Goal: Task Accomplishment & Management: Manage account settings

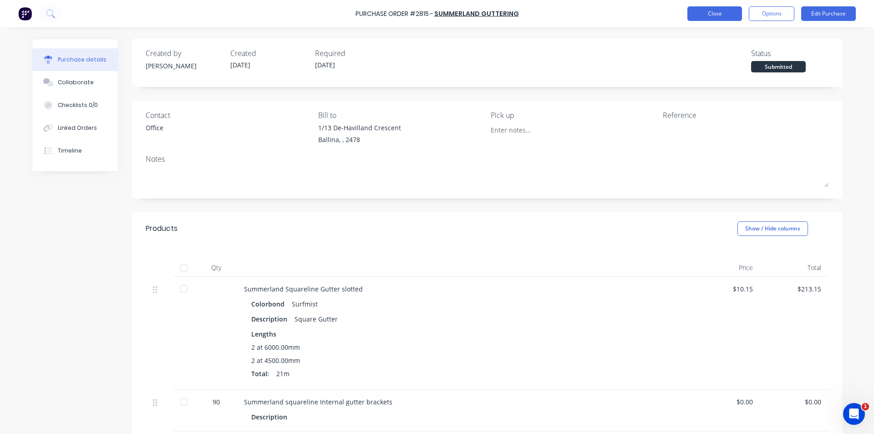
click at [695, 20] on button "Close" at bounding box center [715, 13] width 55 height 15
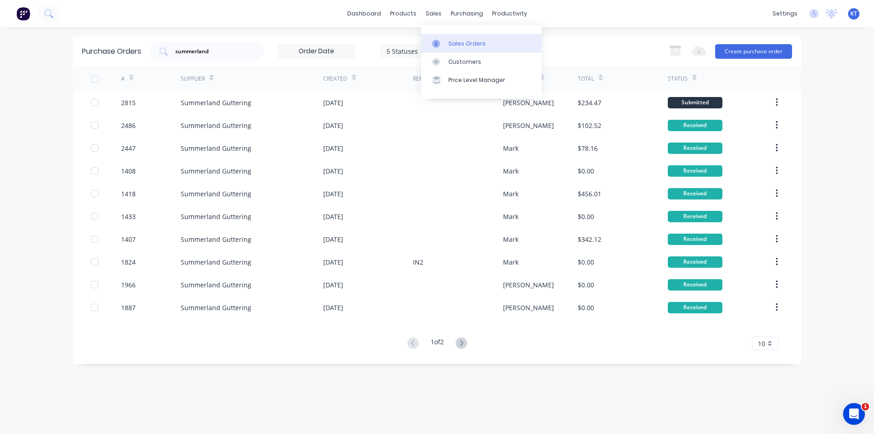
click at [440, 42] on icon at bounding box center [436, 44] width 8 height 8
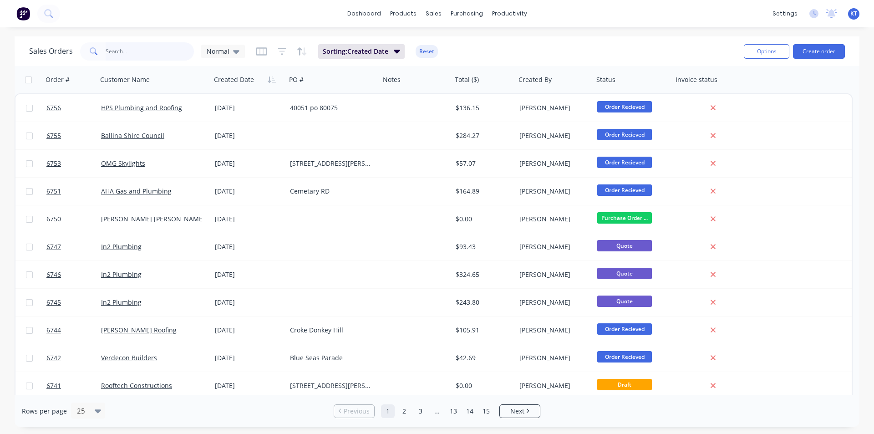
click at [163, 51] on input "text" at bounding box center [150, 51] width 89 height 18
type input "weldcro"
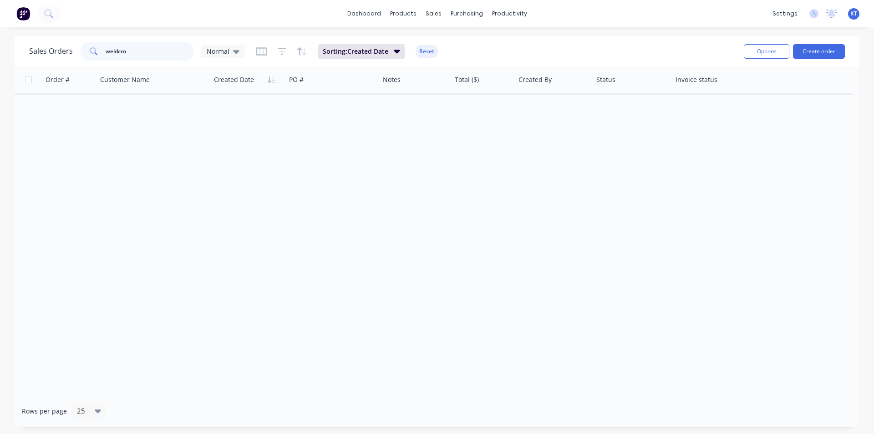
click at [172, 49] on input "weldcro" at bounding box center [150, 51] width 89 height 18
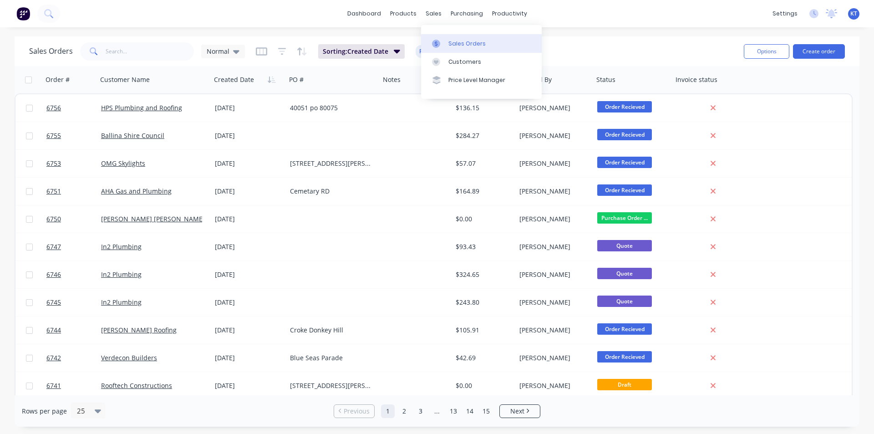
drag, startPoint x: 452, startPoint y: 47, endPoint x: 485, endPoint y: 44, distance: 33.4
click at [452, 47] on div "Sales Orders" at bounding box center [467, 44] width 37 height 8
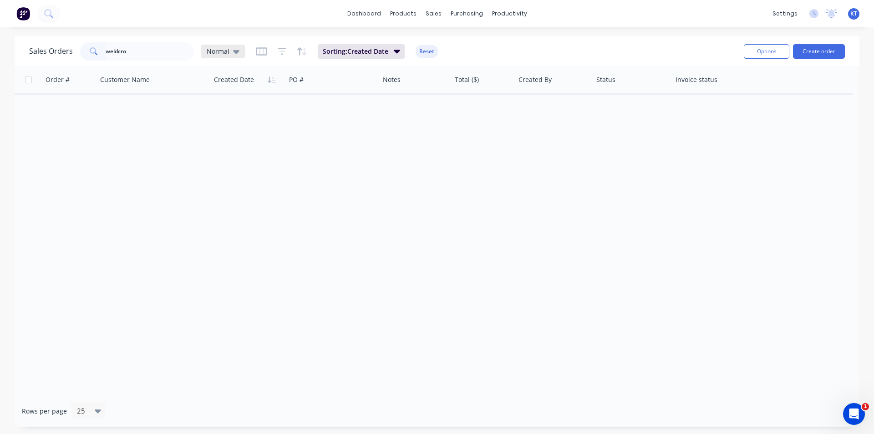
type input "weldcro"
click at [233, 56] on div "Normal" at bounding box center [223, 52] width 44 height 14
click at [273, 168] on button "archived" at bounding box center [256, 165] width 104 height 10
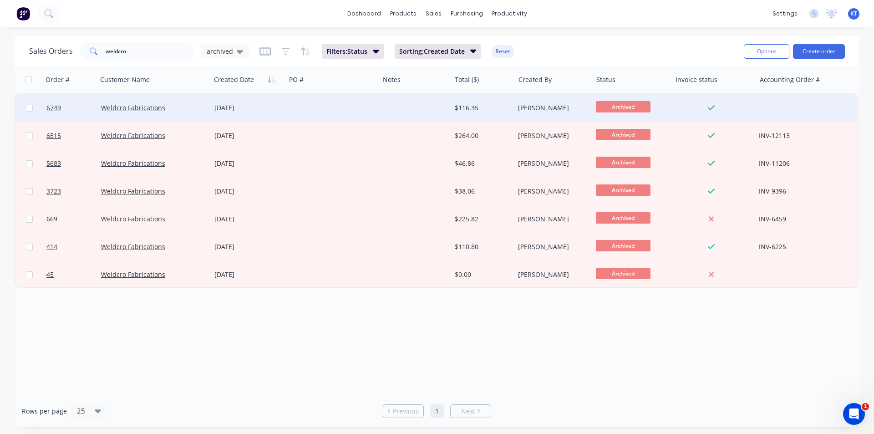
click at [265, 116] on div "[DATE]" at bounding box center [248, 107] width 75 height 27
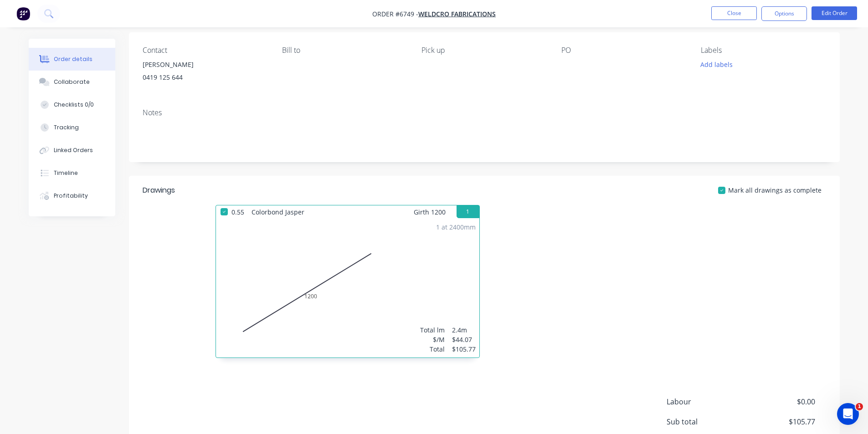
scroll to position [163, 0]
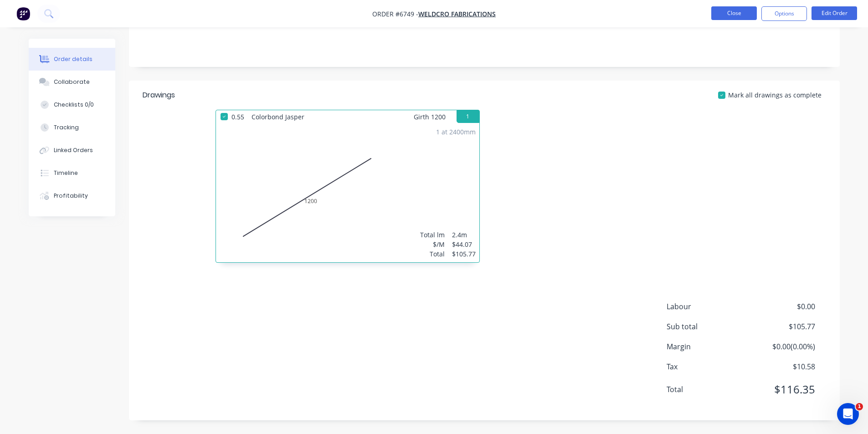
click at [715, 17] on button "Close" at bounding box center [734, 13] width 46 height 14
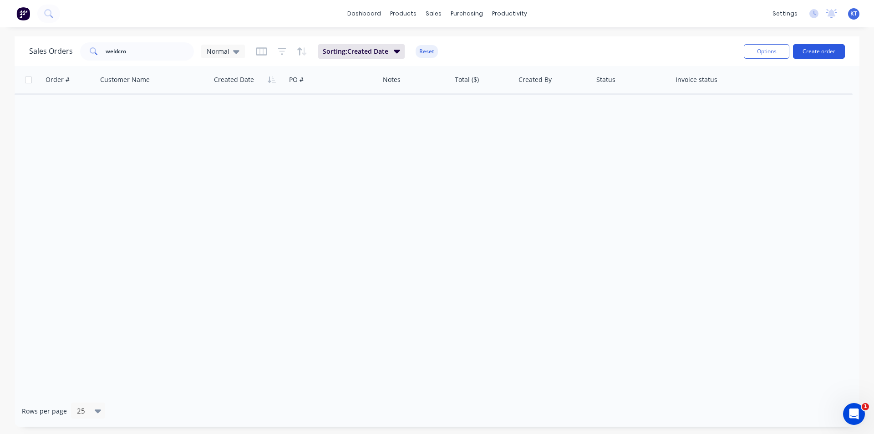
click at [813, 50] on button "Create order" at bounding box center [819, 51] width 52 height 15
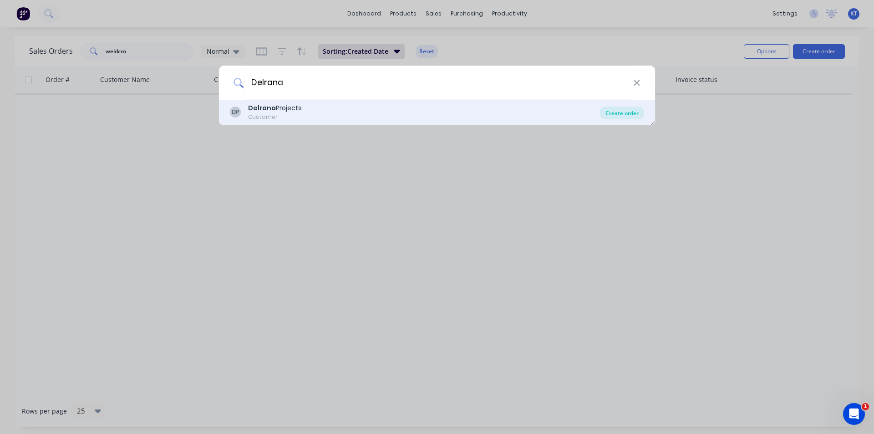
type input "Delrana"
click at [615, 109] on div "Create order" at bounding box center [622, 113] width 44 height 13
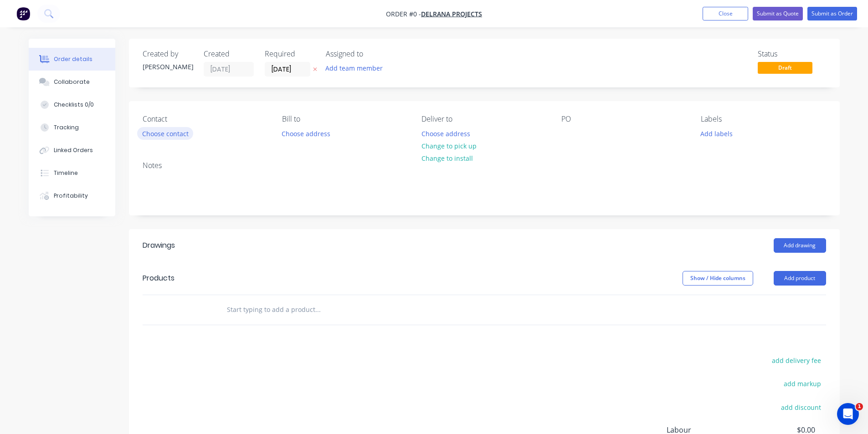
click at [168, 139] on button "Choose contact" at bounding box center [165, 133] width 56 height 12
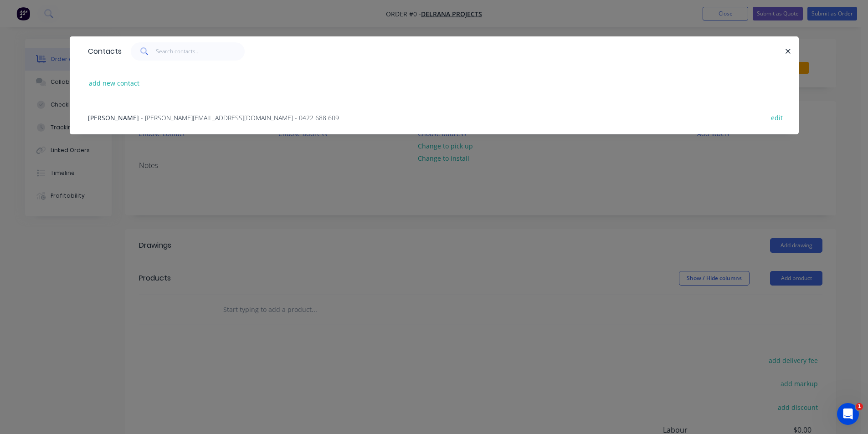
click at [143, 123] on div "Riley - riley@delranaprojects.com - 0422 688 609 edit" at bounding box center [433, 117] width 701 height 34
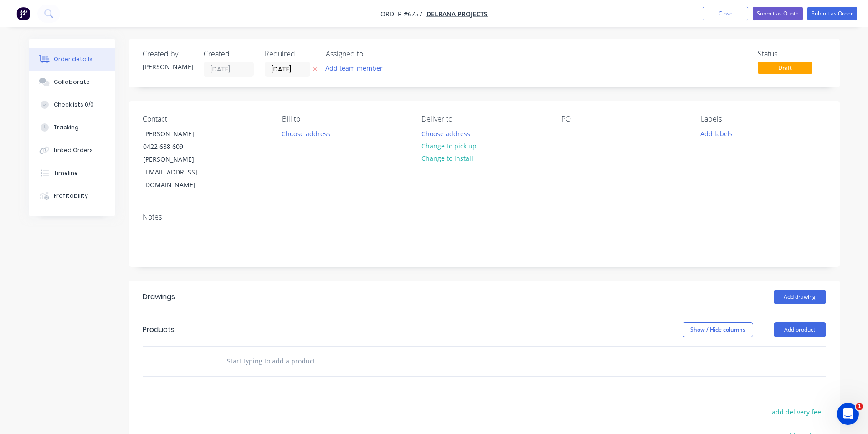
click at [719, 0] on nav "Order #6757 - Delrana Projects Add product Close Submit as Quote Submit as Order" at bounding box center [434, 13] width 868 height 27
click at [719, 10] on button "Close" at bounding box center [725, 14] width 46 height 14
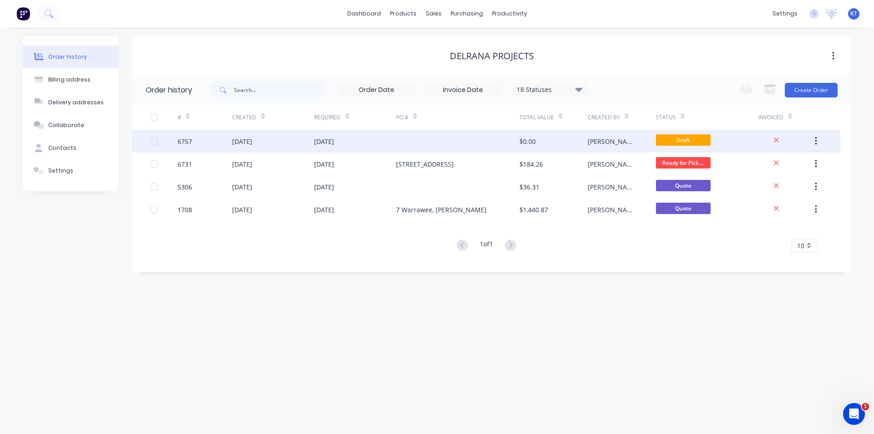
click at [820, 139] on button "button" at bounding box center [816, 141] width 21 height 16
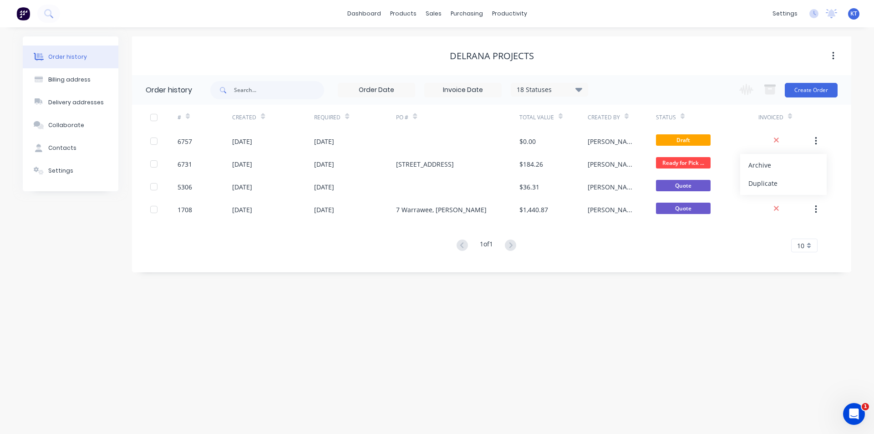
click at [806, 173] on button "Archive" at bounding box center [783, 165] width 87 height 18
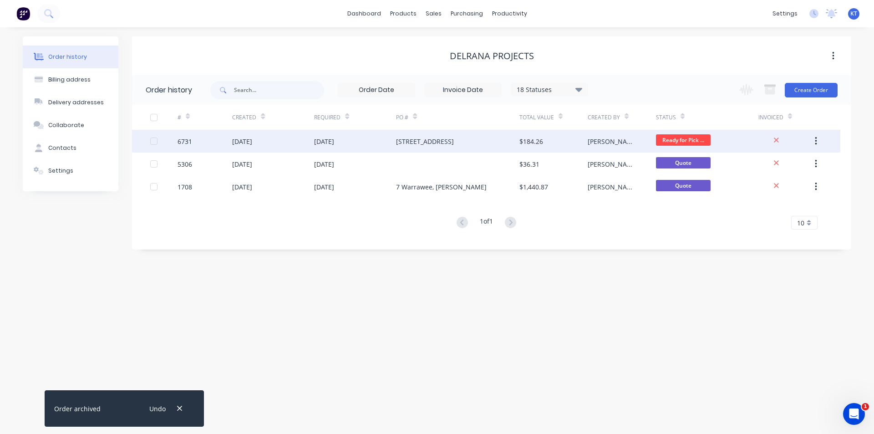
click at [252, 145] on div "02 Sep 2025" at bounding box center [242, 142] width 20 height 10
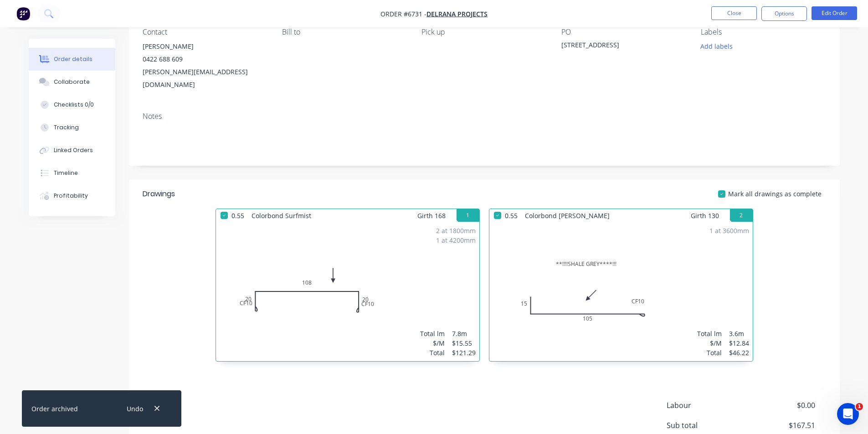
scroll to position [173, 0]
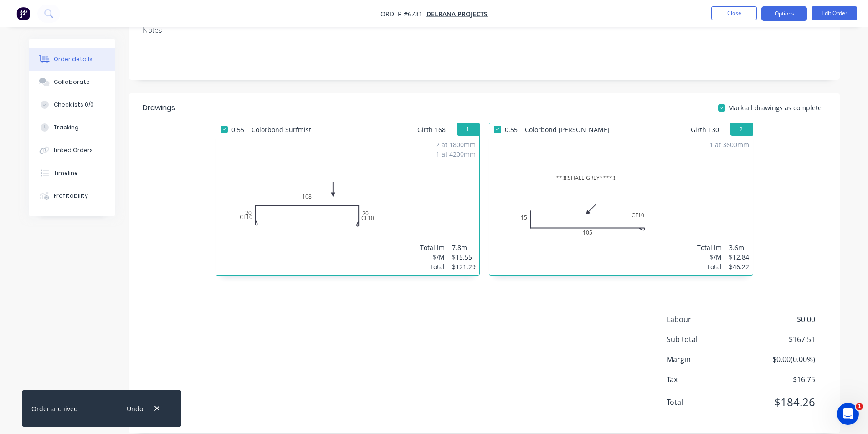
click at [780, 14] on button "Options" at bounding box center [784, 13] width 46 height 15
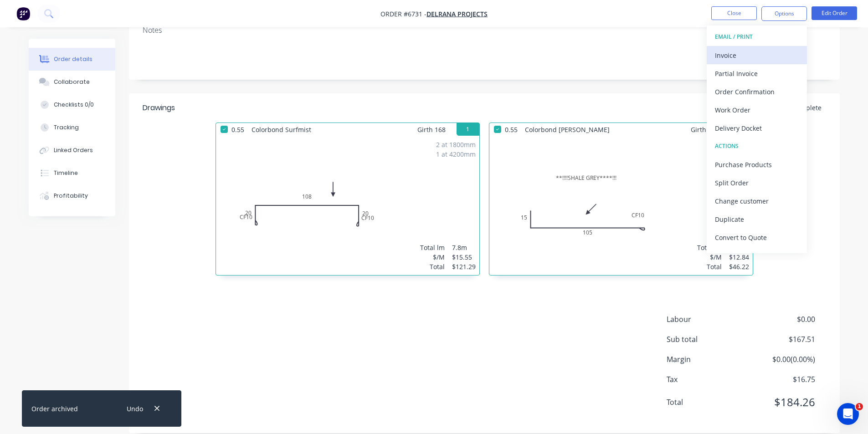
click at [744, 53] on div "Invoice" at bounding box center [757, 55] width 84 height 13
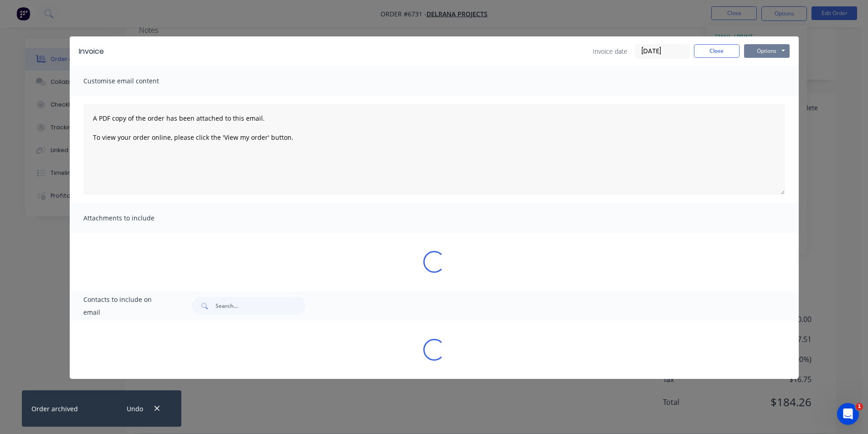
click at [755, 56] on button "Options" at bounding box center [767, 51] width 46 height 14
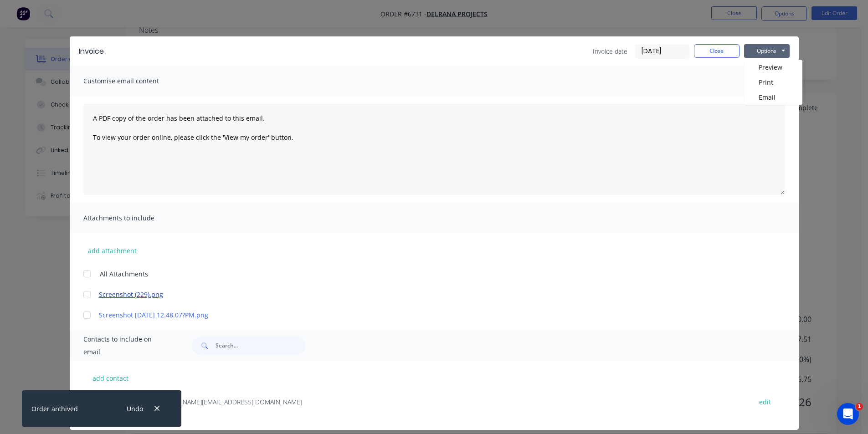
scroll to position [9, 0]
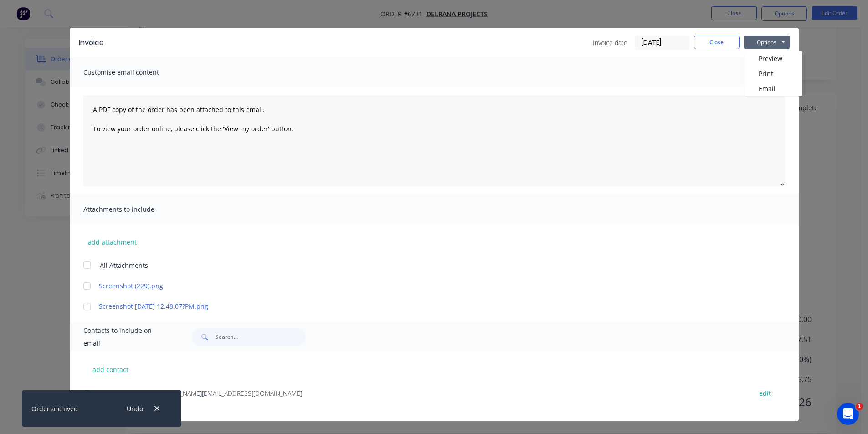
click at [158, 408] on icon "button" at bounding box center [157, 408] width 6 height 8
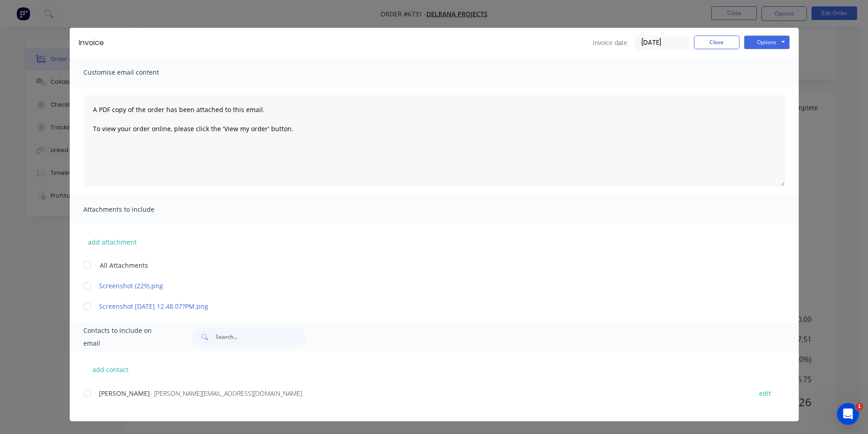
drag, startPoint x: 89, startPoint y: 392, endPoint x: 161, endPoint y: 382, distance: 72.3
click at [89, 392] on div at bounding box center [87, 393] width 18 height 18
click at [771, 37] on button "Options" at bounding box center [767, 43] width 46 height 14
click at [774, 84] on button "Email" at bounding box center [773, 88] width 58 height 15
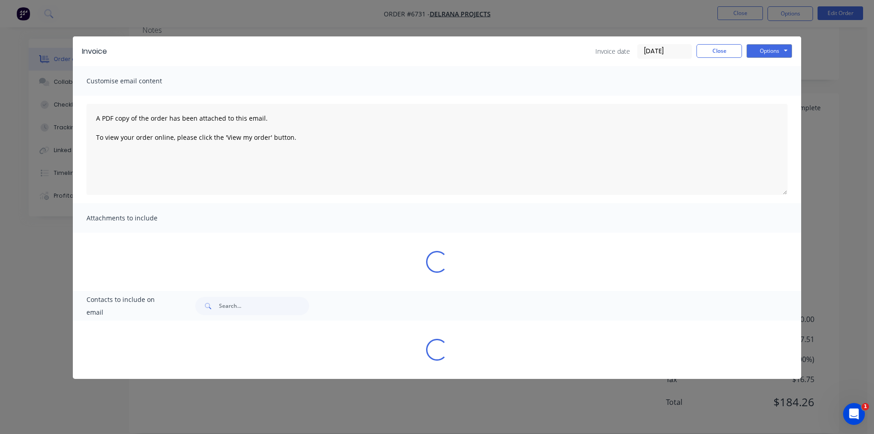
click at [725, 42] on div "Invoice Invoice date 03/09/25 Close Options Preview Print Email" at bounding box center [437, 51] width 729 height 30
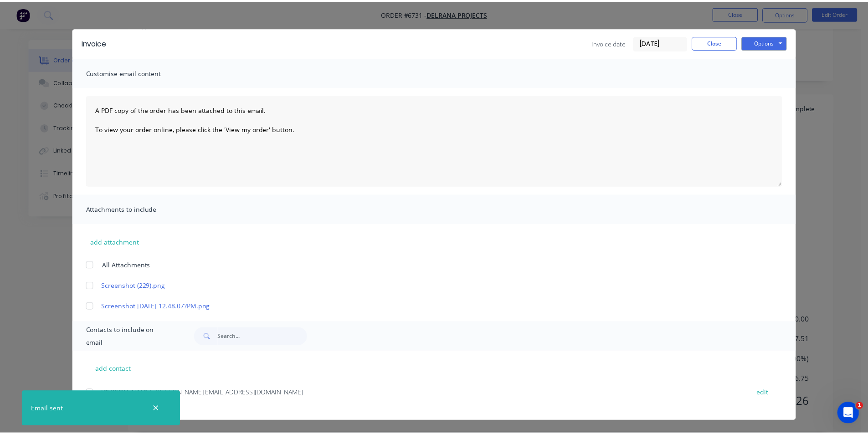
scroll to position [0, 0]
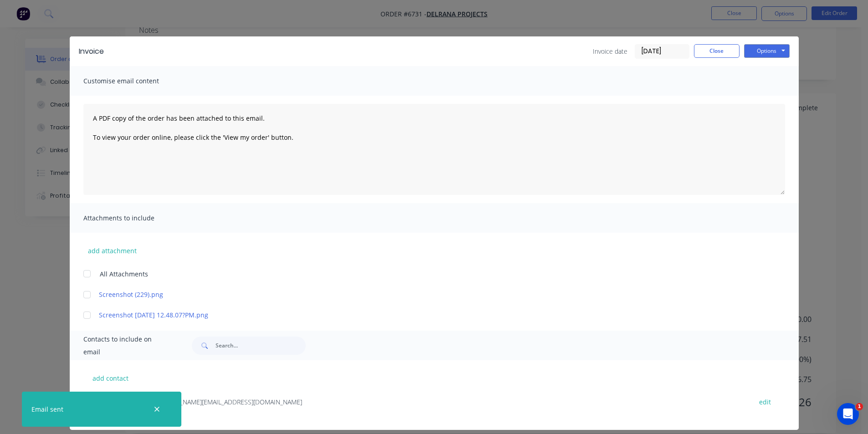
click at [711, 60] on div "Invoice Invoice date 03/09/25 Close Options Preview Print Email" at bounding box center [434, 51] width 729 height 30
drag, startPoint x: 711, startPoint y: 51, endPoint x: 865, endPoint y: 73, distance: 155.1
click at [711, 50] on button "Close" at bounding box center [717, 51] width 46 height 14
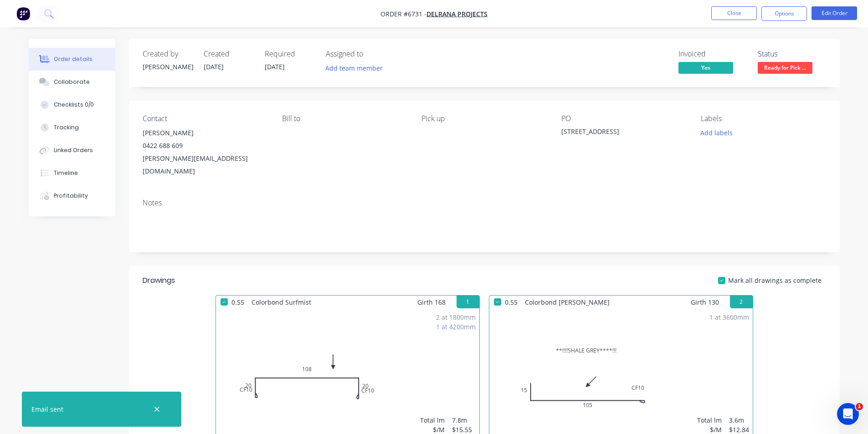
click at [791, 71] on span "Ready for Pick ..." at bounding box center [784, 67] width 55 height 11
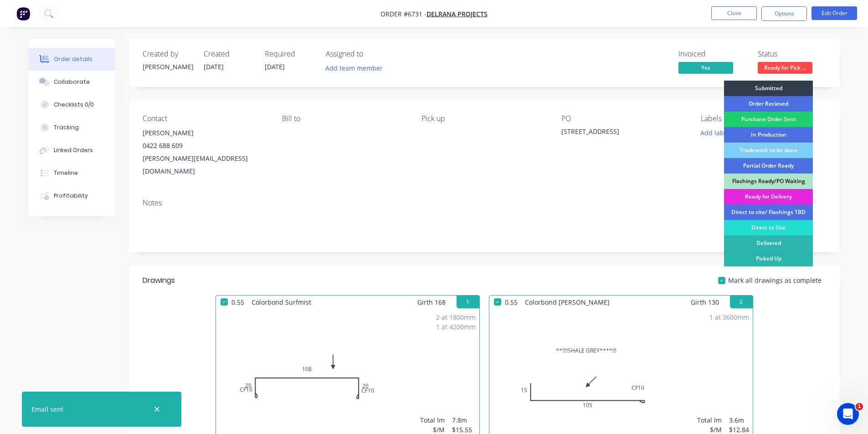
click at [791, 266] on div "Submitted Order Recieved Purchase Order Sent In Production Tradework to be done…" at bounding box center [768, 189] width 89 height 217
click at [791, 260] on div "Picked Up" at bounding box center [768, 258] width 89 height 15
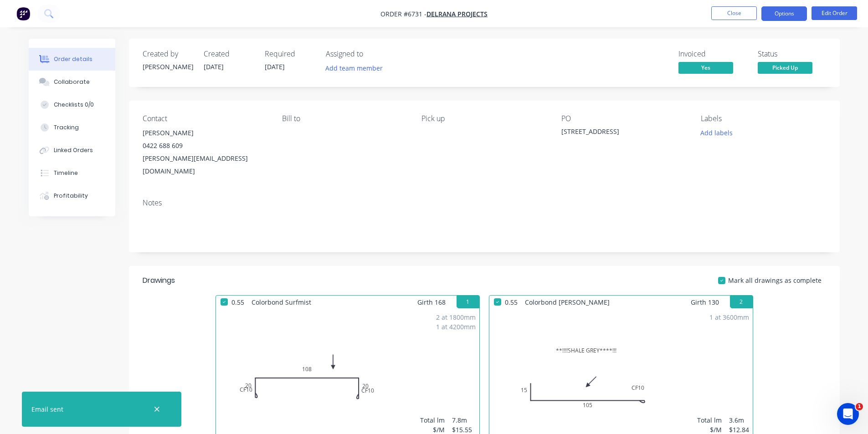
click at [790, 17] on button "Options" at bounding box center [784, 13] width 46 height 15
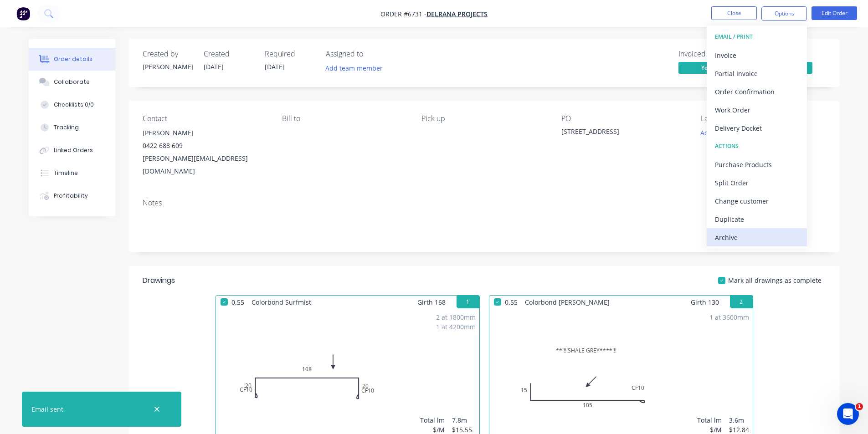
click at [777, 230] on button "Archive" at bounding box center [756, 237] width 100 height 18
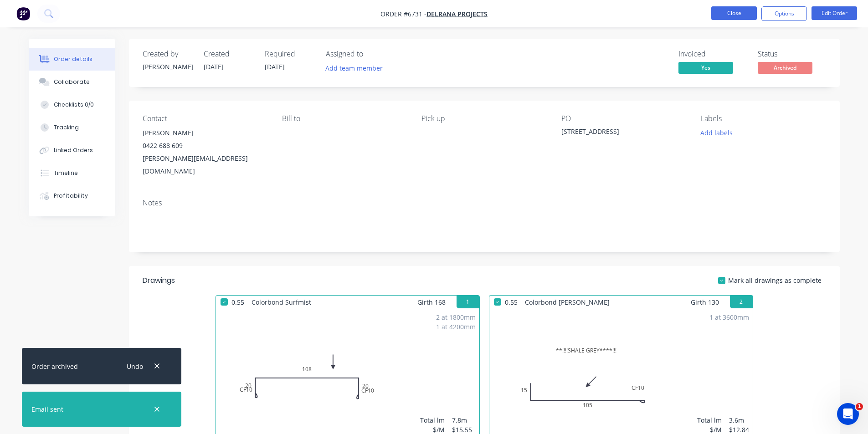
click at [728, 12] on button "Close" at bounding box center [734, 13] width 46 height 14
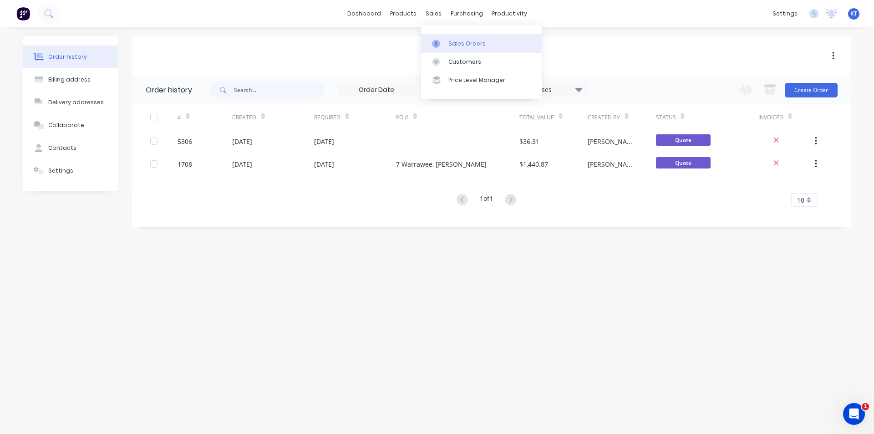
click at [440, 41] on icon at bounding box center [436, 44] width 8 height 8
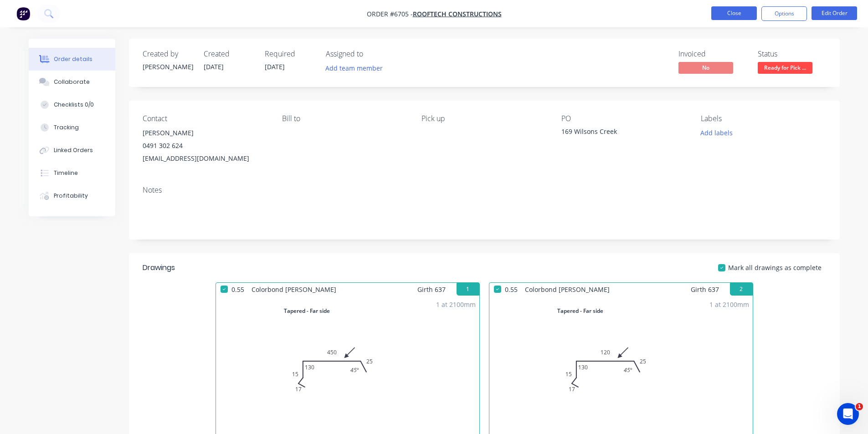
click at [739, 14] on button "Close" at bounding box center [734, 13] width 46 height 14
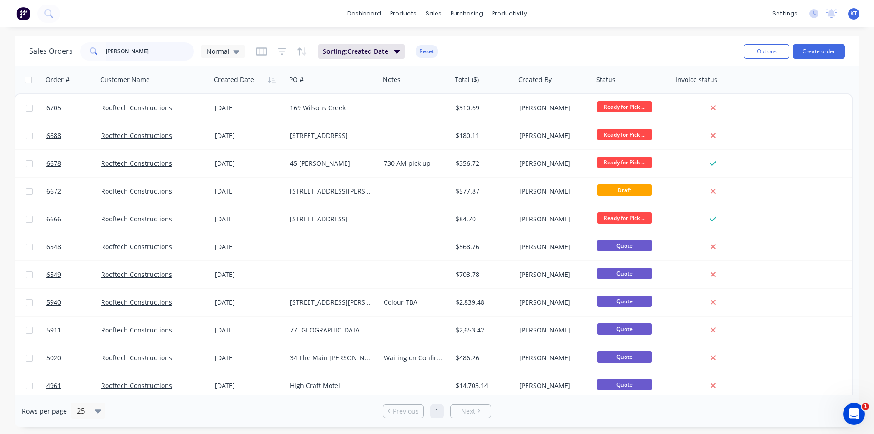
click at [122, 44] on input "richard" at bounding box center [150, 51] width 89 height 18
click at [123, 45] on input "richard" at bounding box center [150, 51] width 89 height 18
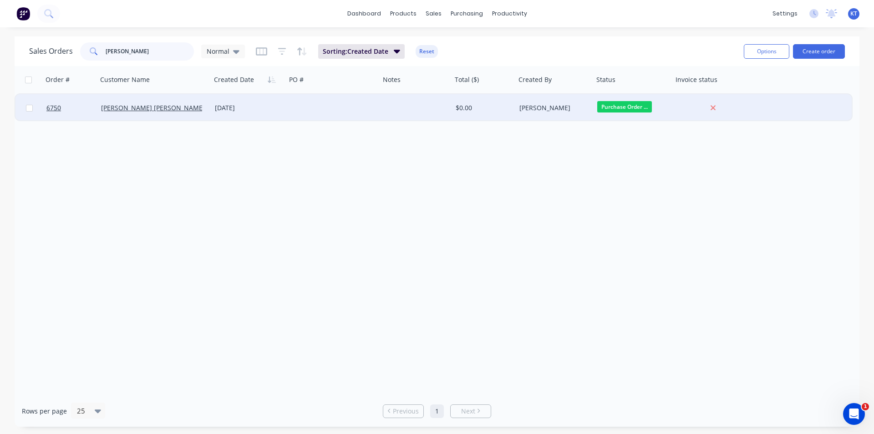
type input "kane"
click at [127, 114] on div "[PERSON_NAME] [PERSON_NAME]" at bounding box center [154, 107] width 114 height 27
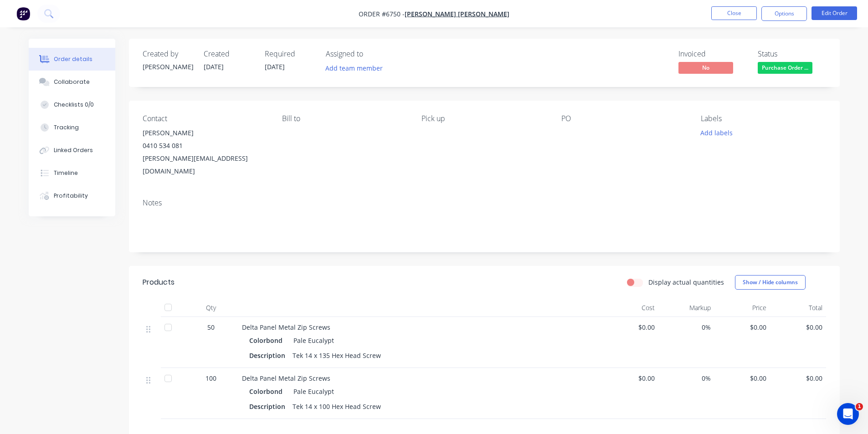
scroll to position [46, 0]
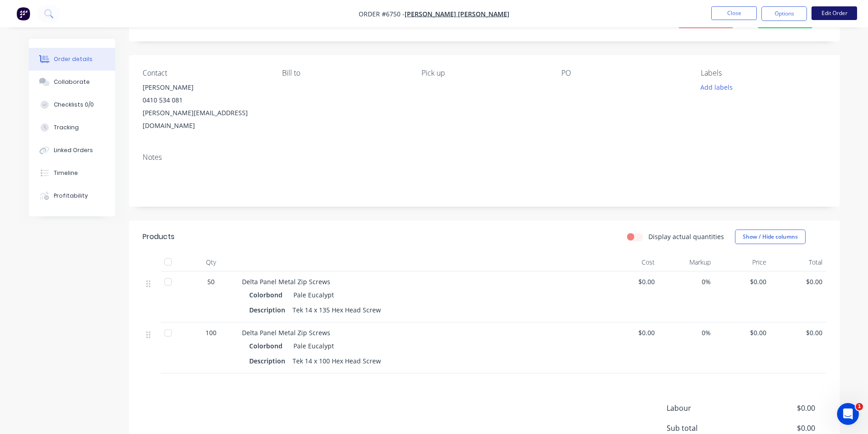
click at [831, 8] on button "Edit Order" at bounding box center [834, 13] width 46 height 14
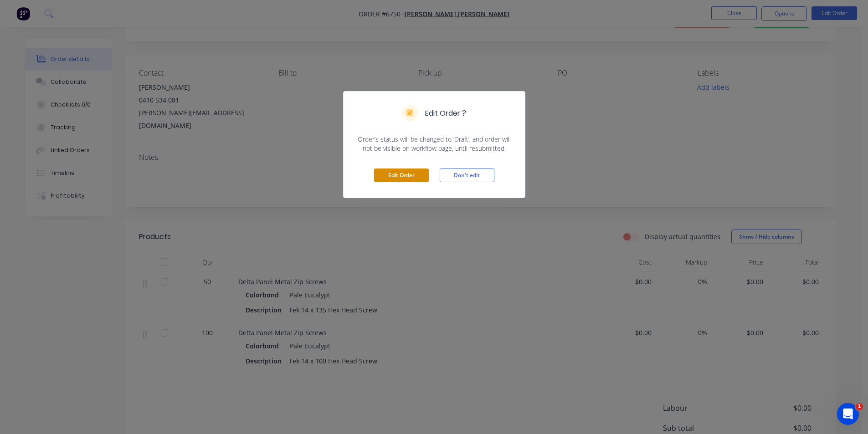
click at [398, 178] on button "Edit Order" at bounding box center [401, 175] width 55 height 14
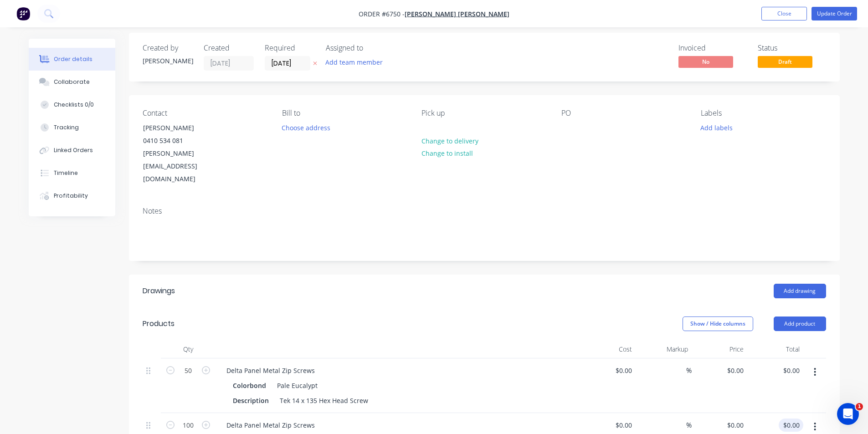
scroll to position [228, 0]
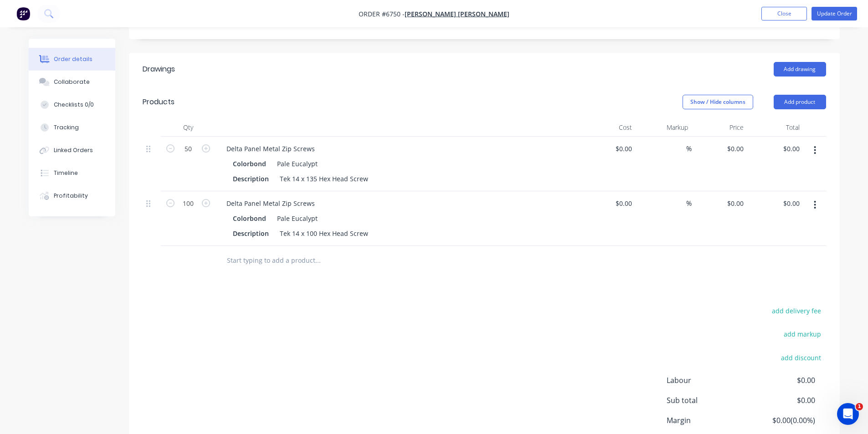
click at [811, 142] on button "button" at bounding box center [814, 150] width 21 height 16
click at [749, 222] on div "Delete" at bounding box center [782, 228] width 70 height 13
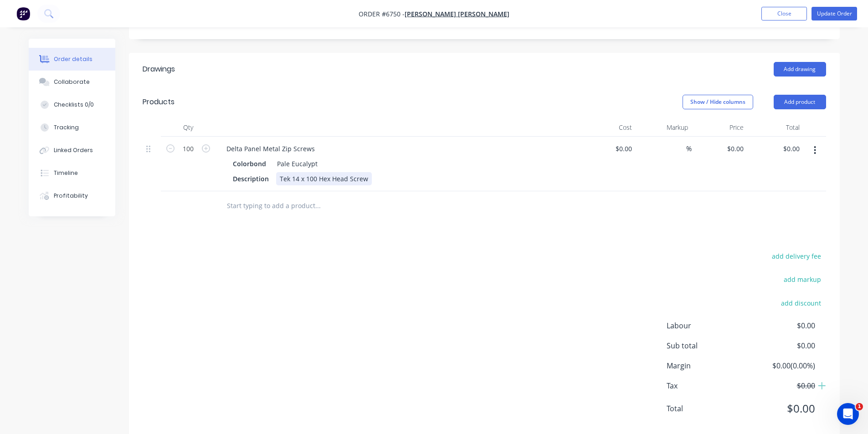
scroll to position [221, 0]
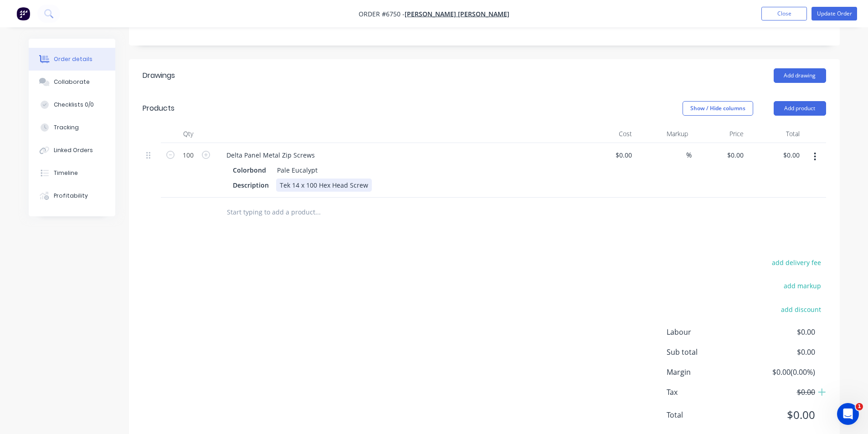
click at [311, 179] on div "Tek 14 x 100 Hex Head Screw" at bounding box center [324, 185] width 96 height 13
type input "150"
click at [595, 368] on div "add delivery fee add markup add discount Labour $0.00 Sub total $0.00 Margin $0…" at bounding box center [484, 344] width 683 height 176
click at [839, 8] on button "Update Order" at bounding box center [834, 14] width 46 height 14
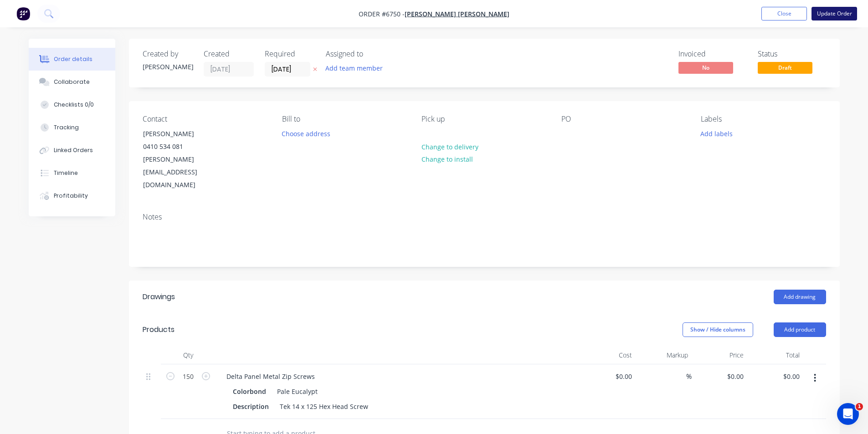
click at [827, 19] on button "Update Order" at bounding box center [834, 14] width 46 height 14
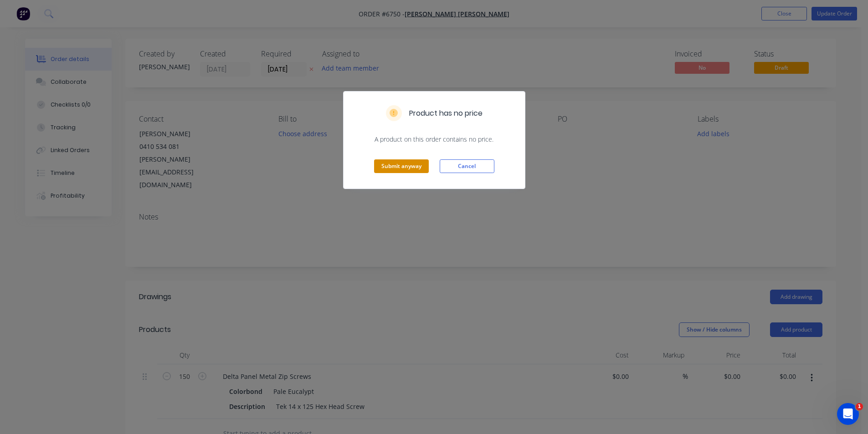
click at [378, 164] on button "Submit anyway" at bounding box center [401, 166] width 55 height 14
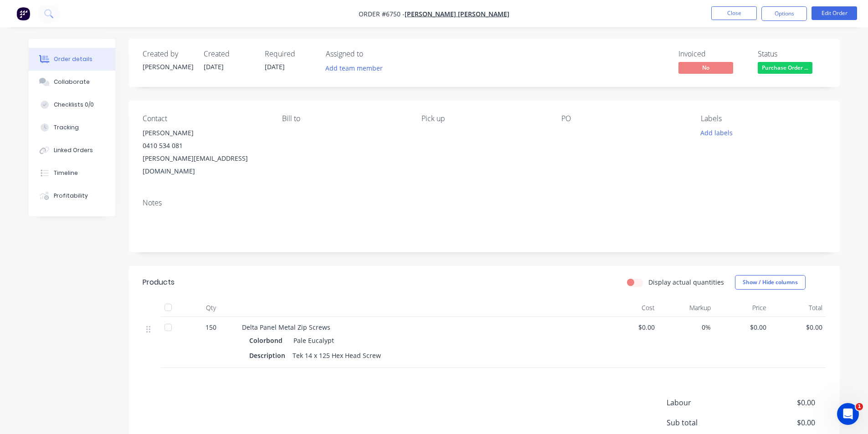
click at [728, 22] on nav "Order #6750 - Kane Wheeler Close Options Edit Order" at bounding box center [434, 13] width 868 height 27
click at [733, 10] on button "Close" at bounding box center [734, 13] width 46 height 14
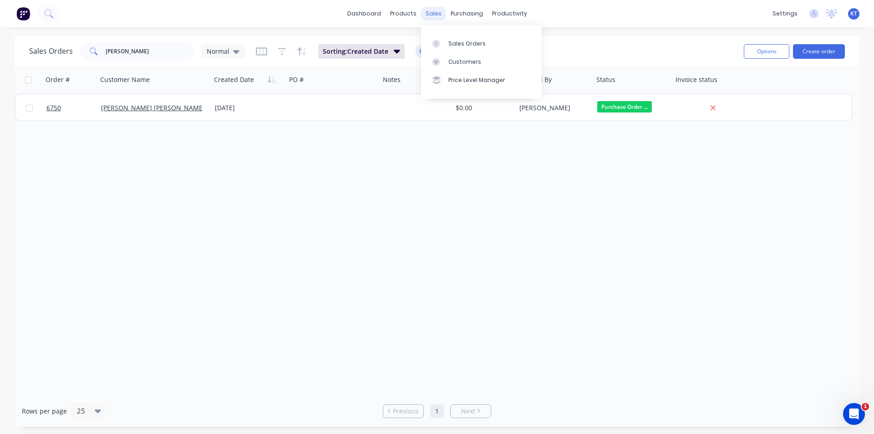
click at [429, 15] on div "sales" at bounding box center [433, 14] width 25 height 14
click at [483, 51] on link "Sales Orders" at bounding box center [481, 43] width 121 height 18
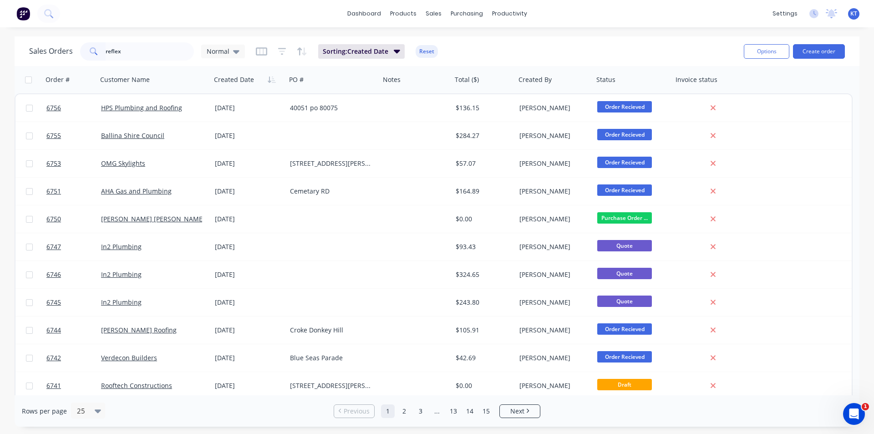
type input "reflex"
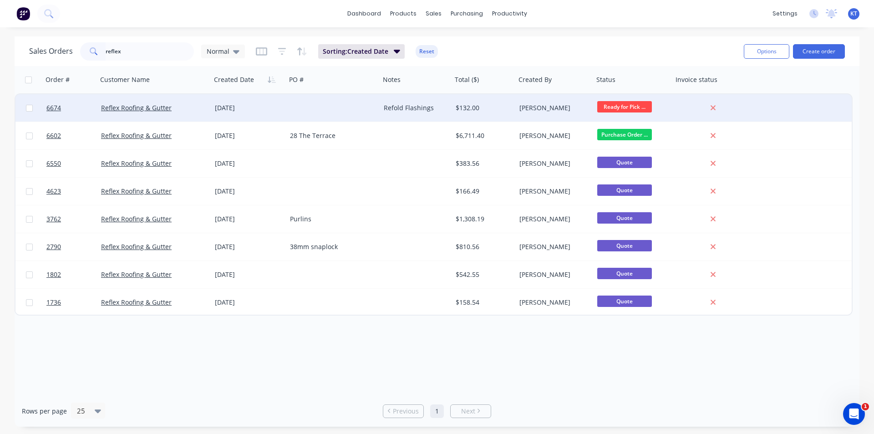
click at [420, 111] on div "Refold Flashings" at bounding box center [414, 107] width 61 height 9
click at [267, 105] on div "[DATE]" at bounding box center [249, 107] width 68 height 9
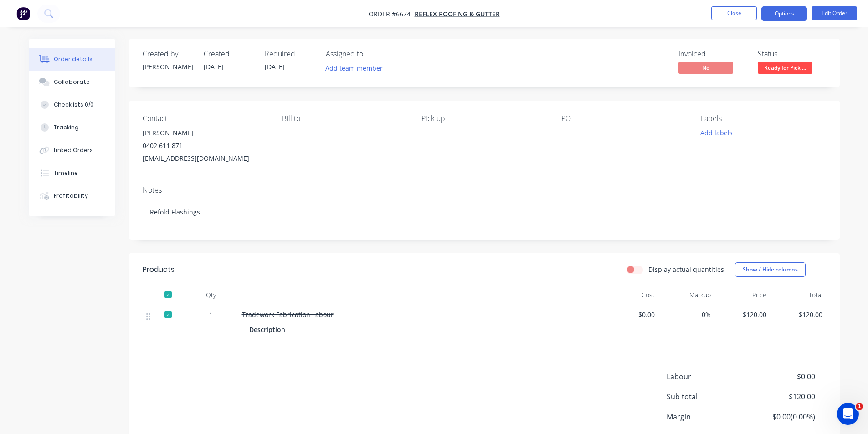
click at [789, 20] on button "Options" at bounding box center [784, 13] width 46 height 15
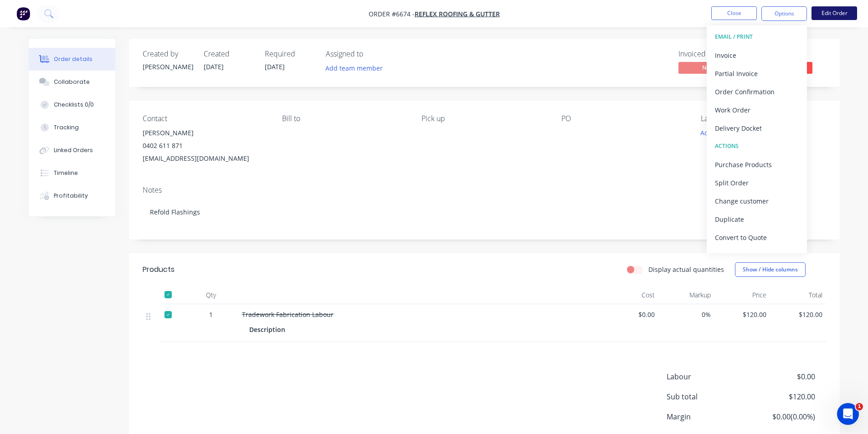
click at [841, 19] on li "Edit Order" at bounding box center [834, 13] width 46 height 15
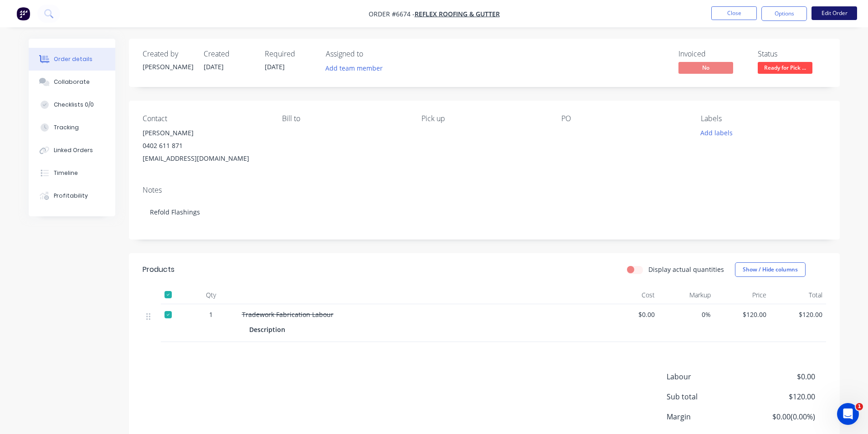
click at [841, 17] on button "Edit Order" at bounding box center [834, 13] width 46 height 14
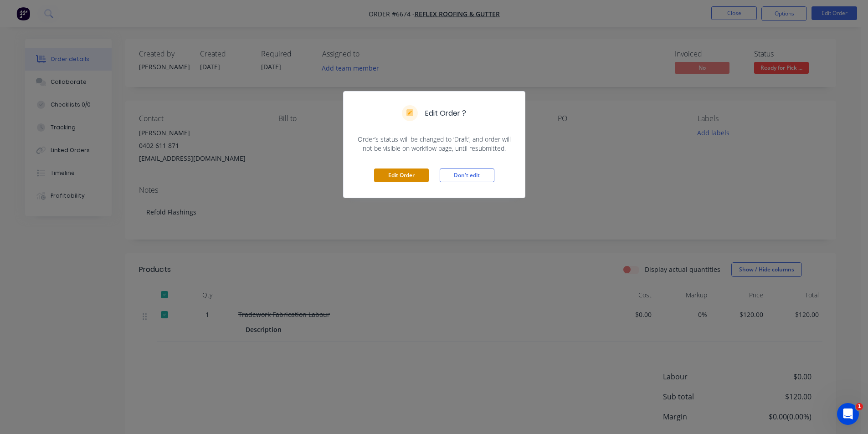
click at [416, 179] on button "Edit Order" at bounding box center [401, 175] width 55 height 14
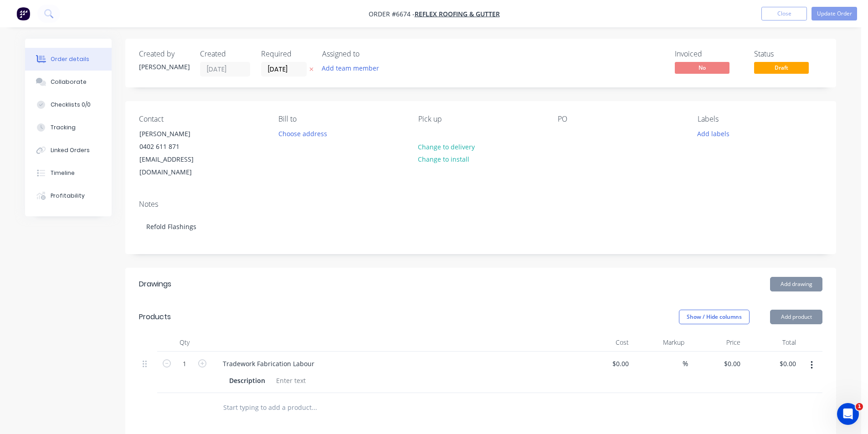
type input "$120.00"
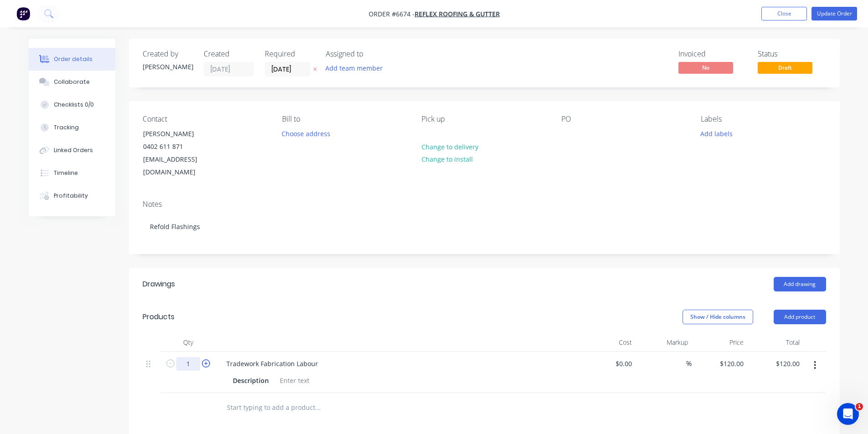
drag, startPoint x: 195, startPoint y: 347, endPoint x: 209, endPoint y: 347, distance: 13.2
click at [195, 357] on input "1" at bounding box center [188, 364] width 24 height 14
type input "0.2"
type input "$24.00"
click at [443, 277] on div "Add drawing" at bounding box center [556, 284] width 538 height 15
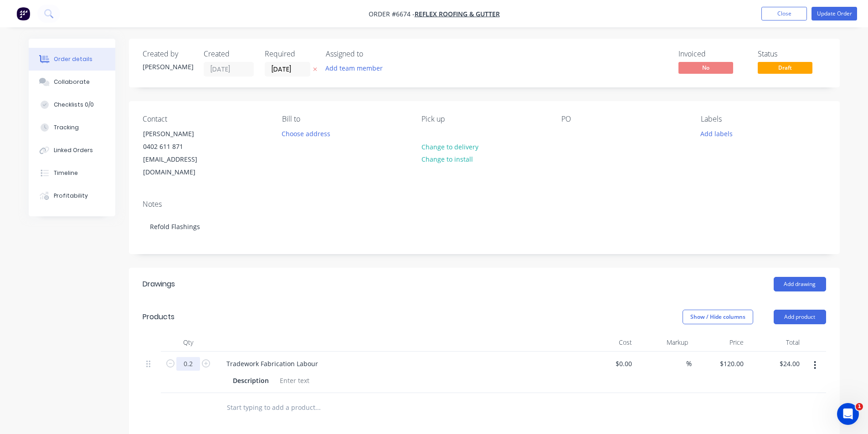
click at [195, 357] on input "0.2" at bounding box center [188, 364] width 24 height 14
type input "0.4"
type input "$48.00"
click at [395, 311] on header "Products Show / Hide columns Add product" at bounding box center [484, 317] width 710 height 33
type input "0.3"
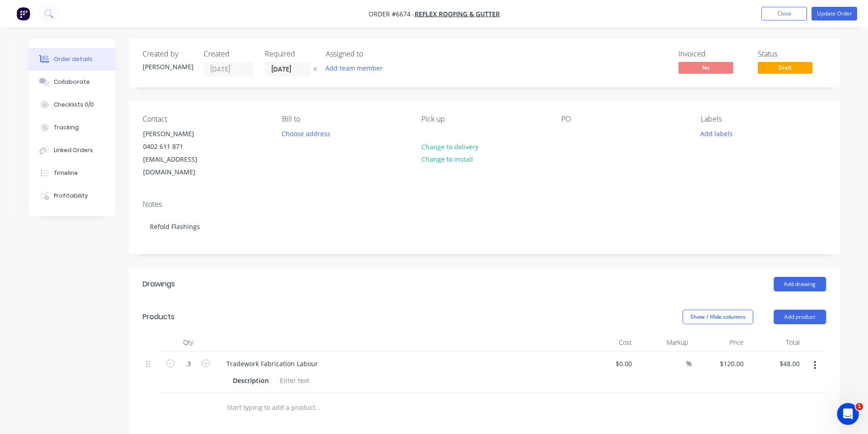
type input "$36.00"
click at [669, 335] on div "Markup" at bounding box center [663, 342] width 56 height 18
click at [847, 18] on button "Update Order" at bounding box center [834, 14] width 46 height 14
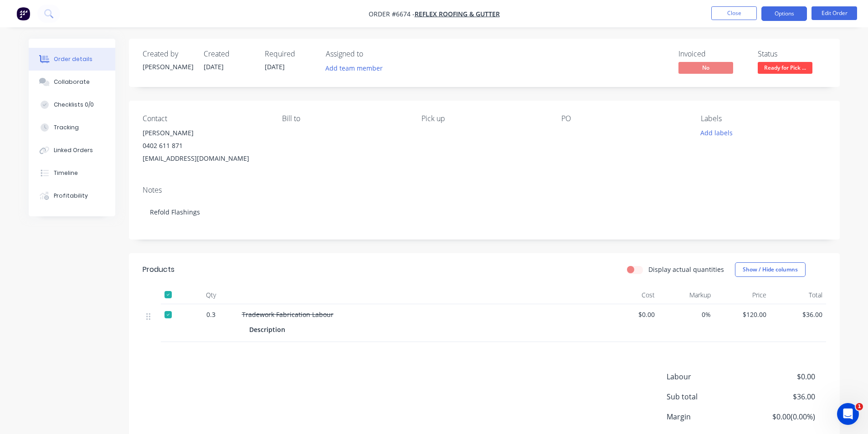
click at [794, 17] on button "Options" at bounding box center [784, 13] width 46 height 15
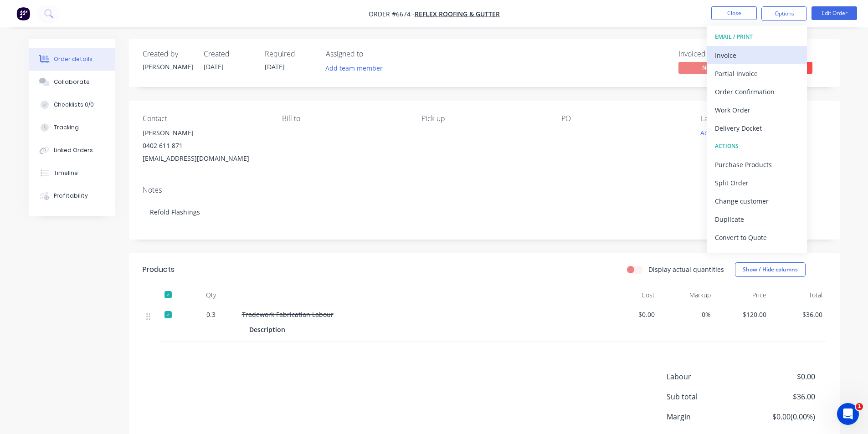
click at [764, 53] on div "Invoice" at bounding box center [757, 55] width 84 height 13
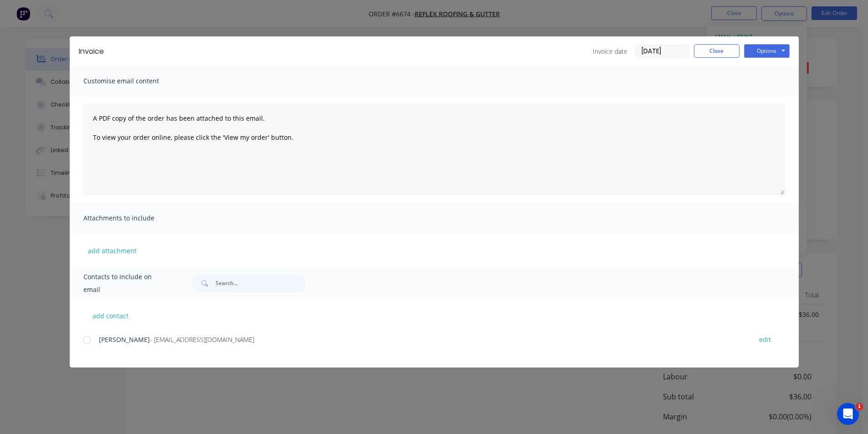
click at [86, 342] on div at bounding box center [87, 340] width 18 height 18
click at [758, 54] on button "Options" at bounding box center [767, 51] width 46 height 14
click at [761, 96] on button "Email" at bounding box center [773, 97] width 58 height 15
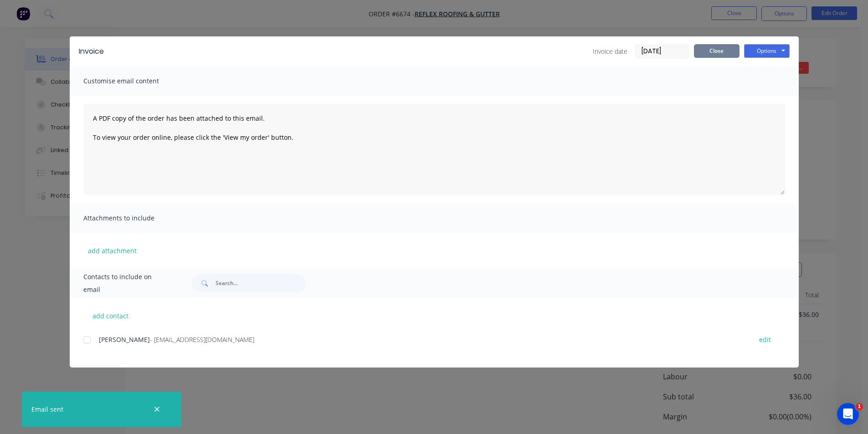
click at [723, 51] on button "Close" at bounding box center [717, 51] width 46 height 14
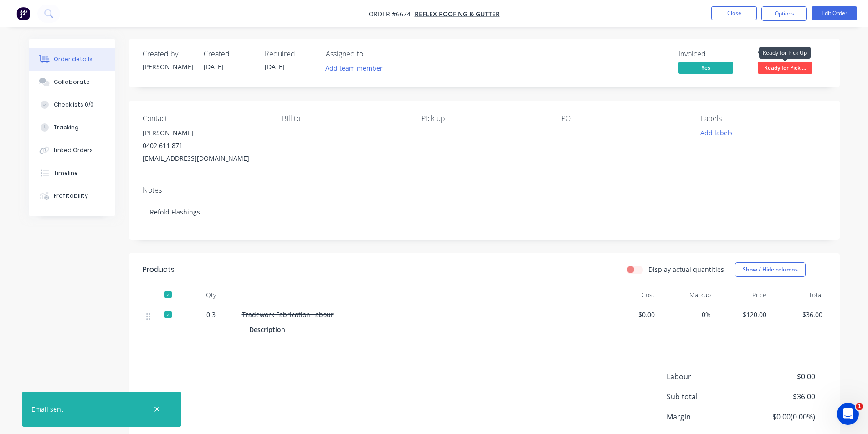
click at [783, 70] on span "Ready for Pick ..." at bounding box center [784, 67] width 55 height 11
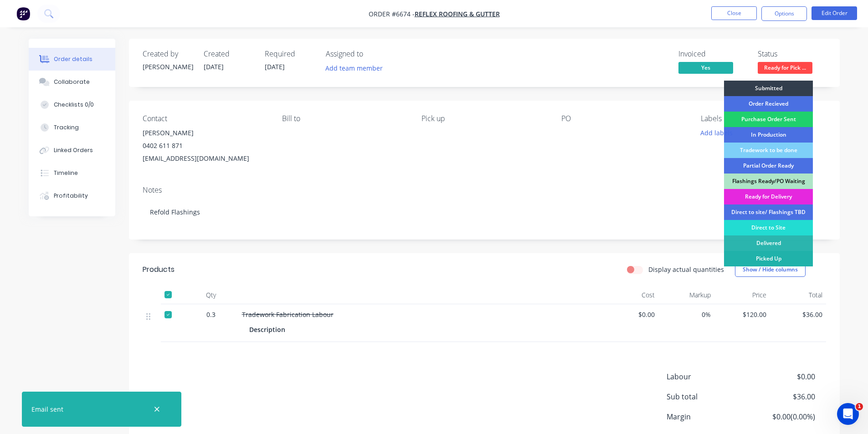
click at [786, 259] on div "Picked Up" at bounding box center [768, 258] width 89 height 15
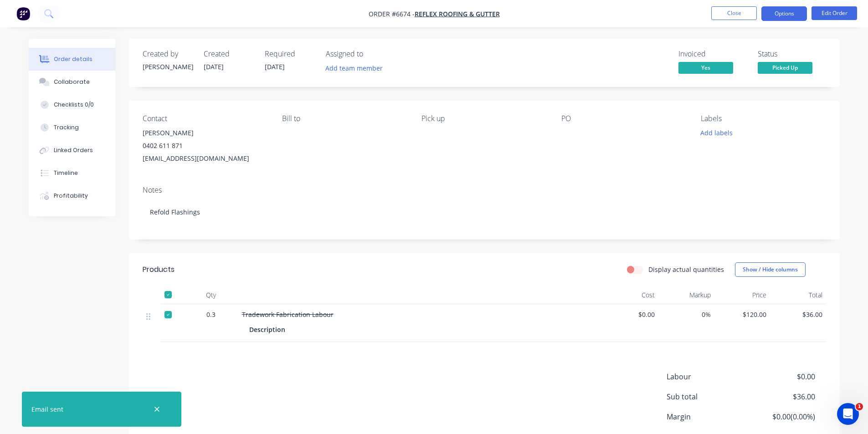
click at [772, 10] on button "Options" at bounding box center [784, 13] width 46 height 15
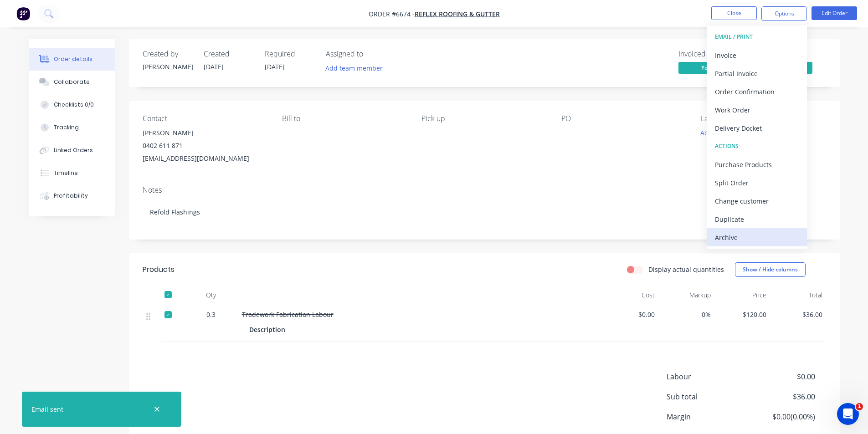
click at [739, 245] on button "Archive" at bounding box center [756, 237] width 100 height 18
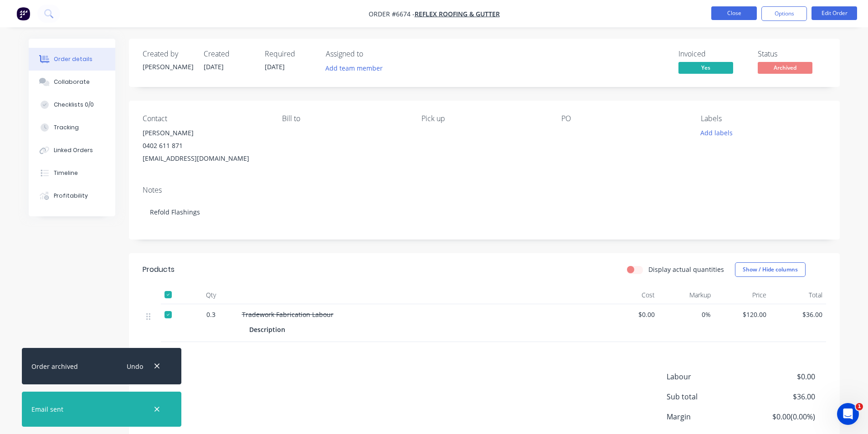
click at [731, 11] on button "Close" at bounding box center [734, 13] width 46 height 14
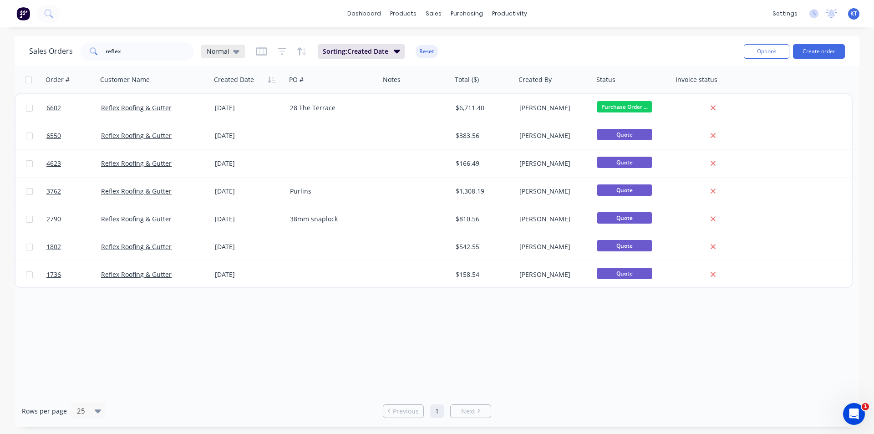
click at [229, 51] on div "Normal" at bounding box center [223, 51] width 33 height 8
click at [235, 49] on icon at bounding box center [236, 51] width 6 height 10
click at [255, 159] on div "archived edit" at bounding box center [265, 165] width 122 height 18
click at [244, 168] on button "archived" at bounding box center [256, 165] width 104 height 10
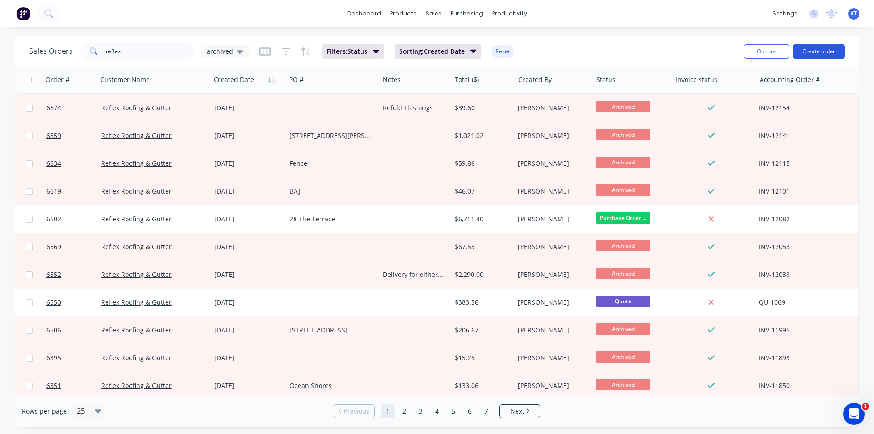
click at [818, 53] on button "Create order" at bounding box center [819, 51] width 52 height 15
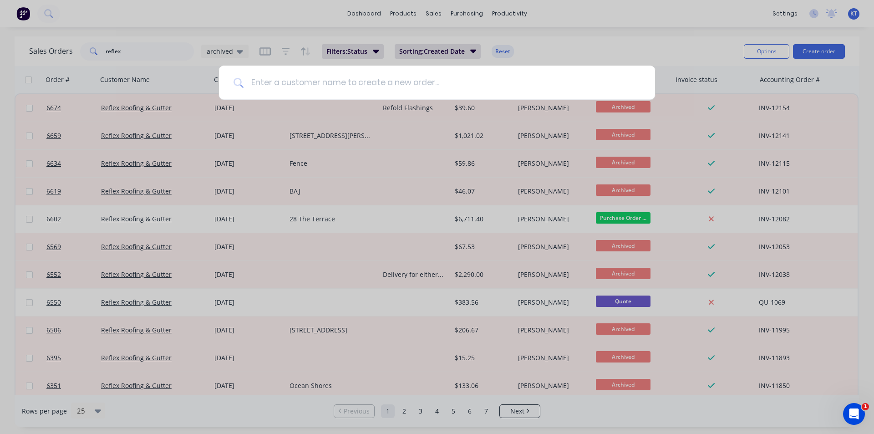
click at [352, 81] on input at bounding box center [442, 83] width 397 height 34
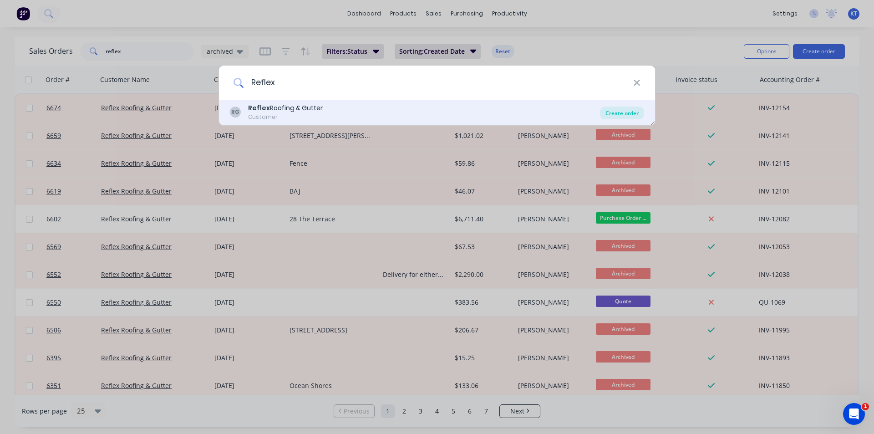
type input "Reflex"
click at [630, 108] on div "Create order" at bounding box center [622, 113] width 44 height 13
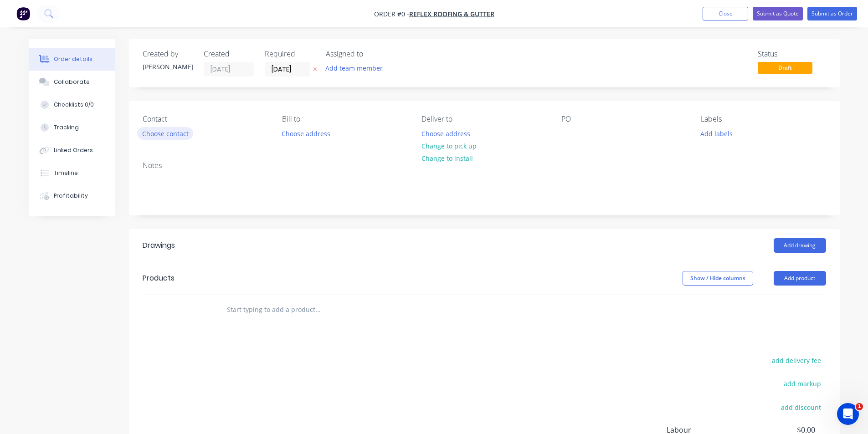
click at [165, 134] on button "Choose contact" at bounding box center [165, 133] width 56 height 12
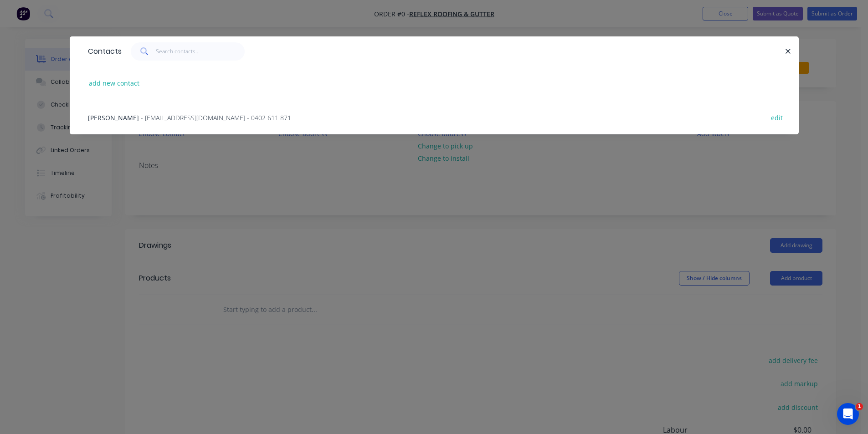
click at [141, 116] on span "- reflexroofing2@gmail.com - 0402 611 871" at bounding box center [216, 117] width 150 height 9
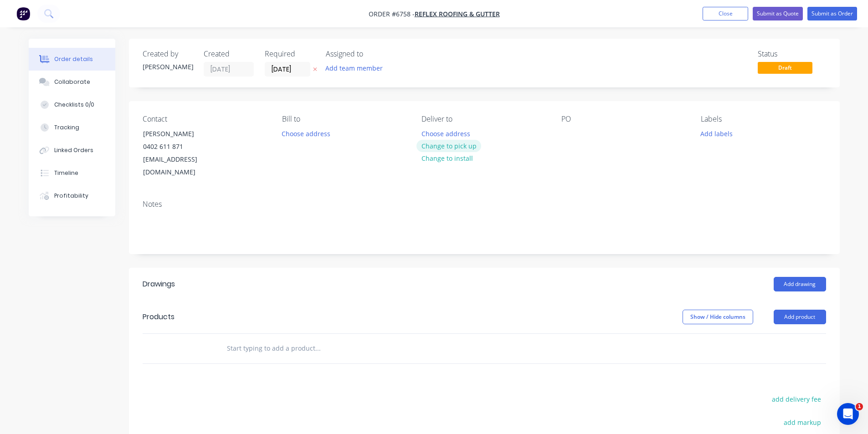
click at [450, 147] on button "Change to pick up" at bounding box center [448, 146] width 65 height 12
click at [572, 135] on div at bounding box center [568, 133] width 15 height 13
click at [795, 277] on button "Add drawing" at bounding box center [799, 284] width 52 height 15
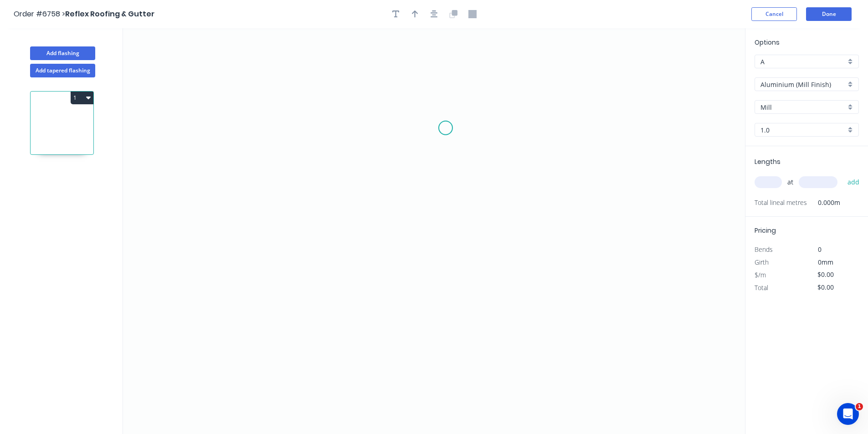
click at [445, 128] on icon "0" at bounding box center [434, 231] width 622 height 406
click at [464, 148] on icon "0" at bounding box center [434, 231] width 622 height 406
click at [79, 93] on button "1" at bounding box center [82, 98] width 23 height 13
click at [77, 136] on div "Delete" at bounding box center [50, 138] width 70 height 13
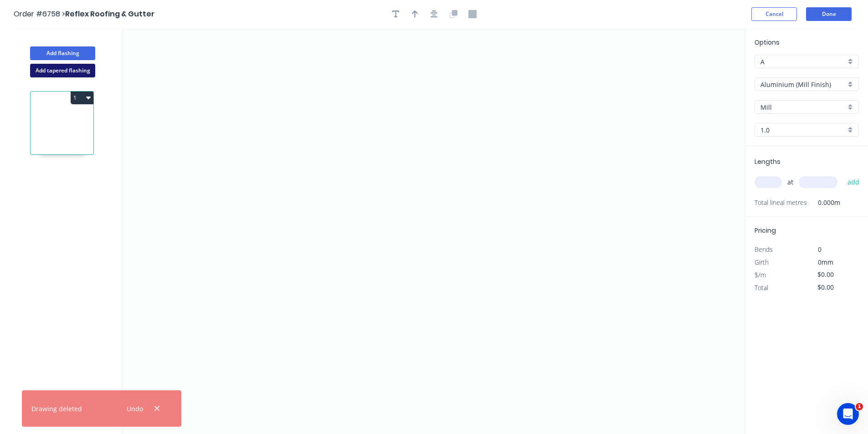
click at [63, 66] on button "Add tapered flashing" at bounding box center [62, 71] width 65 height 14
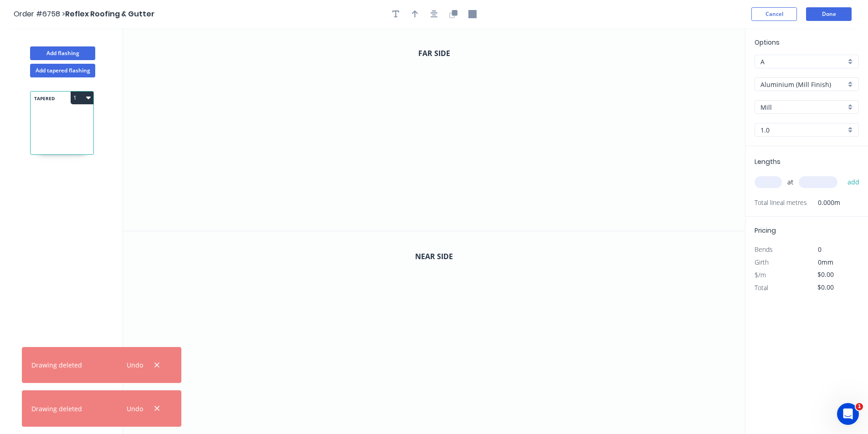
click at [811, 85] on input "Aluminium (Mill Finish)" at bounding box center [802, 85] width 85 height 10
click at [812, 120] on div "Brass" at bounding box center [806, 118] width 103 height 16
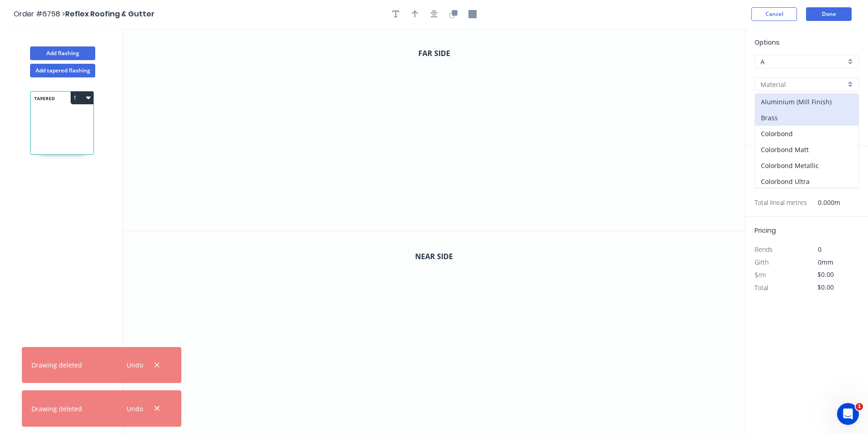
type input "Brass"
type input "0.8"
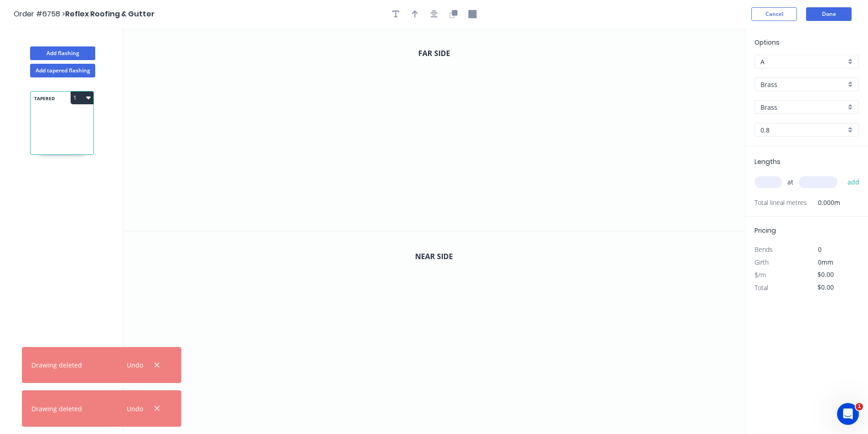
click at [803, 77] on div "Brass" at bounding box center [806, 84] width 104 height 14
drag, startPoint x: 789, startPoint y: 132, endPoint x: 782, endPoint y: 113, distance: 20.5
click at [788, 132] on div "Colorbond" at bounding box center [806, 134] width 103 height 16
type input "Colorbond"
type input "Basalt"
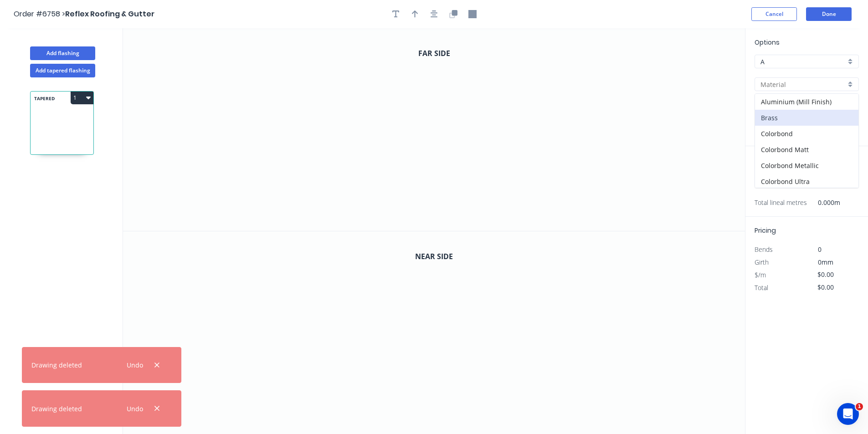
type input "0.55"
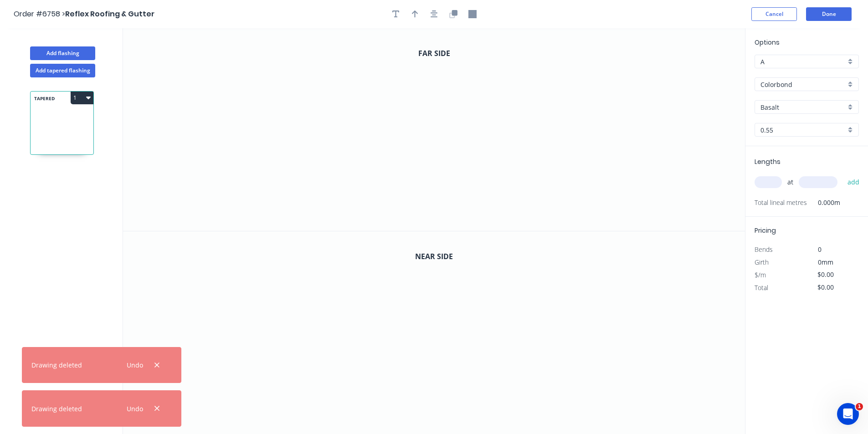
click at [781, 111] on input "Basalt" at bounding box center [802, 107] width 85 height 10
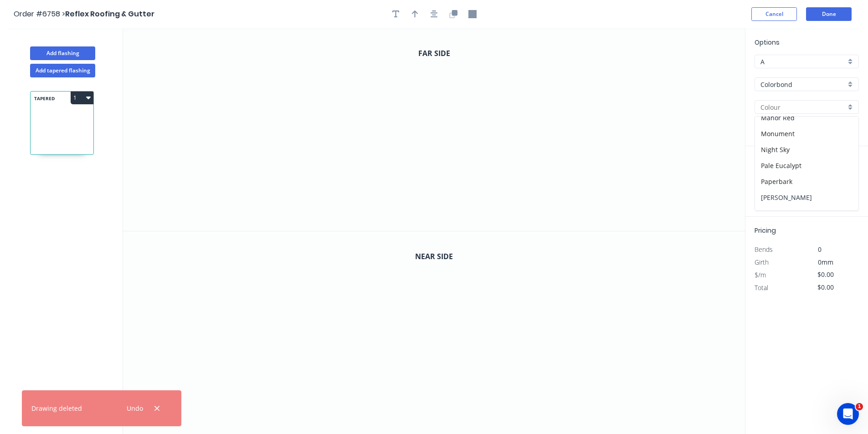
click at [793, 193] on div "[PERSON_NAME]" at bounding box center [806, 197] width 103 height 16
type input "[PERSON_NAME]"
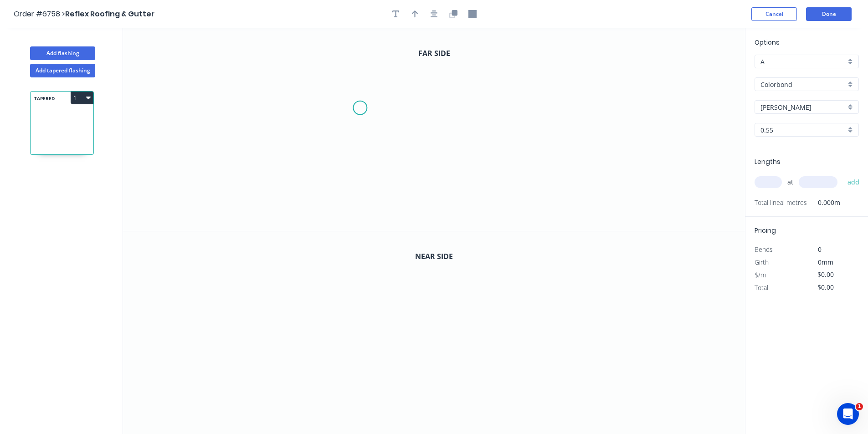
click at [360, 108] on icon "0" at bounding box center [434, 129] width 622 height 203
click at [364, 164] on icon "0" at bounding box center [434, 129] width 622 height 203
click at [495, 165] on icon "0 ?" at bounding box center [434, 129] width 622 height 203
click at [500, 76] on icon "0 ? ? ? º" at bounding box center [434, 129] width 622 height 203
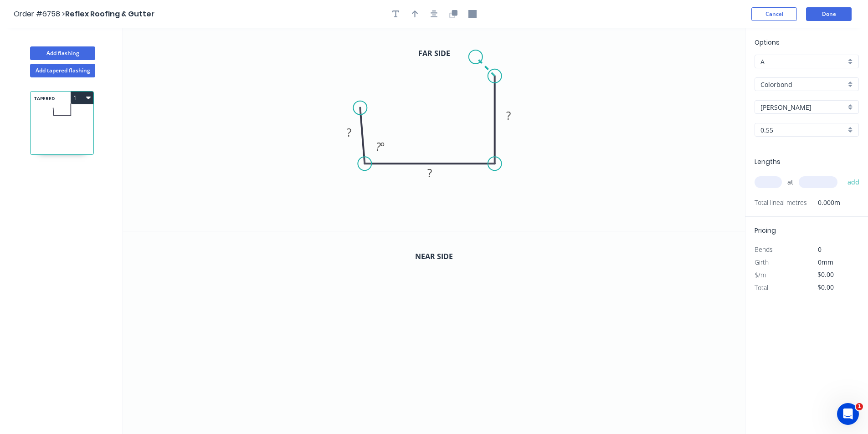
click at [475, 57] on icon "0 ? ? ? ? º" at bounding box center [434, 129] width 622 height 203
click at [362, 102] on circle at bounding box center [364, 103] width 14 height 14
click at [359, 125] on rect at bounding box center [351, 129] width 18 height 13
click at [505, 99] on div "Show angle" at bounding box center [538, 108] width 92 height 19
click at [478, 80] on rect at bounding box center [473, 84] width 18 height 13
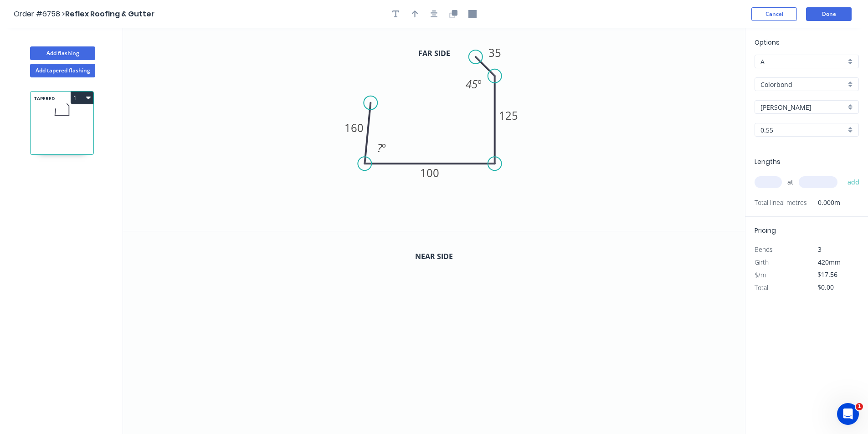
drag, startPoint x: 362, startPoint y: 102, endPoint x: 370, endPoint y: 103, distance: 8.2
click at [370, 103] on circle at bounding box center [370, 103] width 14 height 14
drag, startPoint x: 494, startPoint y: 163, endPoint x: 501, endPoint y: 164, distance: 7.3
click at [501, 164] on circle at bounding box center [501, 164] width 14 height 14
click at [383, 146] on tspan "º" at bounding box center [384, 147] width 4 height 15
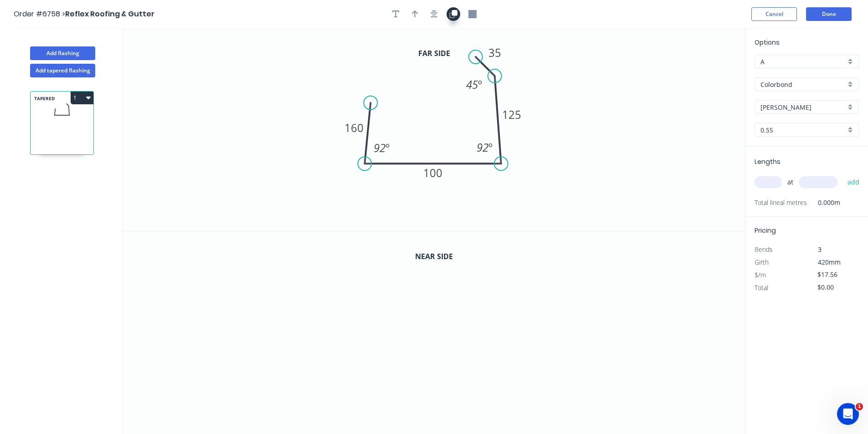
click at [456, 15] on icon "button" at bounding box center [453, 12] width 5 height 5
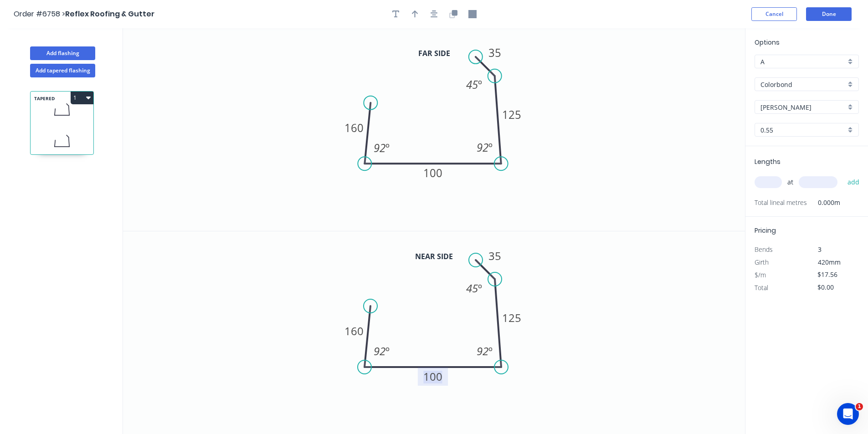
click at [439, 373] on tspan "100" at bounding box center [432, 376] width 19 height 15
type input "$27.55"
click at [443, 373] on rect at bounding box center [433, 376] width 30 height 19
click at [443, 378] on rect at bounding box center [433, 378] width 30 height 19
click at [435, 379] on tspan "380" at bounding box center [432, 378] width 19 height 15
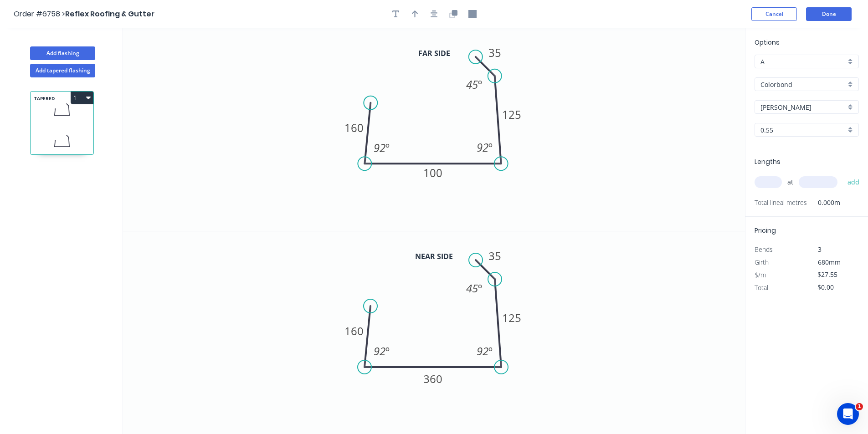
drag, startPoint x: 781, startPoint y: 175, endPoint x: 773, endPoint y: 181, distance: 10.1
click at [781, 175] on div "at add" at bounding box center [807, 181] width 106 height 15
click at [772, 182] on input "text" at bounding box center [767, 182] width 27 height 12
type input "1"
type input "1050"
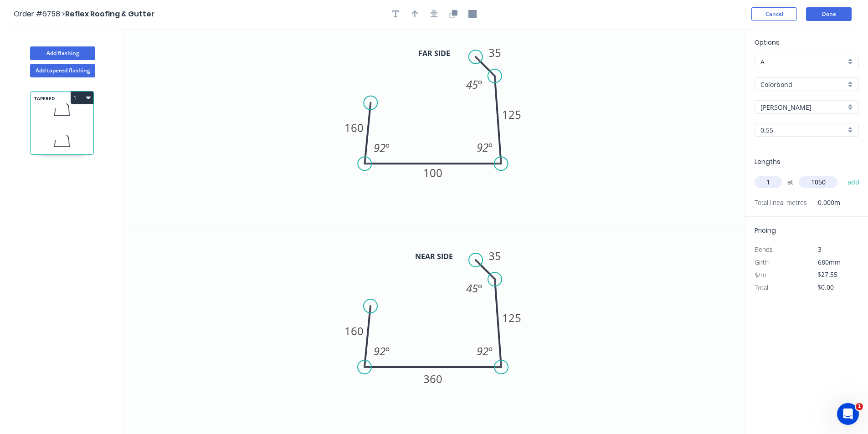
click at [842, 174] on button "add" at bounding box center [852, 181] width 21 height 15
click at [87, 93] on button "1" at bounding box center [82, 98] width 23 height 13
click at [74, 123] on div "Duplicate" at bounding box center [50, 120] width 70 height 13
type input "$0.00"
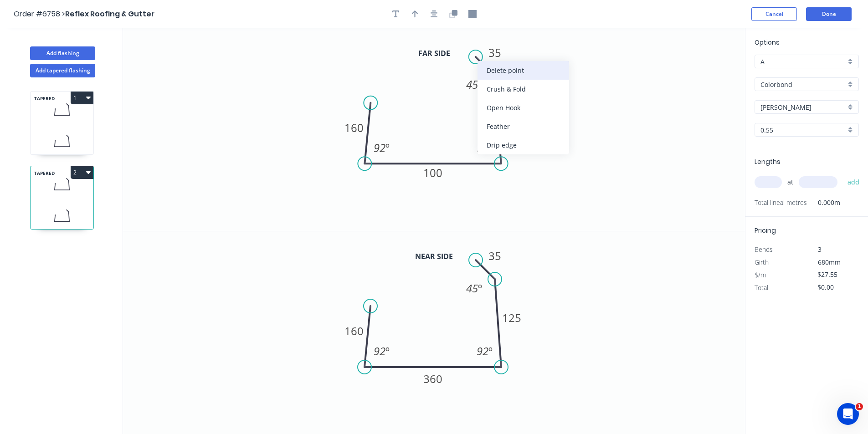
click at [510, 73] on div "Delete point" at bounding box center [523, 70] width 92 height 19
drag, startPoint x: 371, startPoint y: 105, endPoint x: 369, endPoint y: 71, distance: 34.6
click at [369, 71] on circle at bounding box center [364, 71] width 14 height 14
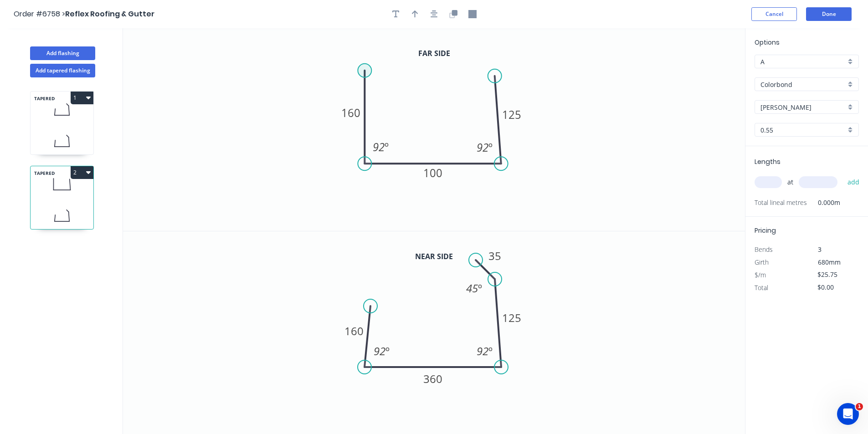
click at [369, 71] on circle at bounding box center [364, 71] width 14 height 14
click at [391, 64] on icon "0 160 100 125 92 º 92 º" at bounding box center [434, 129] width 622 height 203
click at [453, 13] on icon "button" at bounding box center [453, 12] width 5 height 5
click at [524, 317] on rect at bounding box center [511, 317] width 30 height 19
click at [510, 315] on tspan "125" at bounding box center [511, 317] width 19 height 15
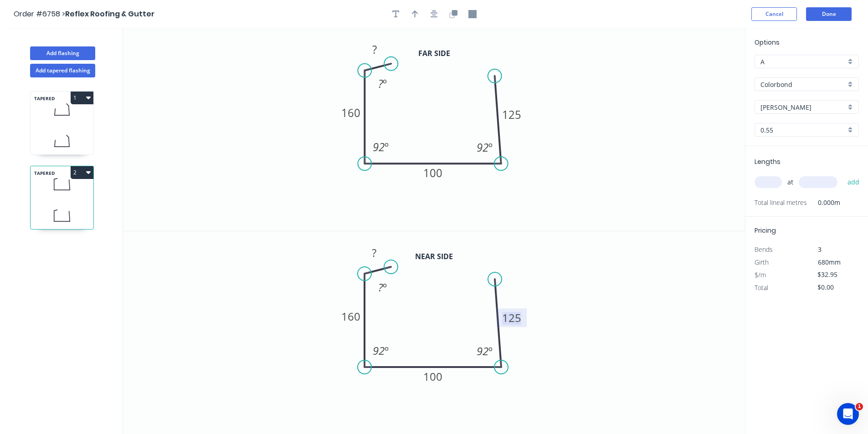
click at [507, 315] on tspan "125" at bounding box center [511, 317] width 19 height 15
click at [522, 119] on rect at bounding box center [511, 114] width 30 height 19
drag, startPoint x: 521, startPoint y: 117, endPoint x: 522, endPoint y: 112, distance: 5.1
click at [521, 116] on rect at bounding box center [511, 114] width 30 height 19
click at [521, 117] on rect at bounding box center [511, 114] width 30 height 19
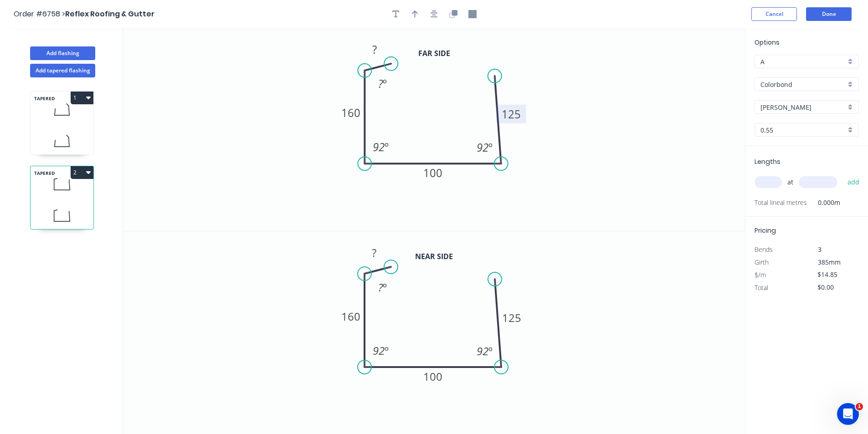
click at [518, 111] on tspan "125" at bounding box center [510, 114] width 19 height 15
click at [434, 12] on icon "button" at bounding box center [433, 14] width 7 height 8
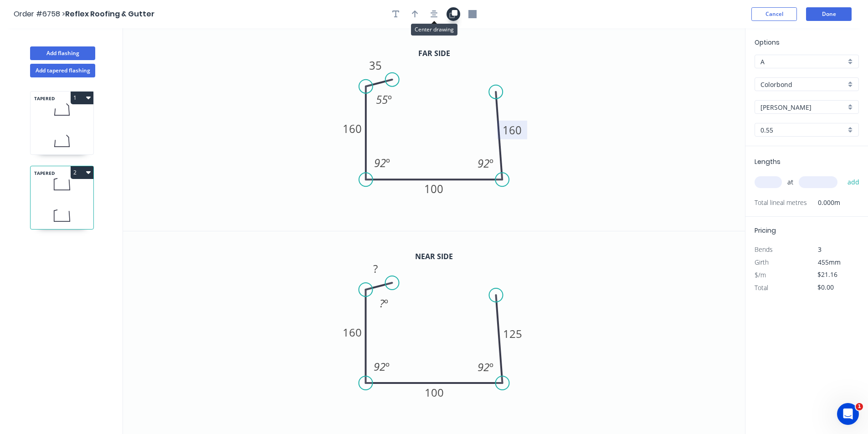
drag, startPoint x: 445, startPoint y: 15, endPoint x: 450, endPoint y: 19, distance: 5.9
click at [448, 18] on div at bounding box center [434, 14] width 96 height 14
click at [450, 19] on button "button" at bounding box center [453, 14] width 14 height 14
click at [377, 264] on tspan "?" at bounding box center [375, 268] width 5 height 15
type input "$27.55"
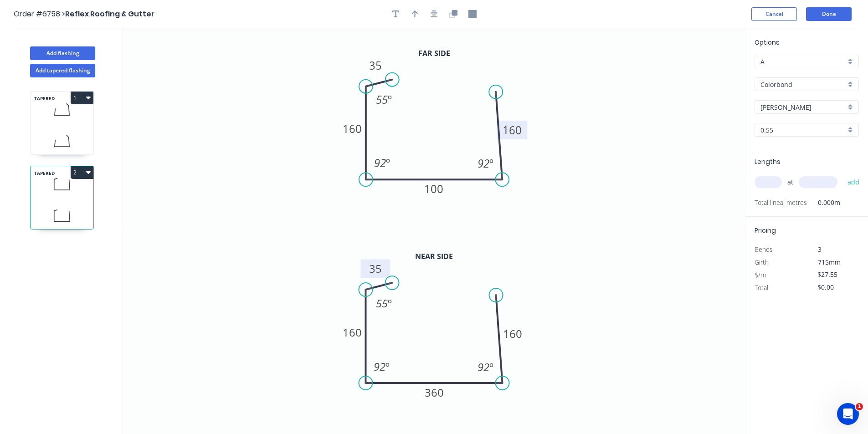
click at [769, 181] on input "text" at bounding box center [767, 182] width 27 height 12
type input "1"
type input "1050"
click at [842, 174] on button "add" at bounding box center [852, 181] width 21 height 15
type input "$28.93"
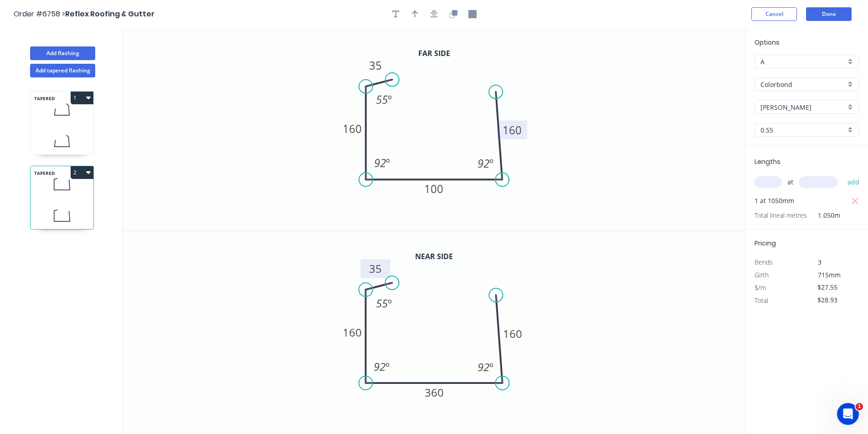
click at [65, 136] on icon at bounding box center [62, 141] width 63 height 27
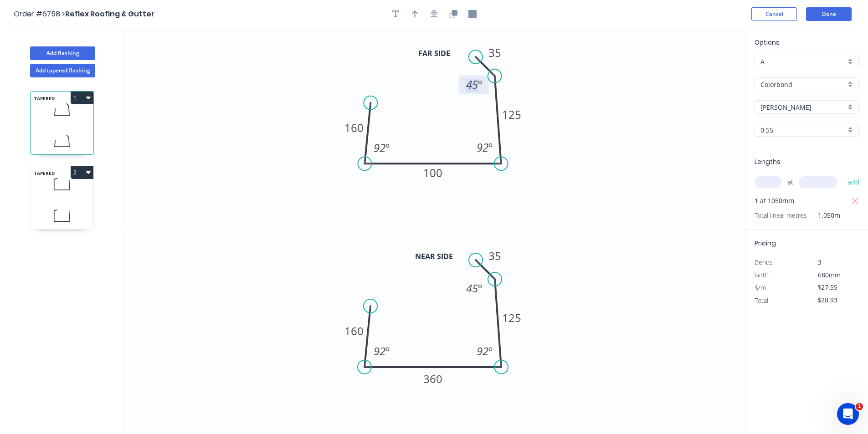
click at [480, 86] on tspan "º" at bounding box center [480, 84] width 4 height 15
click at [476, 290] on tspan "45" at bounding box center [472, 288] width 12 height 15
click at [437, 18] on icon "button" at bounding box center [433, 14] width 7 height 8
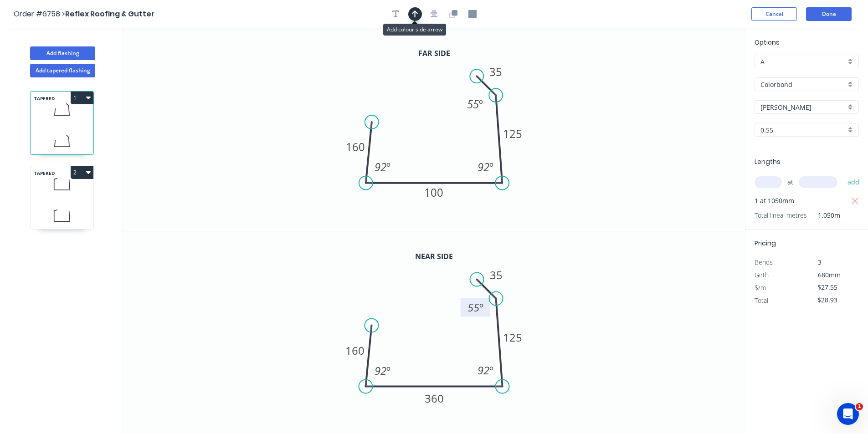
click at [416, 12] on icon "button" at bounding box center [415, 13] width 6 height 7
click at [701, 70] on icon at bounding box center [698, 63] width 8 height 29
drag, startPoint x: 699, startPoint y: 71, endPoint x: 544, endPoint y: 122, distance: 164.0
click at [544, 122] on icon at bounding box center [554, 112] width 26 height 26
click at [47, 205] on icon at bounding box center [62, 215] width 63 height 27
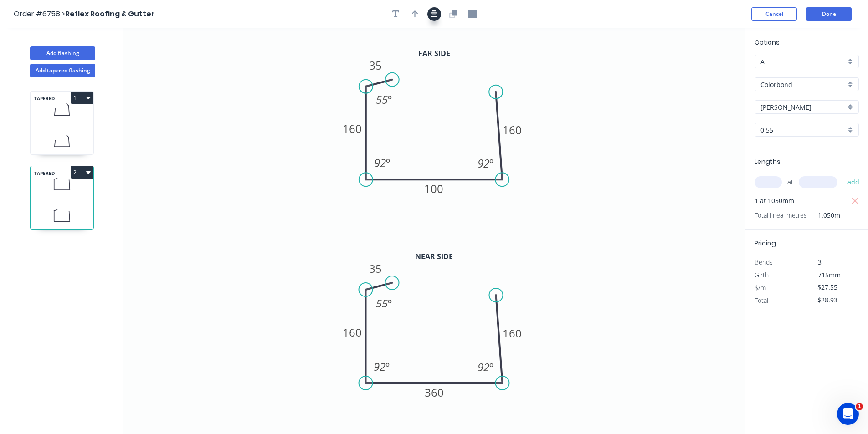
click at [434, 14] on icon "button" at bounding box center [433, 14] width 7 height 8
click at [413, 10] on icon "button" at bounding box center [415, 14] width 6 height 8
click at [701, 67] on icon "0 35 160 100 160 55 º 92 º 92 º" at bounding box center [434, 129] width 622 height 203
click at [698, 71] on icon at bounding box center [698, 63] width 8 height 29
drag, startPoint x: 572, startPoint y: 129, endPoint x: 530, endPoint y: 147, distance: 45.9
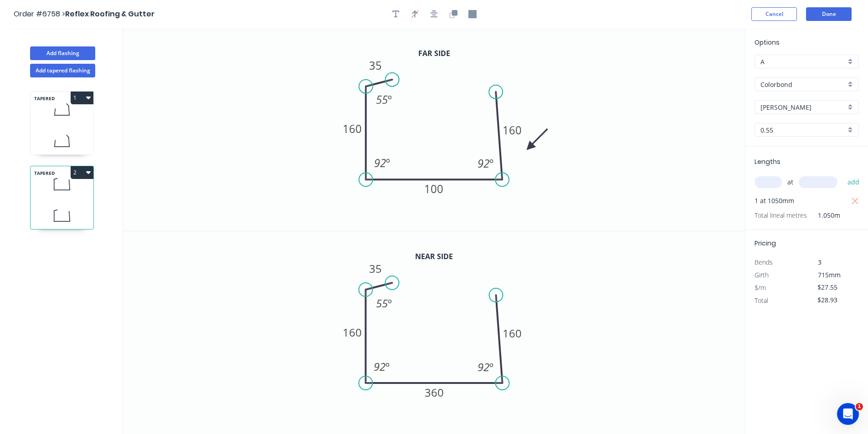
click at [530, 147] on icon at bounding box center [537, 139] width 26 height 26
click at [836, 18] on button "Done" at bounding box center [829, 14] width 46 height 14
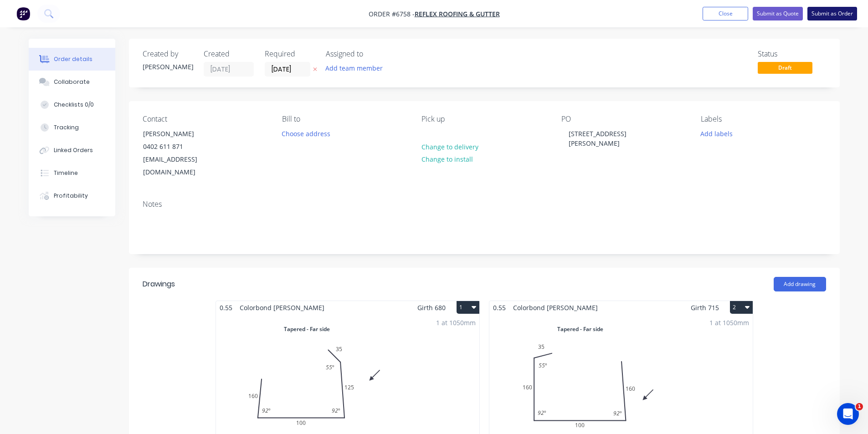
click at [849, 13] on button "Submit as Order" at bounding box center [832, 14] width 50 height 14
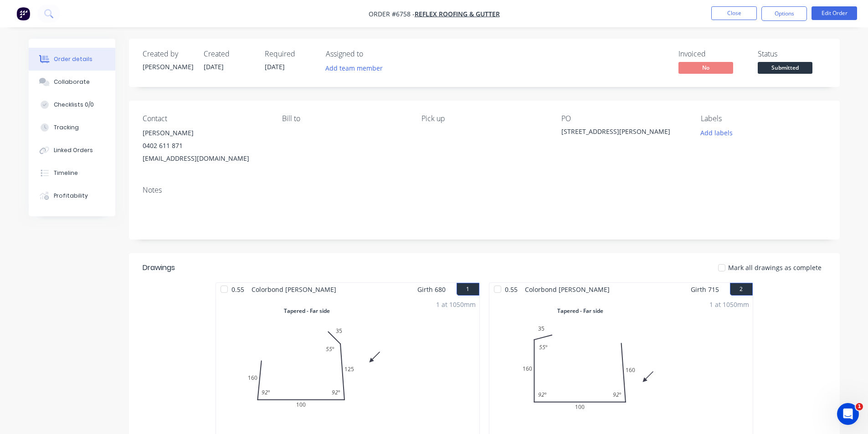
click at [781, 69] on span "Submitted" at bounding box center [784, 67] width 55 height 11
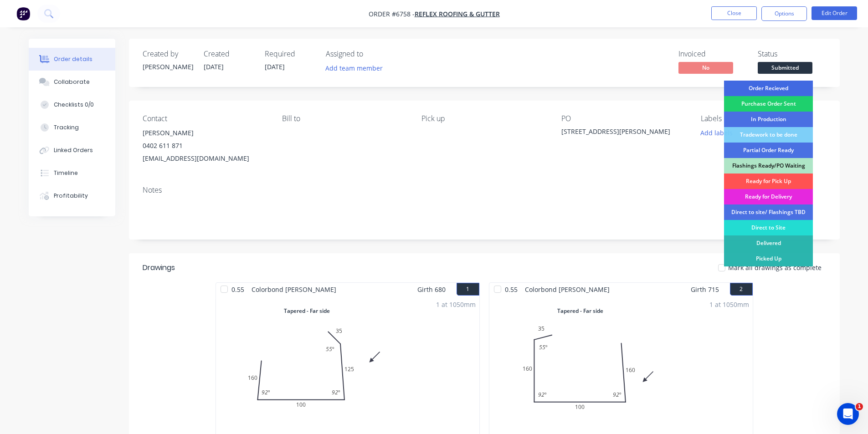
click at [785, 87] on div "Order Recieved" at bounding box center [768, 88] width 89 height 15
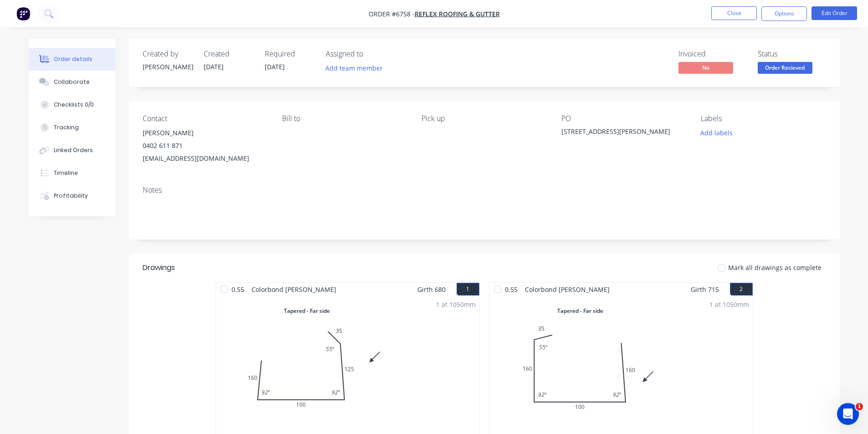
click at [58, 77] on button "Collaborate" at bounding box center [72, 82] width 87 height 23
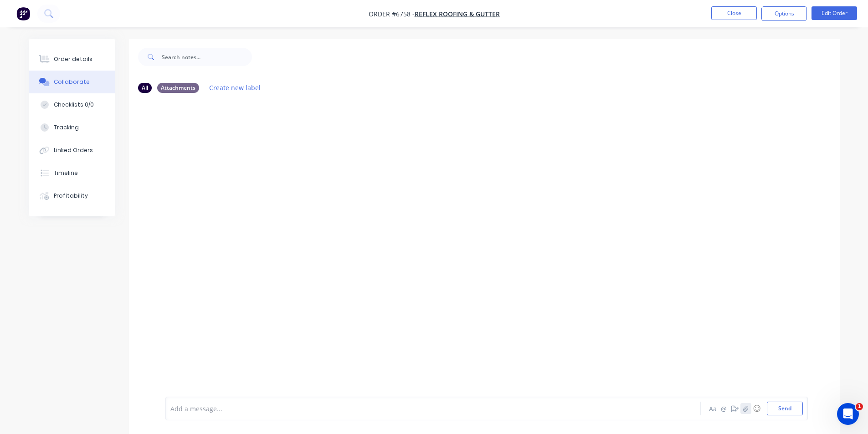
click at [745, 409] on icon "button" at bounding box center [745, 408] width 5 height 6
click at [784, 408] on button "Send" at bounding box center [784, 409] width 36 height 14
click at [738, 16] on button "Close" at bounding box center [734, 13] width 46 height 14
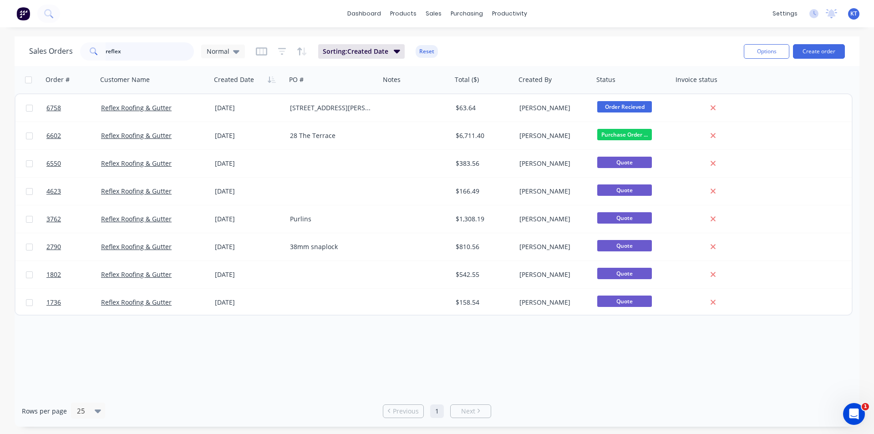
click at [163, 57] on input "reflex" at bounding box center [150, 51] width 89 height 18
type input "bespoke"
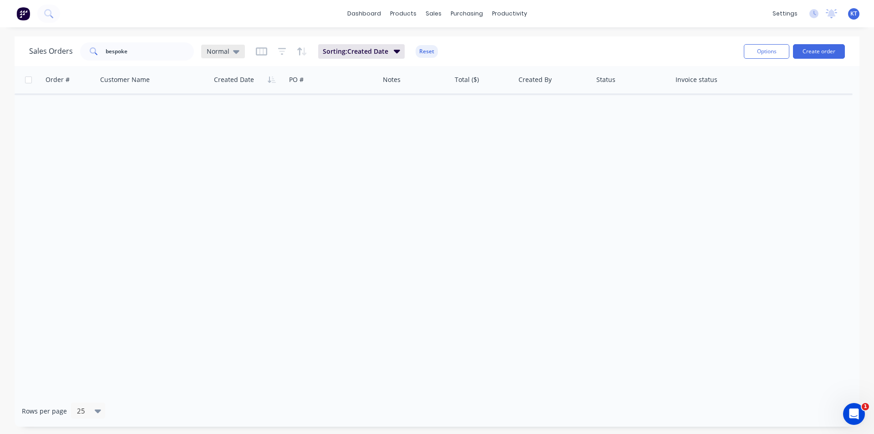
click at [241, 52] on div "Normal" at bounding box center [223, 52] width 44 height 14
click at [238, 166] on button "archived" at bounding box center [256, 165] width 104 height 10
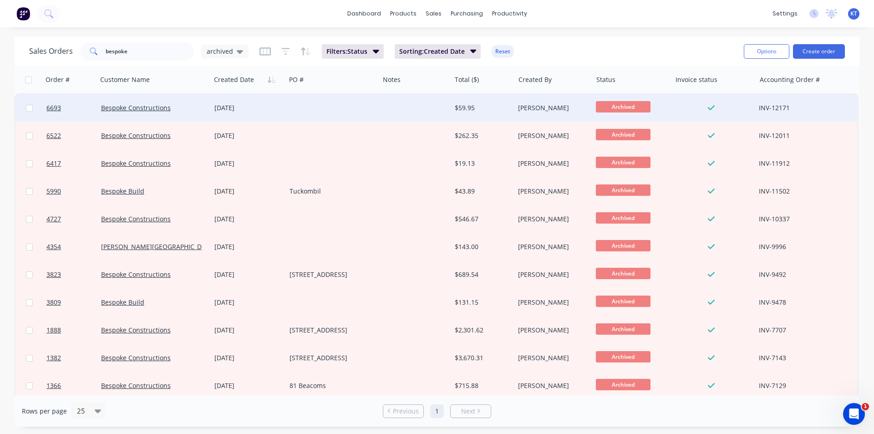
click at [160, 117] on div "Bespoke Constructions" at bounding box center [153, 107] width 113 height 27
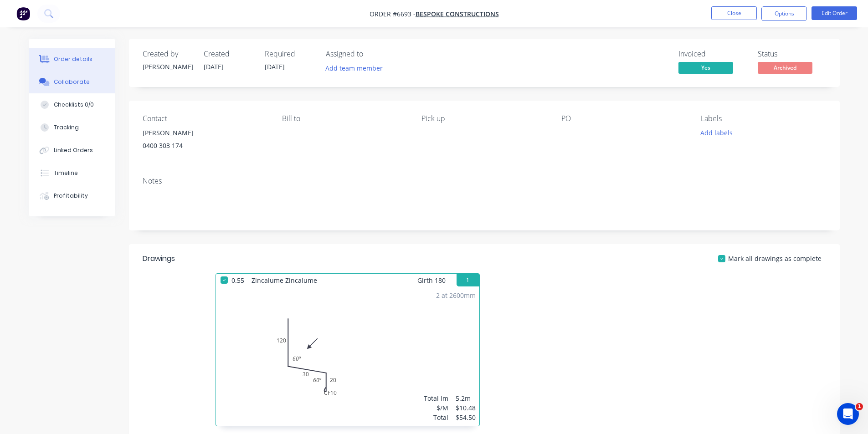
click at [70, 89] on button "Collaborate" at bounding box center [72, 82] width 87 height 23
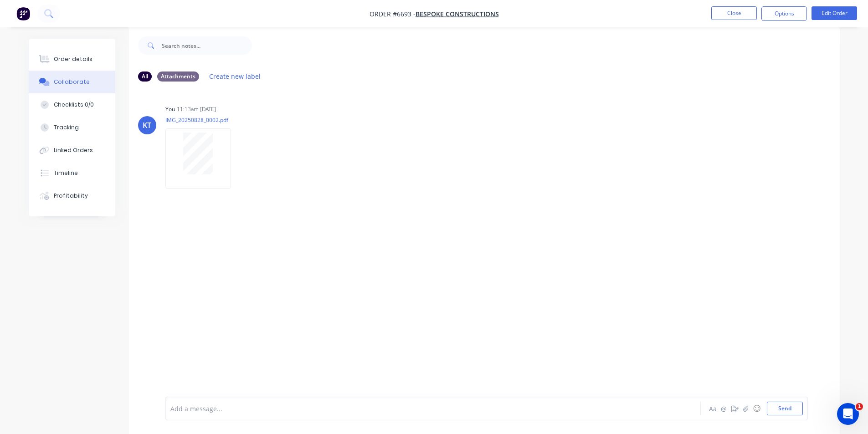
scroll to position [14, 0]
click at [741, 13] on button "Close" at bounding box center [734, 13] width 46 height 14
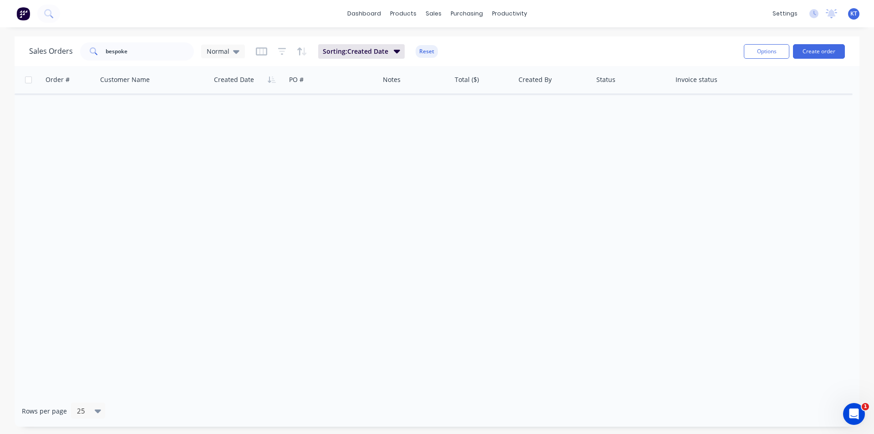
click at [163, 34] on div "dashboard products sales purchasing productivity dashboard products Product Cat…" at bounding box center [437, 217] width 874 height 434
click at [131, 45] on input "bespoke" at bounding box center [150, 51] width 89 height 18
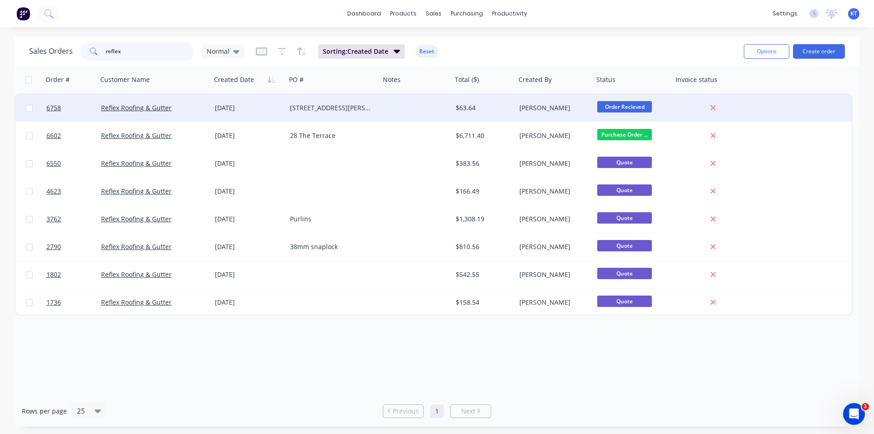
type input "reflex"
click at [341, 114] on div "[STREET_ADDRESS][PERSON_NAME]" at bounding box center [333, 107] width 94 height 27
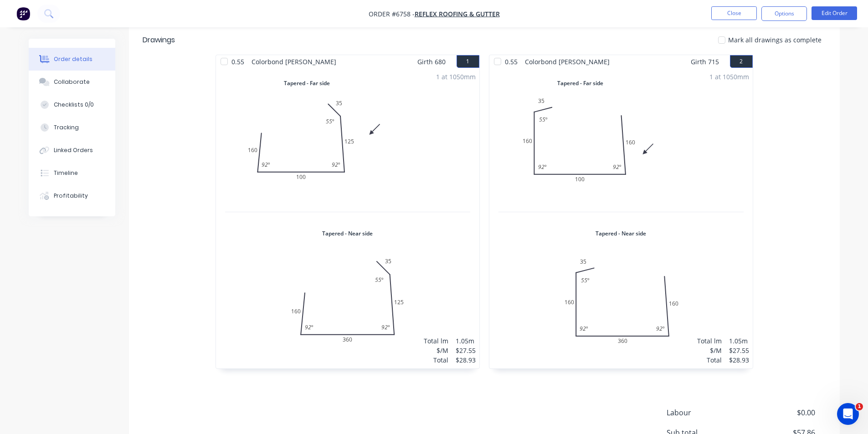
scroll to position [46, 0]
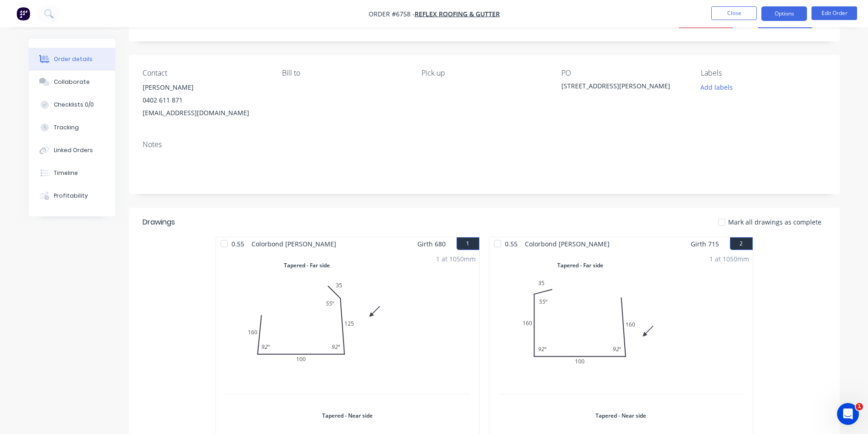
click at [782, 12] on button "Options" at bounding box center [784, 13] width 46 height 15
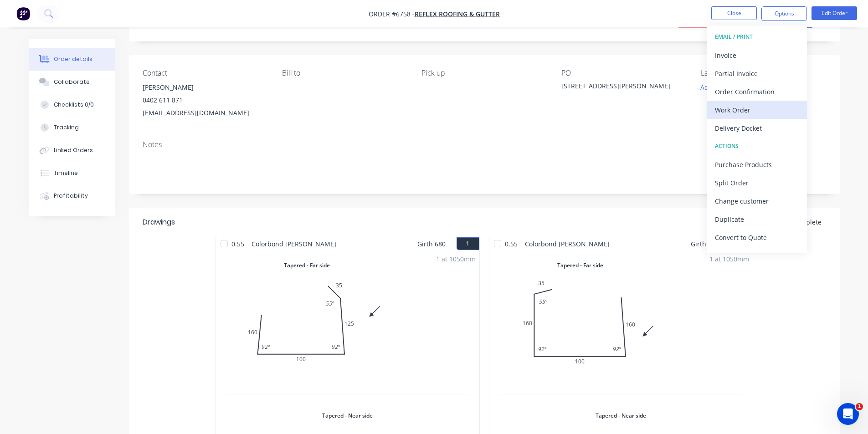
click at [754, 110] on div "Work Order" at bounding box center [757, 109] width 84 height 13
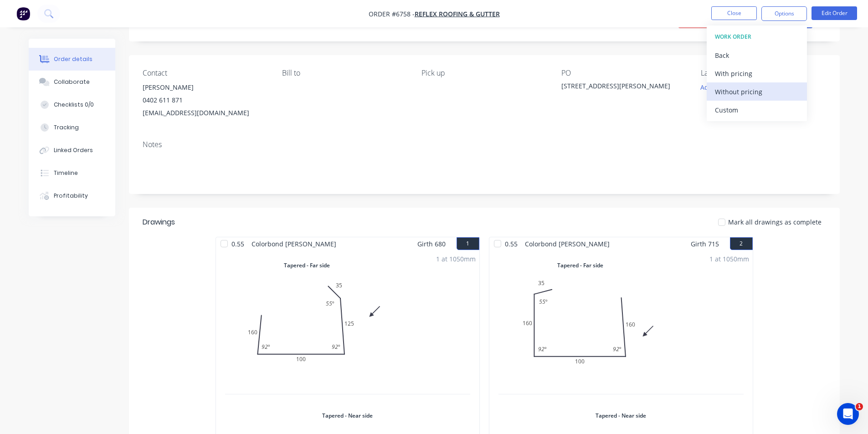
click at [745, 89] on div "Without pricing" at bounding box center [757, 91] width 84 height 13
click at [855, 330] on div "Order details Collaborate Checklists 0/0 Tracking Linked Orders Timeline Profit…" at bounding box center [434, 338] width 868 height 768
click at [728, 10] on button "Close" at bounding box center [734, 13] width 46 height 14
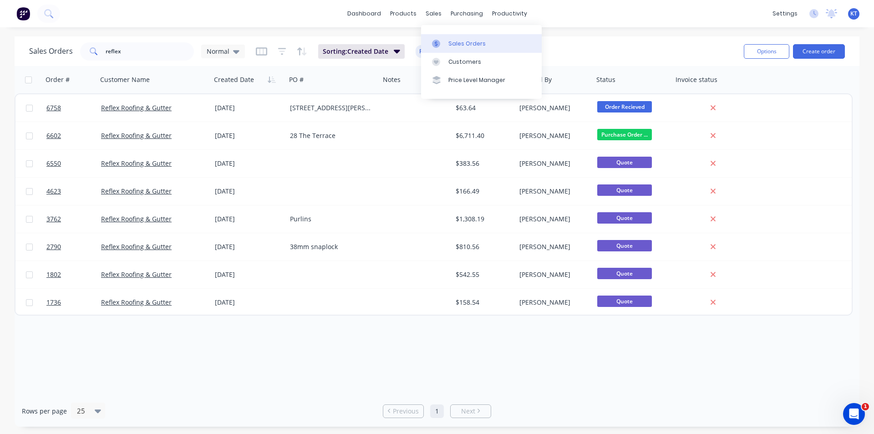
click at [449, 41] on div "Sales Orders" at bounding box center [467, 44] width 37 height 8
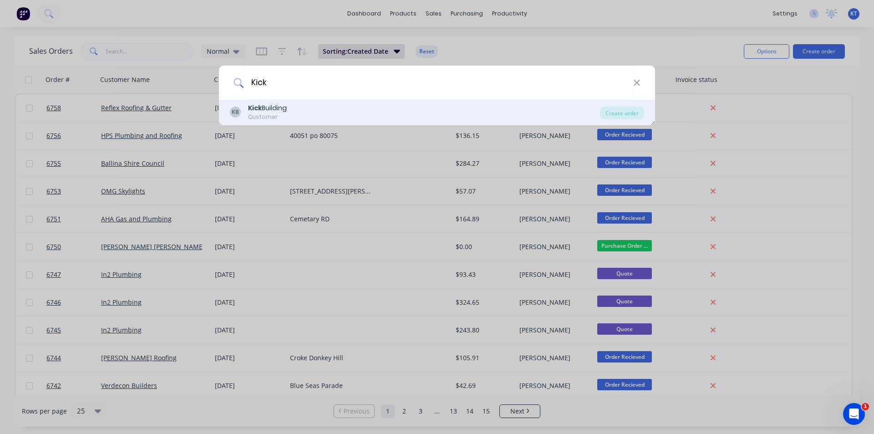
type input "Kick"
click at [626, 119] on div "KB Kick Building Customer Create order" at bounding box center [437, 113] width 436 height 26
click at [627, 112] on div "Create order" at bounding box center [622, 113] width 44 height 13
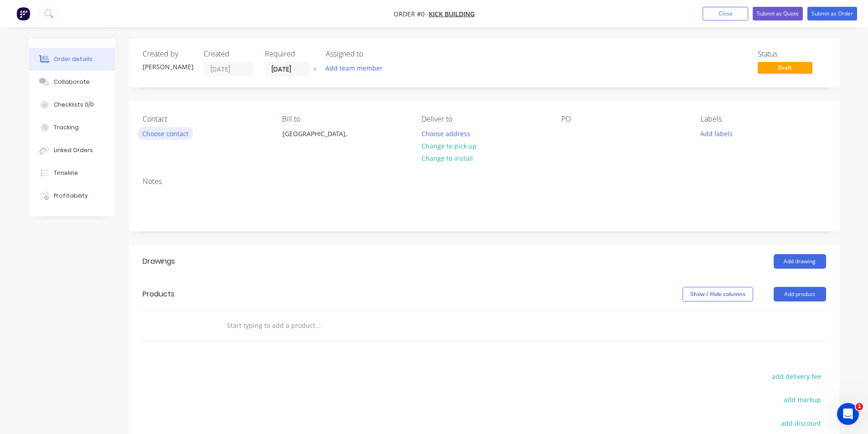
click at [162, 132] on button "Choose contact" at bounding box center [165, 133] width 56 height 12
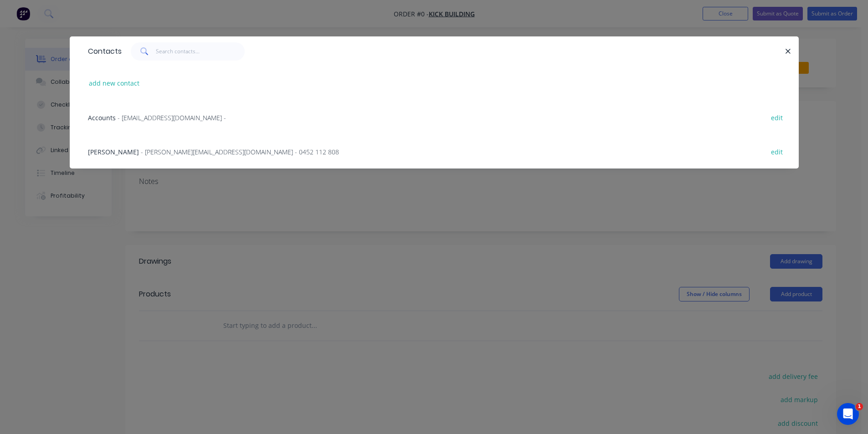
click at [195, 153] on span "- [PERSON_NAME][EMAIL_ADDRESS][DOMAIN_NAME] - 0452 112 808" at bounding box center [240, 152] width 198 height 9
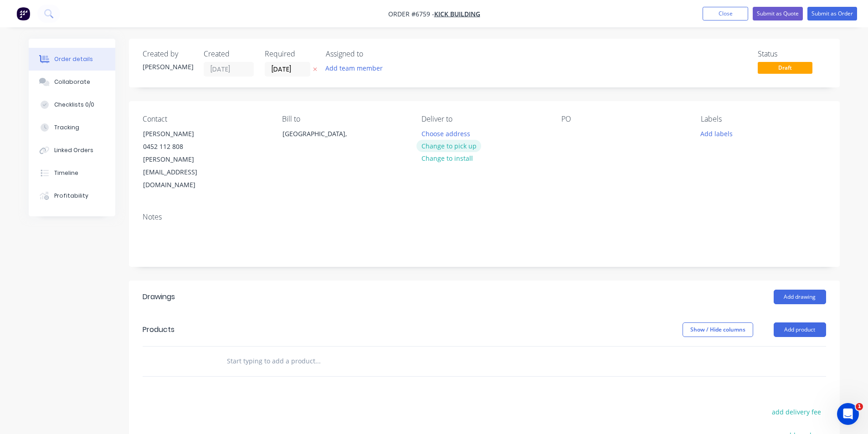
click at [465, 147] on button "Change to pick up" at bounding box center [448, 146] width 65 height 12
click at [561, 129] on div at bounding box center [568, 133] width 15 height 13
click at [812, 290] on button "Add drawing" at bounding box center [799, 297] width 52 height 15
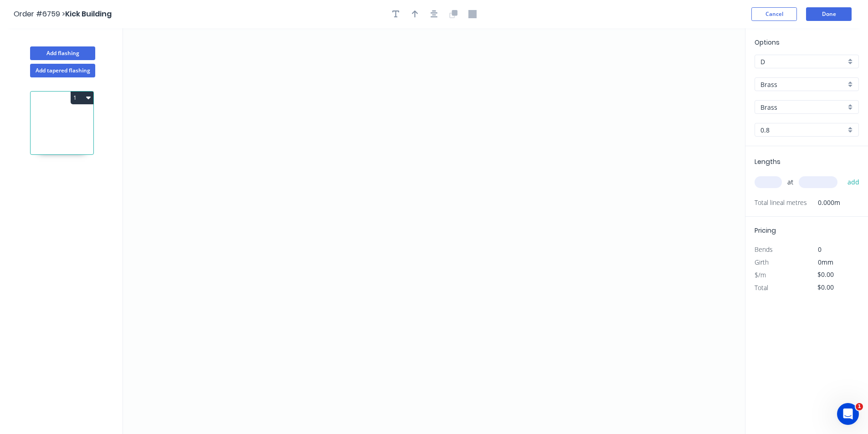
click at [830, 85] on input "Brass" at bounding box center [802, 85] width 85 height 10
click at [809, 114] on div "Colorbond" at bounding box center [806, 118] width 103 height 16
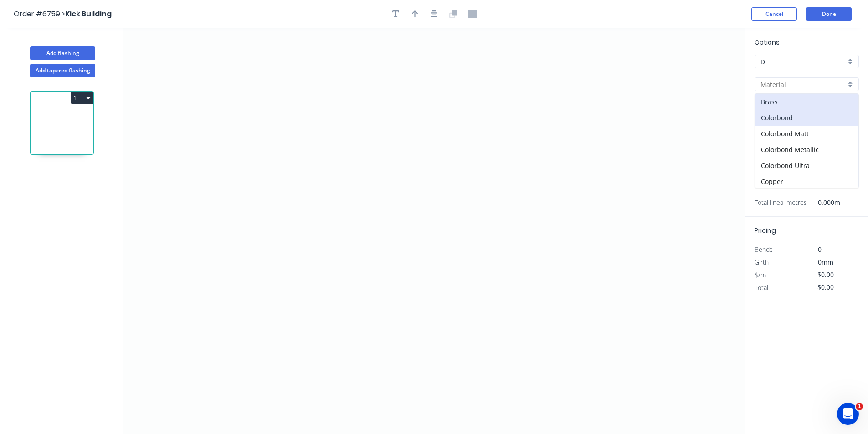
type input "Colorbond"
type input "Basalt"
type input "0.55"
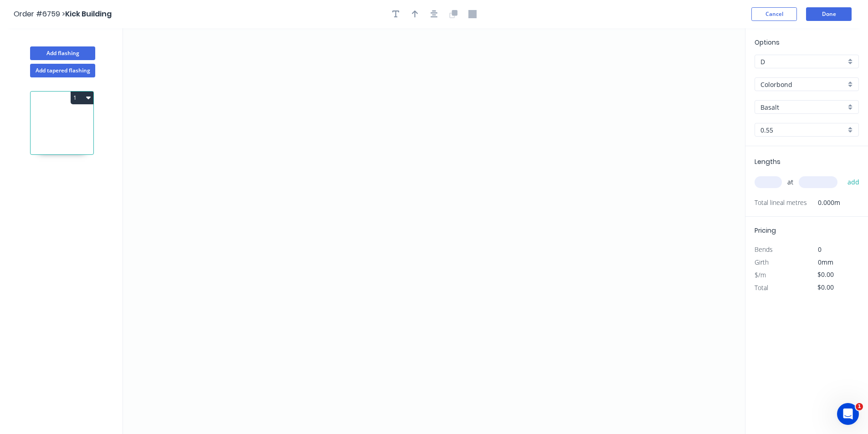
click at [792, 114] on div "Options D D Colorbond Colorbond Colorbond Matt Colorbond Metallic Colorbond Ult…" at bounding box center [806, 91] width 122 height 109
click at [792, 107] on input "Basalt" at bounding box center [802, 107] width 85 height 10
click at [777, 173] on div "Dune" at bounding box center [806, 175] width 103 height 16
type input "Dune"
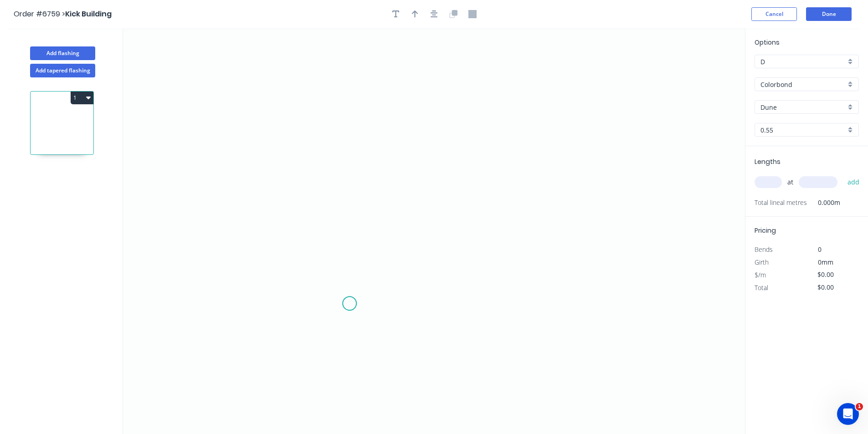
click at [349, 303] on icon "0" at bounding box center [434, 231] width 622 height 406
click at [351, 190] on icon "0" at bounding box center [434, 231] width 622 height 406
click at [480, 152] on icon "0 ?" at bounding box center [434, 231] width 622 height 406
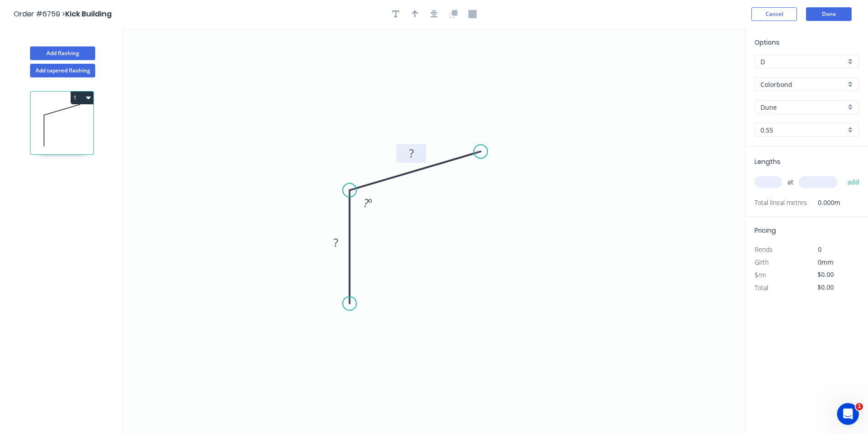
click at [417, 155] on rect at bounding box center [411, 154] width 18 height 13
drag, startPoint x: 355, startPoint y: 315, endPoint x: 347, endPoint y: 296, distance: 20.0
click at [374, 333] on div "Crush & Fold" at bounding box center [393, 333] width 92 height 19
type input "$16.46"
click at [340, 289] on tspan "10" at bounding box center [336, 287] width 13 height 15
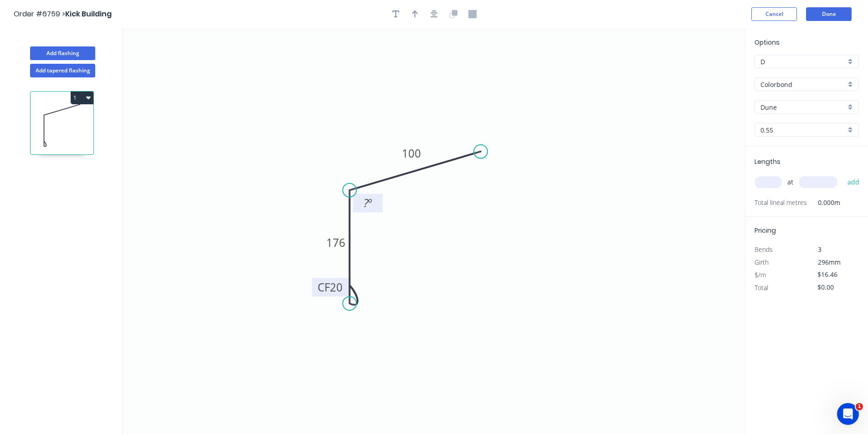
click at [357, 203] on rect at bounding box center [368, 203] width 30 height 19
click at [371, 202] on tspan "º" at bounding box center [370, 202] width 4 height 15
click at [432, 14] on icon "button" at bounding box center [433, 14] width 7 height 8
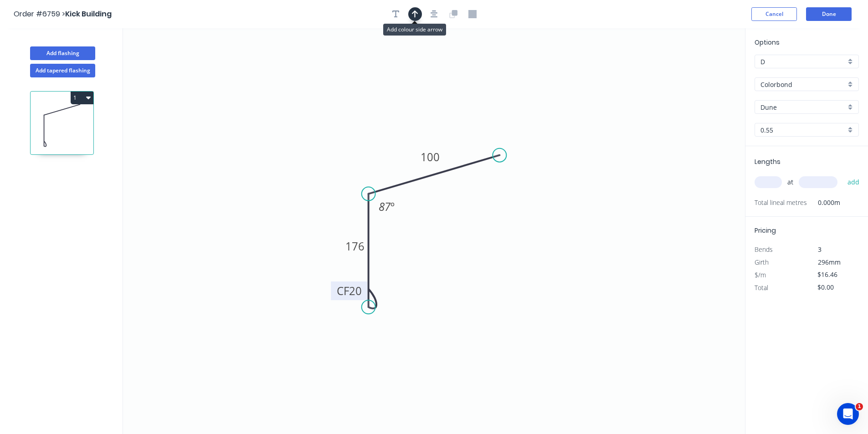
click at [410, 13] on button "button" at bounding box center [415, 14] width 14 height 14
drag, startPoint x: 703, startPoint y: 72, endPoint x: 547, endPoint y: 116, distance: 161.2
click at [547, 116] on icon "0 CF 20 176 100 87 º" at bounding box center [434, 231] width 622 height 406
drag, startPoint x: 699, startPoint y: 70, endPoint x: 382, endPoint y: 159, distance: 329.2
click at [382, 159] on icon at bounding box center [382, 148] width 8 height 29
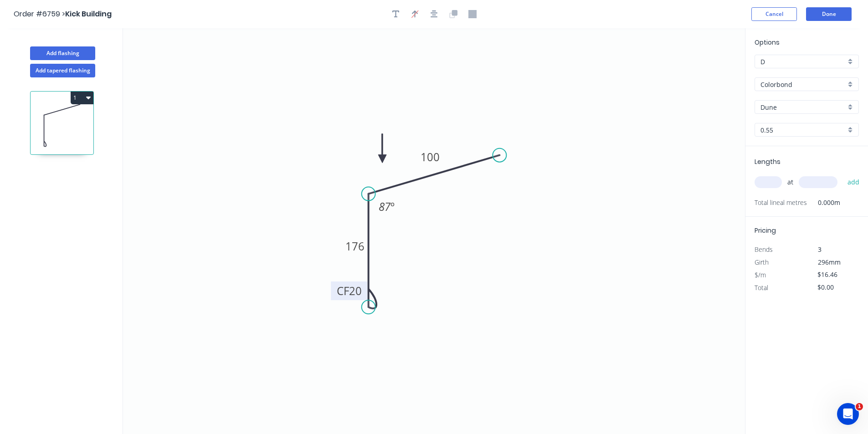
click at [759, 183] on input "text" at bounding box center [767, 182] width 27 height 12
type input "1"
type input "3200"
click at [842, 174] on button "add" at bounding box center [852, 181] width 21 height 15
type input "$52.67"
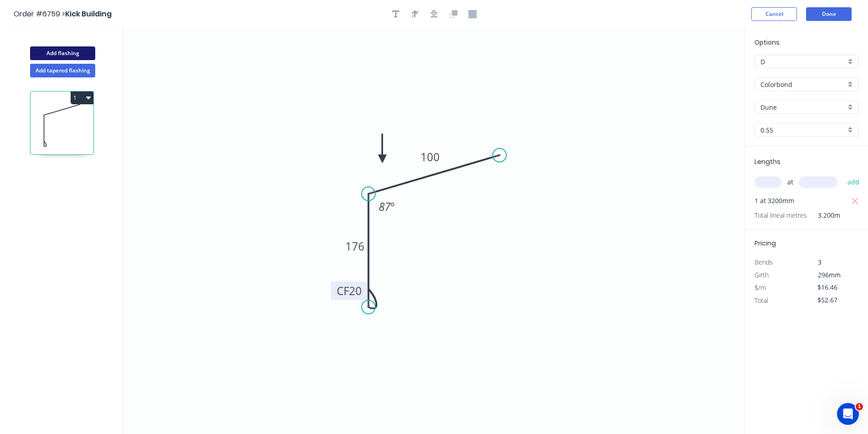
click at [94, 53] on button "Add flashing" at bounding box center [62, 53] width 65 height 14
type input "$0.00"
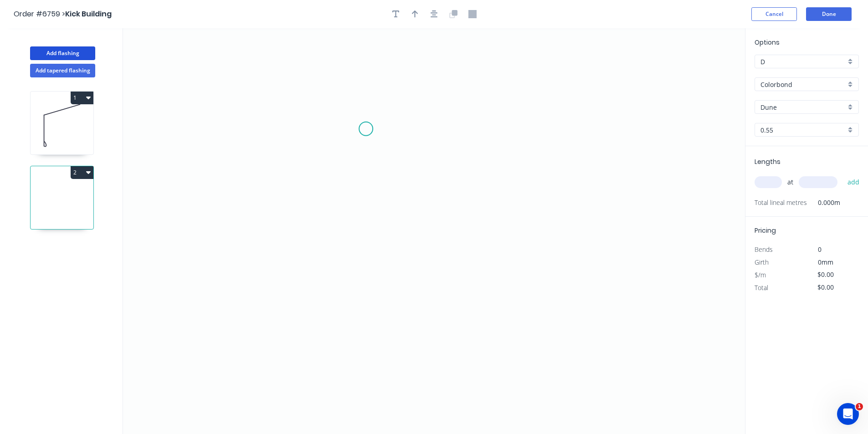
click at [365, 128] on icon "0" at bounding box center [434, 231] width 622 height 406
click at [377, 199] on icon "0" at bounding box center [434, 231] width 622 height 406
click at [419, 199] on icon "0 ?" at bounding box center [434, 231] width 622 height 406
click at [419, 239] on icon "0 ? ? ? º" at bounding box center [434, 231] width 622 height 406
drag, startPoint x: 367, startPoint y: 128, endPoint x: 380, endPoint y: 100, distance: 31.4
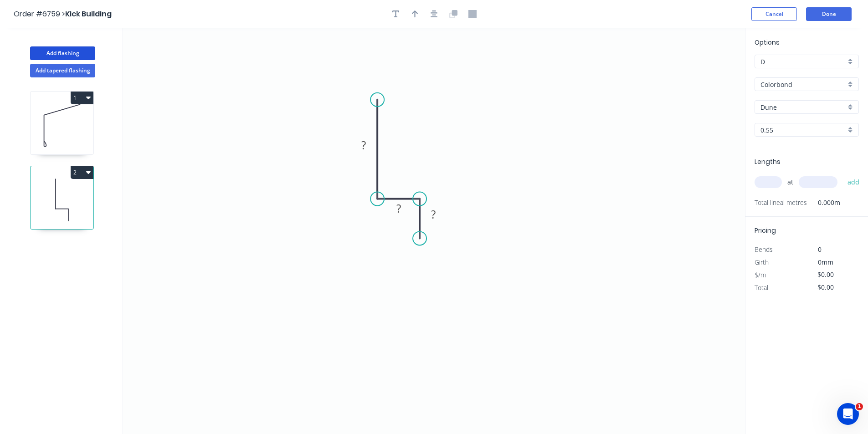
click at [380, 100] on circle at bounding box center [377, 100] width 14 height 14
click at [368, 145] on rect at bounding box center [363, 145] width 18 height 13
type input "$11.94"
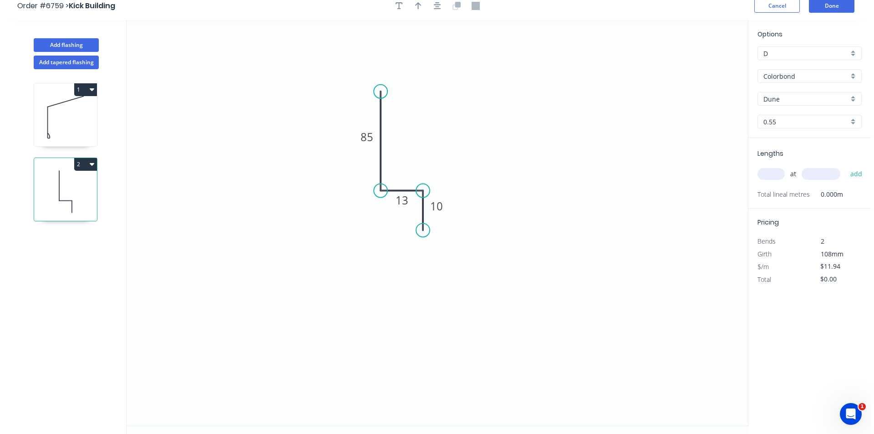
scroll to position [0, 0]
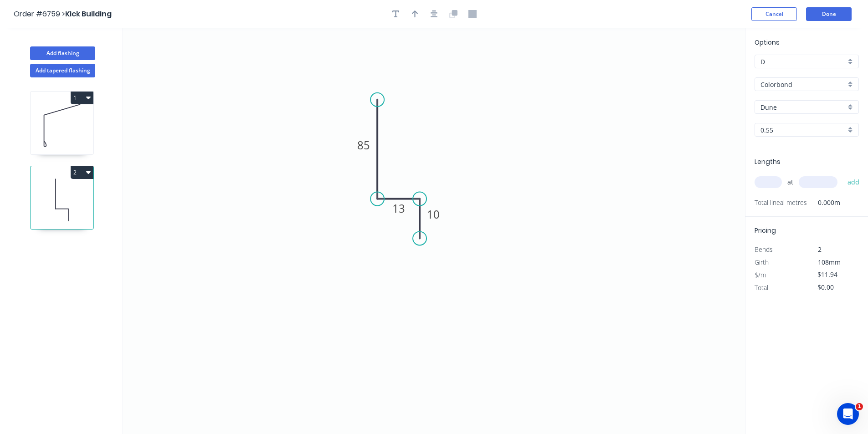
click at [424, 16] on div at bounding box center [434, 14] width 96 height 14
click at [442, 17] on div at bounding box center [434, 14] width 96 height 14
click at [434, 18] on button "button" at bounding box center [434, 14] width 14 height 14
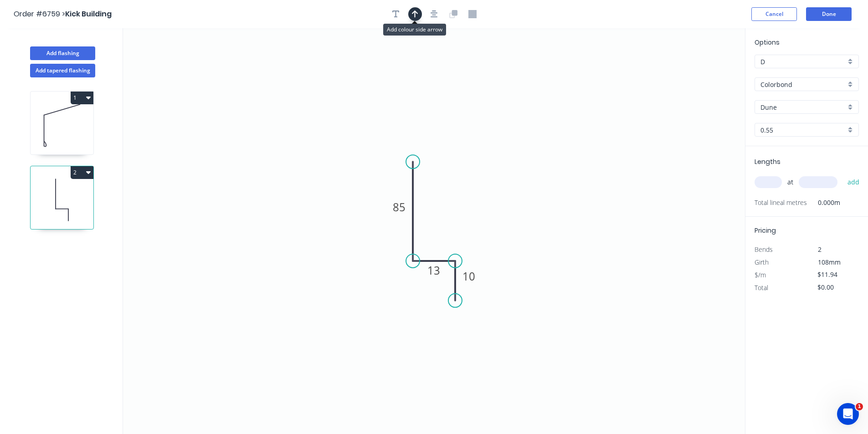
click at [413, 16] on icon "button" at bounding box center [415, 14] width 6 height 8
click at [700, 68] on icon "0 85 13 10" at bounding box center [434, 231] width 622 height 406
click at [699, 70] on icon at bounding box center [698, 63] width 8 height 29
drag, startPoint x: 698, startPoint y: 74, endPoint x: 434, endPoint y: 240, distance: 311.2
click at [434, 240] on icon at bounding box center [441, 232] width 26 height 26
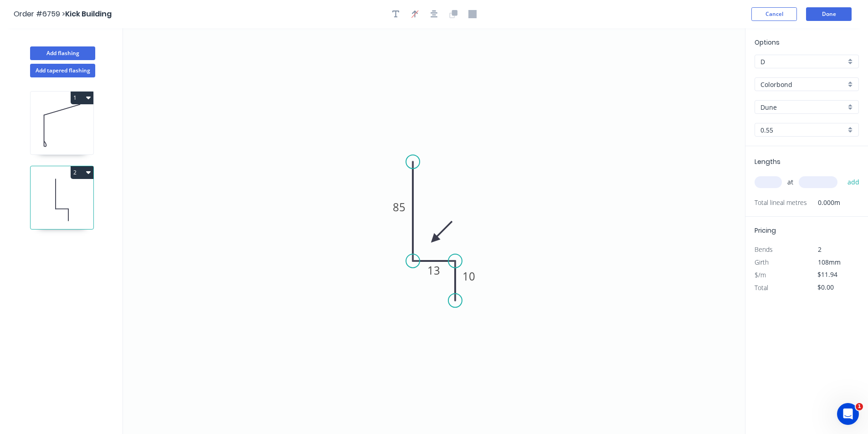
drag, startPoint x: 789, startPoint y: 178, endPoint x: 783, endPoint y: 178, distance: 5.9
click at [783, 178] on div "at add" at bounding box center [807, 181] width 106 height 15
click at [768, 184] on input "text" at bounding box center [767, 182] width 27 height 12
type input "1"
type input "2265"
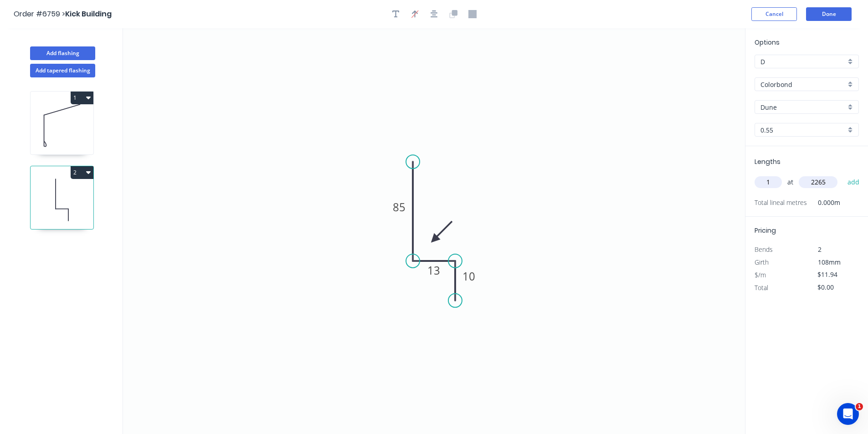
click at [842, 174] on button "add" at bounding box center [852, 181] width 21 height 15
type input "$27.04"
click at [845, 10] on button "Done" at bounding box center [829, 14] width 46 height 14
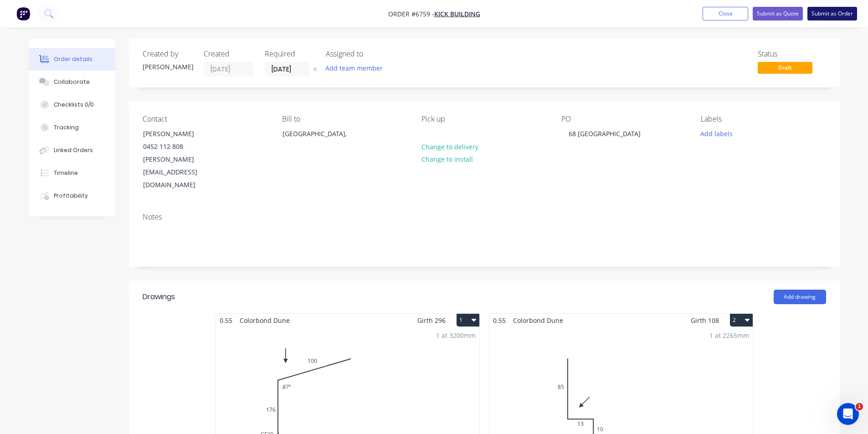
click at [812, 14] on button "Submit as Order" at bounding box center [832, 14] width 50 height 14
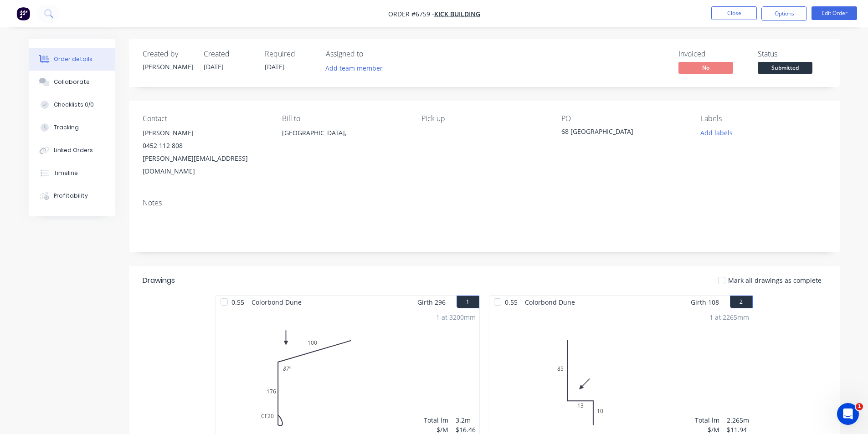
click at [791, 66] on span "Submitted" at bounding box center [784, 67] width 55 height 11
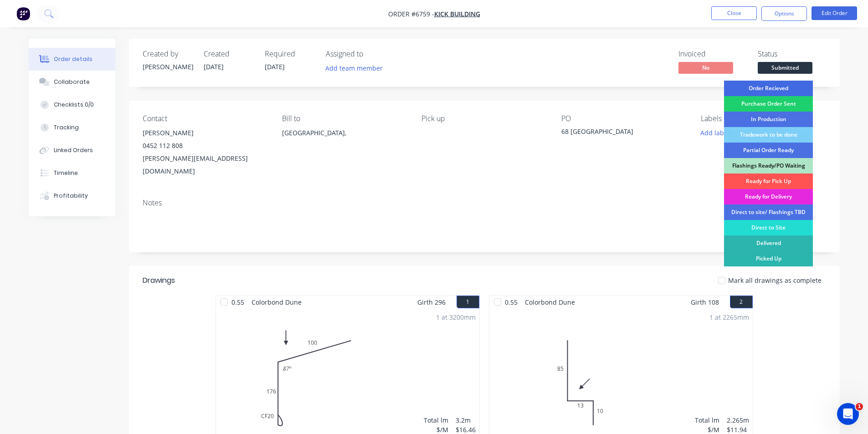
click at [756, 89] on div "Order Recieved" at bounding box center [768, 88] width 89 height 15
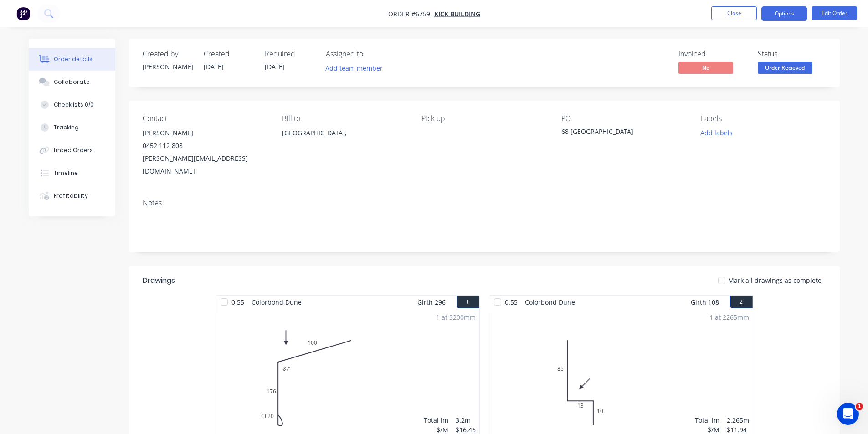
click at [761, 12] on button "Options" at bounding box center [784, 13] width 46 height 15
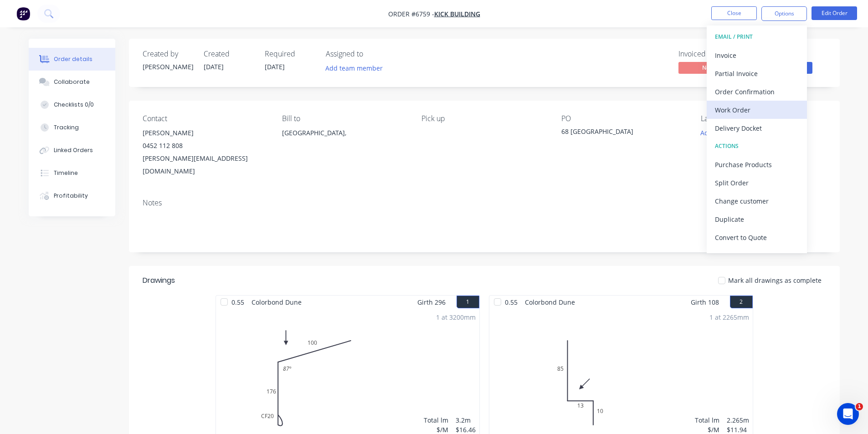
click at [751, 108] on div "Work Order" at bounding box center [757, 109] width 84 height 13
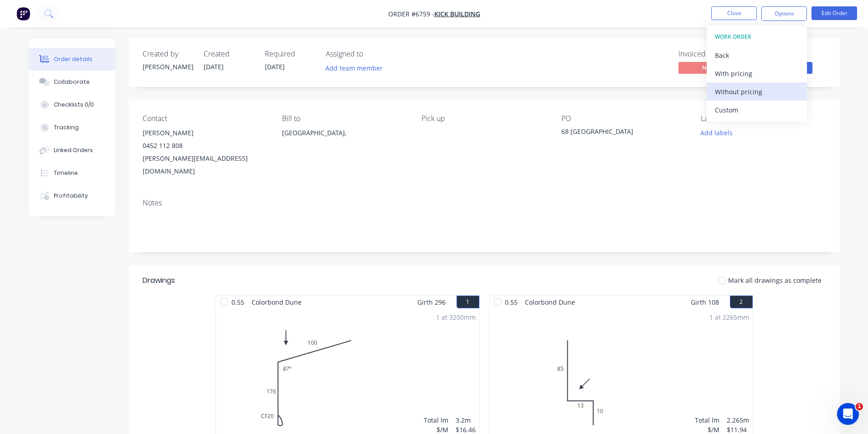
click at [782, 94] on div "Without pricing" at bounding box center [757, 91] width 84 height 13
drag, startPoint x: 44, startPoint y: 90, endPoint x: 486, endPoint y: 415, distance: 549.2
click at [44, 90] on button "Collaborate" at bounding box center [72, 82] width 87 height 23
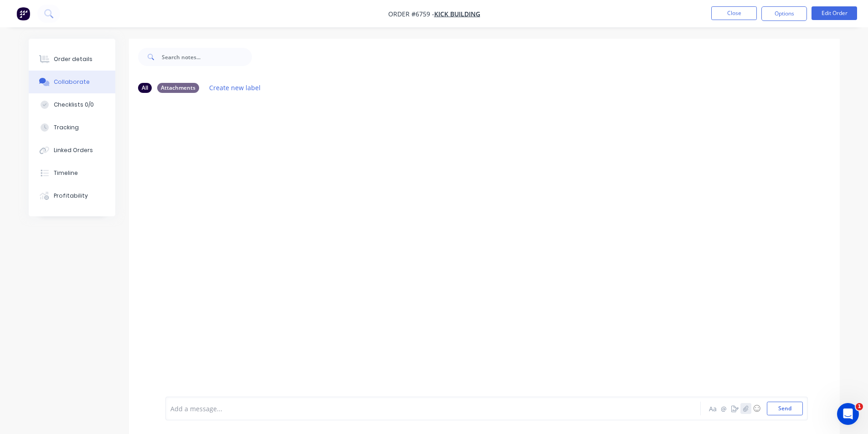
click at [749, 412] on button "button" at bounding box center [745, 408] width 11 height 11
click at [743, 408] on icon "button" at bounding box center [744, 408] width 5 height 6
click at [785, 410] on button "Send" at bounding box center [784, 409] width 36 height 14
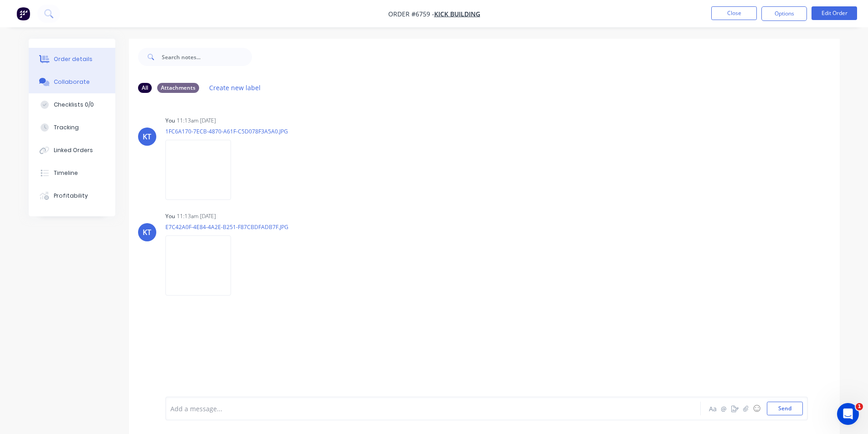
click at [79, 64] on button "Order details" at bounding box center [72, 59] width 87 height 23
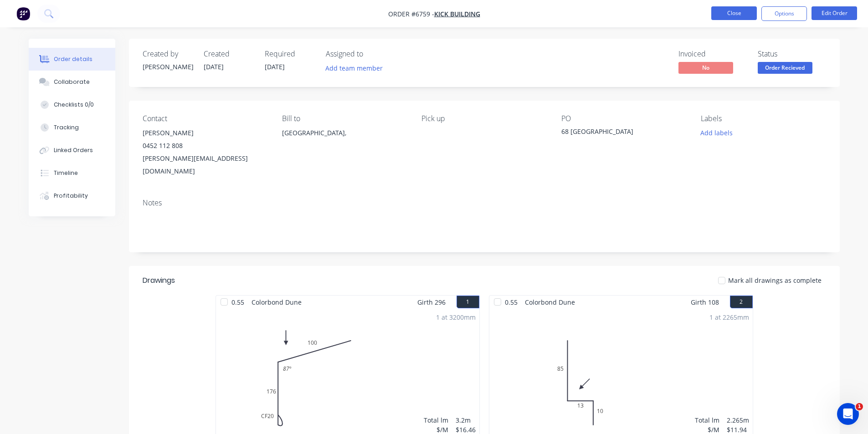
click at [730, 11] on button "Close" at bounding box center [734, 13] width 46 height 14
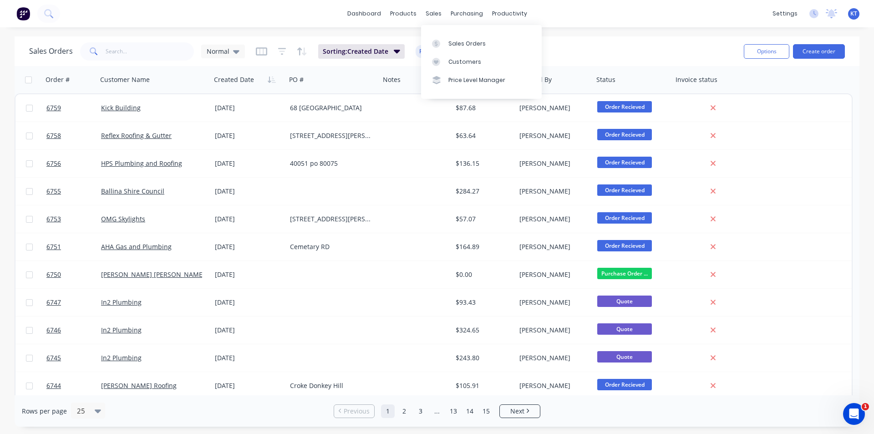
drag, startPoint x: 443, startPoint y: 36, endPoint x: 438, endPoint y: 26, distance: 10.8
click at [443, 36] on link "Sales Orders" at bounding box center [481, 43] width 121 height 18
click at [152, 48] on input "text" at bounding box center [150, 51] width 89 height 18
click at [824, 48] on button "Create order" at bounding box center [819, 51] width 52 height 15
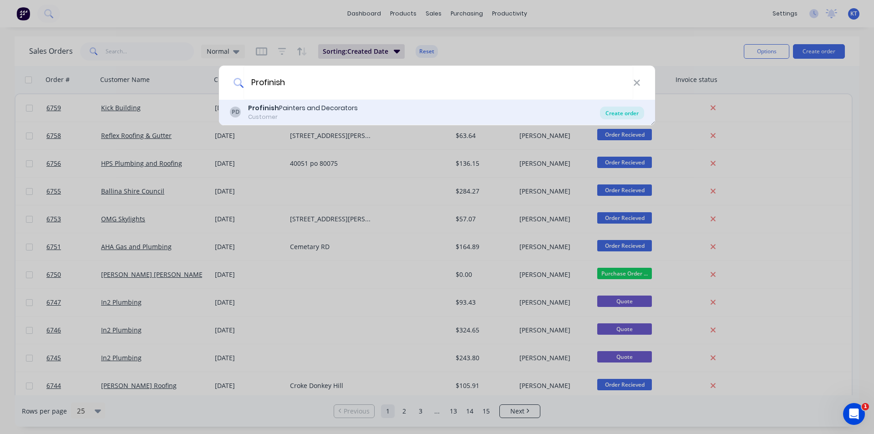
type input "Profinish"
click at [615, 112] on div "Create order" at bounding box center [622, 113] width 44 height 13
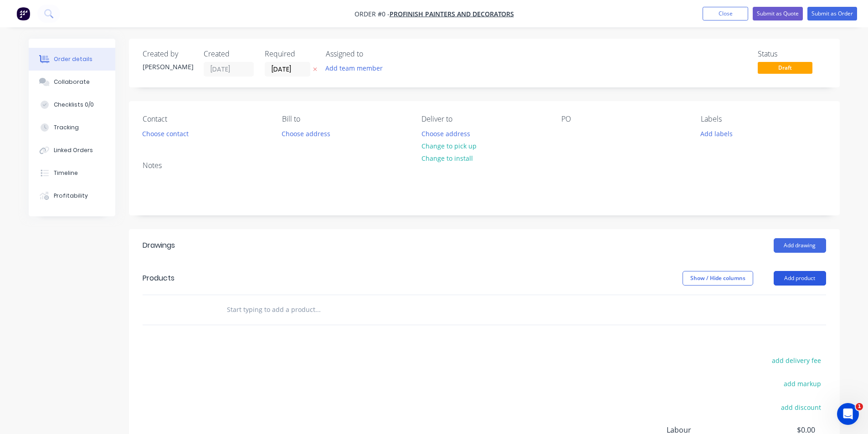
click at [801, 273] on button "Add product" at bounding box center [799, 278] width 52 height 15
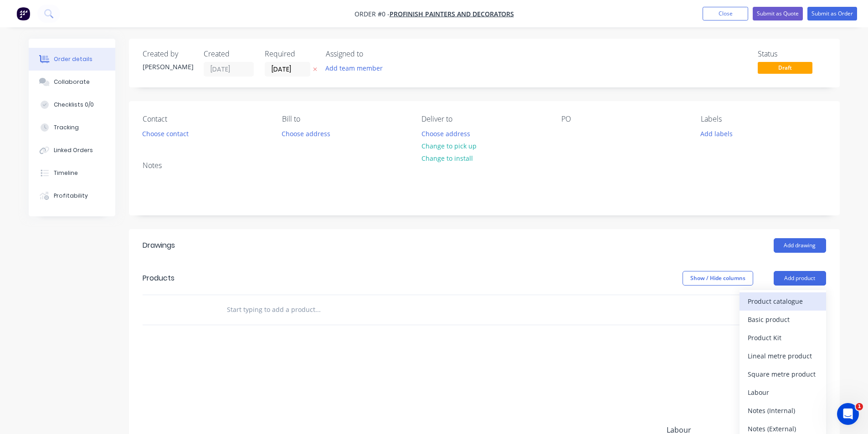
click at [779, 297] on div "Product catalogue" at bounding box center [782, 301] width 70 height 13
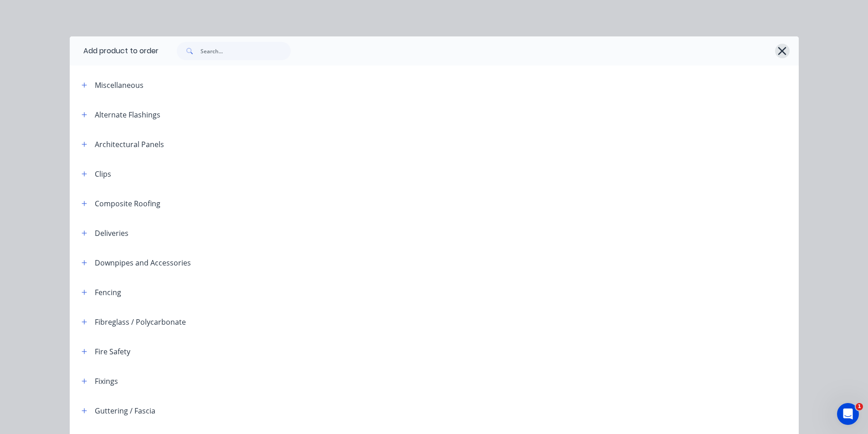
click at [779, 54] on icon "button" at bounding box center [782, 51] width 10 height 13
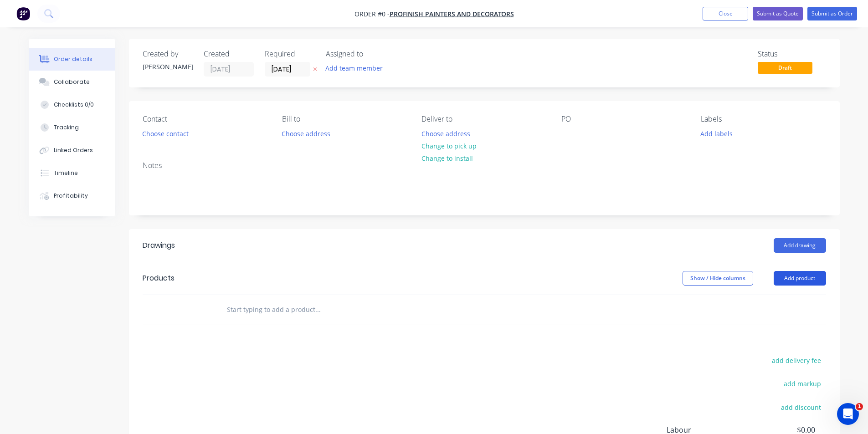
click at [791, 284] on button "Add product" at bounding box center [799, 278] width 52 height 15
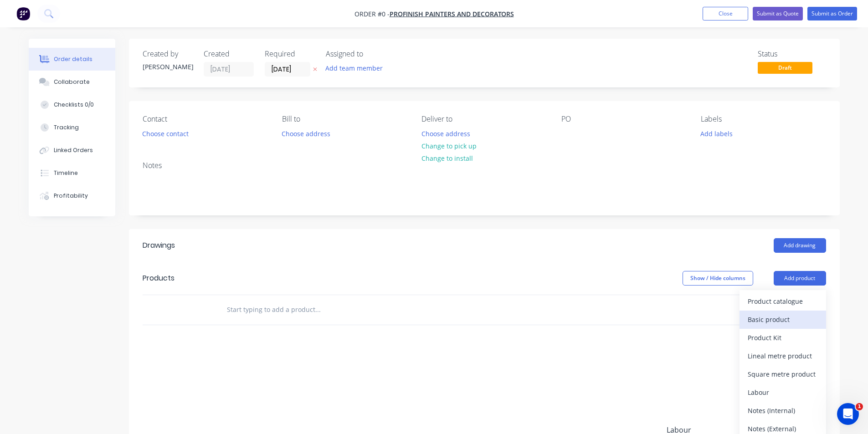
click at [795, 326] on div "Basic product" at bounding box center [782, 319] width 70 height 13
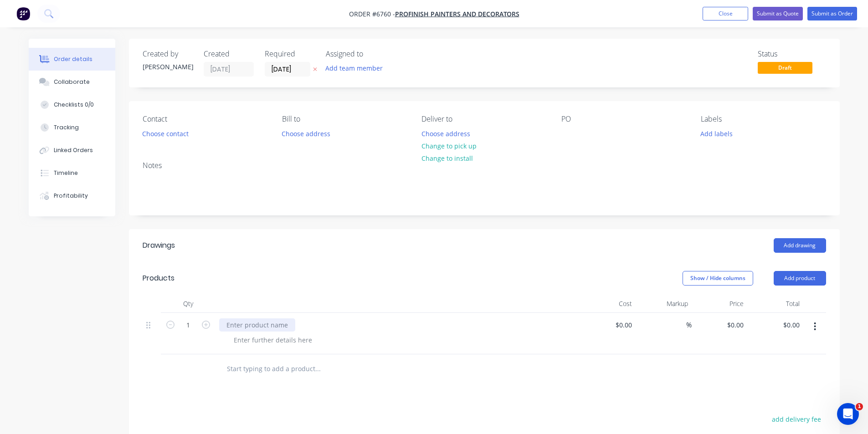
click at [245, 323] on div at bounding box center [257, 324] width 76 height 13
click at [787, 250] on button "Add drawing" at bounding box center [799, 245] width 52 height 15
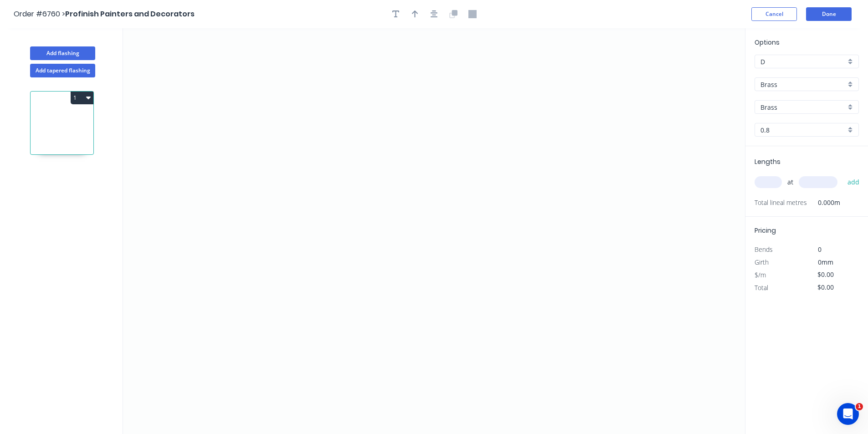
click at [851, 85] on div "Brass" at bounding box center [806, 84] width 104 height 14
click at [832, 120] on div "Colorbond" at bounding box center [806, 118] width 103 height 16
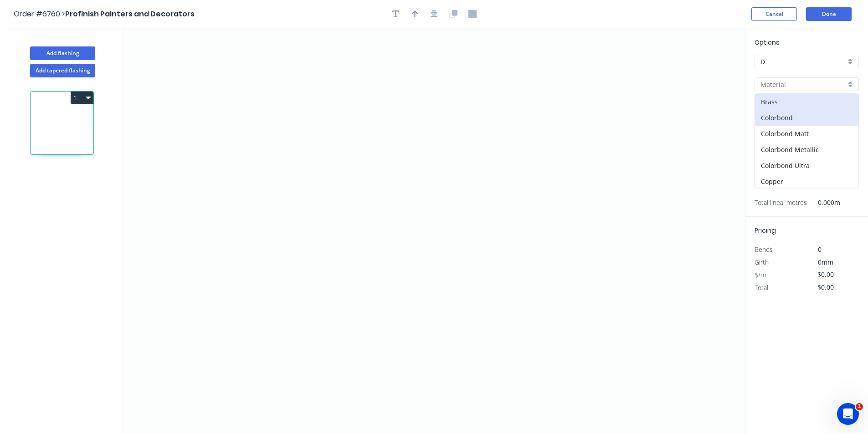
type input "Colorbond"
type input "Basalt"
type input "0.55"
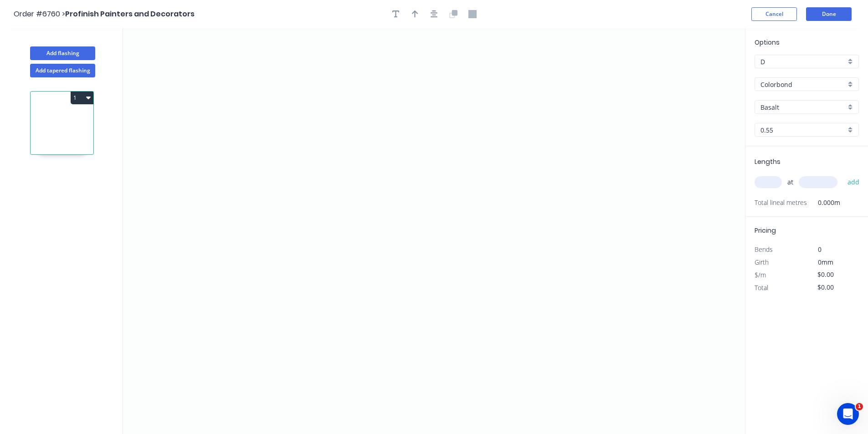
click at [831, 110] on input "Basalt" at bounding box center [802, 107] width 85 height 10
click at [784, 152] on div "Night Sky" at bounding box center [806, 150] width 103 height 16
type input "Night Sky"
click at [263, 152] on icon "0" at bounding box center [434, 231] width 622 height 406
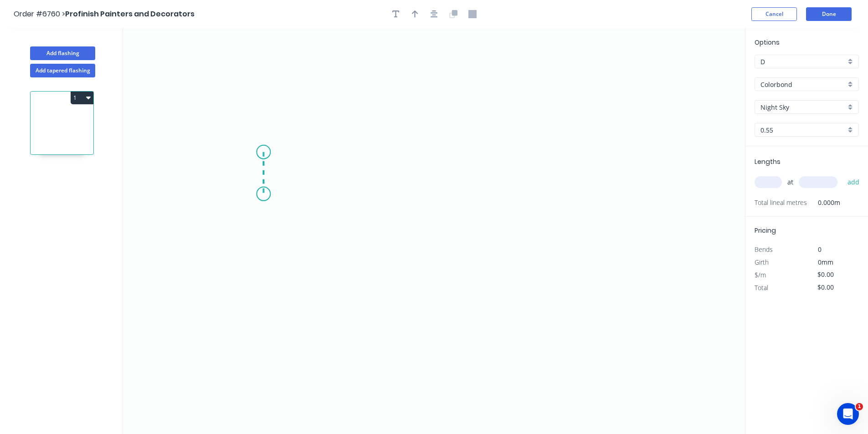
click at [265, 194] on icon "0" at bounding box center [434, 231] width 622 height 406
click at [580, 201] on icon "0 ?" at bounding box center [434, 231] width 622 height 406
click at [252, 170] on tspan "?" at bounding box center [249, 168] width 5 height 15
click at [434, 14] on icon "button" at bounding box center [433, 14] width 7 height 8
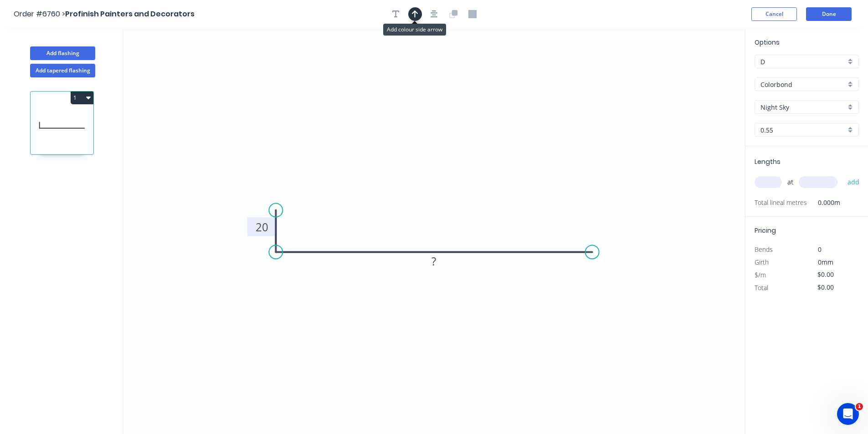
click at [413, 12] on icon "button" at bounding box center [415, 13] width 6 height 7
drag, startPoint x: 699, startPoint y: 70, endPoint x: 435, endPoint y: 237, distance: 312.6
click at [435, 237] on icon at bounding box center [435, 226] width 8 height 29
click at [437, 265] on rect at bounding box center [434, 261] width 18 height 13
type input "$33.20"
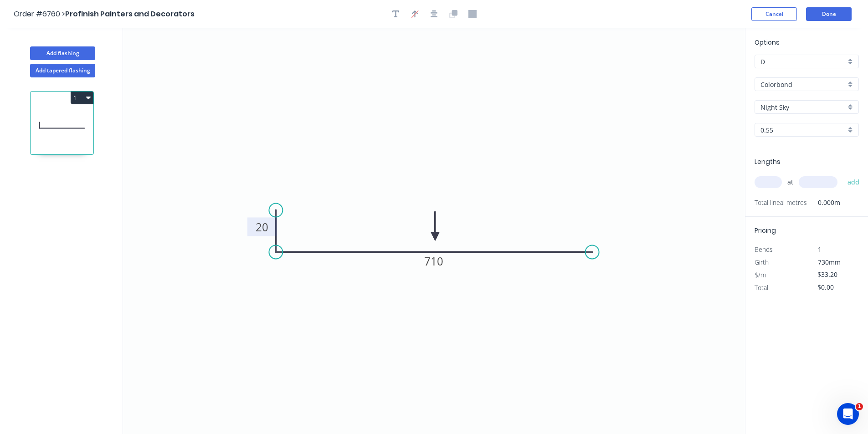
click at [776, 180] on input "text" at bounding box center [767, 182] width 27 height 12
type input "1"
type input "4260"
click at [842, 174] on button "add" at bounding box center [852, 181] width 21 height 15
type input "$141.43"
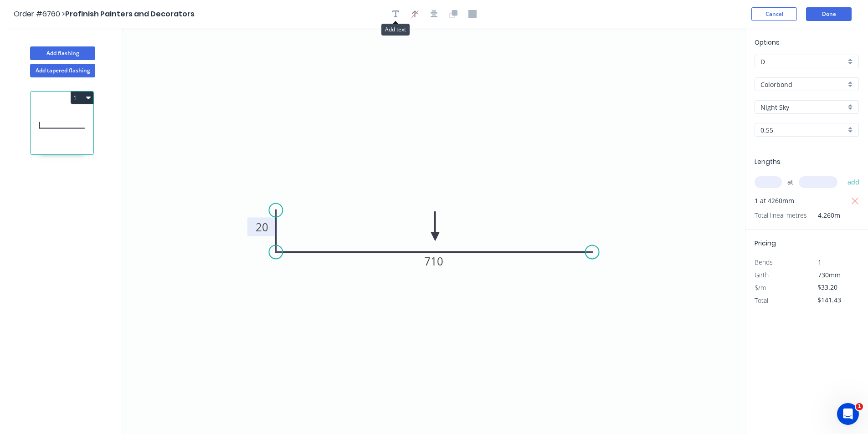
drag, startPoint x: 397, startPoint y: 13, endPoint x: 333, endPoint y: 37, distance: 68.8
click at [397, 12] on icon "button" at bounding box center [395, 14] width 7 height 8
drag, startPoint x: 161, startPoint y: 60, endPoint x: 360, endPoint y: 178, distance: 230.9
click at [360, 178] on textarea at bounding box center [380, 182] width 74 height 34
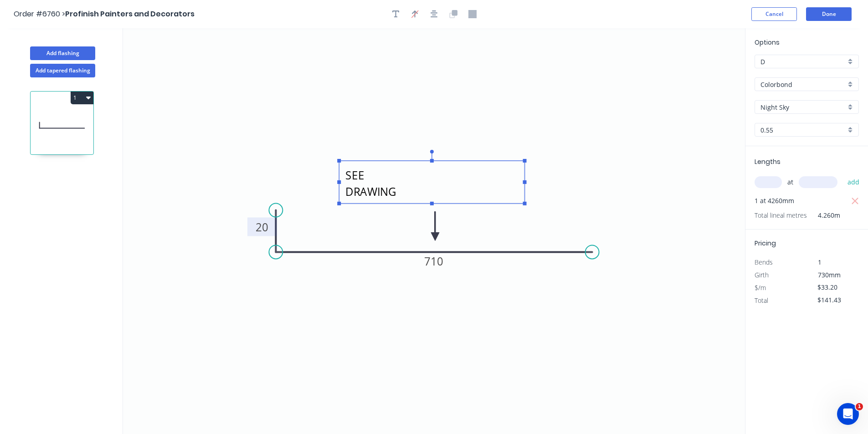
drag, startPoint x: 422, startPoint y: 182, endPoint x: 524, endPoint y: 185, distance: 102.5
click at [524, 185] on g at bounding box center [431, 178] width 189 height 56
click at [441, 180] on textarea "SEE DRAWING" at bounding box center [431, 182] width 176 height 34
type textarea "SEE DRAWING CUSTOM"
click at [86, 100] on icon "button" at bounding box center [88, 97] width 5 height 7
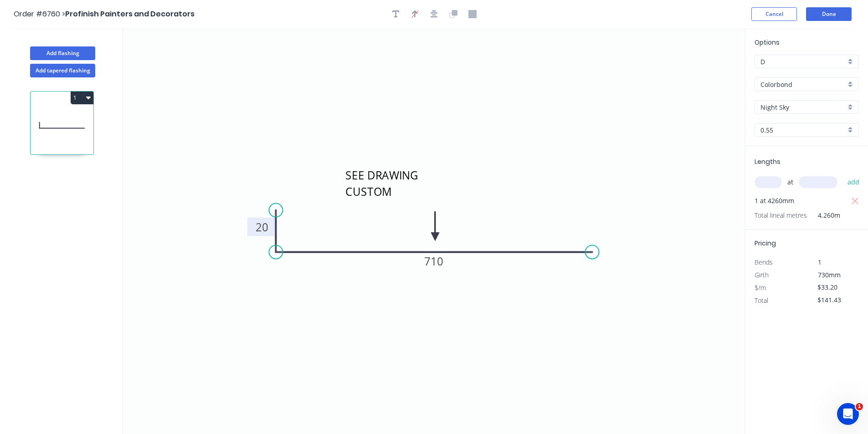
click at [82, 93] on button "1" at bounding box center [82, 98] width 23 height 13
click at [51, 126] on div "Duplicate" at bounding box center [50, 120] width 70 height 13
type input "$0.00"
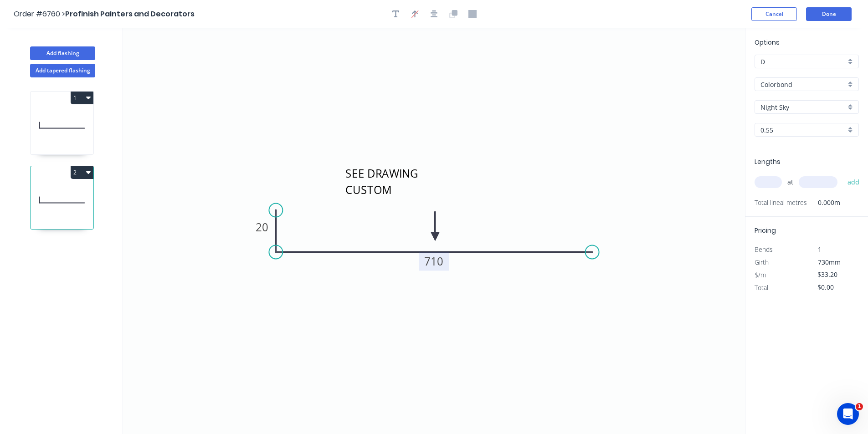
click at [441, 266] on tspan "710" at bounding box center [433, 261] width 19 height 15
type input "$42.08"
click at [610, 335] on icon "SEE DRAWING CUSTOM 20 910" at bounding box center [434, 231] width 622 height 406
click at [773, 180] on input "text" at bounding box center [767, 182] width 27 height 12
type input "1"
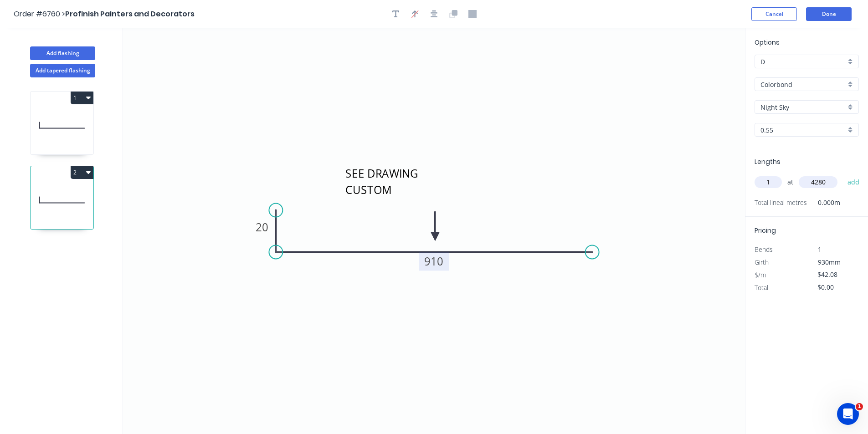
type input "4280"
click at [842, 174] on button "add" at bounding box center [852, 181] width 21 height 15
type input "$180.10"
click at [62, 140] on icon at bounding box center [62, 125] width 63 height 58
type input "$33.20"
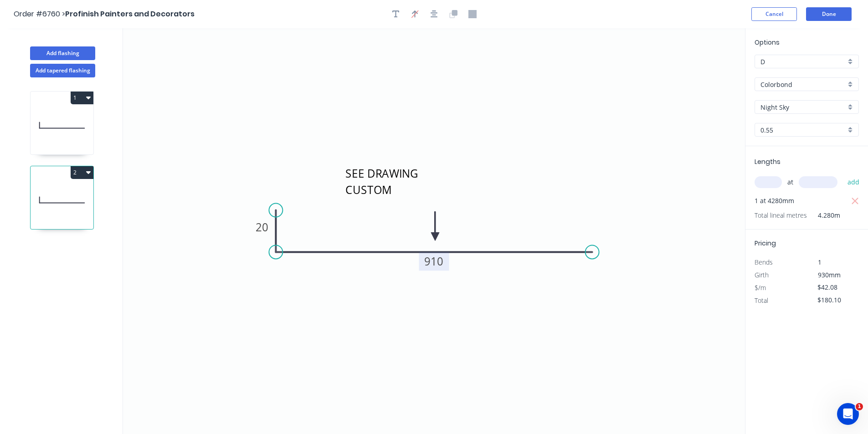
type input "$141.43"
click at [775, 189] on div "at add" at bounding box center [807, 181] width 106 height 15
click at [771, 179] on input "text" at bounding box center [767, 182] width 27 height 12
type input "1"
type input "4280"
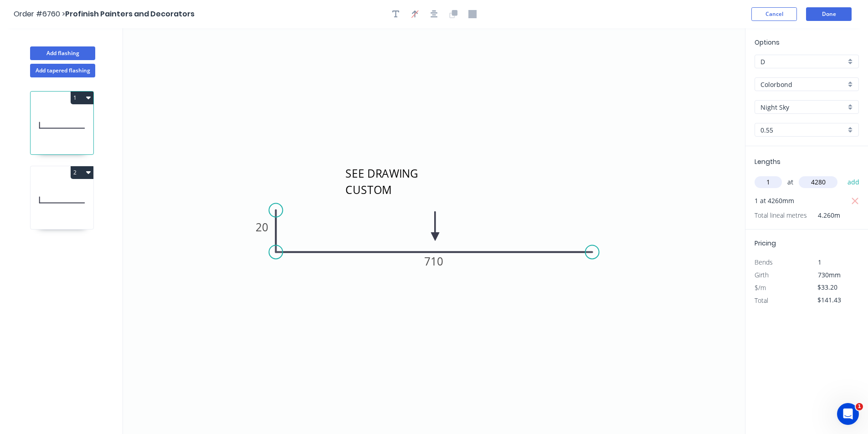
click at [842, 174] on button "add" at bounding box center [852, 181] width 21 height 15
click at [851, 198] on icon "button" at bounding box center [855, 201] width 8 height 11
type input "$142.10"
click at [48, 241] on div "1 2" at bounding box center [63, 263] width 120 height 373
click at [55, 226] on icon at bounding box center [62, 200] width 63 height 58
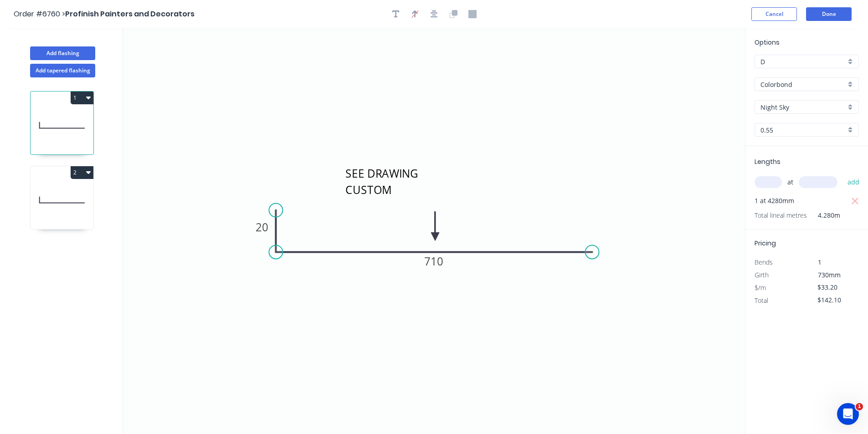
type input "$42.08"
type input "$180.10"
click at [824, 15] on button "Done" at bounding box center [829, 14] width 46 height 14
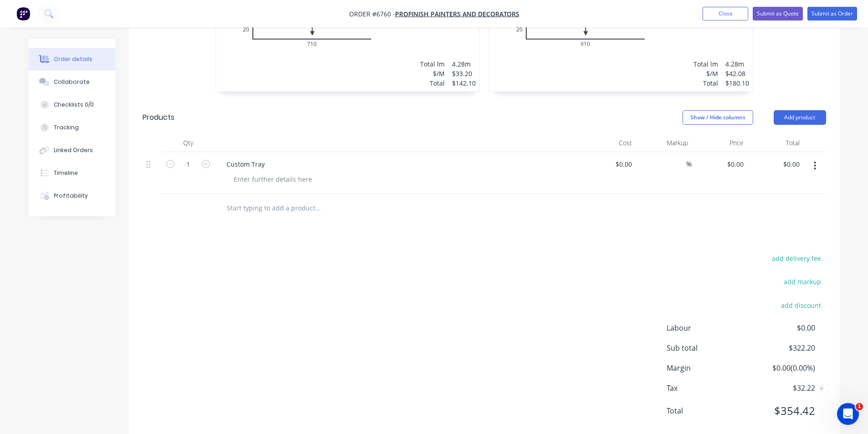
scroll to position [344, 0]
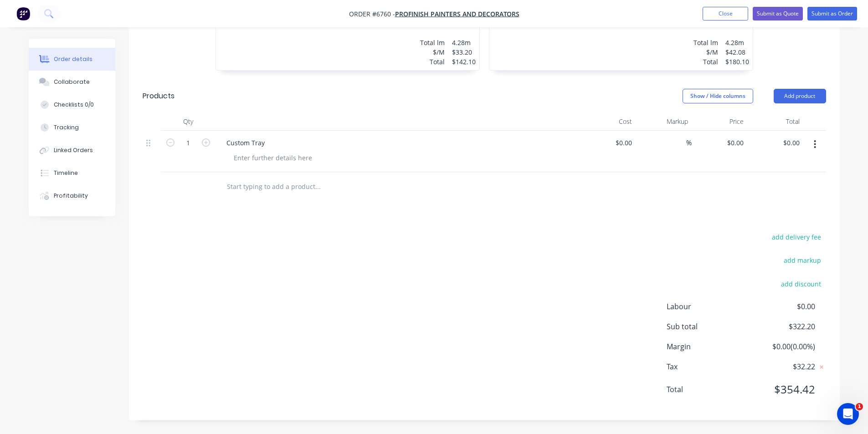
click at [580, 180] on div at bounding box center [484, 187] width 683 height 30
drag, startPoint x: 844, startPoint y: 13, endPoint x: 840, endPoint y: 17, distance: 6.1
click at [843, 13] on button "Submit as Order" at bounding box center [832, 14] width 50 height 14
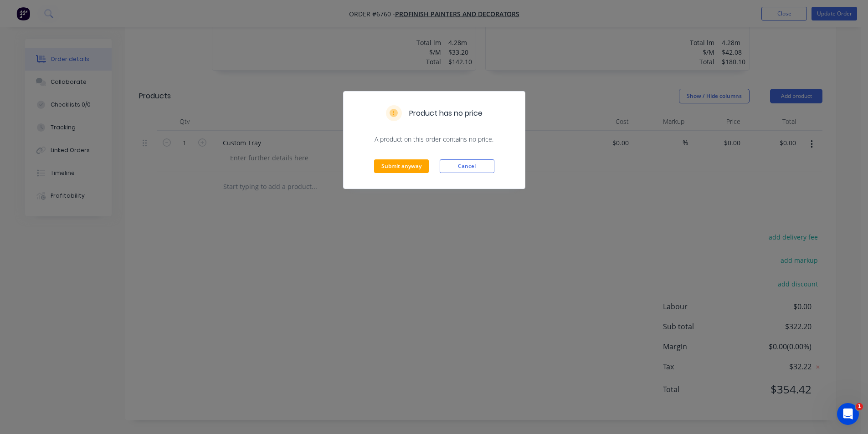
scroll to position [0, 0]
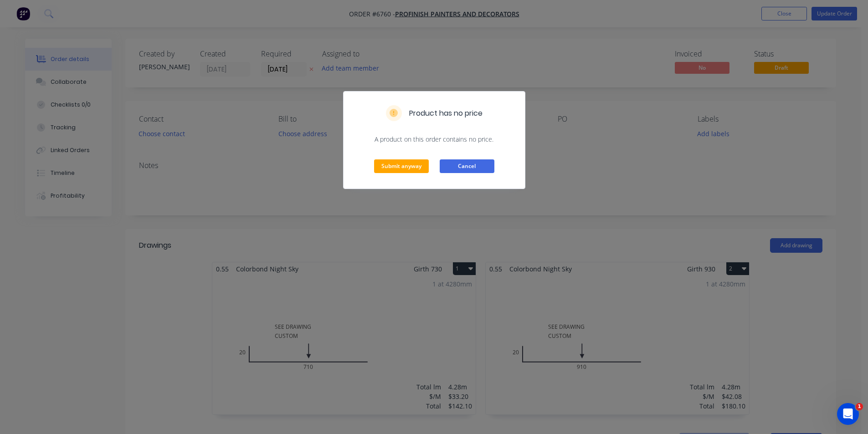
click at [461, 166] on button "Cancel" at bounding box center [466, 166] width 55 height 14
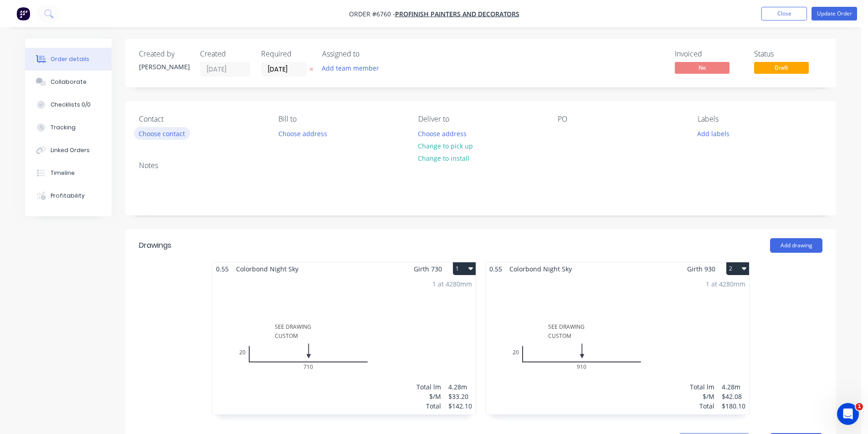
click at [161, 128] on button "Choose contact" at bounding box center [162, 133] width 56 height 12
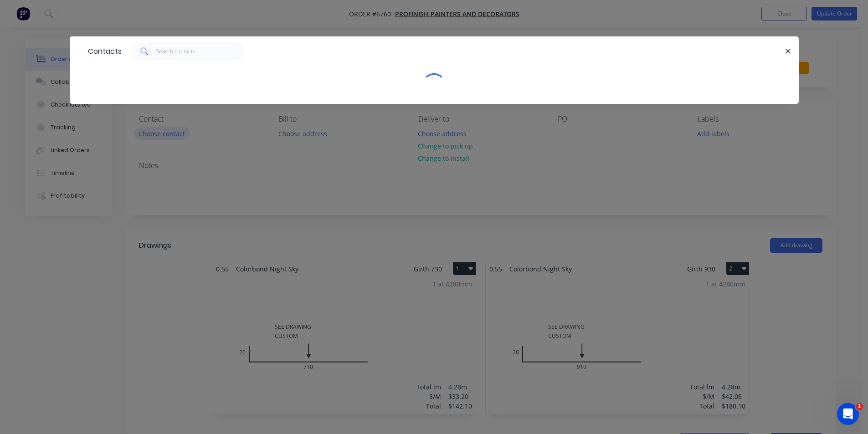
click at [160, 132] on div "Contacts" at bounding box center [434, 217] width 868 height 434
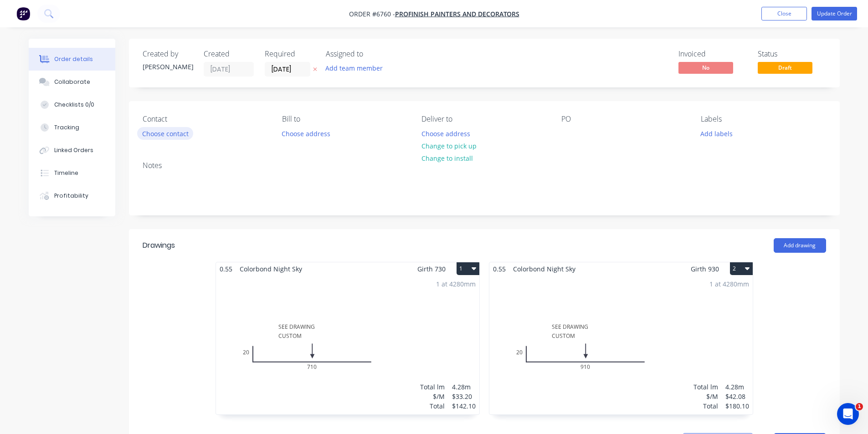
click at [159, 132] on button "Choose contact" at bounding box center [165, 133] width 56 height 12
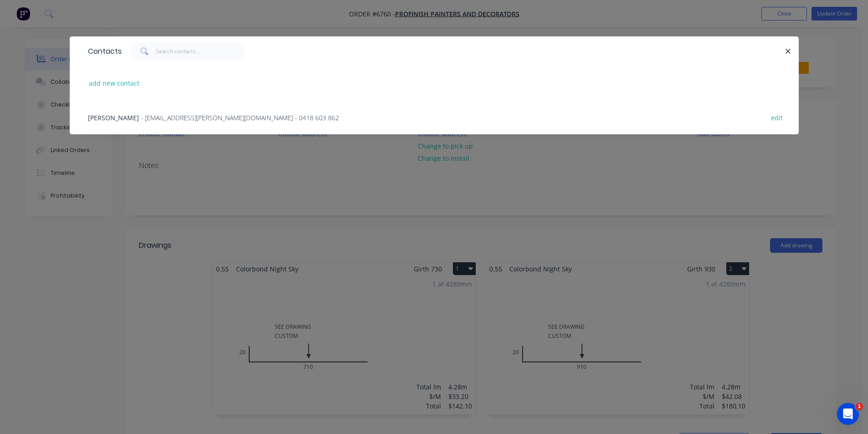
drag, startPoint x: 115, startPoint y: 114, endPoint x: 655, endPoint y: 234, distance: 553.7
click at [115, 115] on span "Michael Chance" at bounding box center [113, 117] width 51 height 9
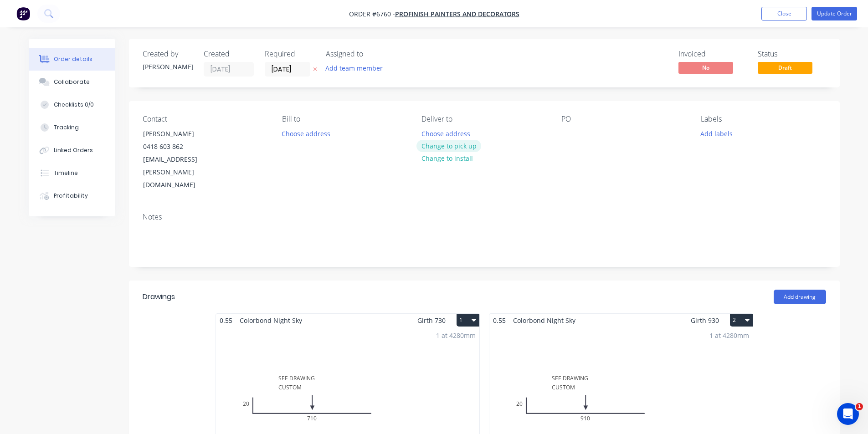
click at [439, 149] on button "Change to pick up" at bounding box center [448, 146] width 65 height 12
click at [839, 14] on button "Update Order" at bounding box center [834, 14] width 46 height 14
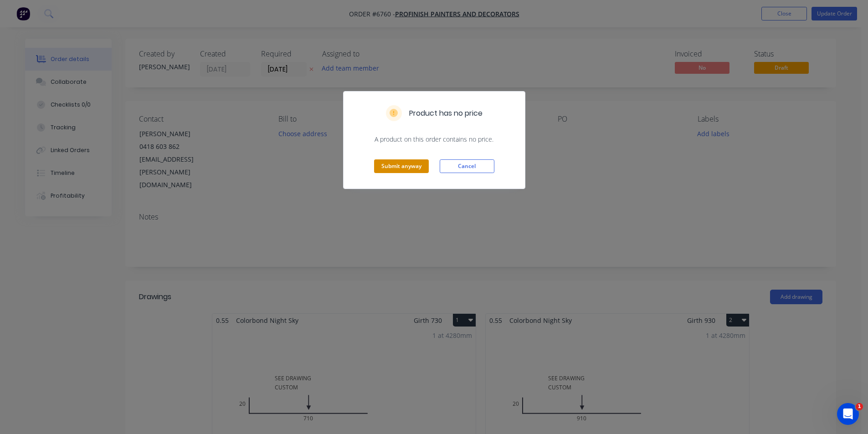
drag, startPoint x: 426, startPoint y: 175, endPoint x: 413, endPoint y: 171, distance: 13.7
click at [425, 173] on div "Submit anyway Cancel" at bounding box center [433, 166] width 181 height 45
drag, startPoint x: 413, startPoint y: 171, endPoint x: 463, endPoint y: 159, distance: 52.0
click at [412, 171] on button "Submit anyway" at bounding box center [401, 166] width 55 height 14
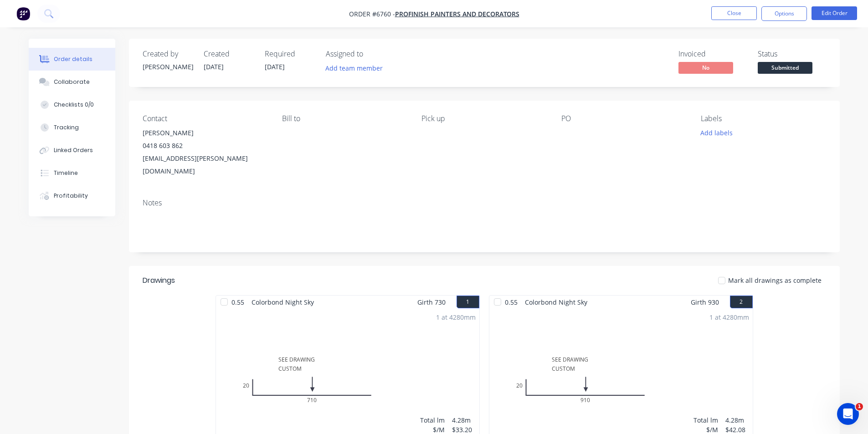
drag, startPoint x: 805, startPoint y: 67, endPoint x: 795, endPoint y: 71, distance: 10.7
click at [805, 67] on span "Submitted" at bounding box center [784, 67] width 55 height 11
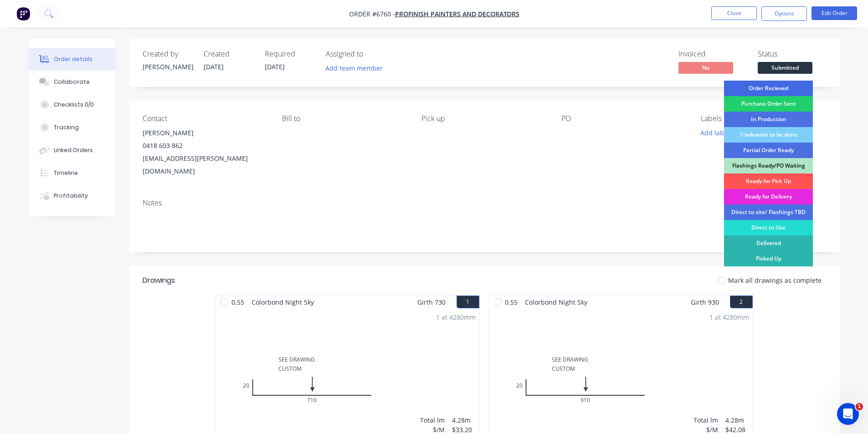
click at [782, 90] on div "Order Recieved" at bounding box center [768, 88] width 89 height 15
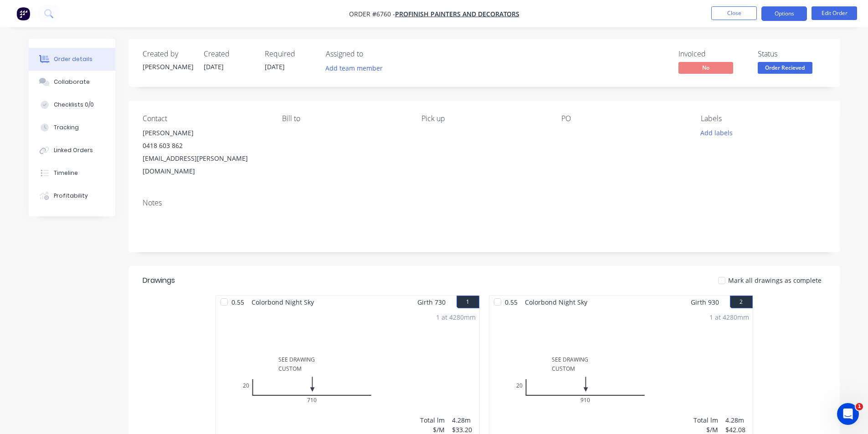
click at [789, 12] on button "Options" at bounding box center [784, 13] width 46 height 15
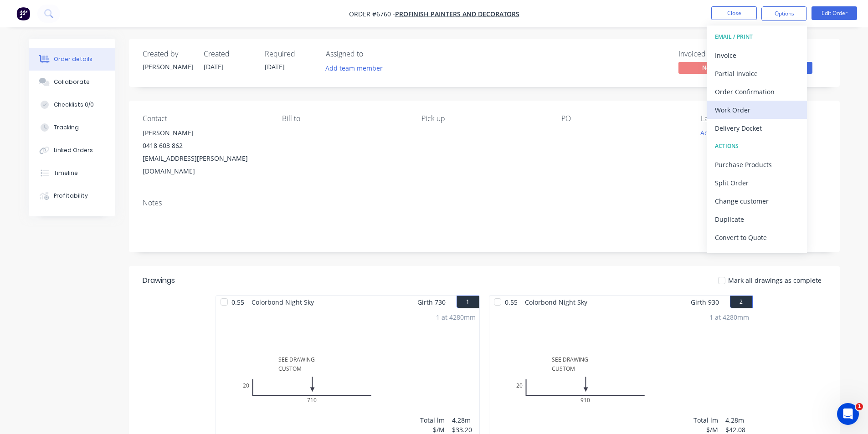
click at [742, 110] on div "Work Order" at bounding box center [757, 109] width 84 height 13
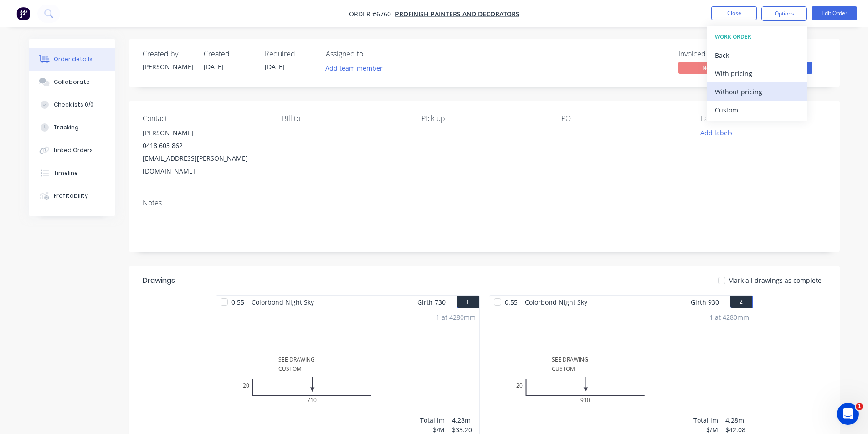
click at [739, 94] on div "Without pricing" at bounding box center [757, 91] width 84 height 13
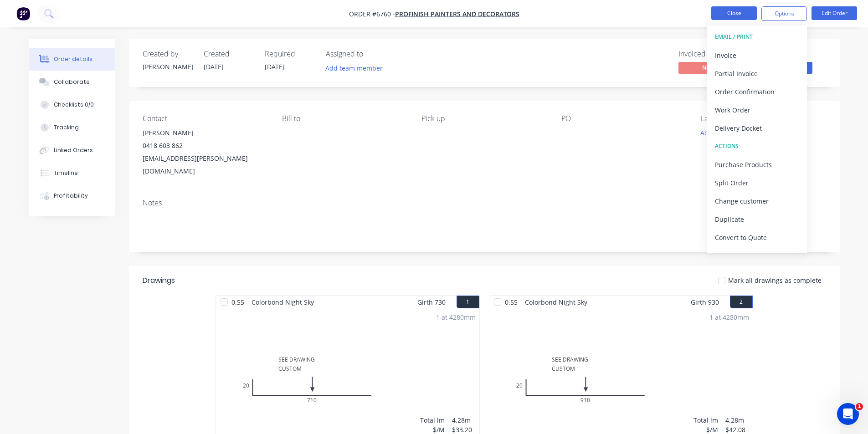
click at [720, 14] on button "Close" at bounding box center [734, 13] width 46 height 14
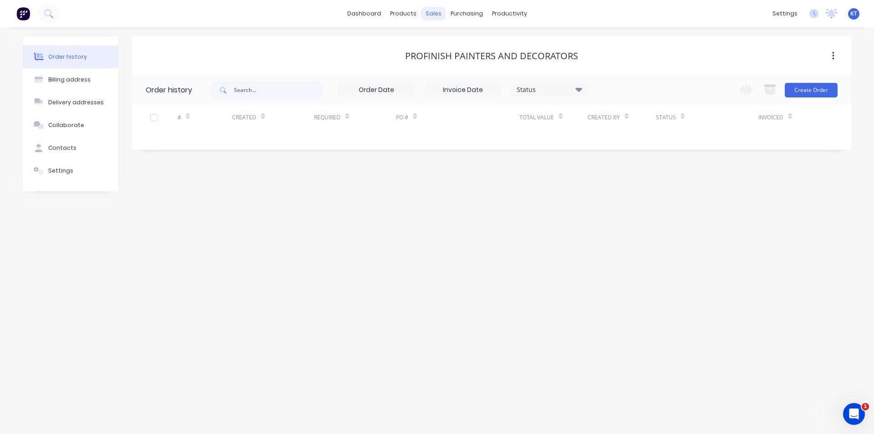
click at [436, 14] on div "sales" at bounding box center [433, 14] width 25 height 14
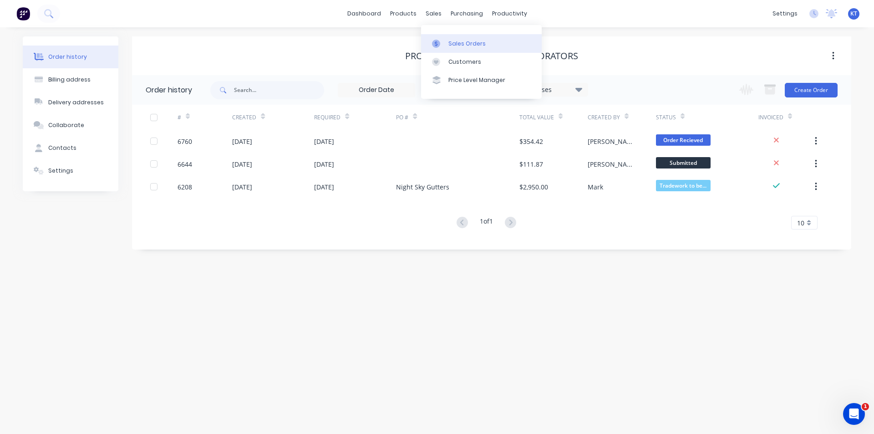
click at [450, 41] on div "Sales Orders" at bounding box center [467, 44] width 37 height 8
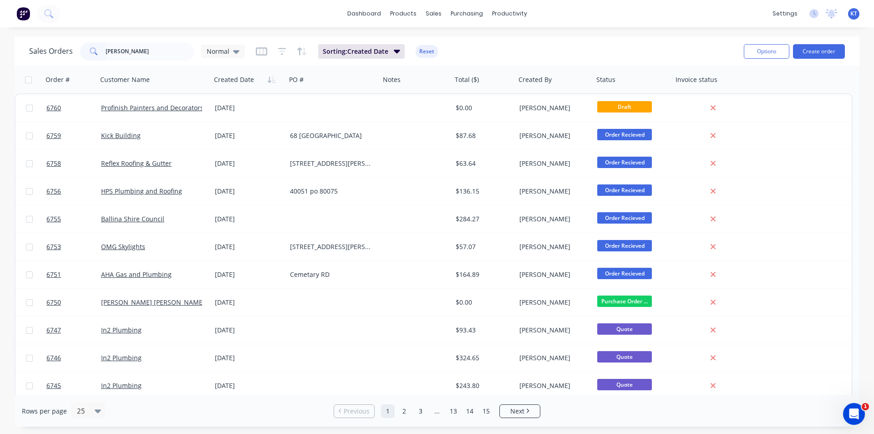
type input "[PERSON_NAME]"
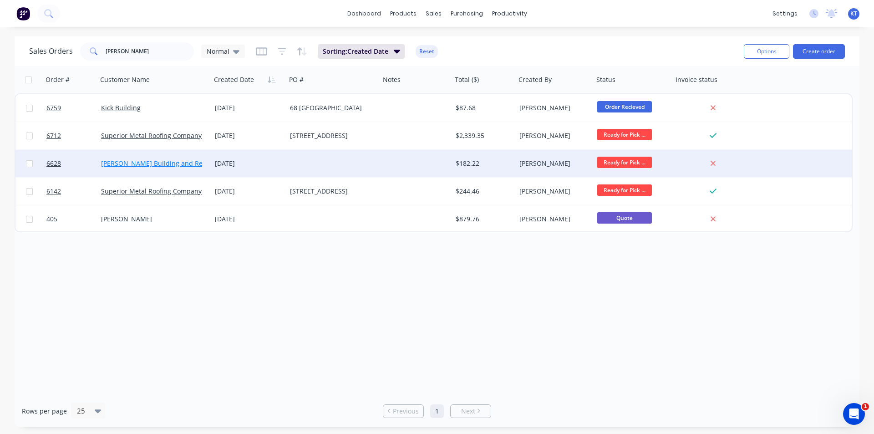
click at [143, 164] on link "[PERSON_NAME] Building and Renovations" at bounding box center [166, 163] width 131 height 9
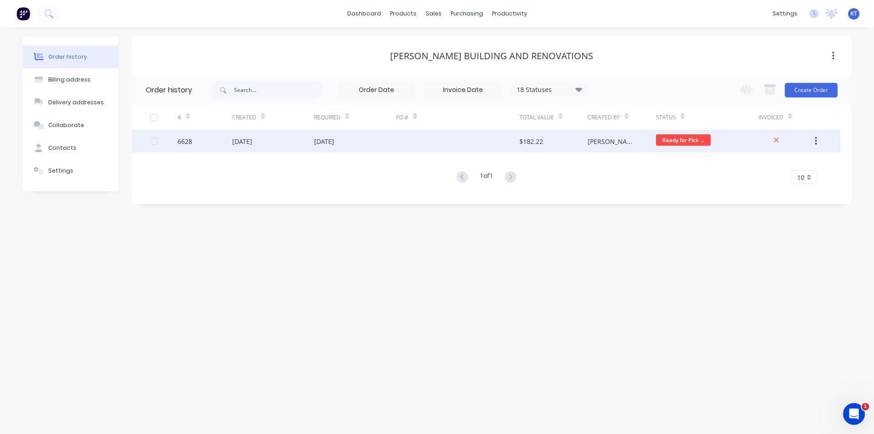
click at [480, 144] on div at bounding box center [457, 141] width 123 height 23
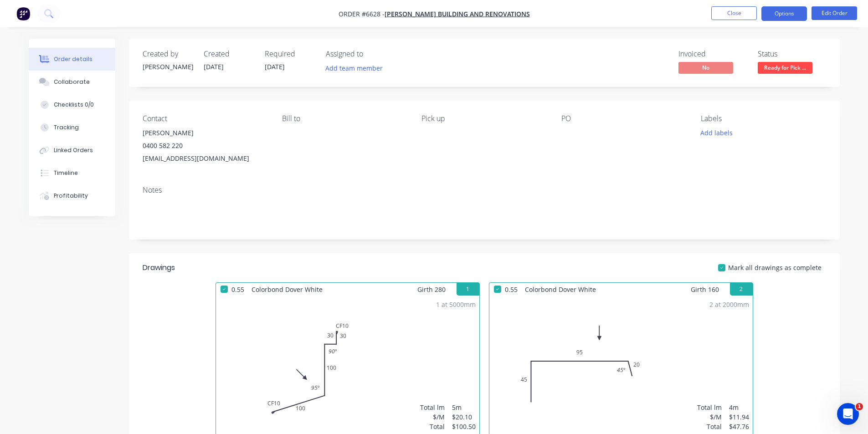
click at [777, 15] on button "Options" at bounding box center [784, 13] width 46 height 15
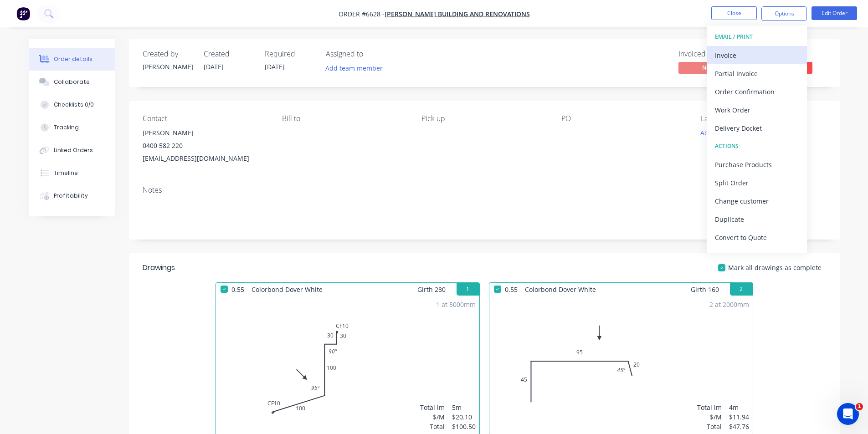
click at [744, 50] on div "Invoice" at bounding box center [757, 55] width 84 height 13
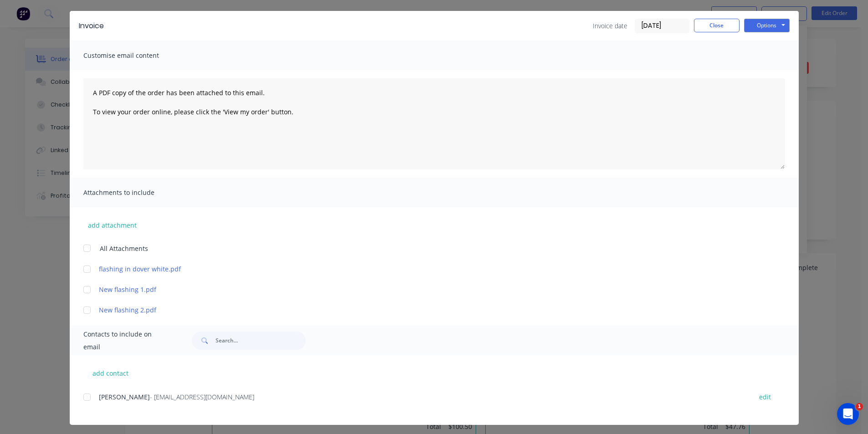
scroll to position [29, 0]
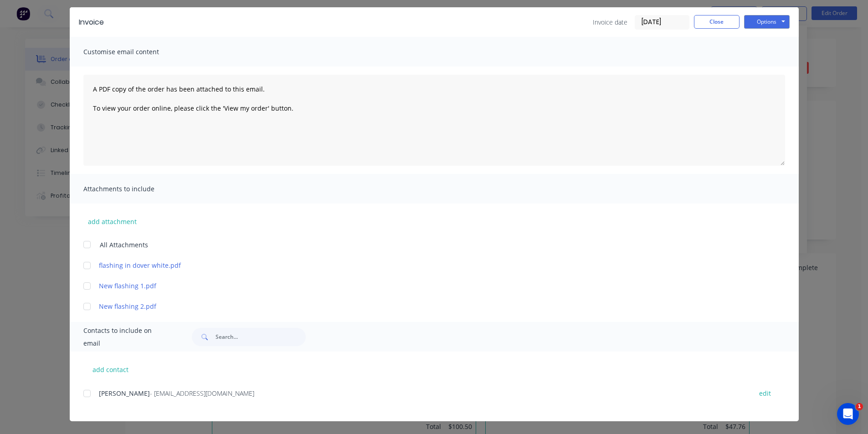
drag, startPoint x: 87, startPoint y: 392, endPoint x: 647, endPoint y: 26, distance: 668.9
click at [90, 390] on div at bounding box center [87, 393] width 18 height 18
click at [772, 23] on button "Options" at bounding box center [767, 22] width 46 height 14
click at [759, 69] on button "Email" at bounding box center [773, 68] width 58 height 15
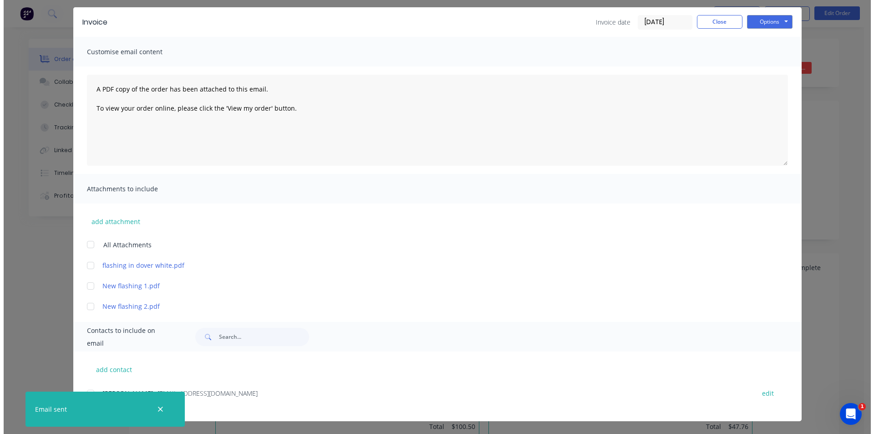
scroll to position [0, 0]
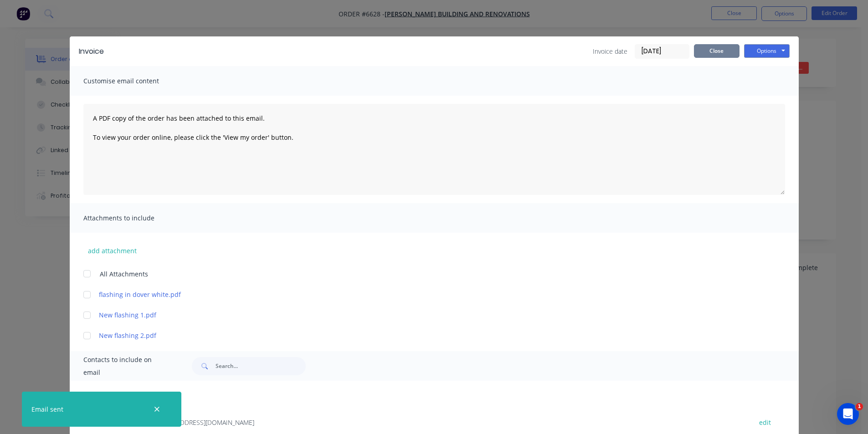
click at [719, 50] on button "Close" at bounding box center [717, 51] width 46 height 14
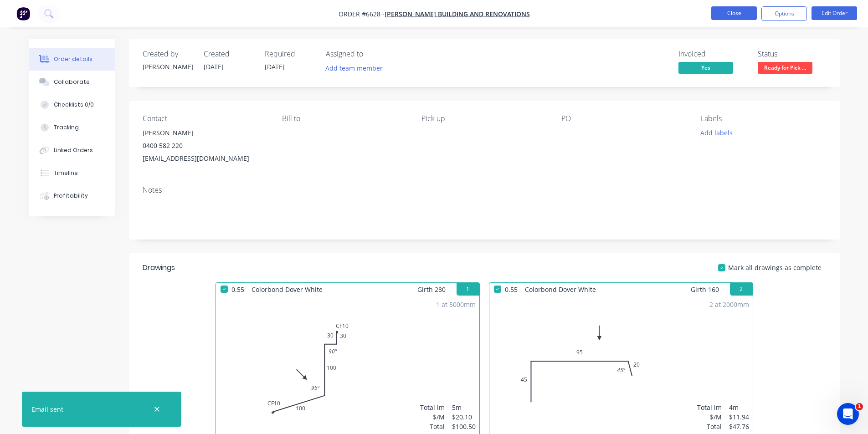
click at [711, 12] on button "Close" at bounding box center [734, 13] width 46 height 14
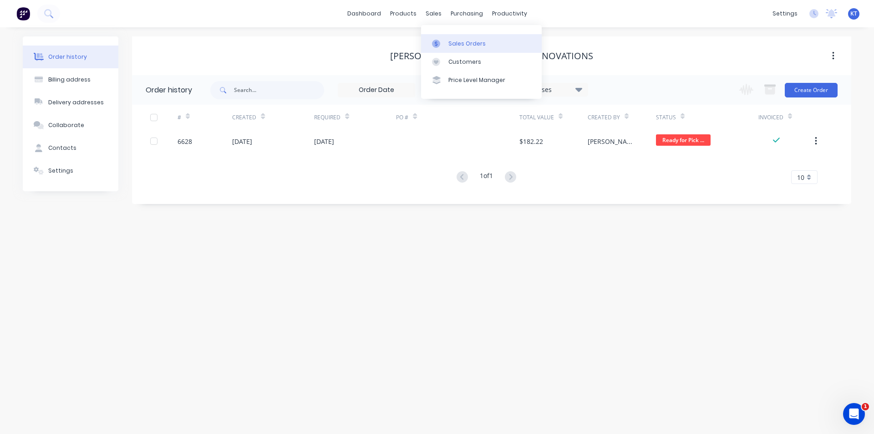
click at [454, 45] on div "Sales Orders" at bounding box center [467, 44] width 37 height 8
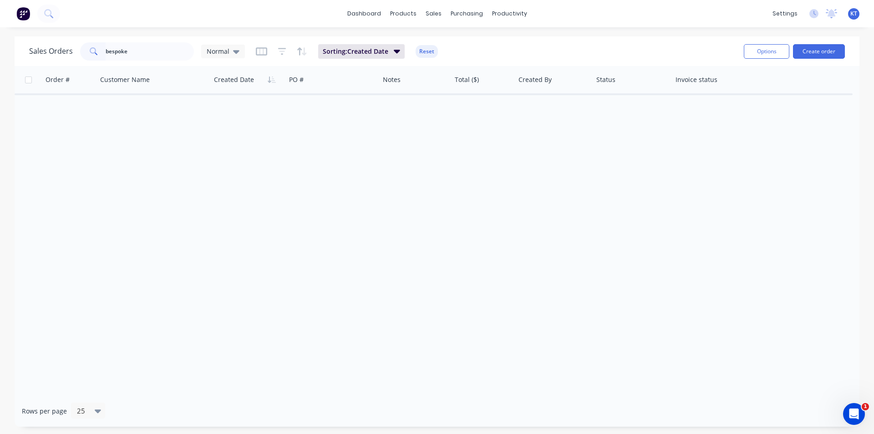
type input "bespoke"
drag, startPoint x: 245, startPoint y: 51, endPoint x: 240, endPoint y: 55, distance: 5.9
click at [244, 51] on div "Sales Orders bespoke Normal Sorting: Created Date Reset" at bounding box center [383, 51] width 708 height 22
click at [240, 55] on div "Normal" at bounding box center [223, 52] width 44 height 14
click at [246, 159] on div "archived edit" at bounding box center [265, 165] width 122 height 18
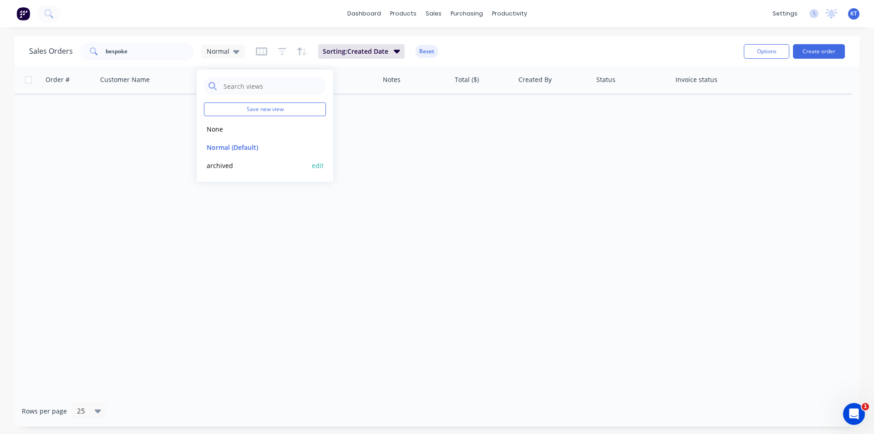
click at [227, 164] on button "archived" at bounding box center [256, 165] width 104 height 10
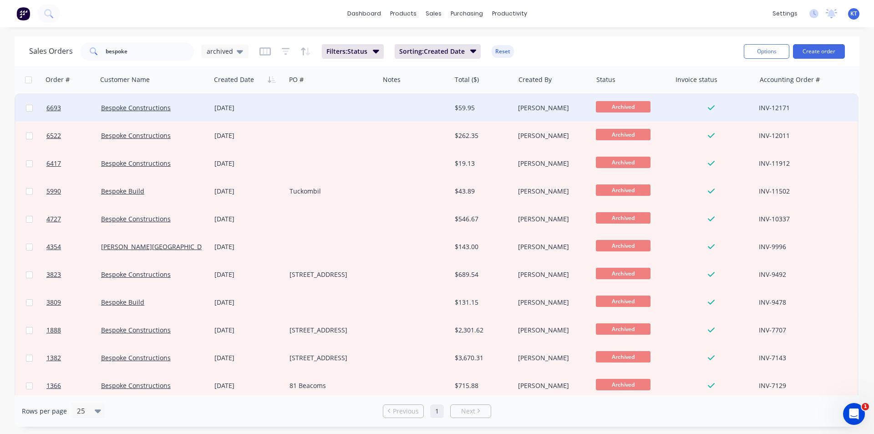
click at [340, 109] on div at bounding box center [332, 107] width 93 height 27
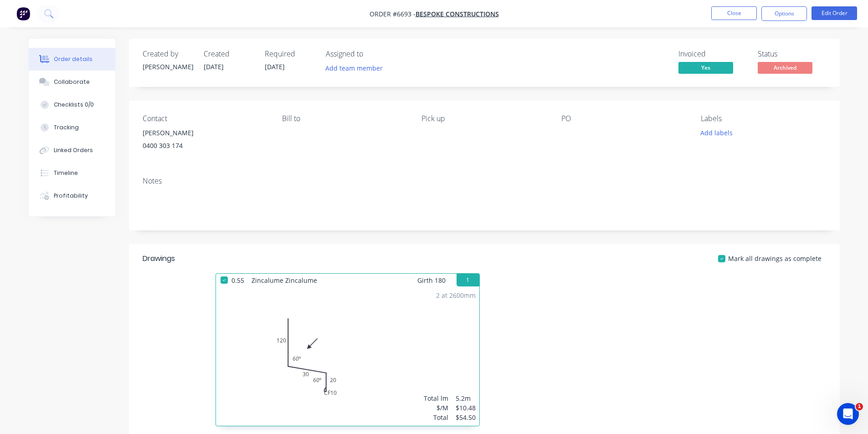
click at [792, 71] on span "Archived" at bounding box center [784, 67] width 55 height 11
click at [799, 18] on button "Options" at bounding box center [784, 13] width 46 height 15
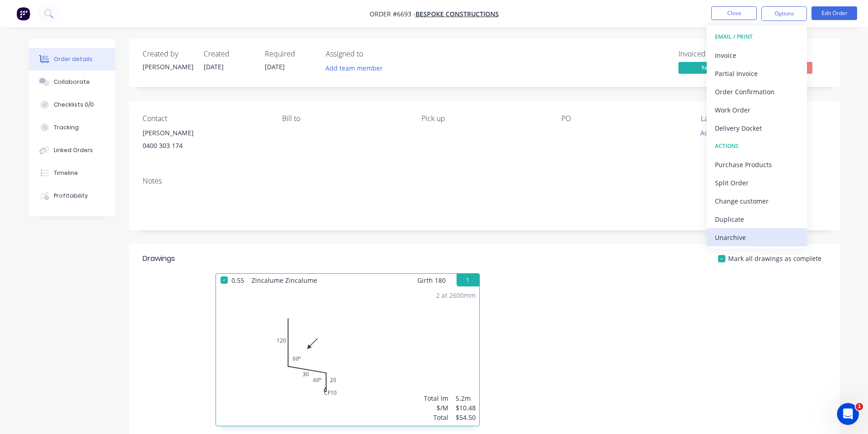
click at [747, 236] on div "Unarchive" at bounding box center [757, 237] width 84 height 13
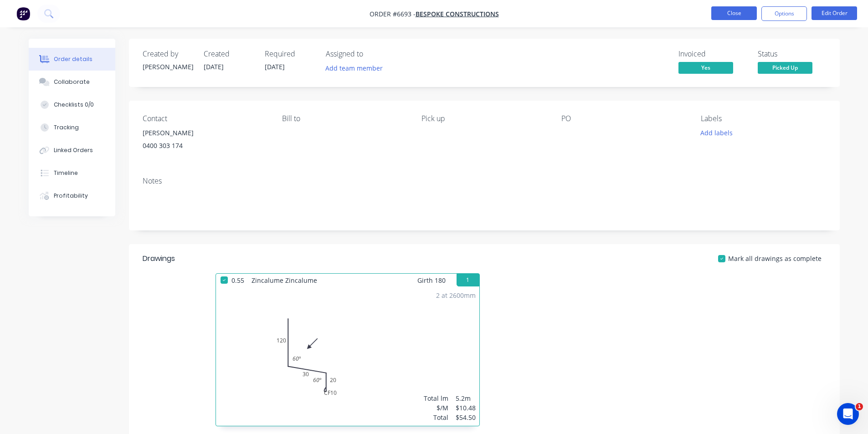
click at [748, 16] on button "Close" at bounding box center [734, 13] width 46 height 14
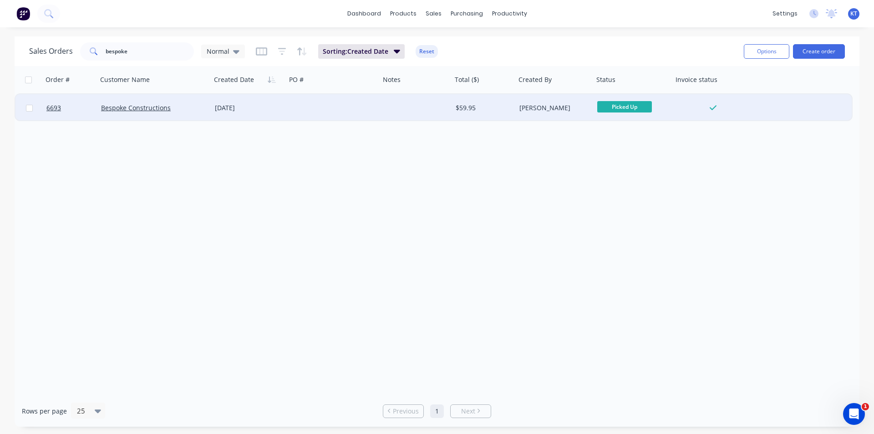
click at [142, 99] on div "Bespoke Constructions" at bounding box center [154, 107] width 114 height 27
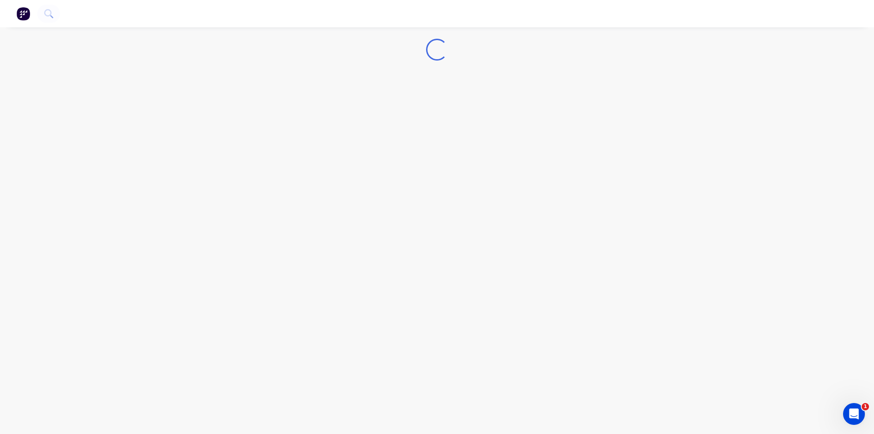
click at [149, 112] on div "Loading..." at bounding box center [437, 217] width 874 height 434
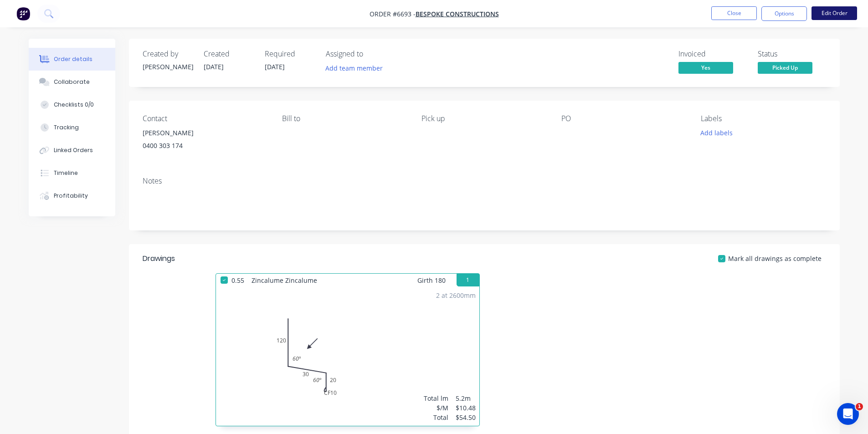
click at [825, 9] on button "Edit Order" at bounding box center [834, 13] width 46 height 14
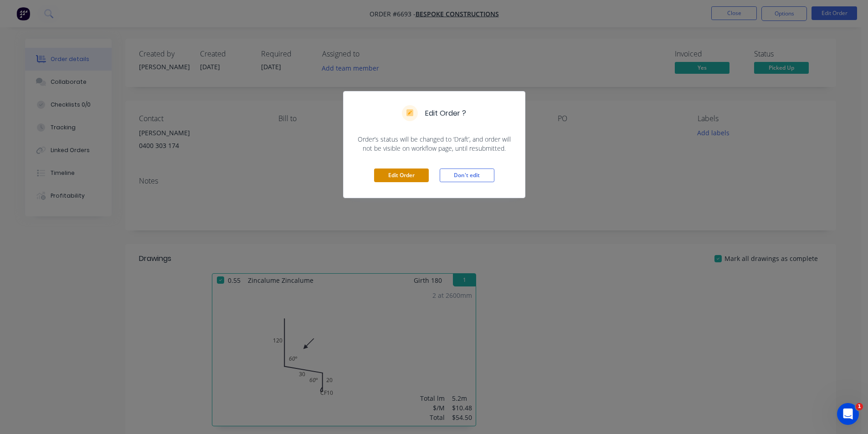
drag, startPoint x: 408, startPoint y: 176, endPoint x: 422, endPoint y: 180, distance: 15.1
click at [408, 176] on button "Edit Order" at bounding box center [401, 175] width 55 height 14
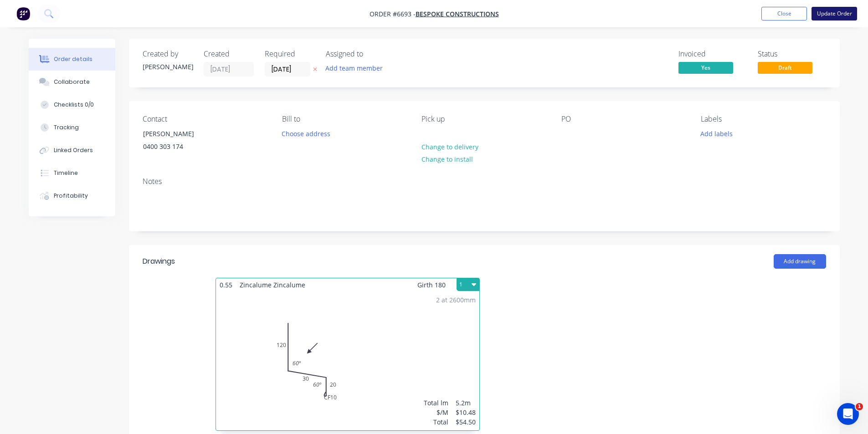
click at [837, 14] on button "Update Order" at bounding box center [834, 14] width 46 height 14
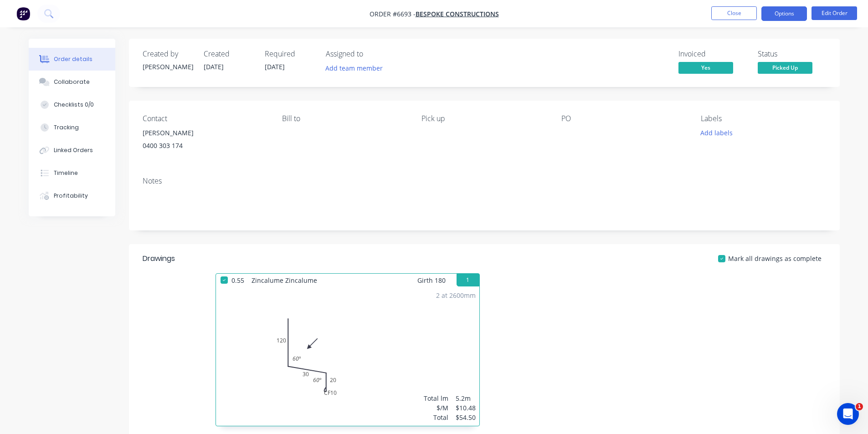
click at [785, 9] on button "Options" at bounding box center [784, 13] width 46 height 15
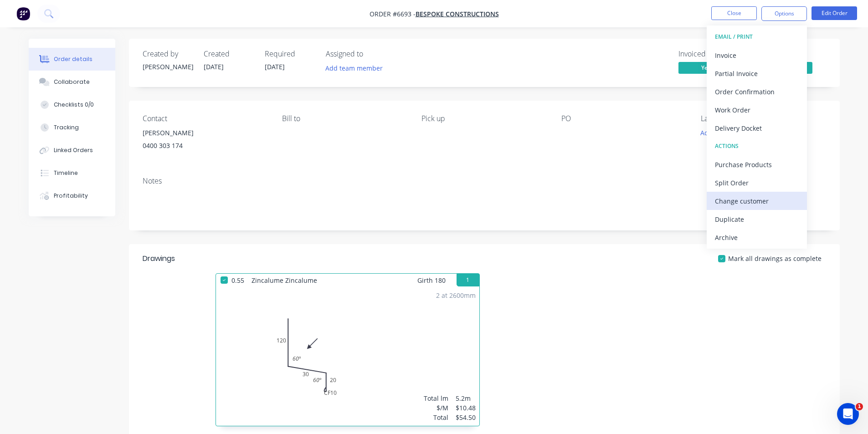
click at [763, 202] on div "Change customer" at bounding box center [757, 200] width 84 height 13
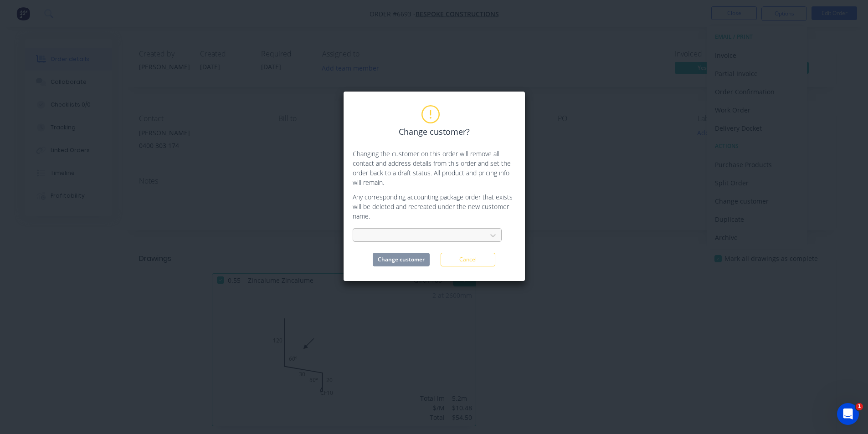
click at [413, 235] on div at bounding box center [421, 235] width 122 height 11
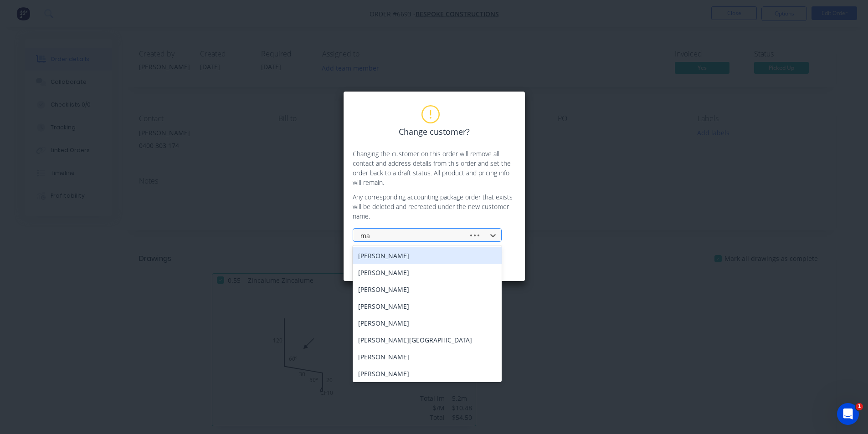
type input "m"
drag, startPoint x: 732, startPoint y: 266, endPoint x: 694, endPoint y: 262, distance: 39.0
click at [731, 266] on div "Change customer? Changing the customer on this order will remove all contact an…" at bounding box center [434, 217] width 868 height 434
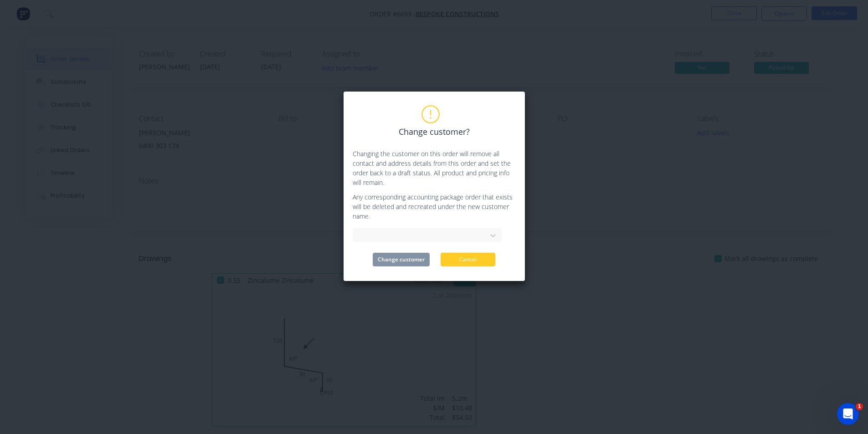
click at [489, 260] on button "Cancel" at bounding box center [467, 260] width 55 height 14
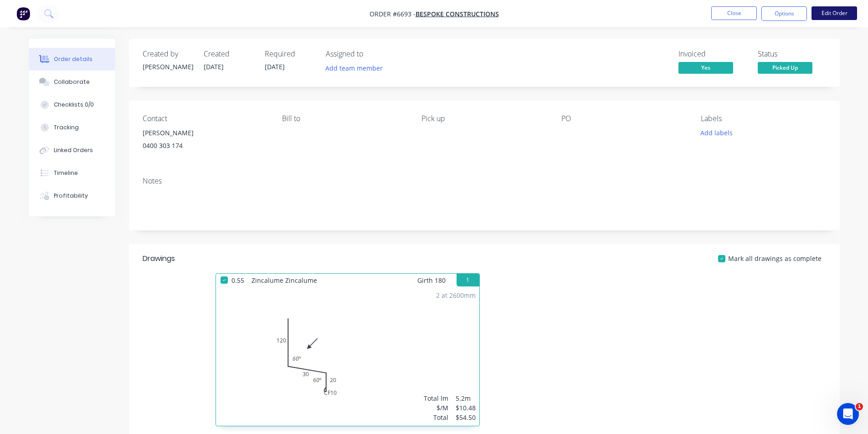
click at [831, 13] on button "Edit Order" at bounding box center [834, 13] width 46 height 14
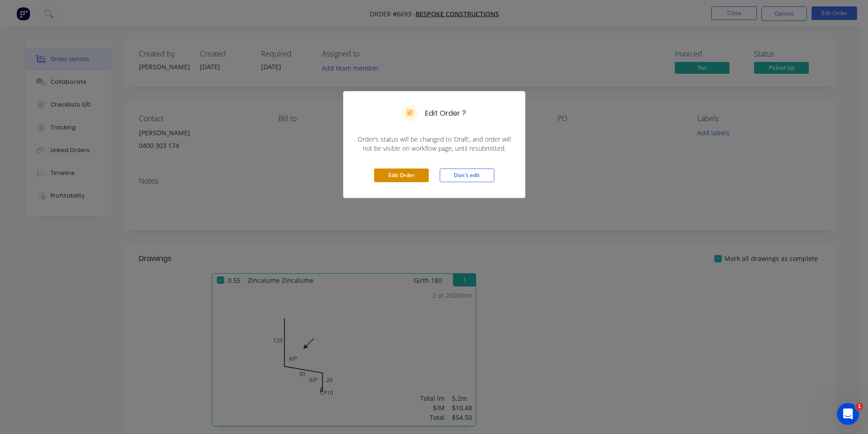
click at [415, 179] on button "Edit Order" at bounding box center [401, 175] width 55 height 14
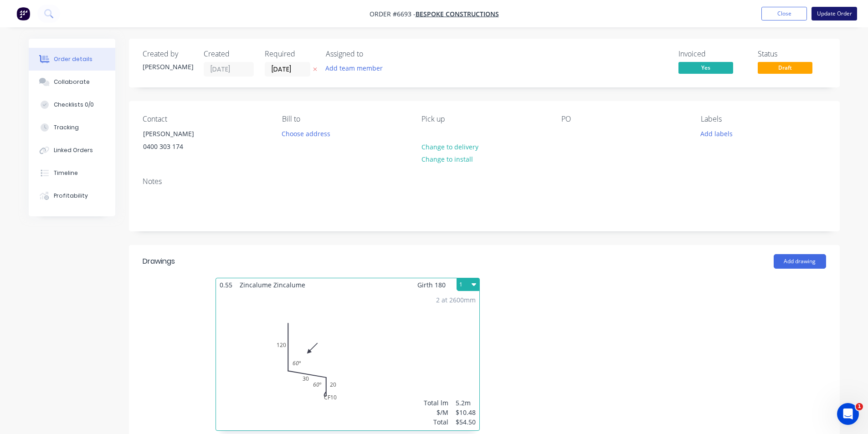
click at [822, 12] on button "Update Order" at bounding box center [834, 14] width 46 height 14
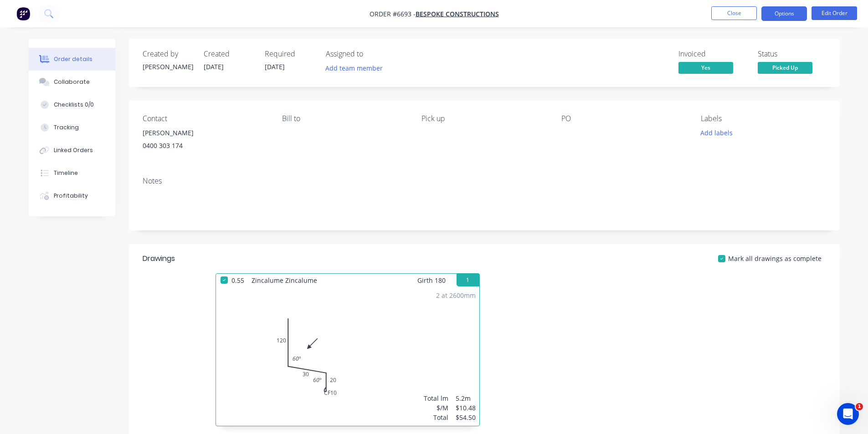
click at [785, 14] on button "Options" at bounding box center [784, 13] width 46 height 15
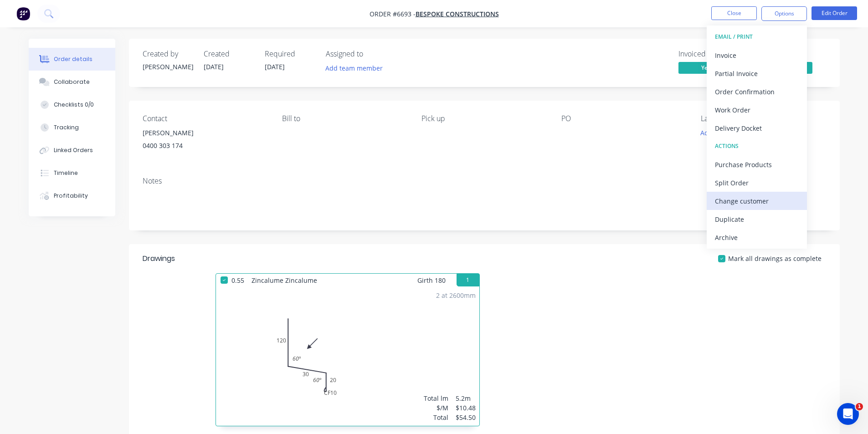
click at [764, 200] on div "Change customer" at bounding box center [757, 200] width 84 height 13
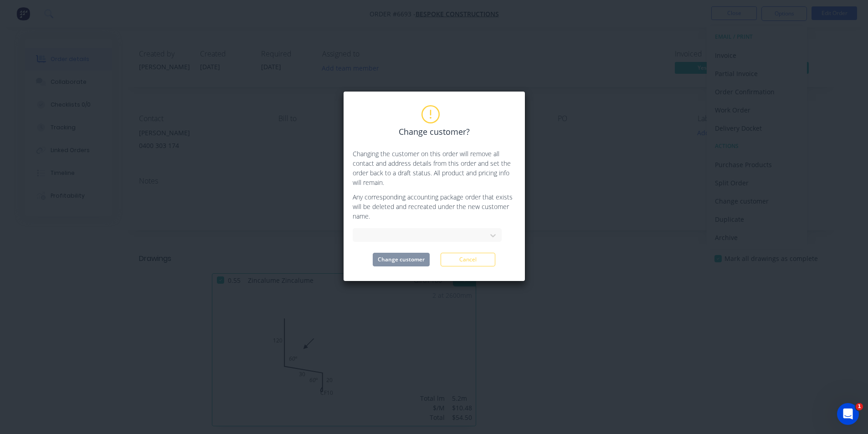
click at [433, 226] on div at bounding box center [426, 234] width 149 height 16
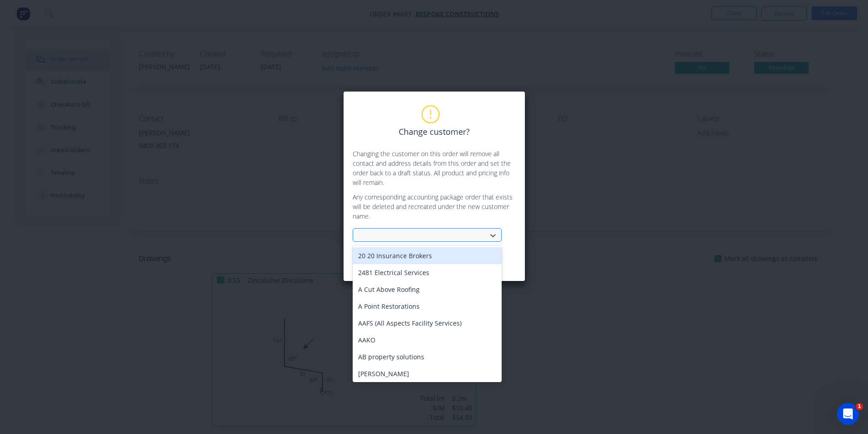
click at [433, 240] on div at bounding box center [421, 235] width 122 height 11
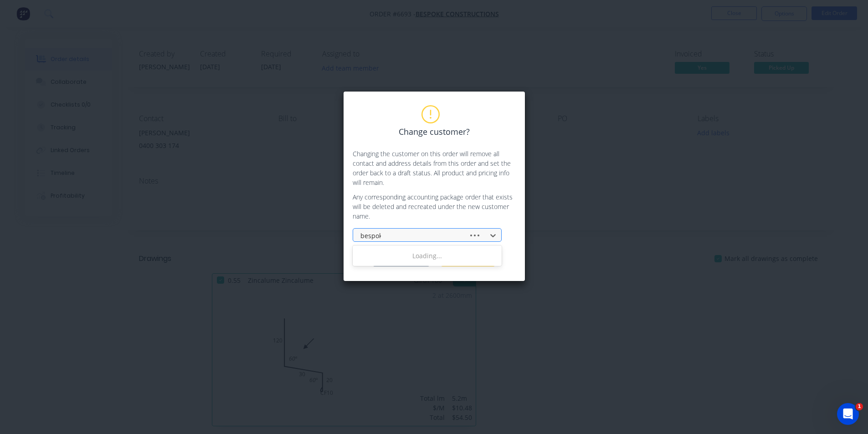
type input "bespoke"
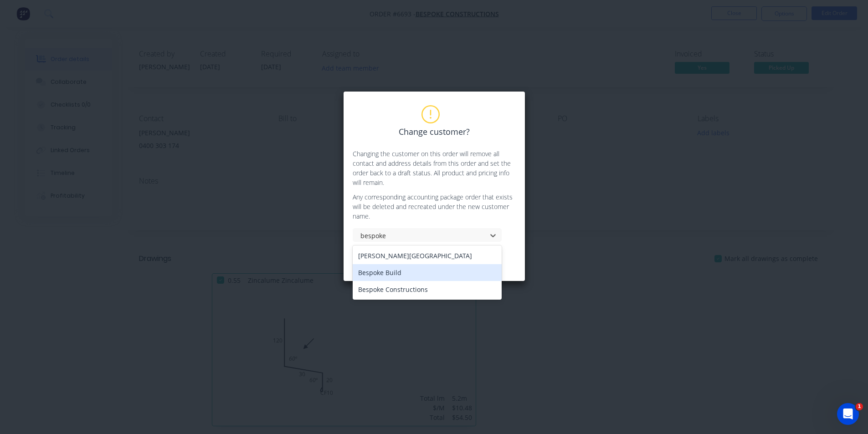
click at [413, 276] on div "Bespoke Build" at bounding box center [426, 272] width 149 height 17
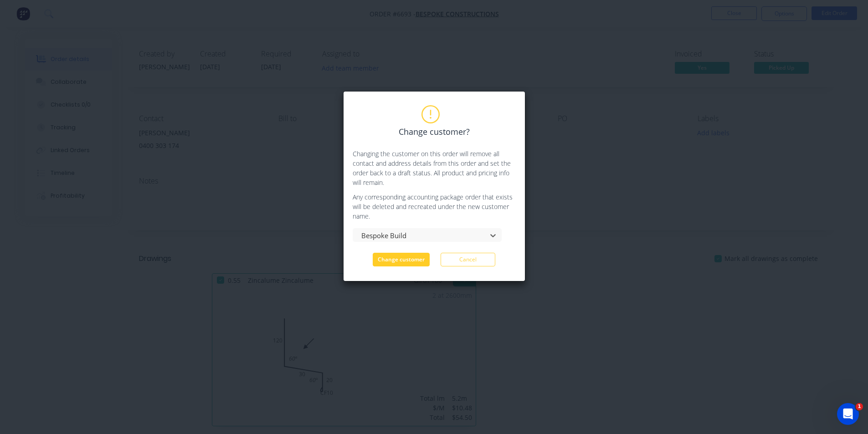
click at [415, 262] on button "Change customer" at bounding box center [401, 260] width 57 height 14
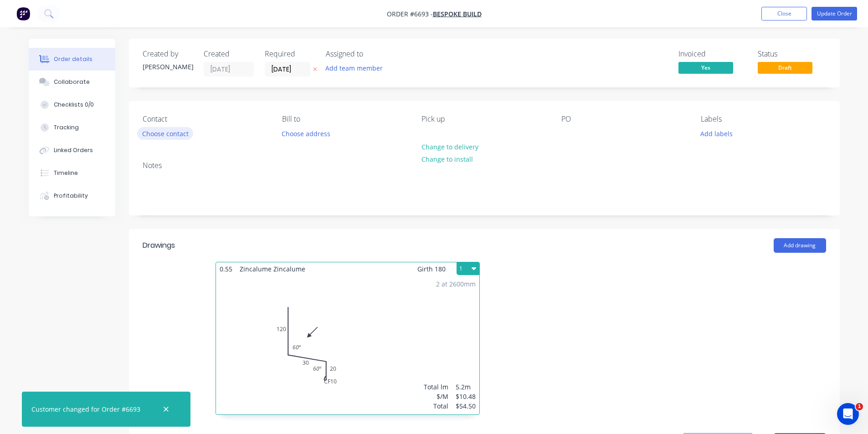
click at [165, 129] on button "Choose contact" at bounding box center [165, 133] width 56 height 12
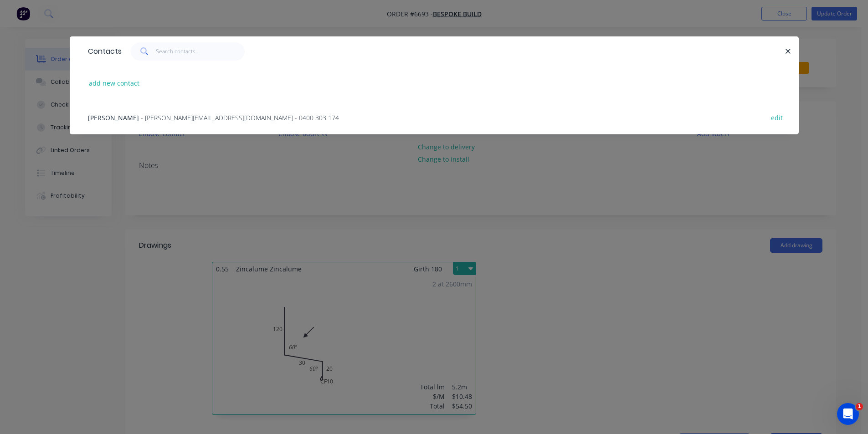
click at [215, 118] on span "- matt@bespokebuild.com.au - 0400 303 174" at bounding box center [240, 117] width 198 height 9
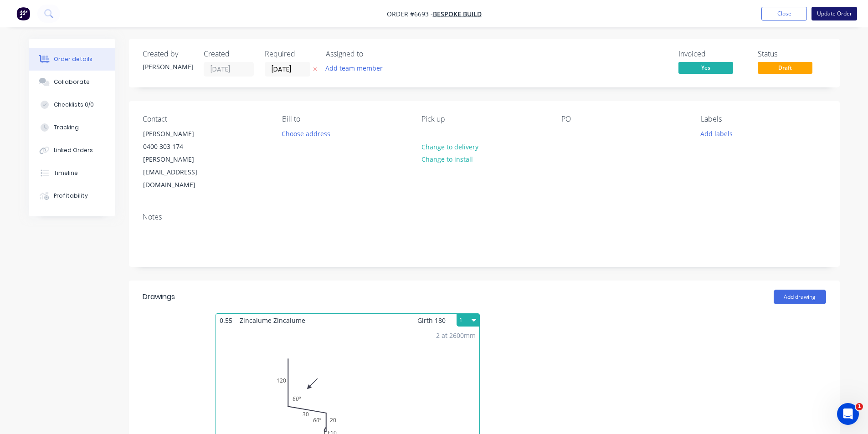
click at [827, 14] on button "Update Order" at bounding box center [834, 14] width 46 height 14
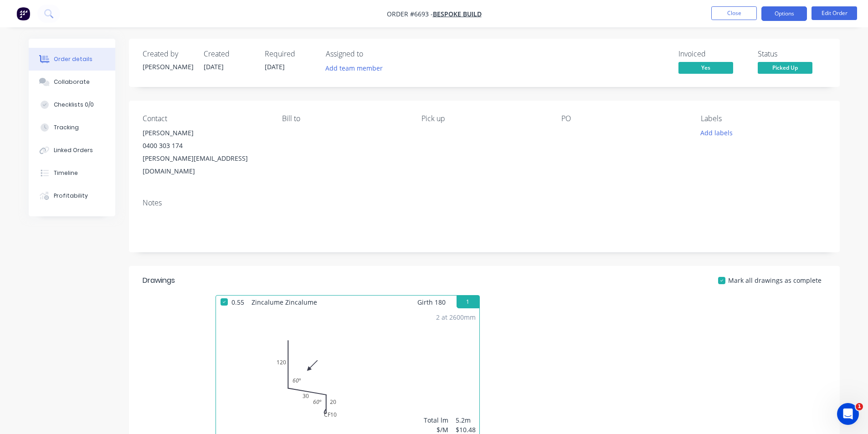
click at [780, 17] on button "Options" at bounding box center [784, 13] width 46 height 15
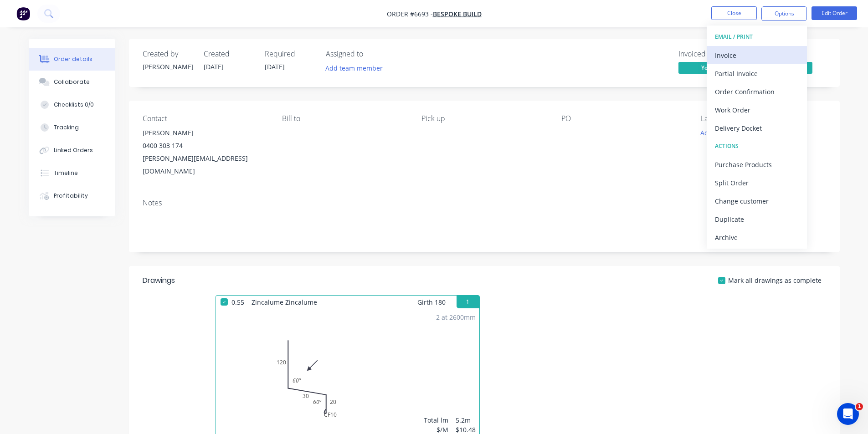
click at [772, 55] on div "Invoice" at bounding box center [757, 55] width 84 height 13
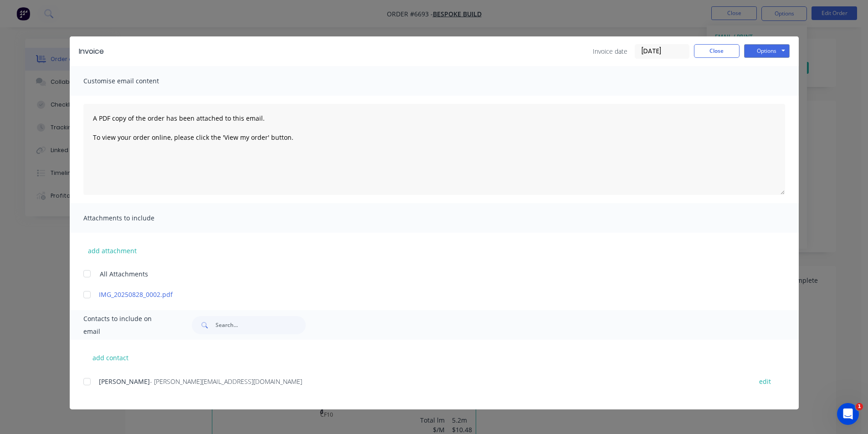
click at [88, 378] on div at bounding box center [87, 382] width 18 height 18
click at [769, 51] on button "Options" at bounding box center [767, 51] width 46 height 14
click at [768, 92] on button "Email" at bounding box center [773, 97] width 58 height 15
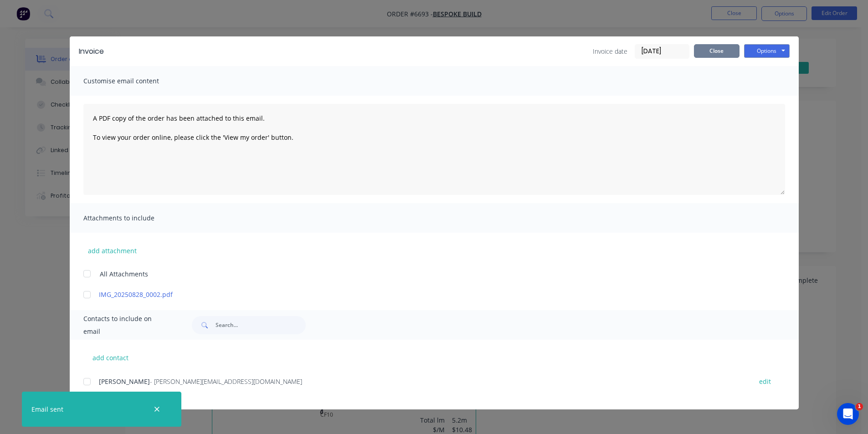
click at [708, 47] on button "Close" at bounding box center [717, 51] width 46 height 14
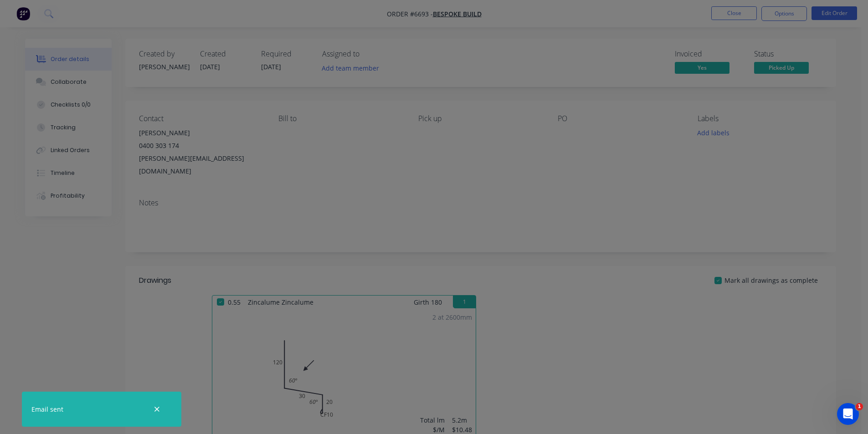
click at [728, 8] on button "Close" at bounding box center [734, 13] width 46 height 14
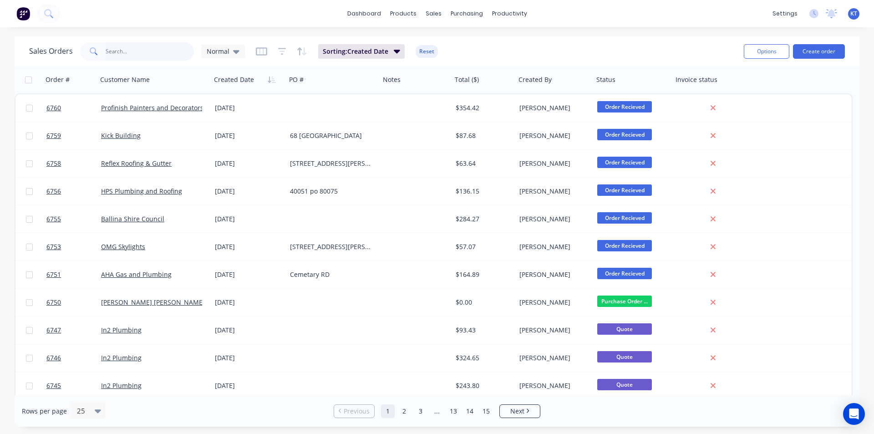
click at [125, 51] on input "text" at bounding box center [150, 51] width 89 height 18
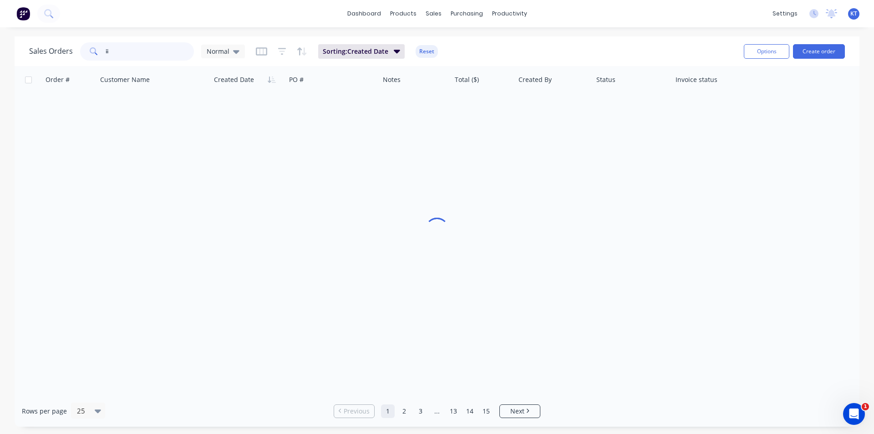
type input "i"
type input "beachside"
click at [237, 46] on div "Normal" at bounding box center [223, 52] width 44 height 14
click at [224, 167] on button "archived" at bounding box center [256, 165] width 104 height 10
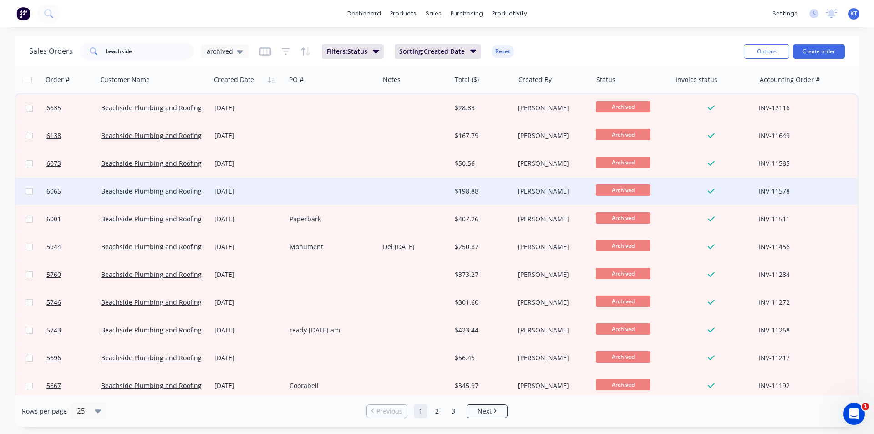
click at [475, 177] on div "6073 Beachside Plumbing and Roofing [DATE] $50.56 [PERSON_NAME] Archived INV-11…" at bounding box center [436, 164] width 842 height 28
click at [476, 187] on div "$198.88" at bounding box center [481, 191] width 53 height 9
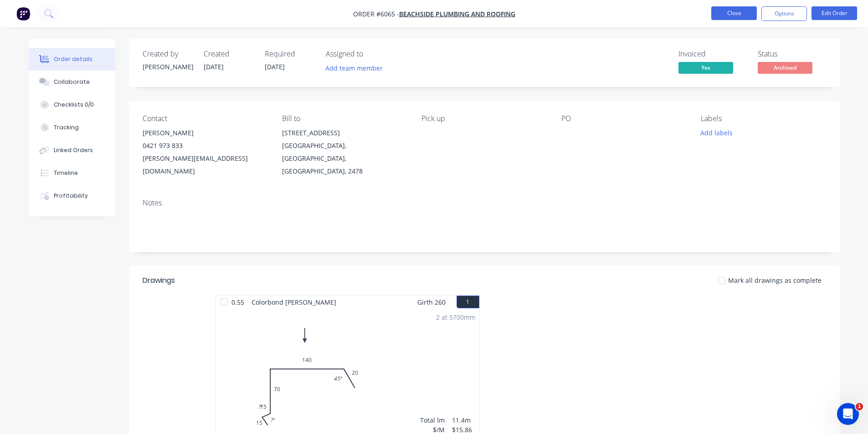
drag, startPoint x: 750, startPoint y: 9, endPoint x: 745, endPoint y: 11, distance: 5.5
click at [745, 11] on button "Close" at bounding box center [734, 13] width 46 height 14
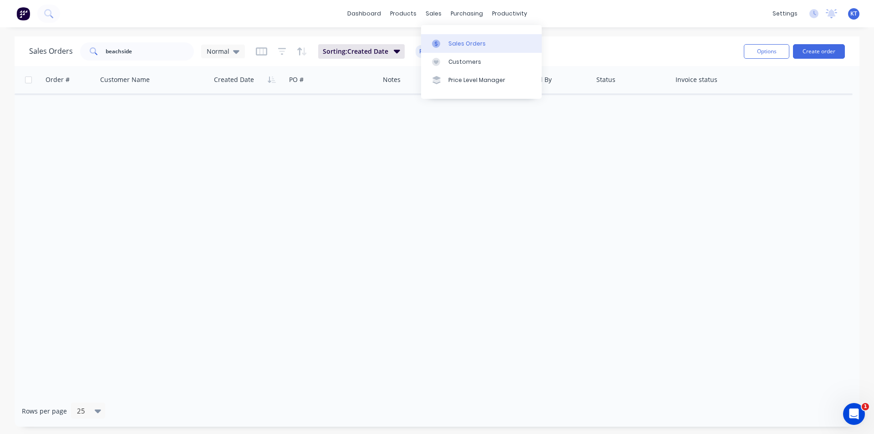
click at [449, 44] on div "Sales Orders" at bounding box center [467, 44] width 37 height 8
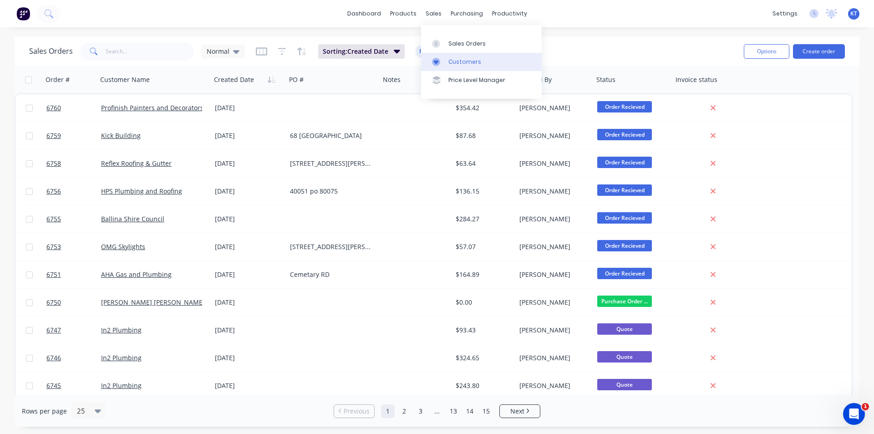
click at [450, 60] on div "Customers" at bounding box center [465, 62] width 33 height 8
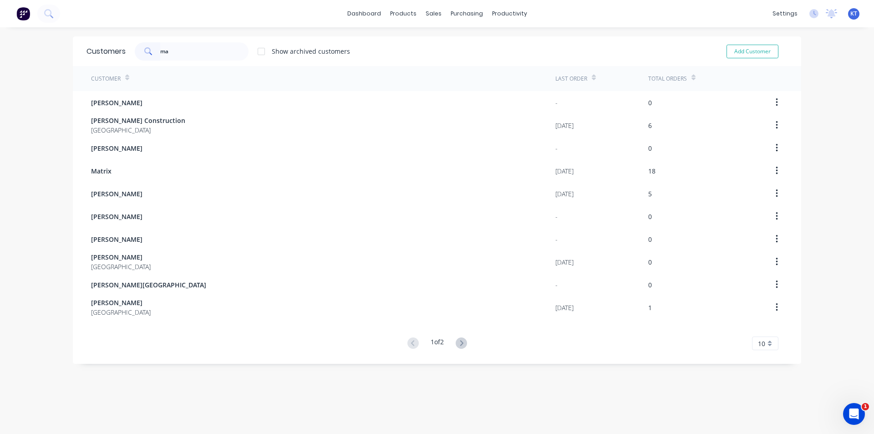
type input "m"
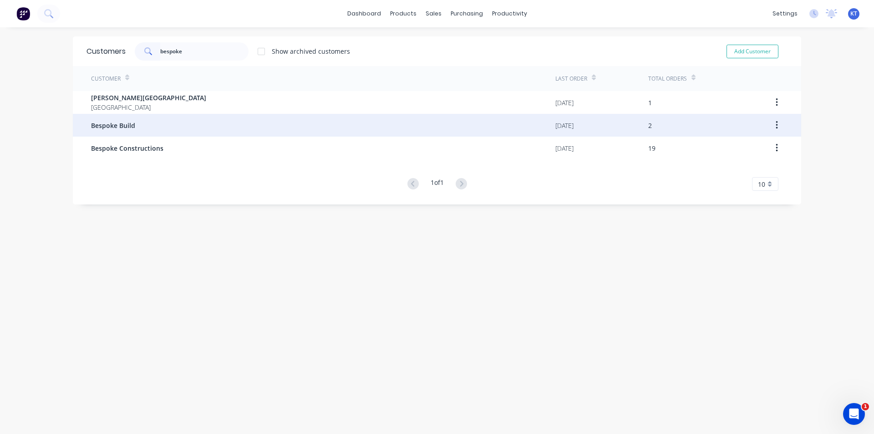
type input "bespoke"
click at [118, 124] on span "Bespoke Build" at bounding box center [113, 126] width 44 height 10
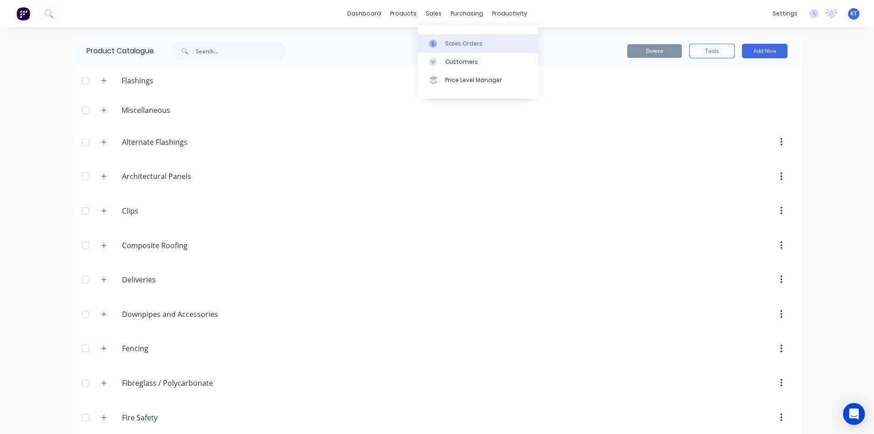
click at [480, 48] on link "Sales Orders" at bounding box center [478, 43] width 121 height 18
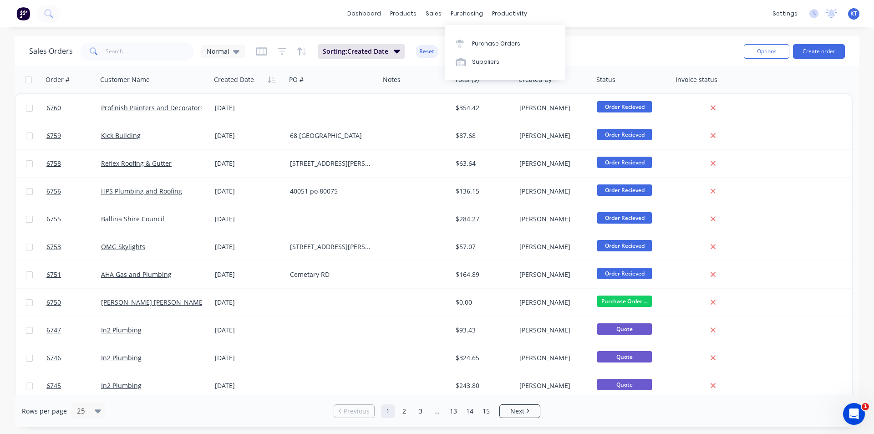
click at [478, 31] on div "Purchase Orders Suppliers" at bounding box center [505, 52] width 121 height 55
click at [478, 40] on div "Purchase Orders" at bounding box center [496, 44] width 48 height 8
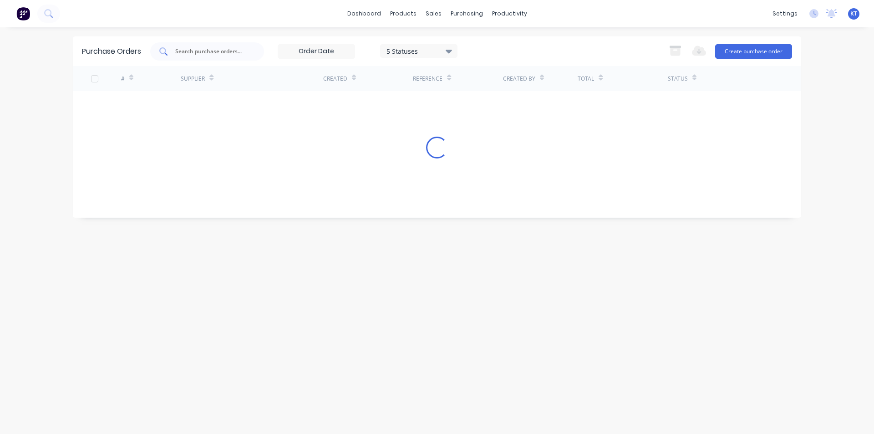
click at [249, 49] on div at bounding box center [207, 51] width 114 height 18
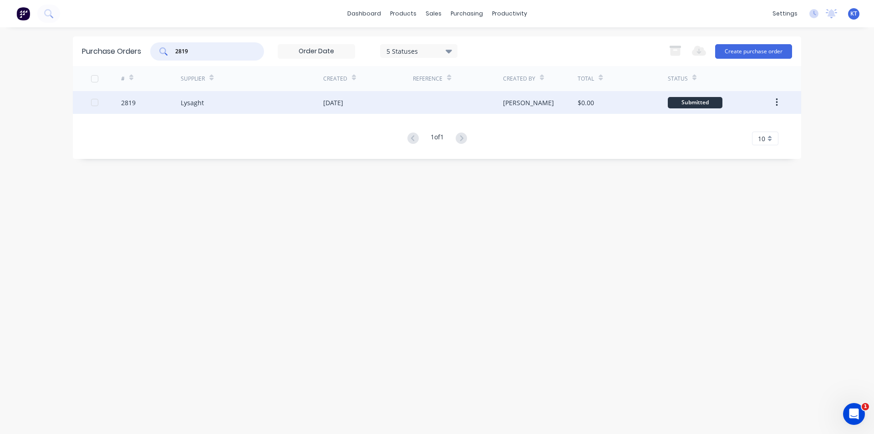
type input "2819"
click at [200, 97] on div "Lysaght" at bounding box center [252, 102] width 143 height 23
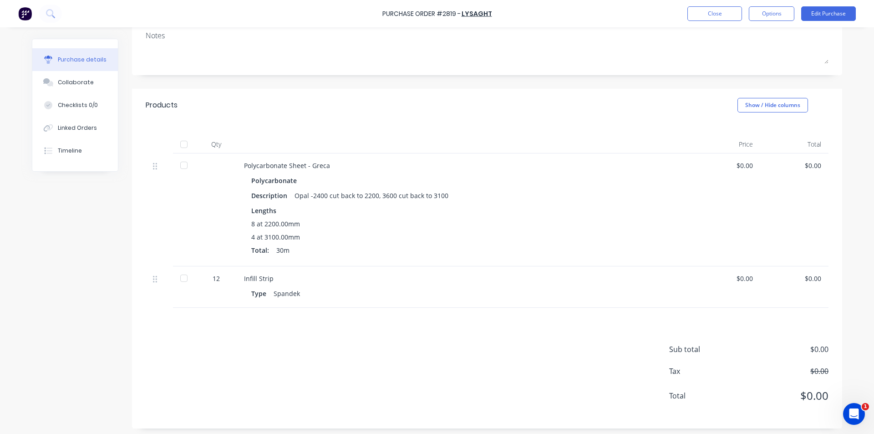
scroll to position [127, 0]
click at [184, 136] on div at bounding box center [184, 141] width 18 height 18
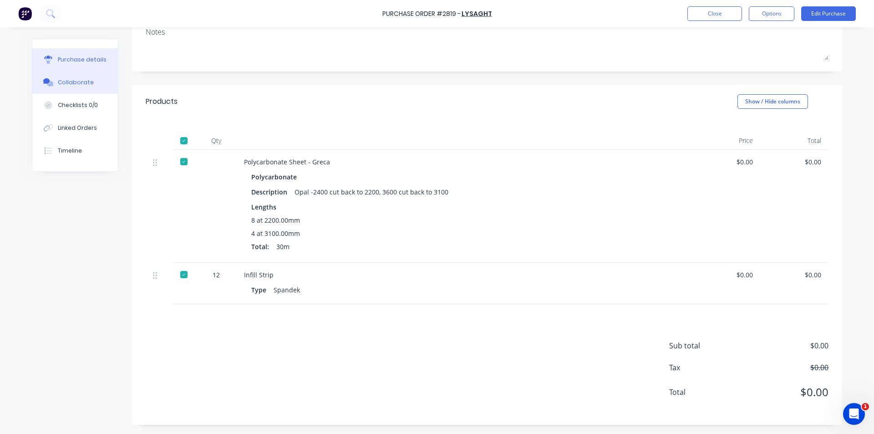
drag, startPoint x: 98, startPoint y: 84, endPoint x: 105, endPoint y: 86, distance: 6.6
click at [98, 83] on button "Collaborate" at bounding box center [75, 82] width 86 height 23
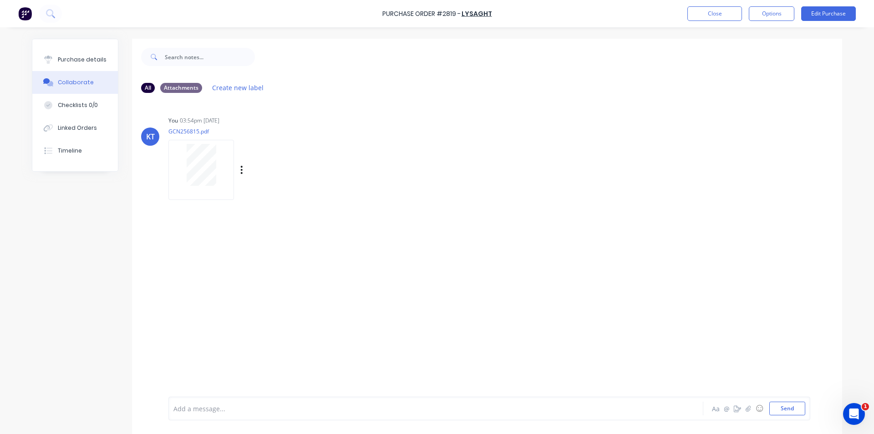
click at [213, 175] on div at bounding box center [201, 165] width 57 height 42
click at [86, 55] on button "Purchase details" at bounding box center [75, 59] width 86 height 23
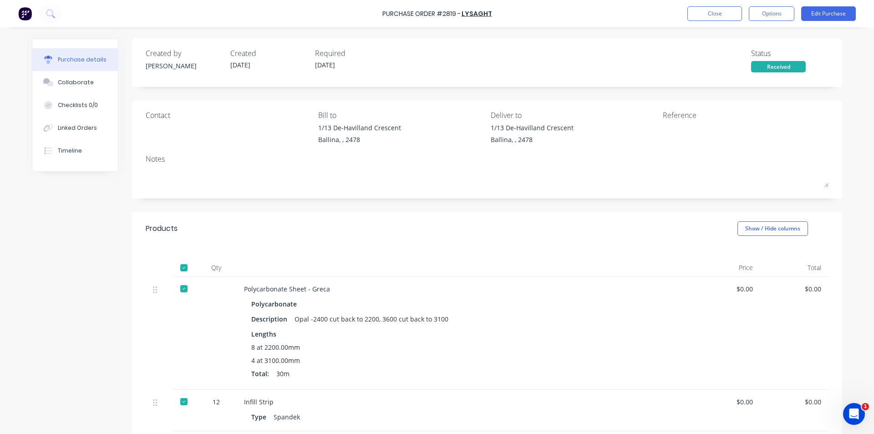
click at [182, 398] on div at bounding box center [184, 402] width 18 height 18
click at [77, 132] on div "Linked Orders" at bounding box center [77, 128] width 39 height 8
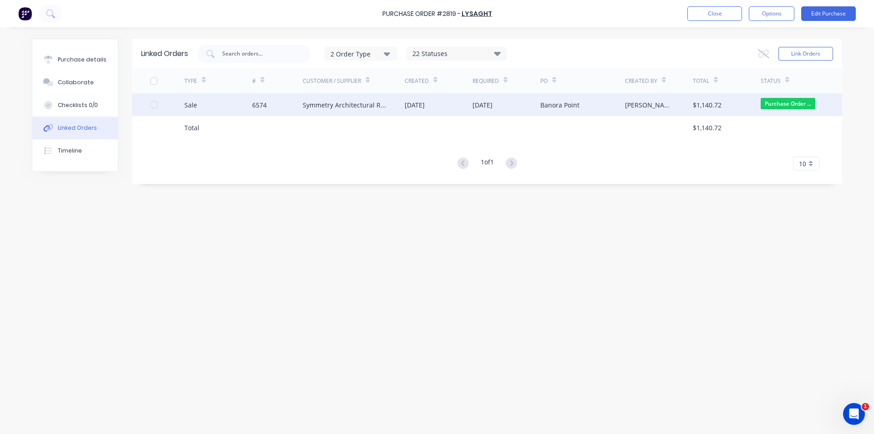
click at [402, 114] on div "Symmetry Architectural Roofing Pty Ltd" at bounding box center [354, 104] width 102 height 23
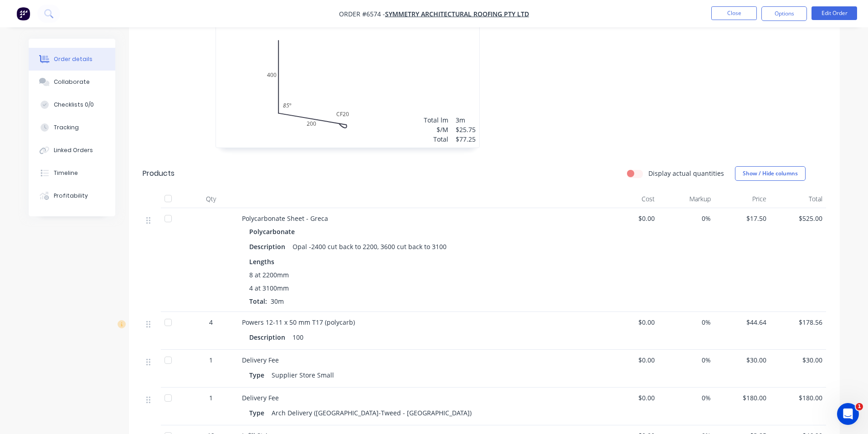
scroll to position [410, 0]
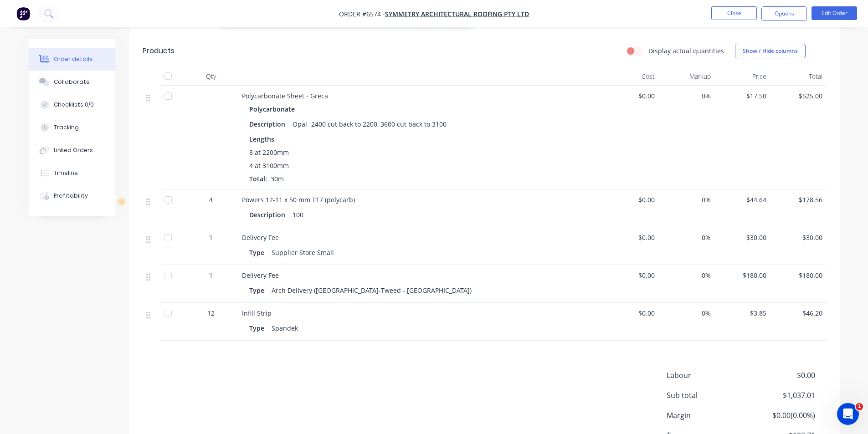
click at [167, 96] on div at bounding box center [168, 96] width 18 height 18
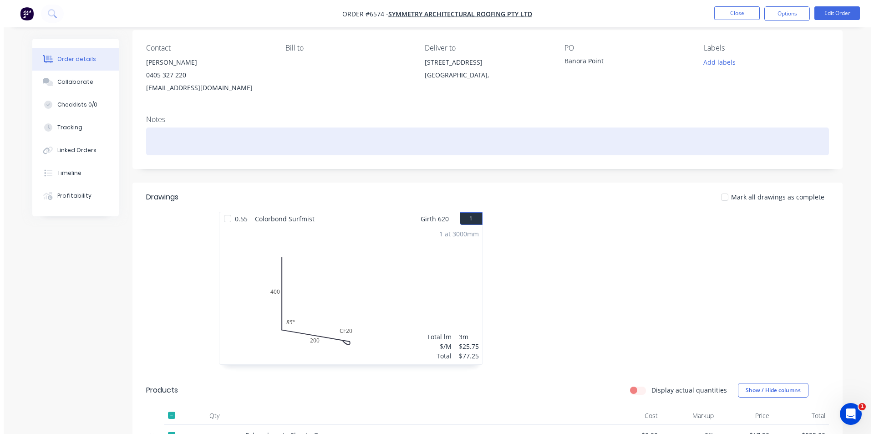
scroll to position [0, 0]
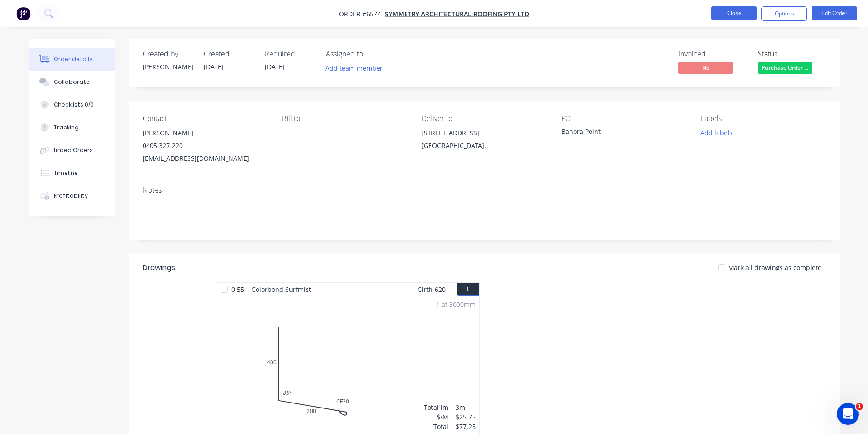
click at [722, 10] on button "Close" at bounding box center [734, 13] width 46 height 14
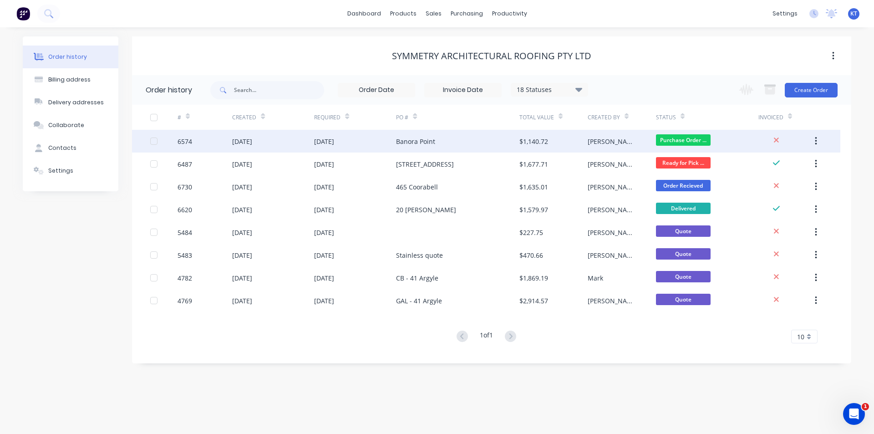
click at [372, 132] on div "21 Aug 2025" at bounding box center [355, 141] width 82 height 23
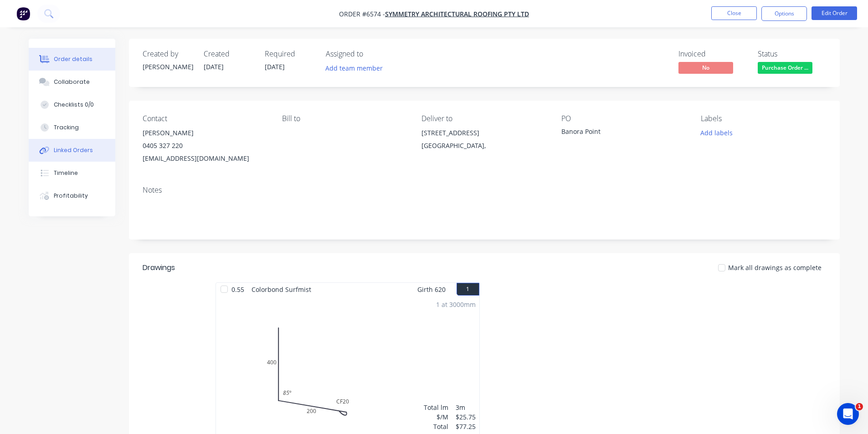
click at [81, 151] on div "Linked Orders" at bounding box center [73, 150] width 39 height 8
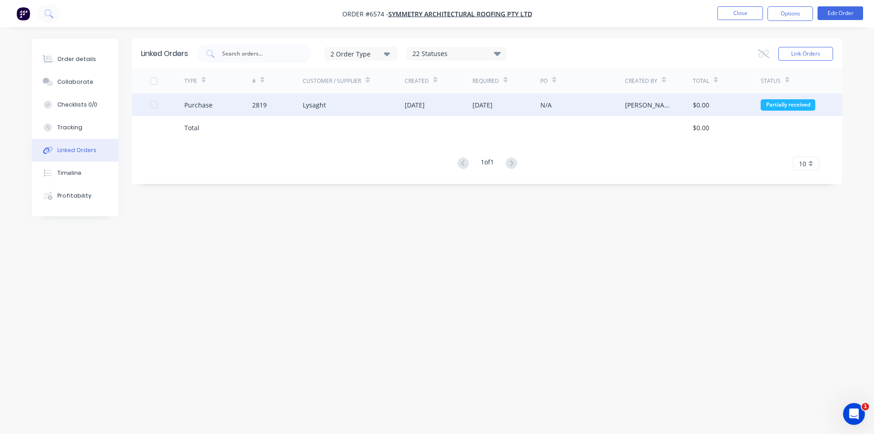
click at [245, 112] on div "Purchase" at bounding box center [218, 104] width 68 height 23
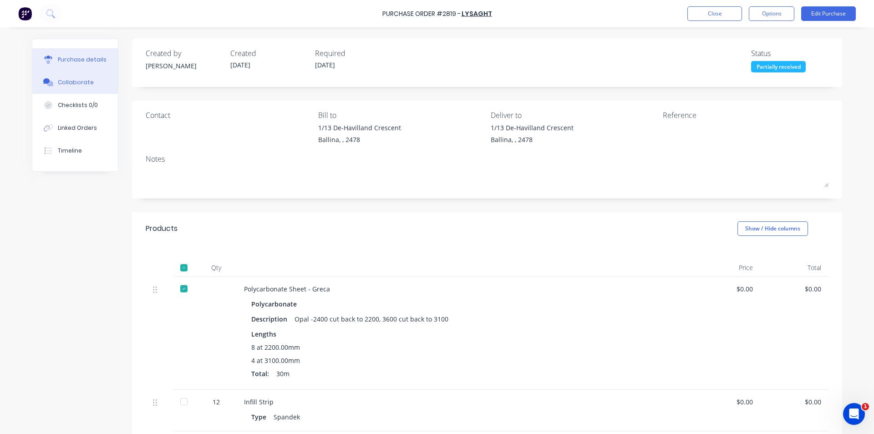
click at [61, 83] on div "Collaborate" at bounding box center [76, 82] width 36 height 8
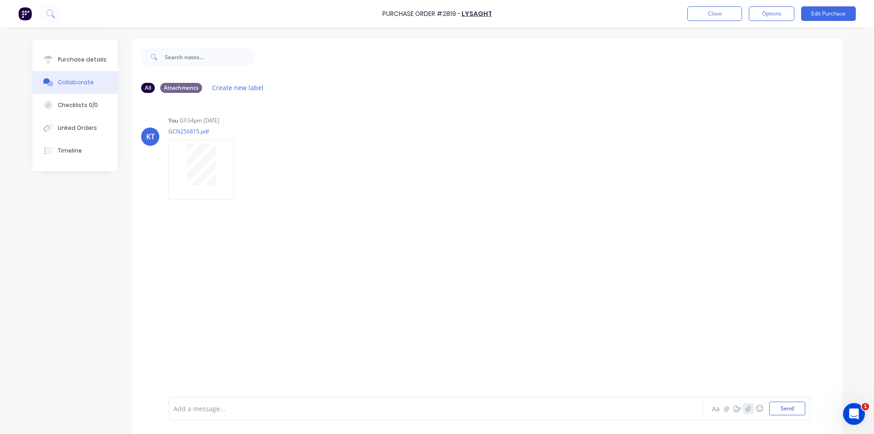
click at [747, 407] on div "Aa @ ☺ Send" at bounding box center [757, 409] width 95 height 14
click at [747, 407] on icon "button" at bounding box center [748, 408] width 5 height 6
click at [785, 414] on button "Send" at bounding box center [788, 409] width 36 height 14
click at [705, 19] on button "Close" at bounding box center [715, 13] width 55 height 15
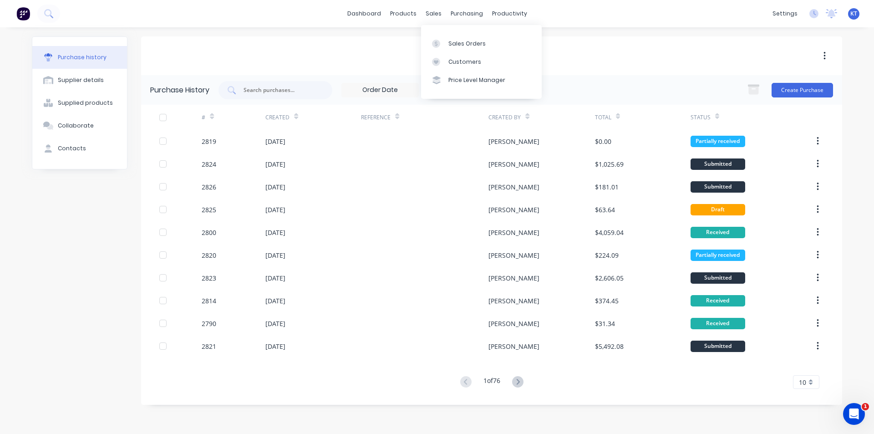
click at [459, 32] on div "Sales Orders Customers Price Level Manager" at bounding box center [481, 61] width 121 height 73
click at [457, 40] on div "Sales Orders" at bounding box center [467, 44] width 37 height 8
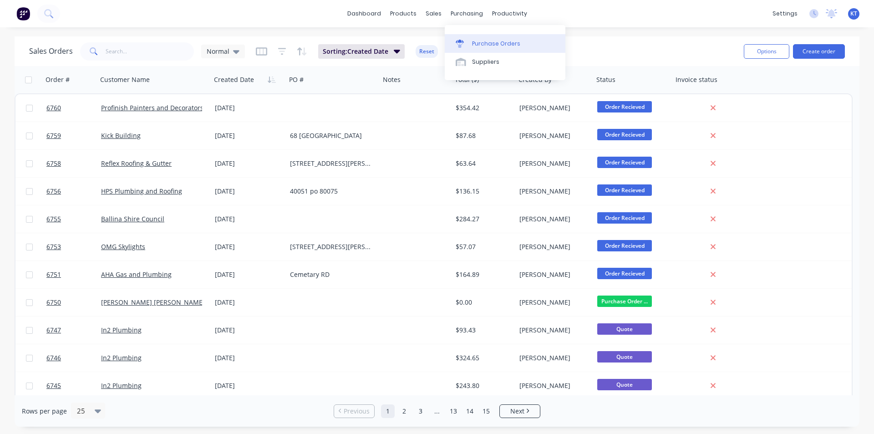
click at [485, 42] on div "Purchase Orders" at bounding box center [496, 44] width 48 height 8
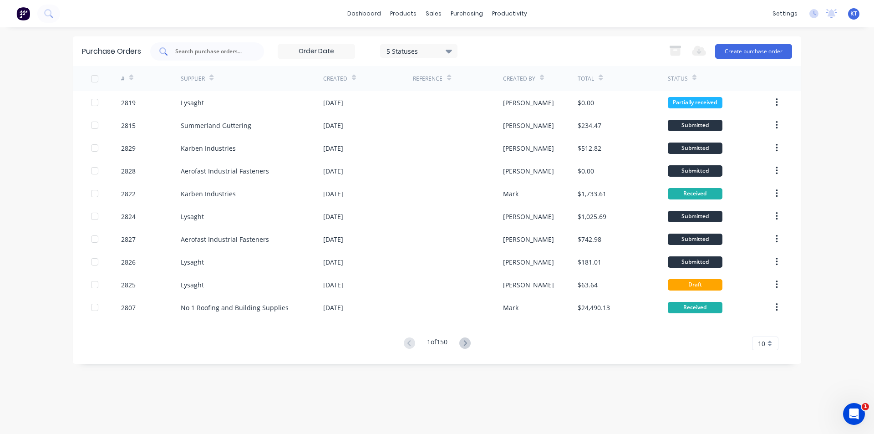
click at [210, 45] on div at bounding box center [207, 51] width 114 height 18
type input "p"
type input "2820"
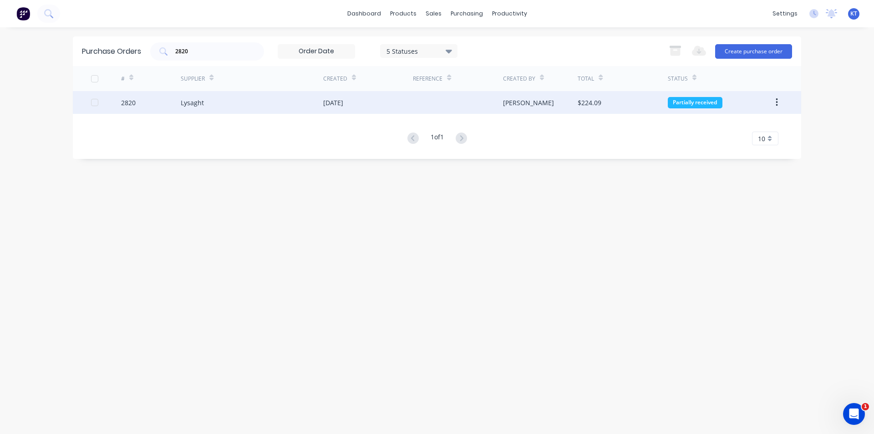
click at [269, 101] on div "Lysaght" at bounding box center [252, 102] width 143 height 23
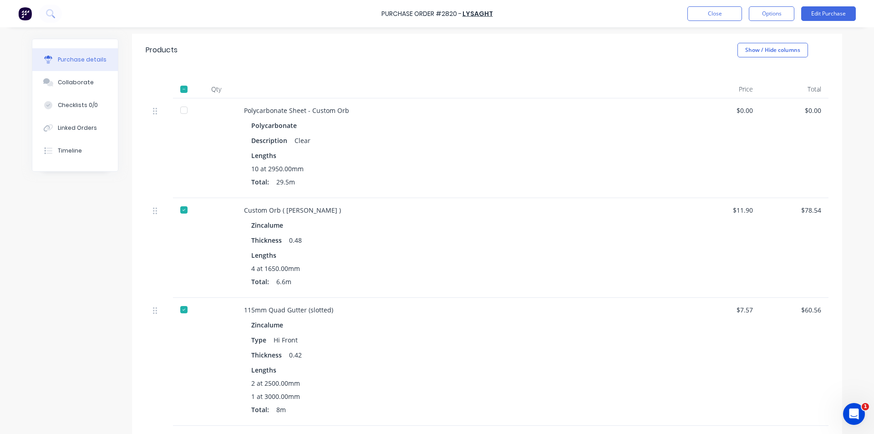
scroll to position [182, 0]
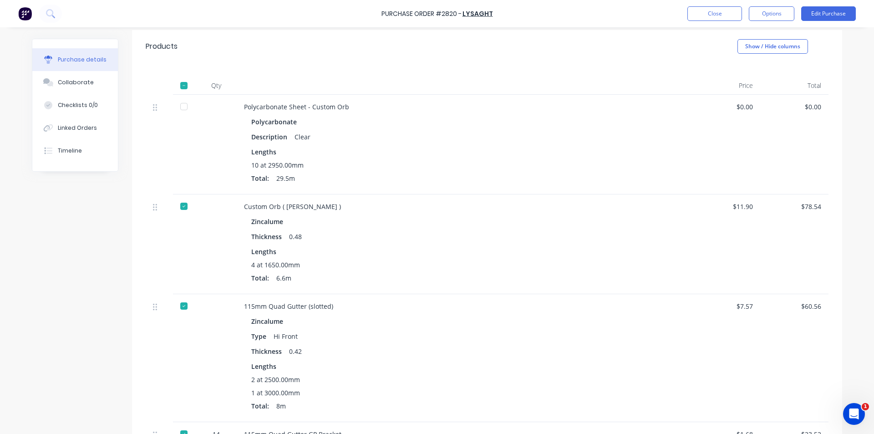
drag, startPoint x: 176, startPoint y: 109, endPoint x: 118, endPoint y: 115, distance: 58.5
click at [177, 109] on div at bounding box center [184, 106] width 18 height 18
click at [70, 83] on div "Collaborate" at bounding box center [76, 82] width 36 height 8
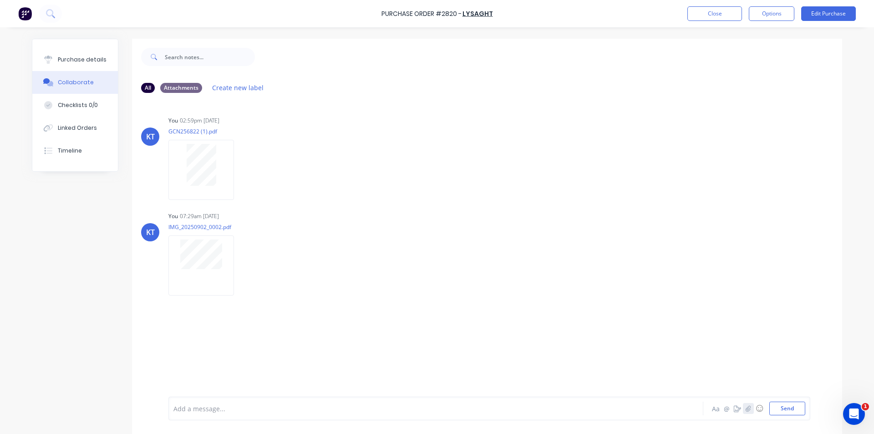
click at [746, 408] on icon "button" at bounding box center [748, 408] width 5 height 6
click at [789, 412] on button "Send" at bounding box center [788, 409] width 36 height 14
drag, startPoint x: 95, startPoint y: 132, endPoint x: 205, endPoint y: 281, distance: 185.7
click at [95, 132] on button "Linked Orders" at bounding box center [75, 128] width 86 height 23
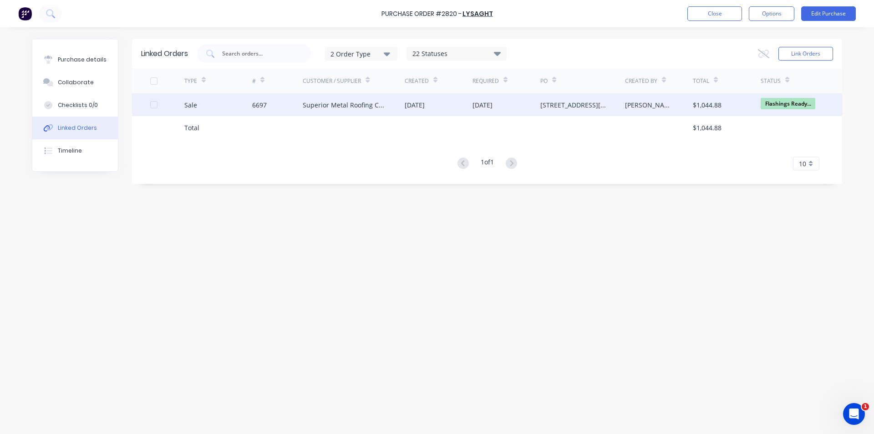
click at [313, 103] on div "Superior Metal Roofing Company Pty Ltd" at bounding box center [345, 105] width 84 height 10
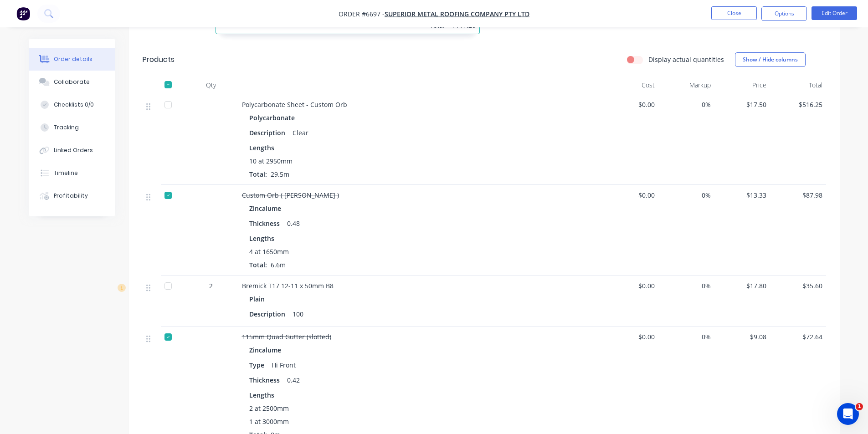
scroll to position [364, 0]
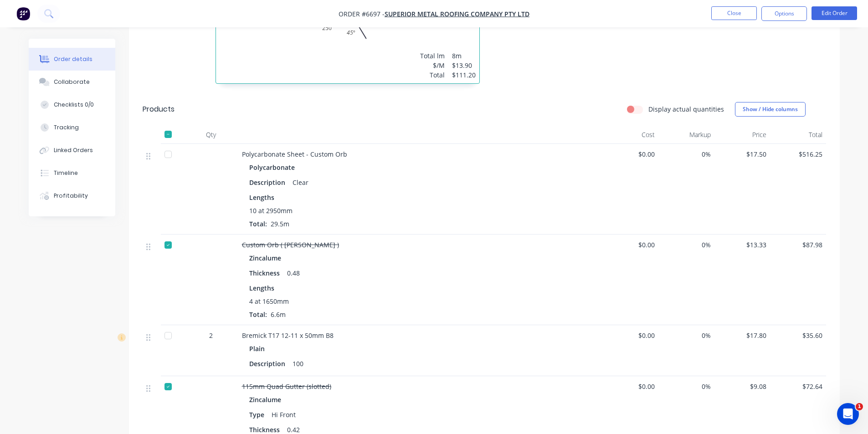
drag, startPoint x: 165, startPoint y: 135, endPoint x: 174, endPoint y: 147, distance: 14.6
click at [166, 145] on div at bounding box center [168, 154] width 18 height 18
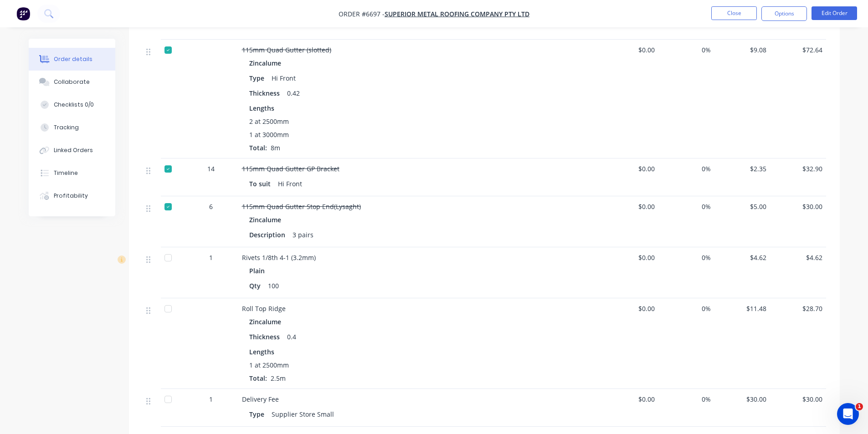
scroll to position [774, 0]
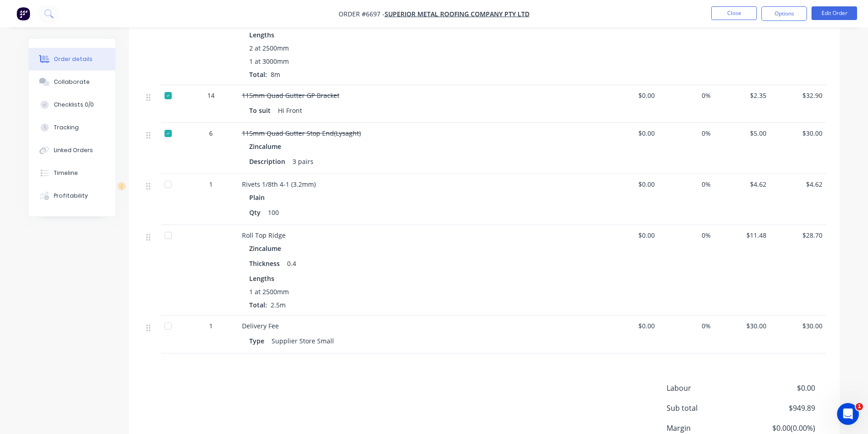
click at [154, 210] on div at bounding box center [152, 199] width 18 height 51
click at [167, 226] on div at bounding box center [168, 235] width 18 height 18
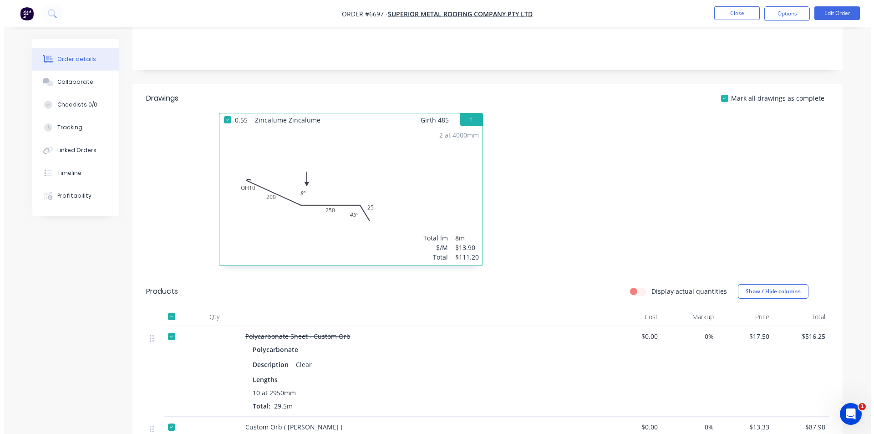
scroll to position [0, 0]
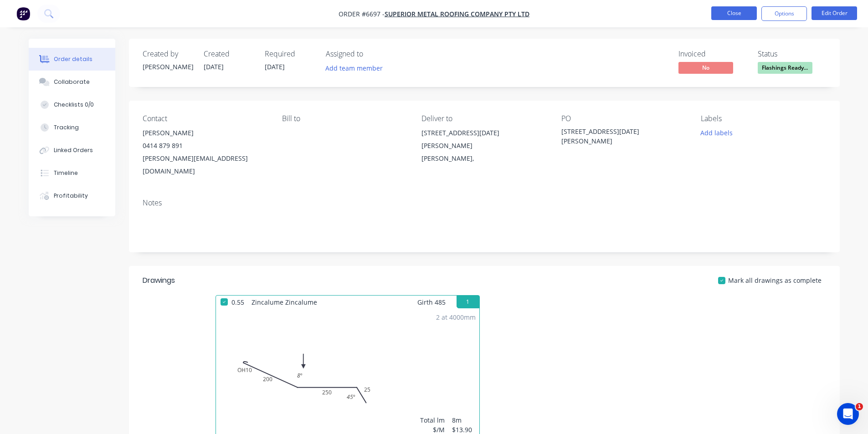
click at [738, 19] on button "Close" at bounding box center [734, 13] width 46 height 14
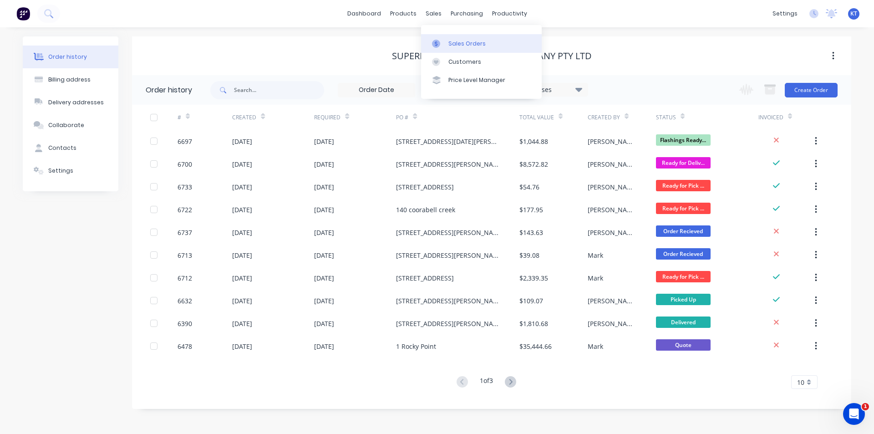
click at [448, 45] on link "Sales Orders" at bounding box center [481, 43] width 121 height 18
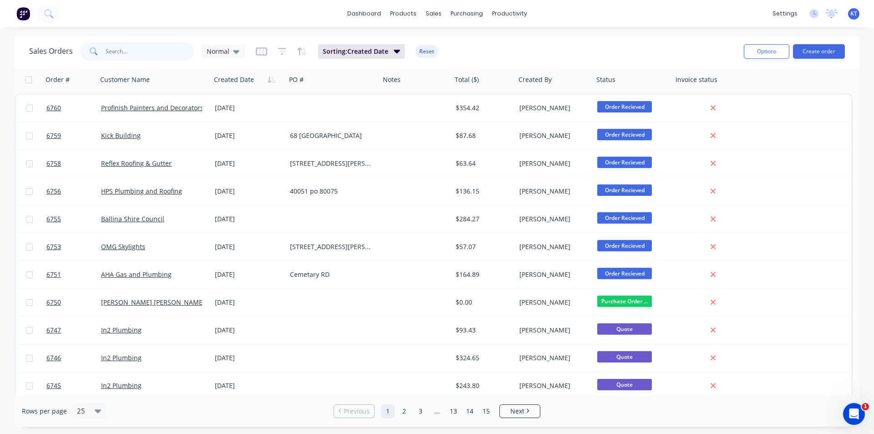
click at [137, 54] on input "text" at bounding box center [150, 51] width 89 height 18
click at [153, 65] on div "Sales Orders Normal Sorting: Created Date Reset Options Create order" at bounding box center [437, 51] width 845 height 30
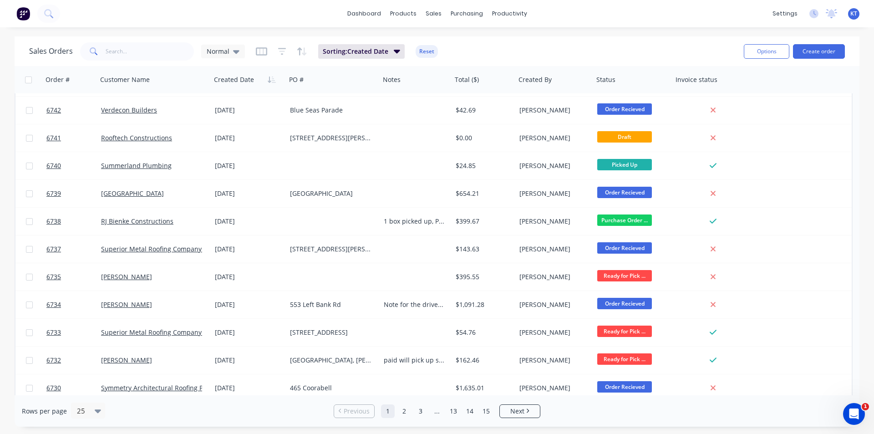
scroll to position [393, 0]
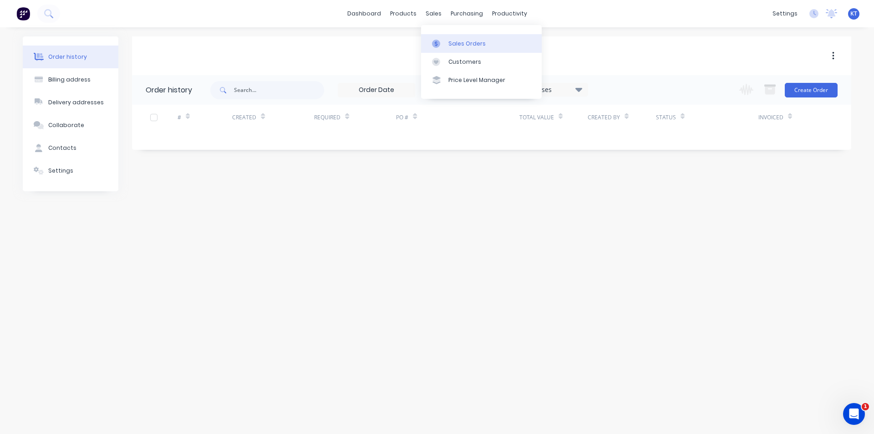
click at [477, 45] on div "Sales Orders" at bounding box center [467, 44] width 37 height 8
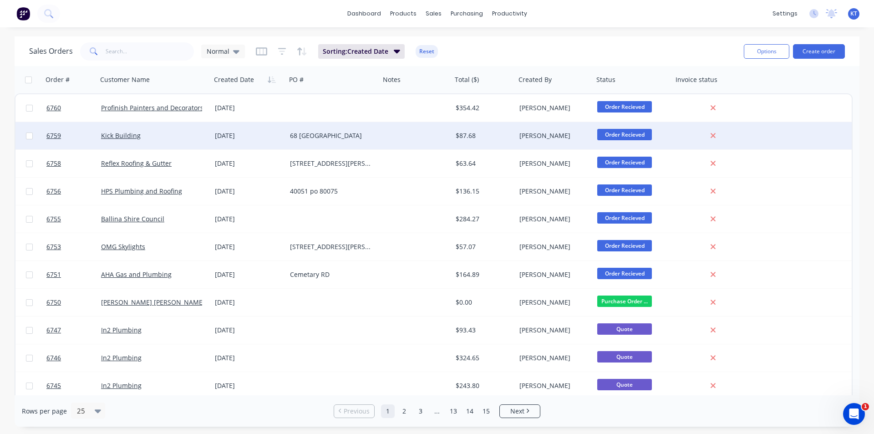
scroll to position [137, 0]
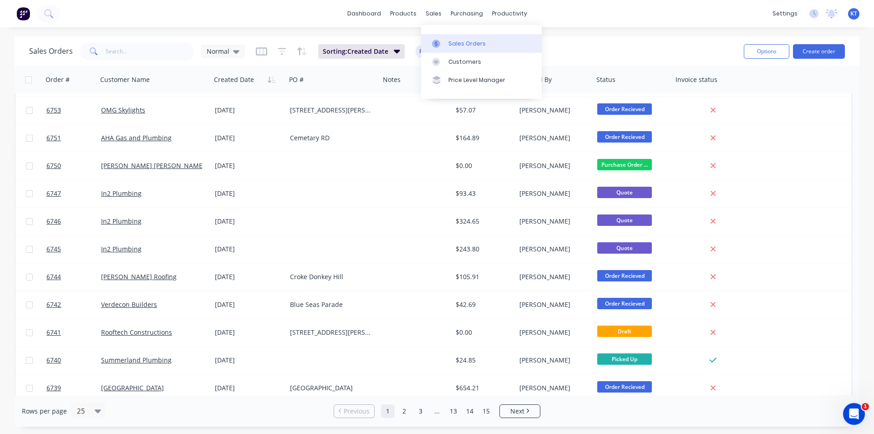
click at [444, 45] on div at bounding box center [439, 44] width 14 height 8
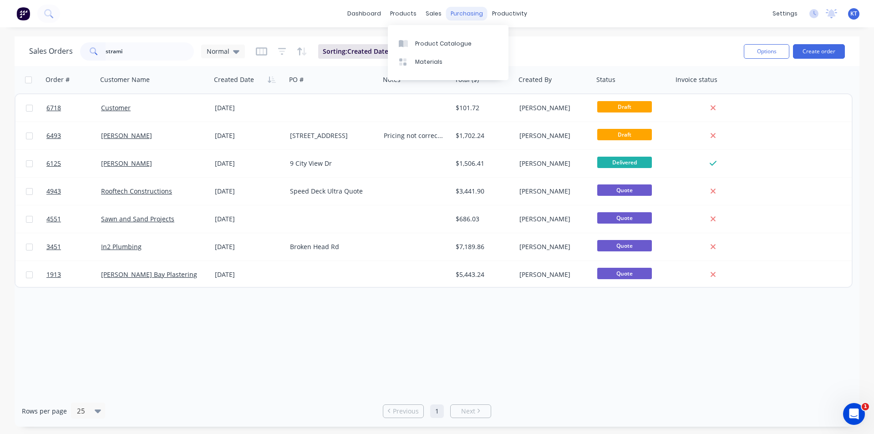
type input "strami"
click at [475, 8] on div "purchasing" at bounding box center [466, 14] width 41 height 14
click at [484, 42] on div "Purchase Orders" at bounding box center [496, 44] width 48 height 8
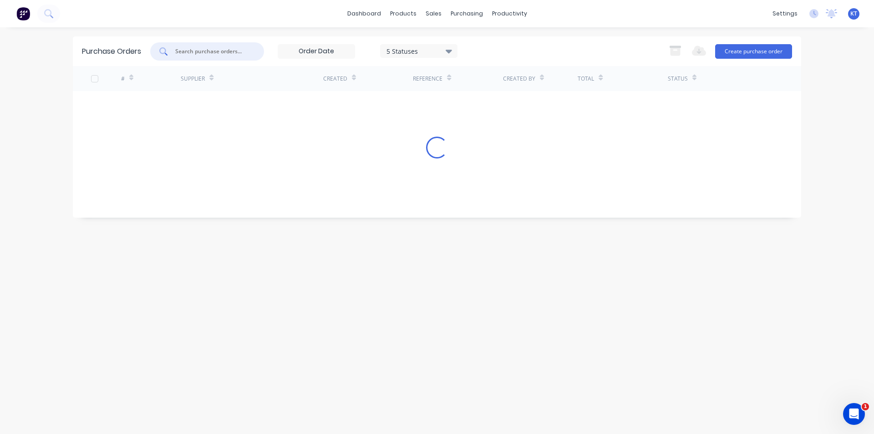
click at [213, 52] on input "text" at bounding box center [212, 51] width 76 height 9
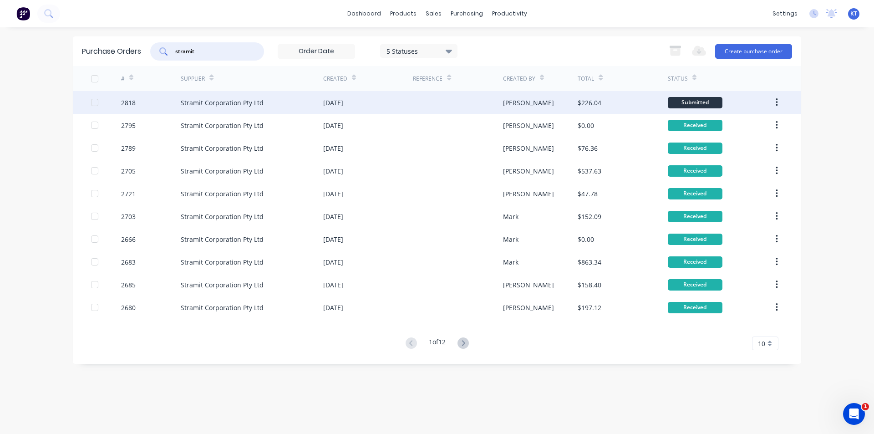
type input "stramit"
click at [266, 107] on div "Stramit Corporation Pty Ltd" at bounding box center [252, 102] width 143 height 23
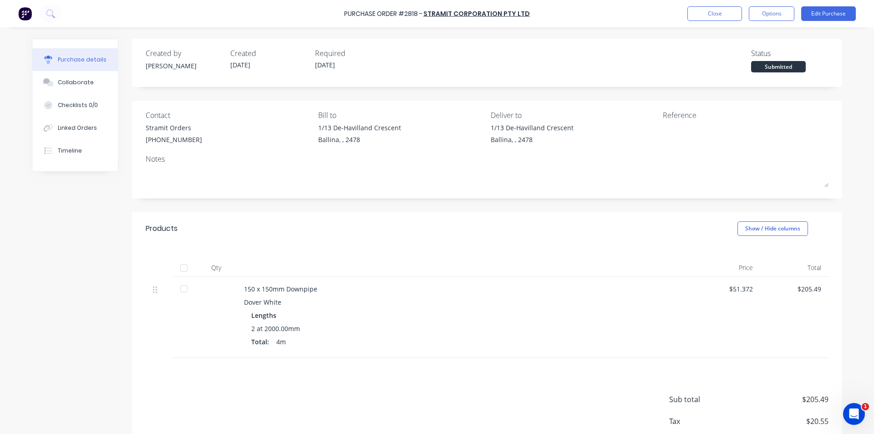
click at [179, 267] on div at bounding box center [184, 268] width 18 height 18
click at [76, 127] on div "Linked Orders" at bounding box center [77, 128] width 39 height 8
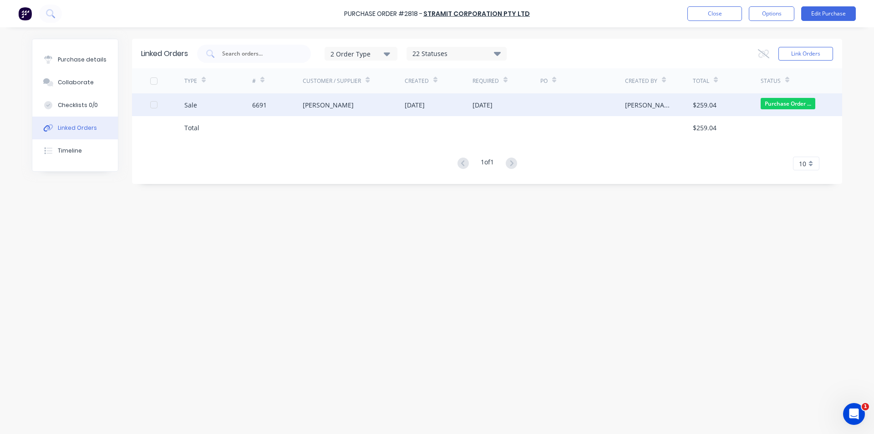
click at [362, 106] on div "Brian Pearson" at bounding box center [354, 104] width 102 height 23
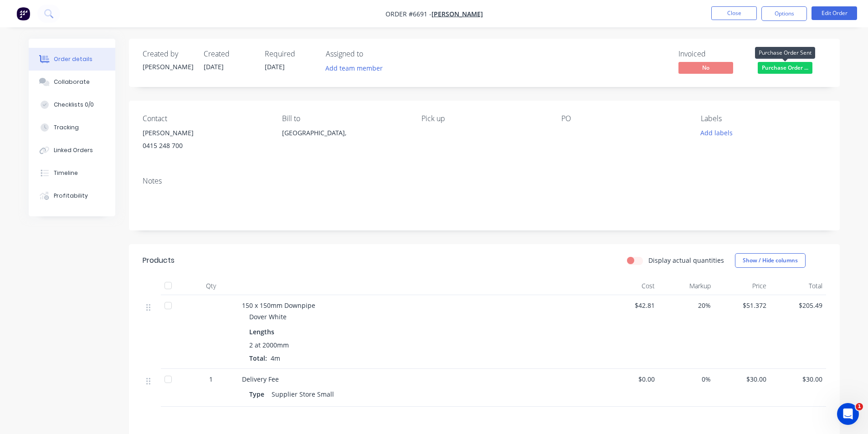
click at [767, 67] on span "Purchase Order ..." at bounding box center [784, 67] width 55 height 11
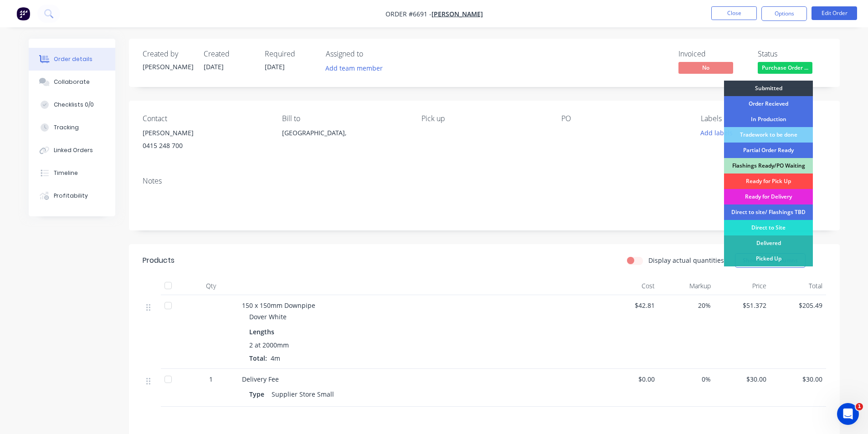
click at [772, 183] on div "Ready for Pick Up" at bounding box center [768, 181] width 89 height 15
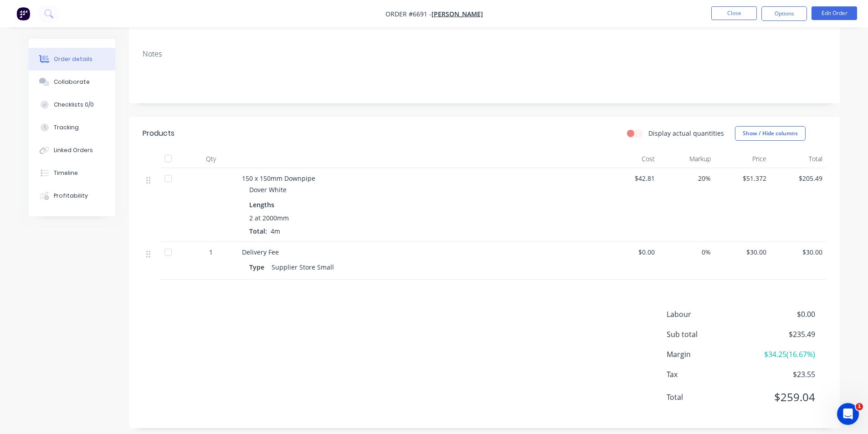
scroll to position [135, 0]
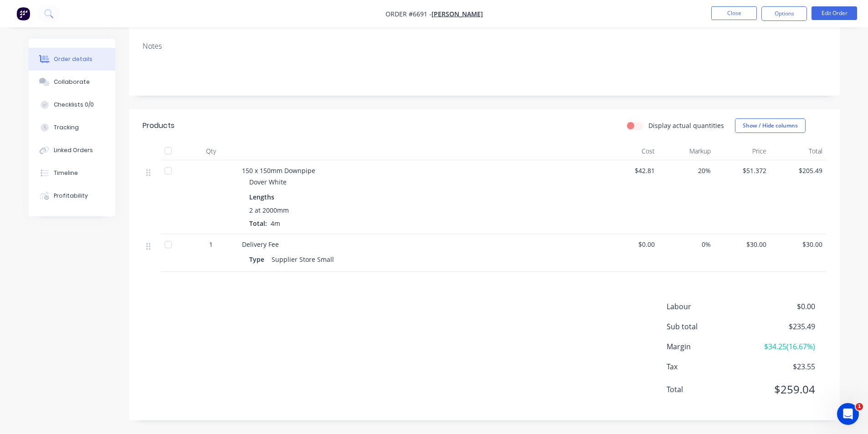
drag, startPoint x: 171, startPoint y: 153, endPoint x: 331, endPoint y: 134, distance: 160.9
click at [171, 152] on div at bounding box center [168, 151] width 18 height 18
click at [796, 12] on button "Options" at bounding box center [784, 13] width 46 height 15
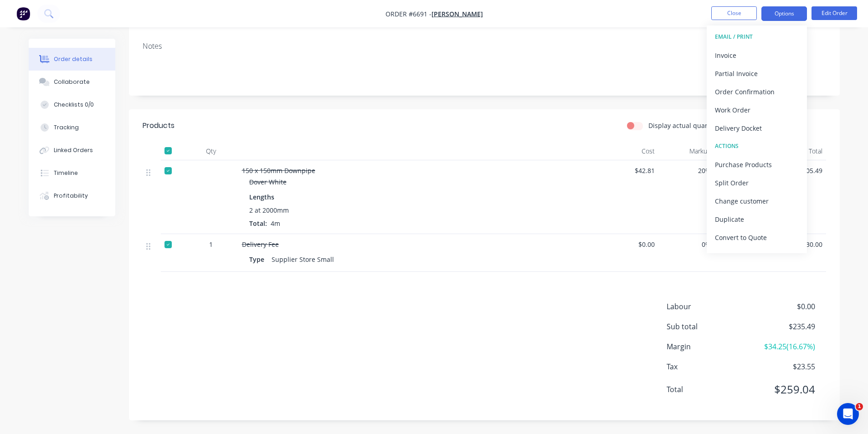
click at [773, 59] on div "Invoice" at bounding box center [757, 55] width 84 height 13
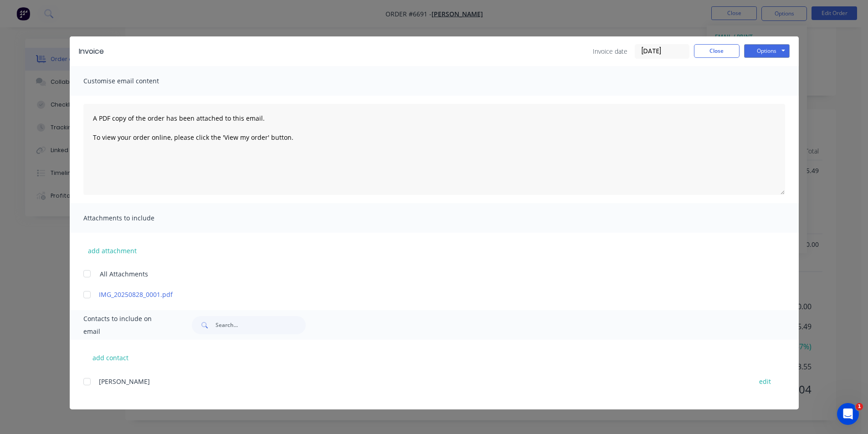
click at [87, 387] on div at bounding box center [87, 382] width 18 height 18
click at [760, 48] on button "Options" at bounding box center [767, 51] width 46 height 14
click at [760, 96] on button "Email" at bounding box center [773, 97] width 58 height 15
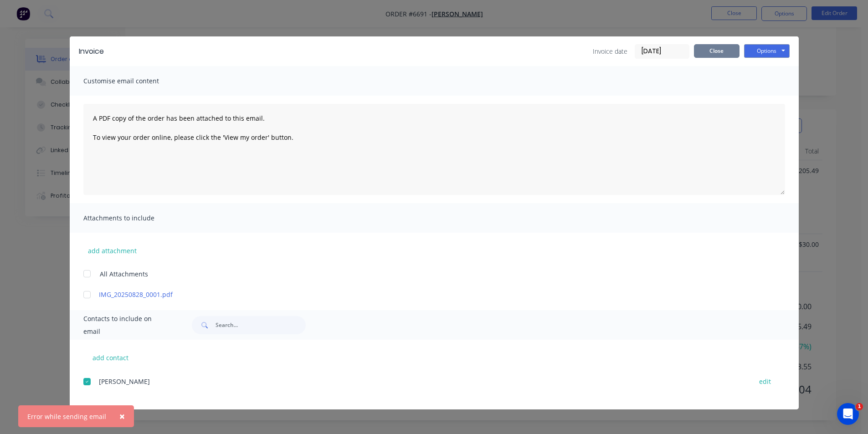
click at [728, 52] on button "Close" at bounding box center [717, 51] width 46 height 14
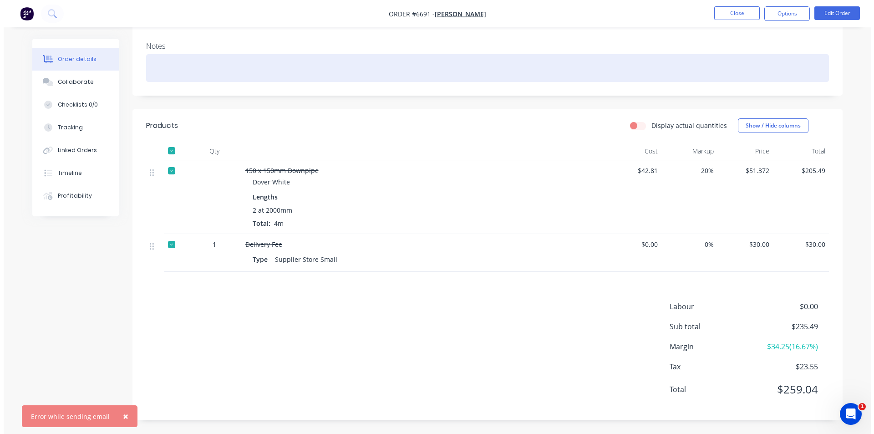
scroll to position [0, 0]
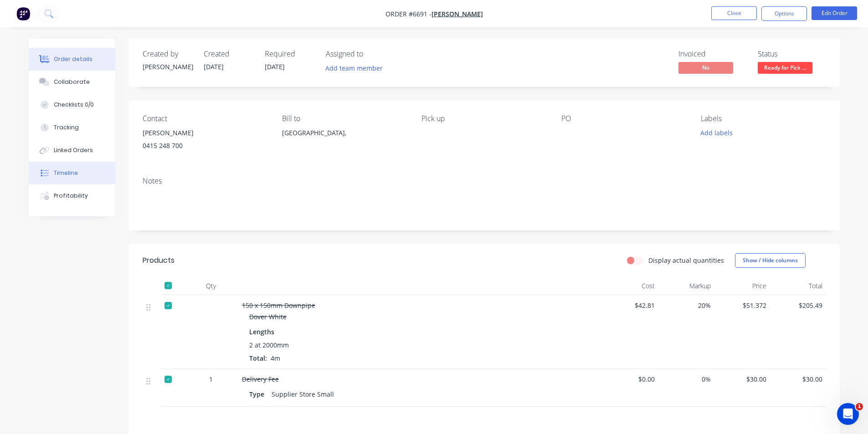
click at [78, 171] on button "Timeline" at bounding box center [72, 173] width 87 height 23
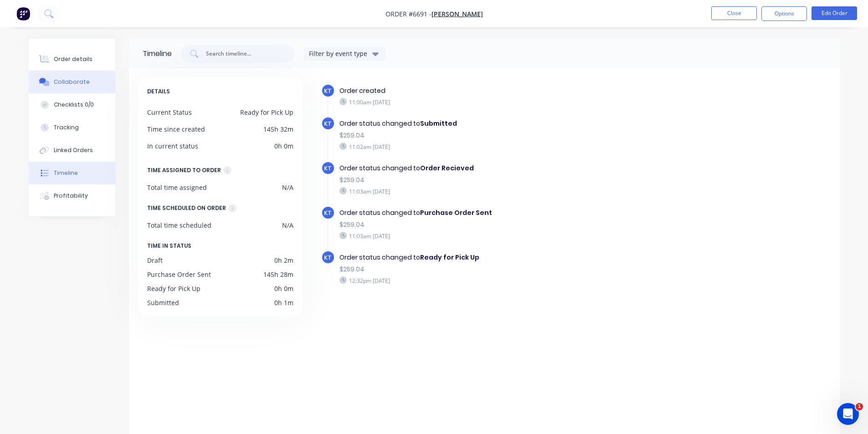
click at [93, 87] on button "Collaborate" at bounding box center [72, 82] width 87 height 23
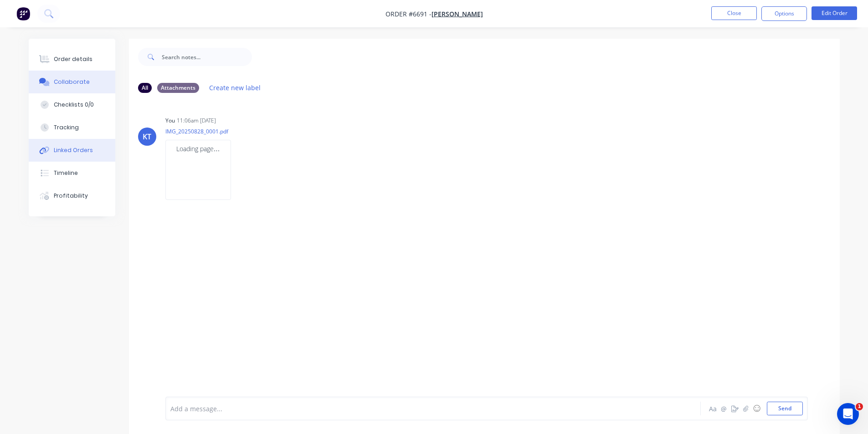
click at [86, 155] on button "Linked Orders" at bounding box center [72, 150] width 87 height 23
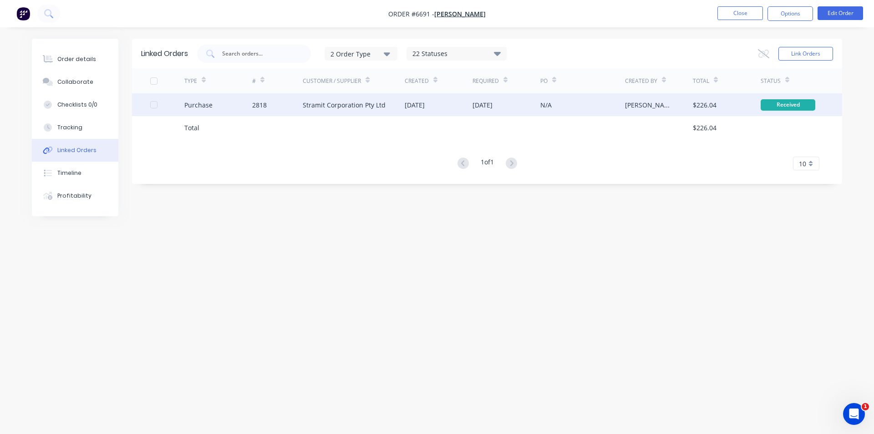
click at [226, 105] on div "Purchase" at bounding box center [218, 104] width 68 height 23
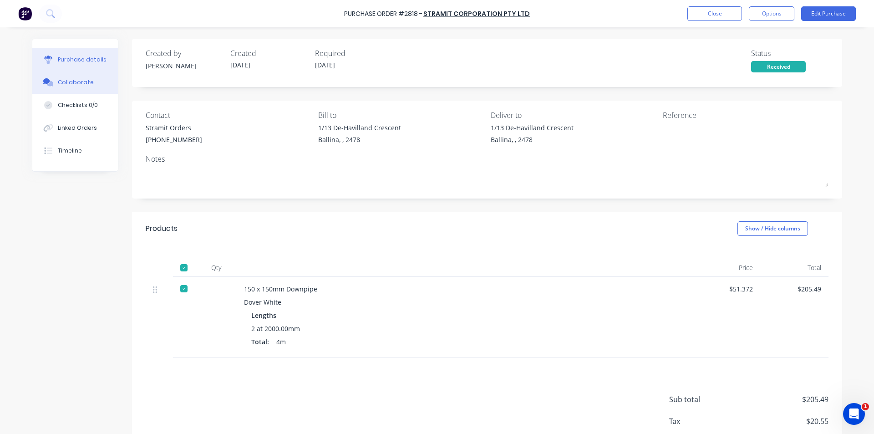
click at [58, 78] on div "Collaborate" at bounding box center [76, 82] width 36 height 8
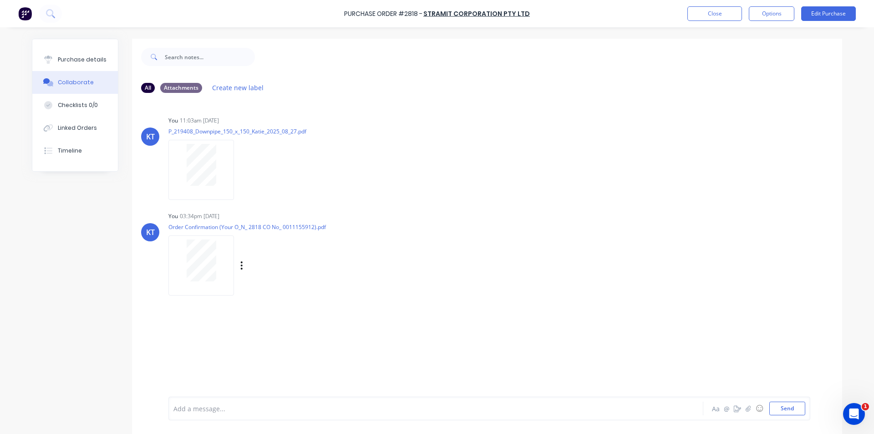
scroll to position [23, 0]
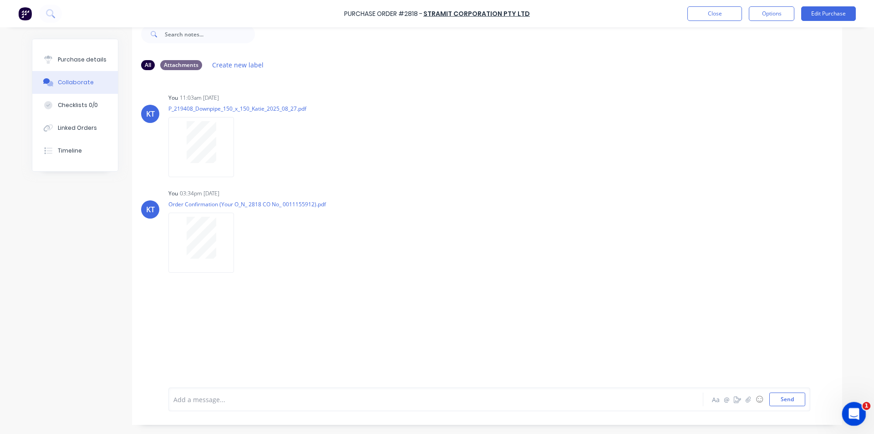
click at [852, 418] on icon "Open Intercom Messenger" at bounding box center [853, 412] width 15 height 15
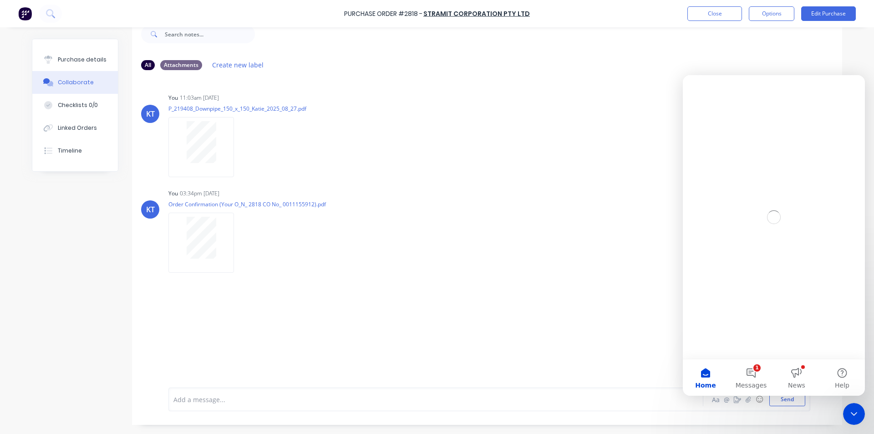
scroll to position [0, 0]
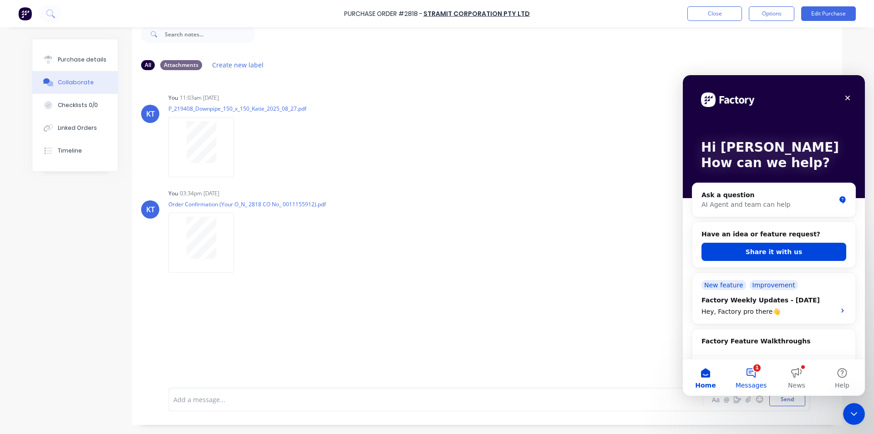
click at [754, 374] on button "1 Messages" at bounding box center [752, 377] width 46 height 36
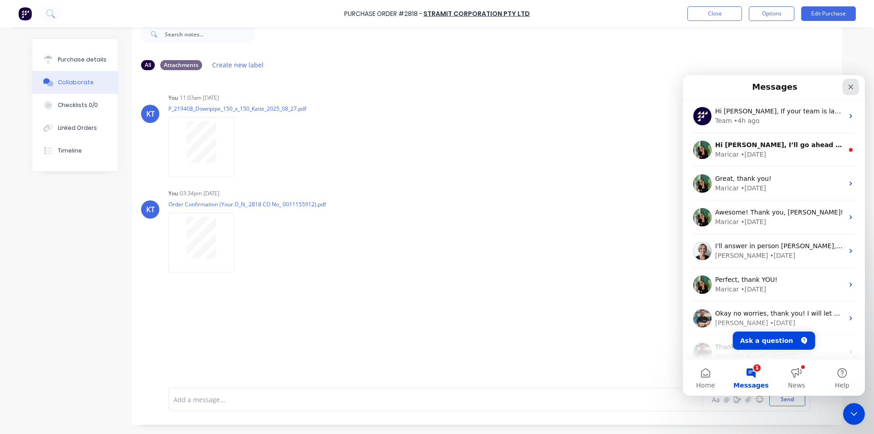
click at [855, 90] on icon "Close" at bounding box center [850, 86] width 7 height 7
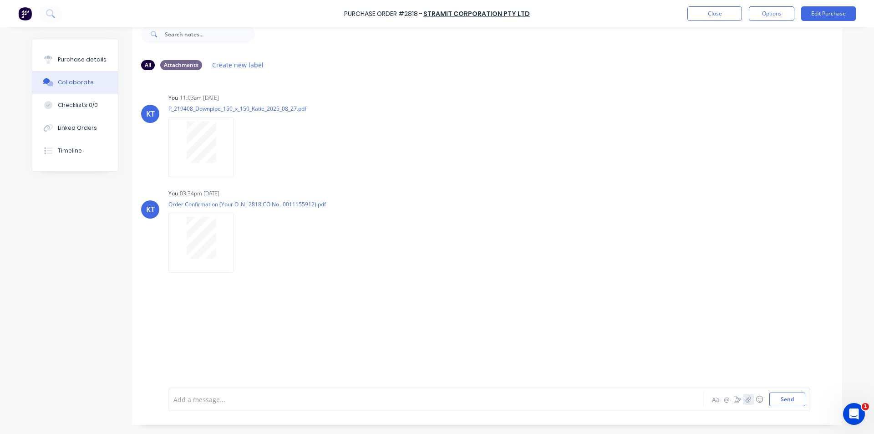
click at [749, 399] on button "button" at bounding box center [748, 399] width 11 height 11
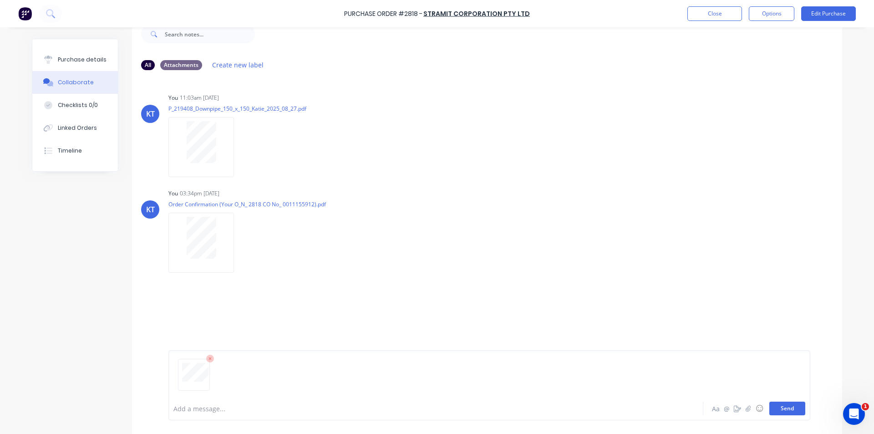
click at [783, 404] on button "Send" at bounding box center [788, 409] width 36 height 14
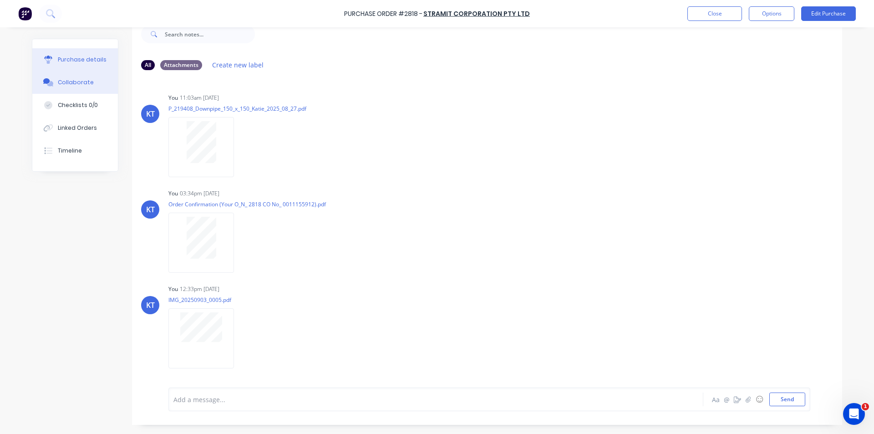
click at [71, 51] on button "Purchase details" at bounding box center [75, 59] width 86 height 23
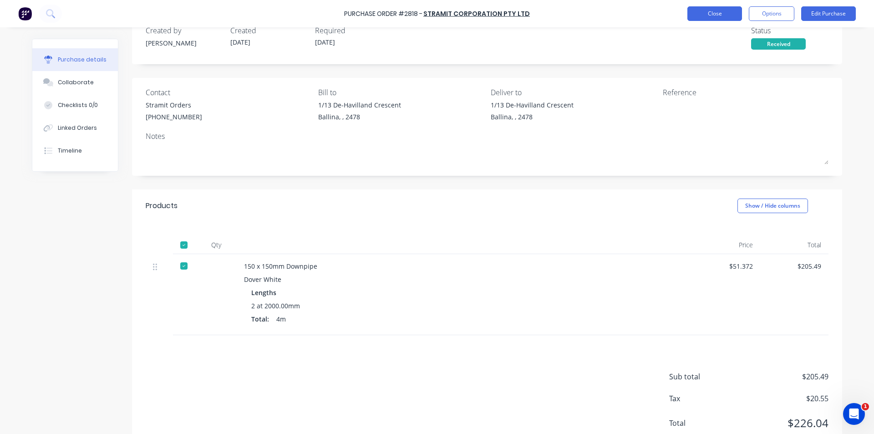
click at [732, 15] on button "Close" at bounding box center [715, 13] width 55 height 15
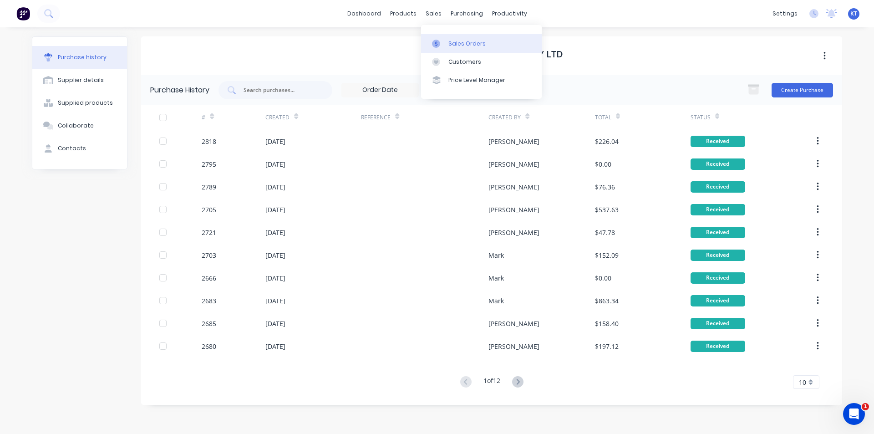
click at [473, 42] on div "Sales Orders" at bounding box center [467, 44] width 37 height 8
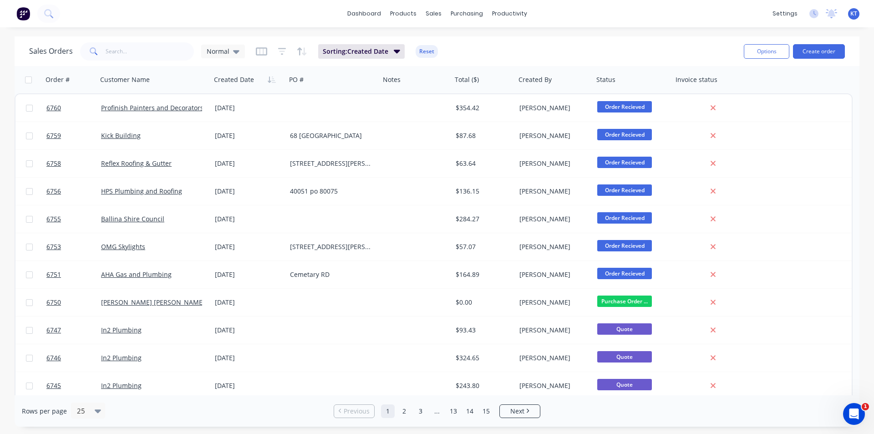
click at [30, 434] on html "dashboard products sales purchasing productivity dashboard products Product Cat…" at bounding box center [437, 217] width 874 height 434
click at [150, 50] on input "text" at bounding box center [150, 51] width 89 height 18
click at [808, 42] on div "Options Create order" at bounding box center [792, 51] width 105 height 22
click at [809, 50] on button "Create order" at bounding box center [819, 51] width 52 height 15
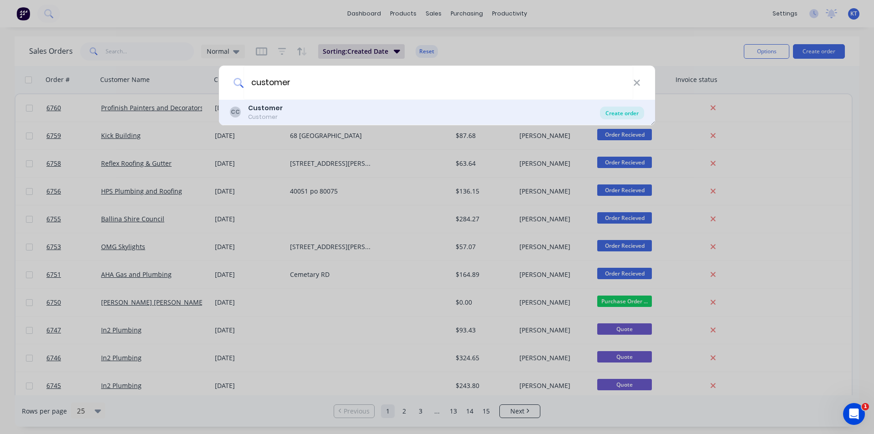
type input "customer"
click at [620, 113] on div "Create order" at bounding box center [622, 113] width 44 height 13
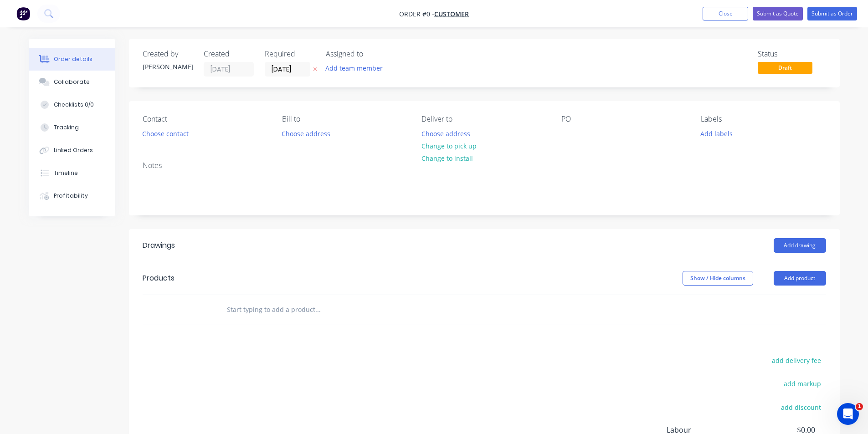
click at [135, 134] on div "Contact Choose contact Bill to Choose address Deliver to Choose address Change …" at bounding box center [484, 127] width 710 height 53
click at [153, 133] on button "Choose contact" at bounding box center [165, 133] width 56 height 12
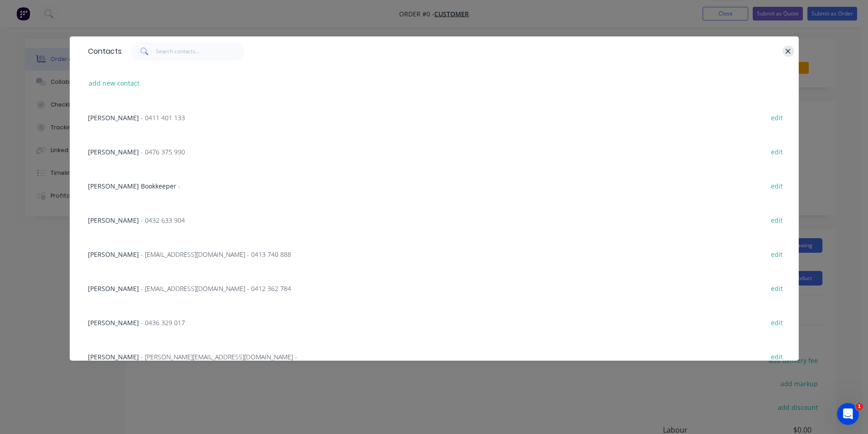
click at [791, 51] on button "button" at bounding box center [787, 51] width 11 height 11
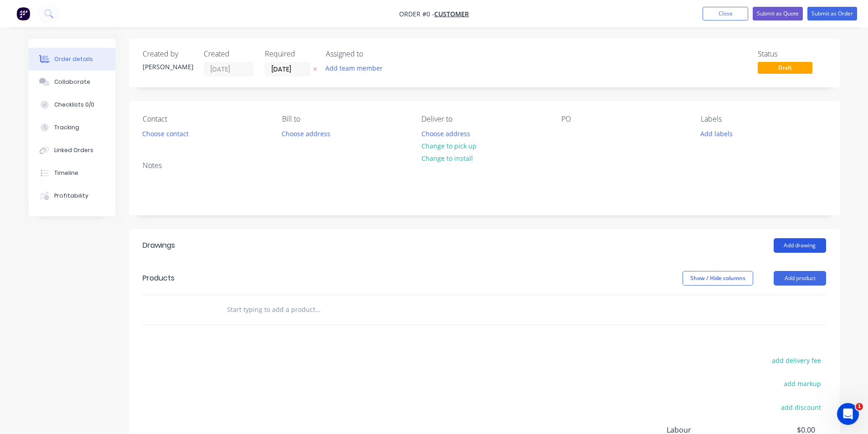
click at [807, 246] on button "Add drawing" at bounding box center [799, 245] width 52 height 15
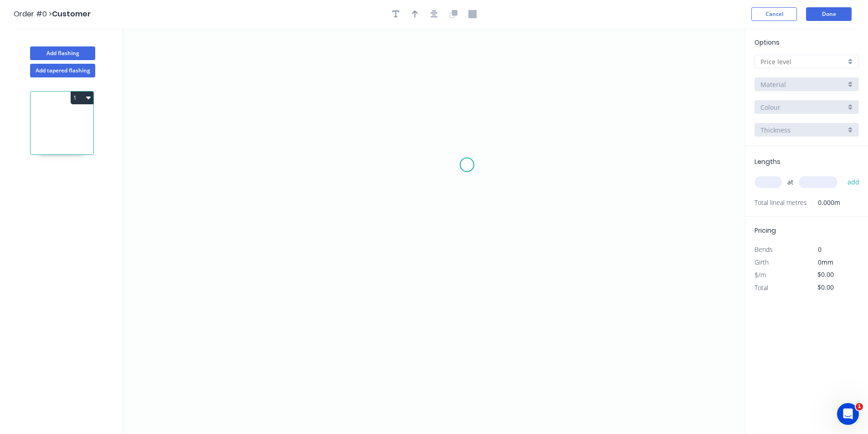
click at [294, 209] on icon "0" at bounding box center [434, 231] width 622 height 406
click at [503, 87] on icon "0 ?" at bounding box center [434, 231] width 622 height 406
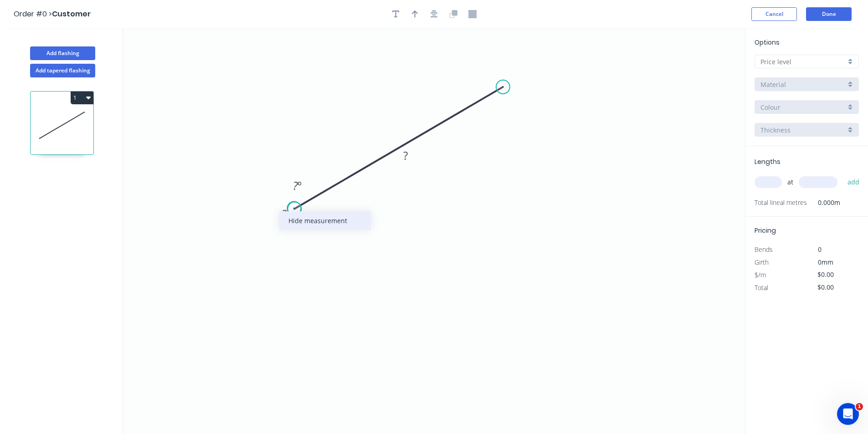
click at [302, 228] on div "Hide measurement" at bounding box center [325, 220] width 92 height 19
click at [309, 217] on div "Delete point" at bounding box center [344, 220] width 92 height 19
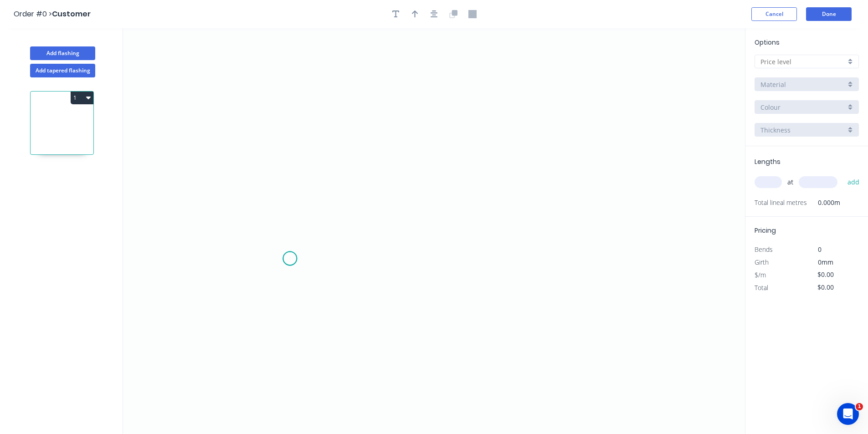
drag, startPoint x: 290, startPoint y: 259, endPoint x: 481, endPoint y: 157, distance: 217.2
click at [291, 258] on icon "0" at bounding box center [434, 231] width 622 height 406
click at [501, 151] on icon "0" at bounding box center [434, 231] width 622 height 406
click at [787, 61] on input "text" at bounding box center [802, 62] width 85 height 10
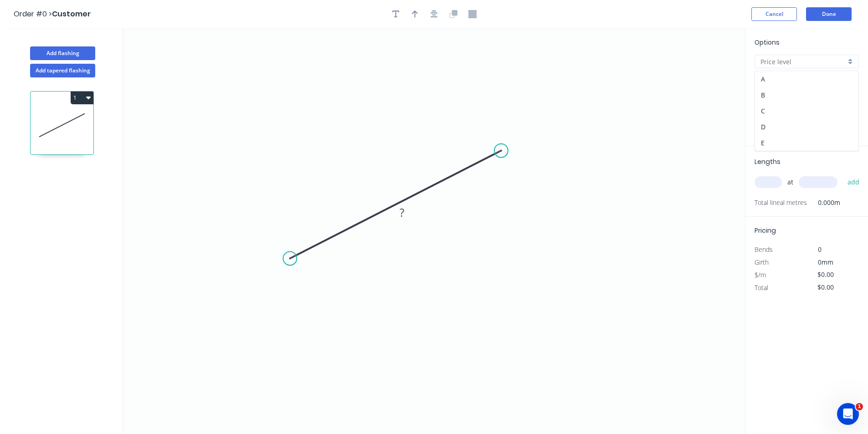
click at [796, 85] on div "A" at bounding box center [806, 79] width 103 height 16
type input "A"
click at [809, 85] on input "Aluminium (Mill Finish)" at bounding box center [802, 85] width 85 height 10
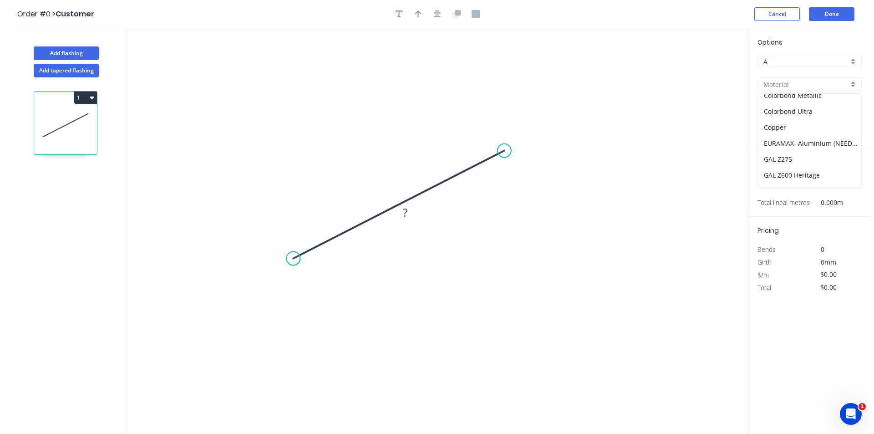
scroll to position [25, 0]
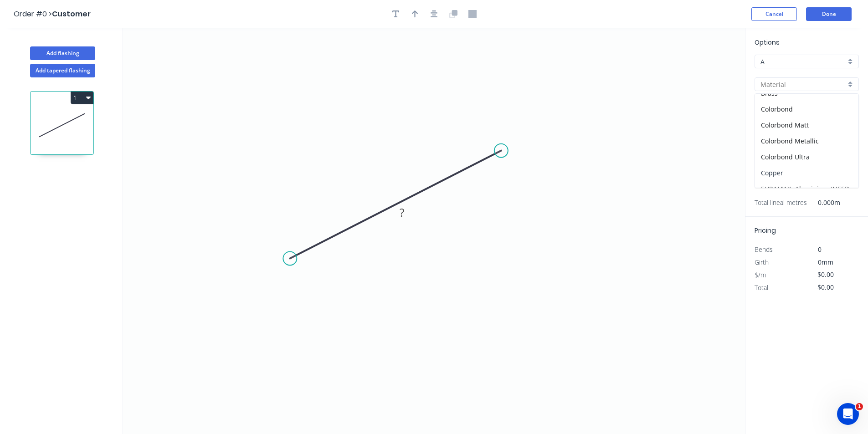
click at [785, 172] on div "Copper" at bounding box center [806, 173] width 103 height 16
type input "Copper"
type input "0.55"
click at [402, 217] on tspan "?" at bounding box center [401, 212] width 5 height 15
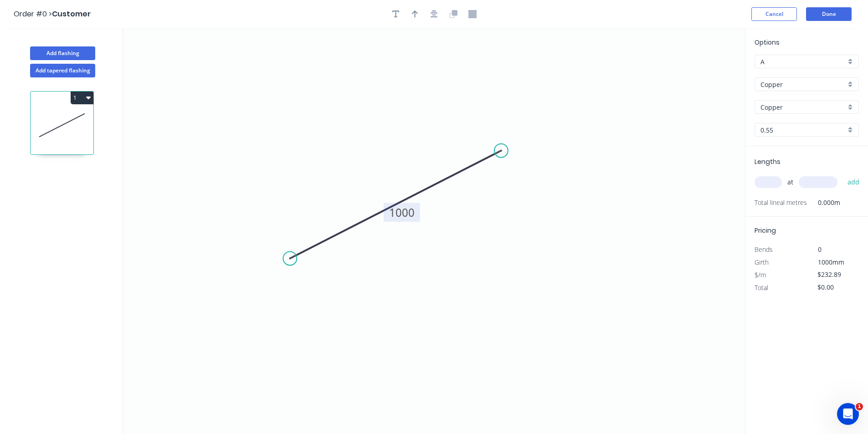
type input "$232.89"
click at [760, 180] on input "text" at bounding box center [767, 182] width 27 height 12
type input "1"
type input "3000"
click at [842, 174] on button "add" at bounding box center [852, 181] width 21 height 15
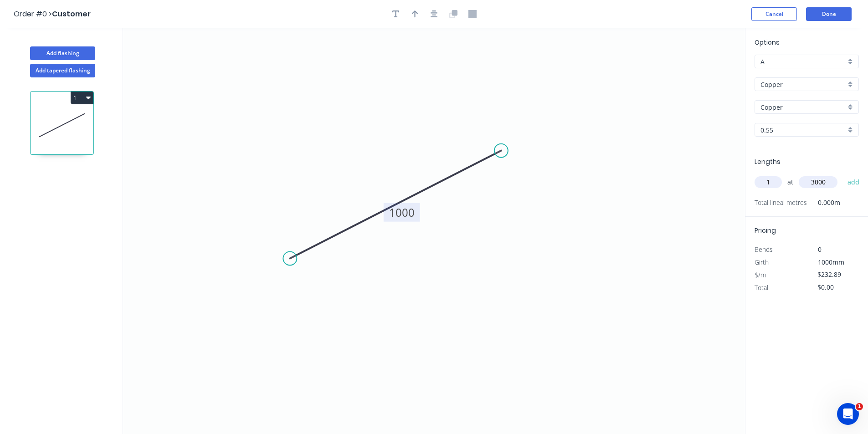
type input "$698.67"
click at [835, 113] on div "Copper" at bounding box center [806, 107] width 104 height 14
click at [835, 113] on div at bounding box center [806, 107] width 104 height 14
click at [838, 125] on input "0.55" at bounding box center [802, 130] width 85 height 10
click at [803, 167] on div "0.7" at bounding box center [806, 163] width 103 height 16
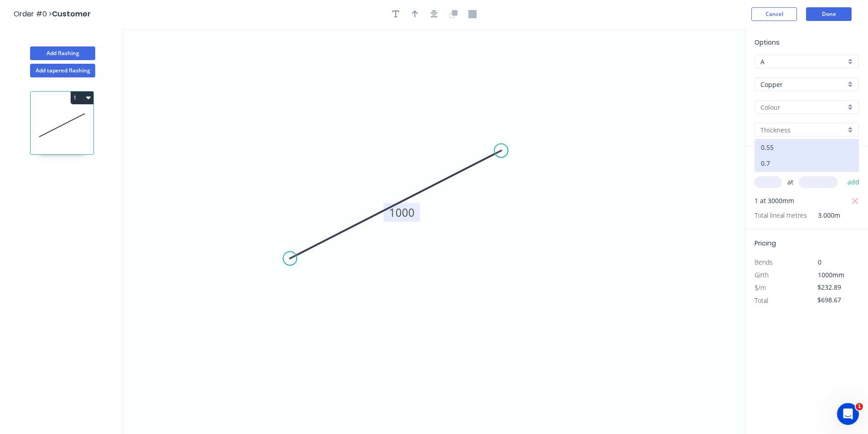
type input "0.7"
type input "$247.74"
click at [856, 200] on icon "button" at bounding box center [855, 201] width 8 height 11
type input "$0.00"
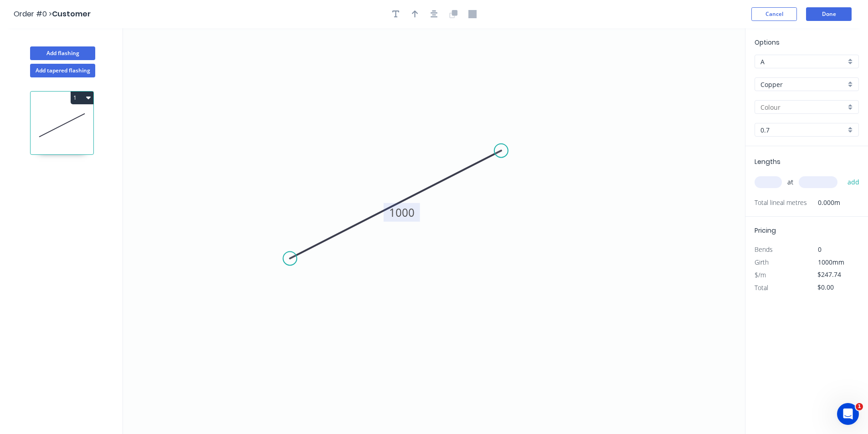
click at [771, 183] on input "text" at bounding box center [767, 182] width 27 height 12
type input "1"
type input "2400"
click at [842, 174] on button "add" at bounding box center [852, 181] width 21 height 15
click at [854, 202] on icon "button" at bounding box center [854, 201] width 7 height 7
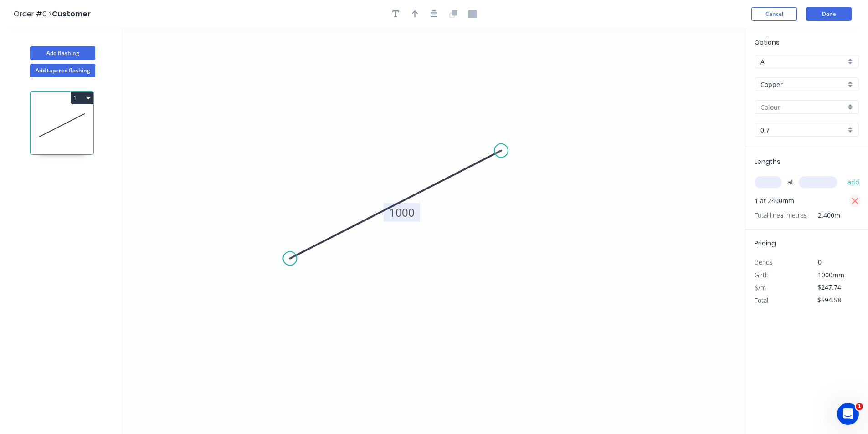
type input "$0.00"
click at [768, 184] on input "text" at bounding box center [767, 182] width 27 height 12
type input "1"
type input "2000"
click at [842, 174] on button "add" at bounding box center [852, 181] width 21 height 15
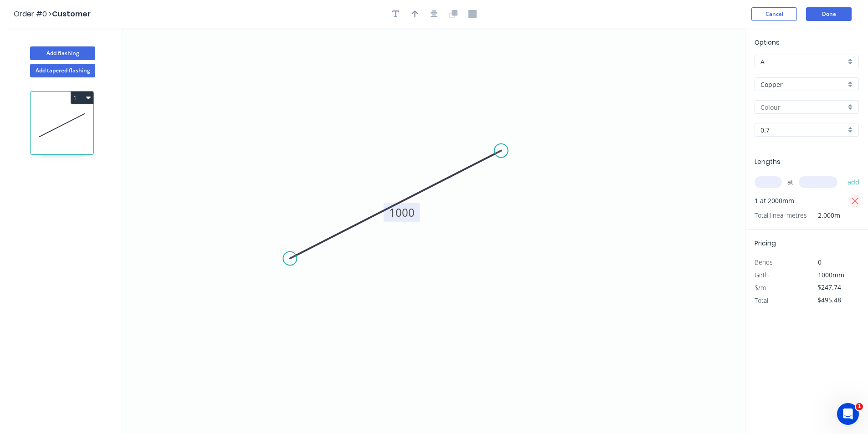
click at [855, 201] on icon "button" at bounding box center [854, 201] width 7 height 7
type input "$0.00"
click at [846, 132] on div "0.7" at bounding box center [806, 130] width 104 height 14
click at [804, 146] on div "0.55" at bounding box center [806, 147] width 103 height 16
type input "0.55"
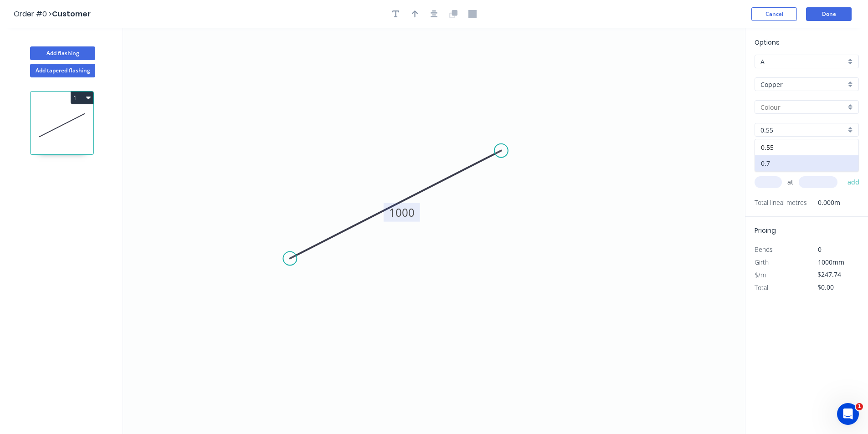
type input "$232.89"
click at [758, 179] on input "text" at bounding box center [767, 182] width 27 height 12
type input "1"
type input "2400"
click at [842, 174] on button "add" at bounding box center [852, 181] width 21 height 15
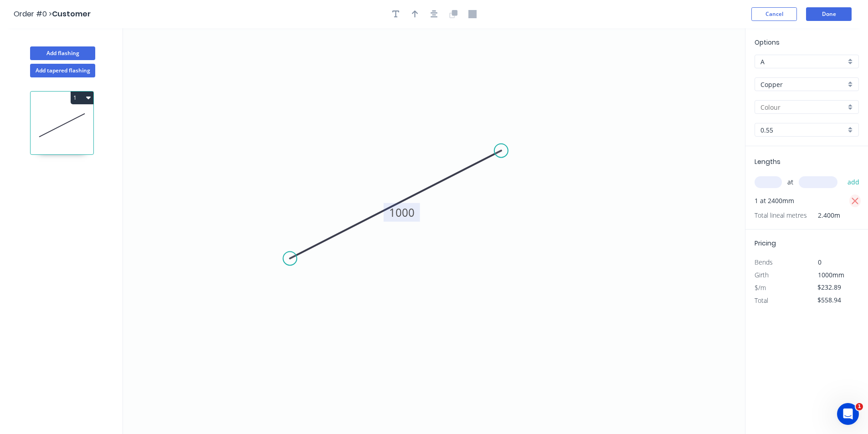
click at [856, 201] on icon "button" at bounding box center [855, 201] width 8 height 11
type input "$0.00"
click at [779, 177] on input "text" at bounding box center [767, 182] width 27 height 12
type input "1"
type input "2000"
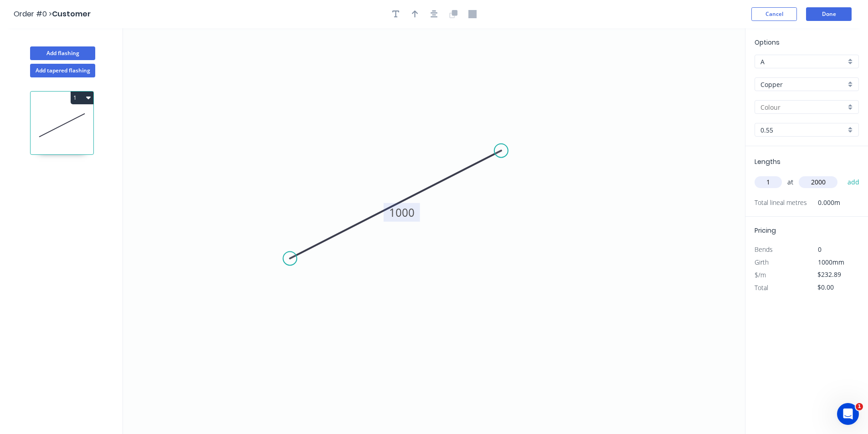
click at [842, 174] on button "add" at bounding box center [852, 181] width 21 height 15
type input "$465.78"
click at [853, 131] on div "0.55" at bounding box center [806, 130] width 104 height 14
click at [839, 165] on div "0.7" at bounding box center [806, 163] width 103 height 16
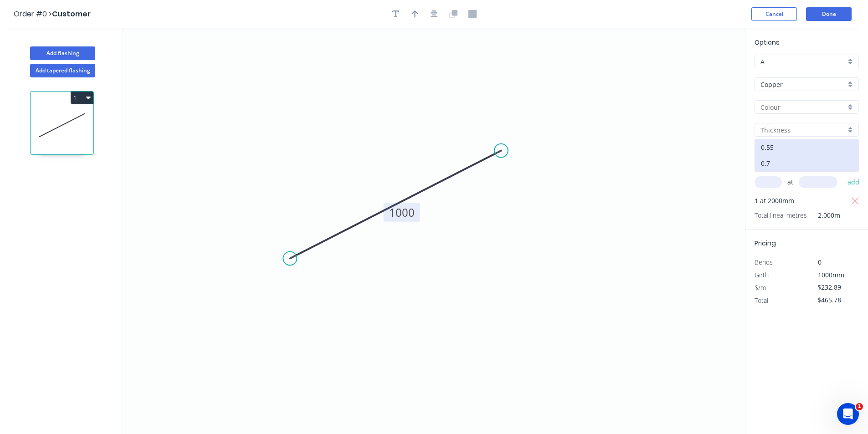
type input "0.7"
type input "$247.74"
type input "$495.48"
click at [852, 130] on div "0.7" at bounding box center [806, 130] width 104 height 14
click at [829, 151] on div "0.55" at bounding box center [806, 147] width 103 height 16
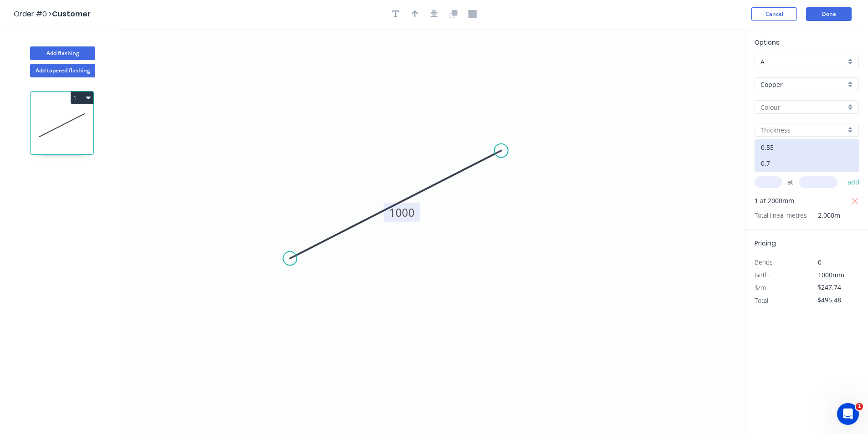
type input "0.55"
type input "$232.89"
click at [857, 199] on icon "button" at bounding box center [854, 201] width 7 height 7
type input "$0.00"
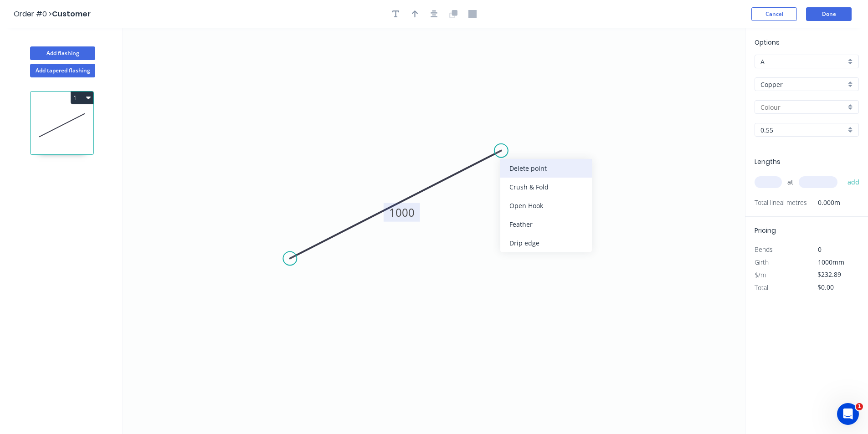
click at [553, 175] on div "Delete point" at bounding box center [546, 168] width 92 height 19
type input "$0.00"
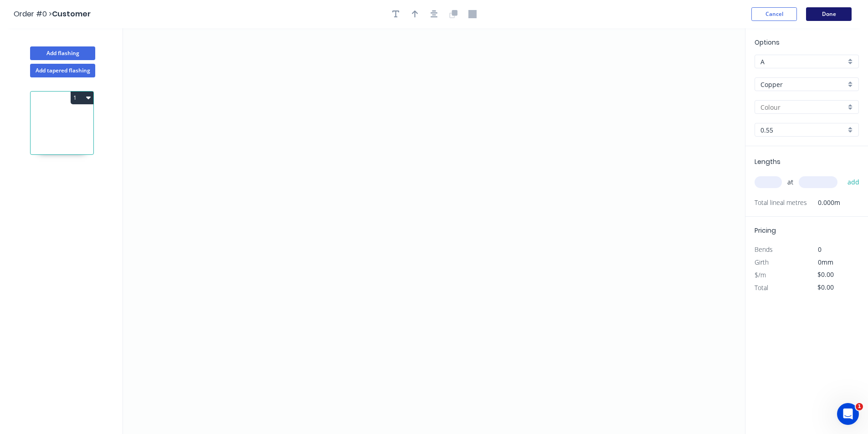
click at [818, 17] on button "Done" at bounding box center [829, 14] width 46 height 14
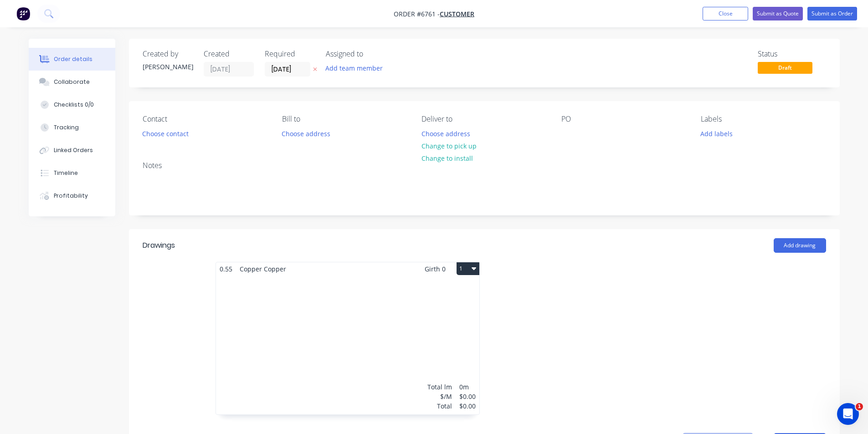
click at [460, 272] on button "1" at bounding box center [467, 268] width 23 height 13
drag, startPoint x: 417, startPoint y: 332, endPoint x: 577, endPoint y: 392, distance: 171.0
click at [418, 333] on div "Delete" at bounding box center [436, 327] width 70 height 13
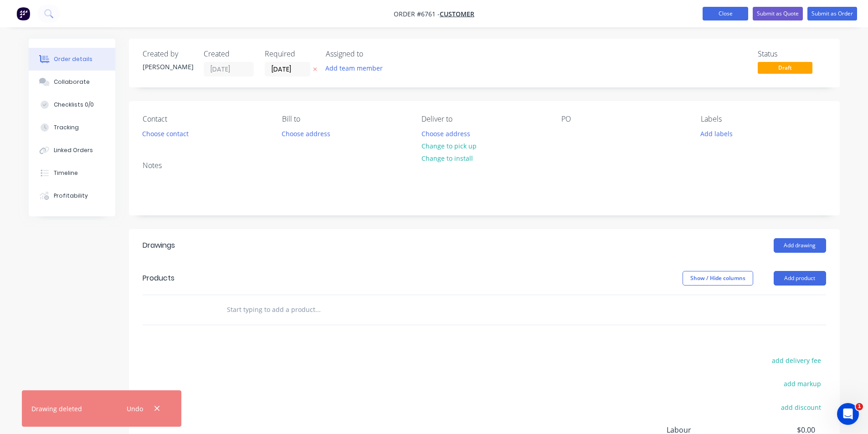
click at [719, 14] on button "Close" at bounding box center [725, 14] width 46 height 14
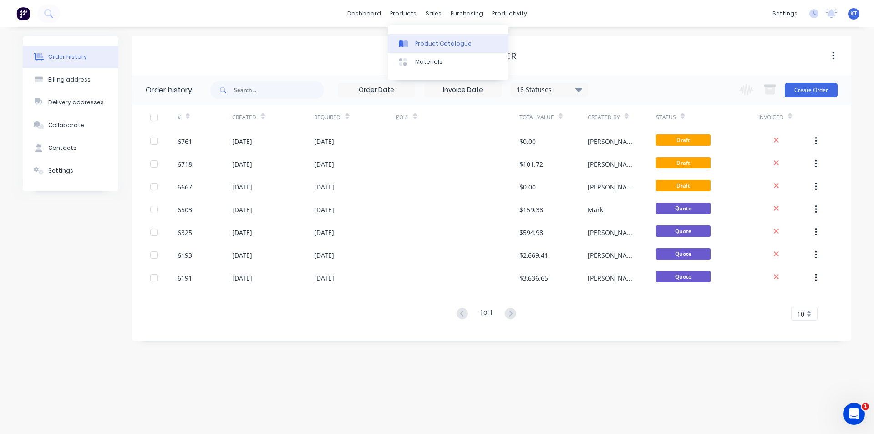
click at [427, 47] on link "Product Catalogue" at bounding box center [448, 43] width 121 height 18
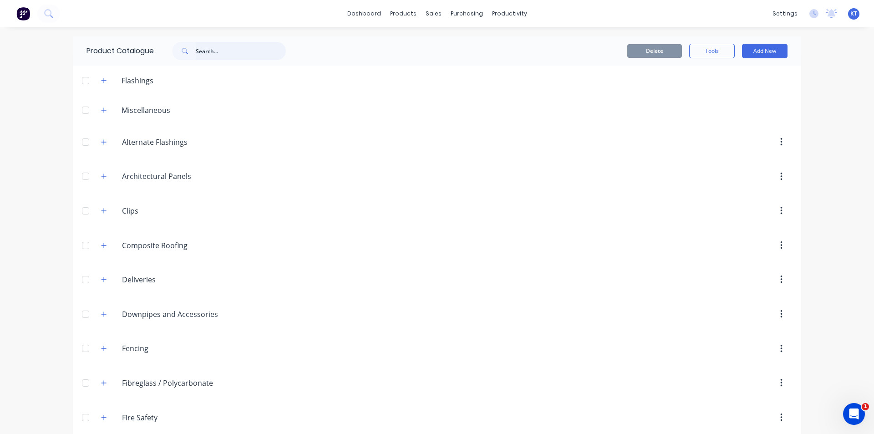
click at [236, 56] on input "text" at bounding box center [241, 51] width 90 height 18
type input "m"
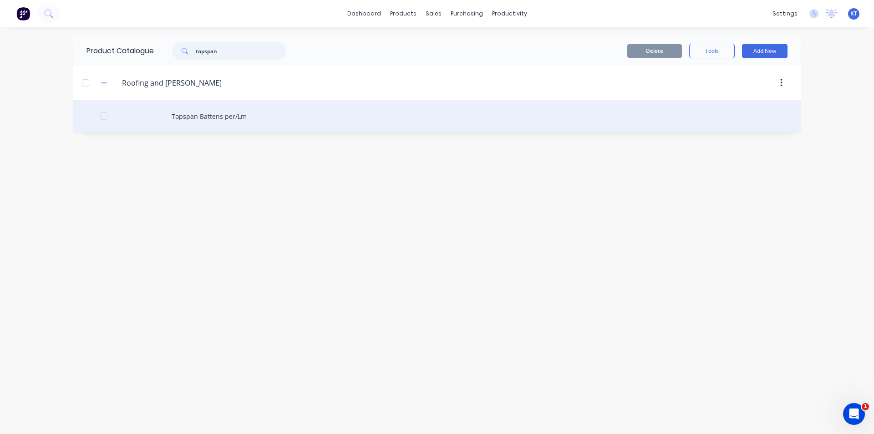
type input "topspan"
click at [191, 120] on div "Topspan Battens per/Lm" at bounding box center [437, 116] width 729 height 32
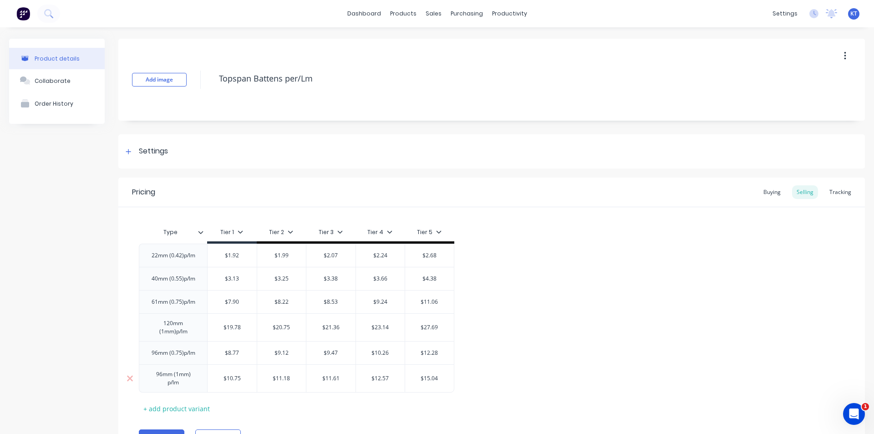
type textarea "x"
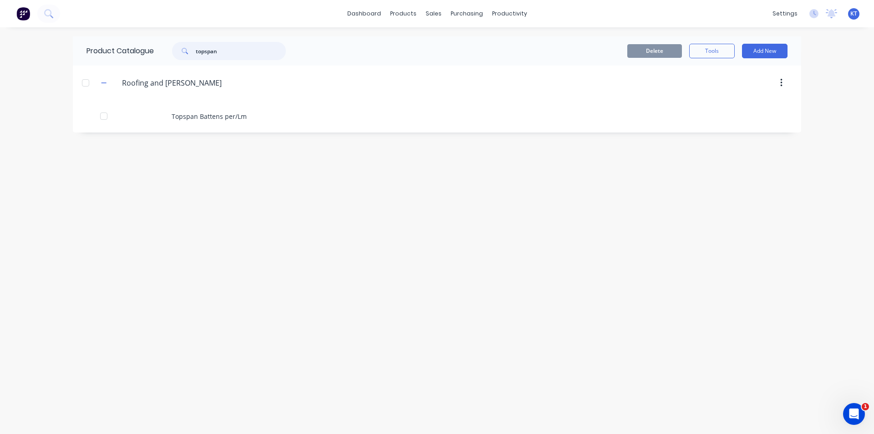
drag, startPoint x: 225, startPoint y: 53, endPoint x: 153, endPoint y: 54, distance: 71.5
click at [153, 54] on div "Product Catalogue topspan" at bounding box center [191, 50] width 236 height 29
type input "[PERSON_NAME]"
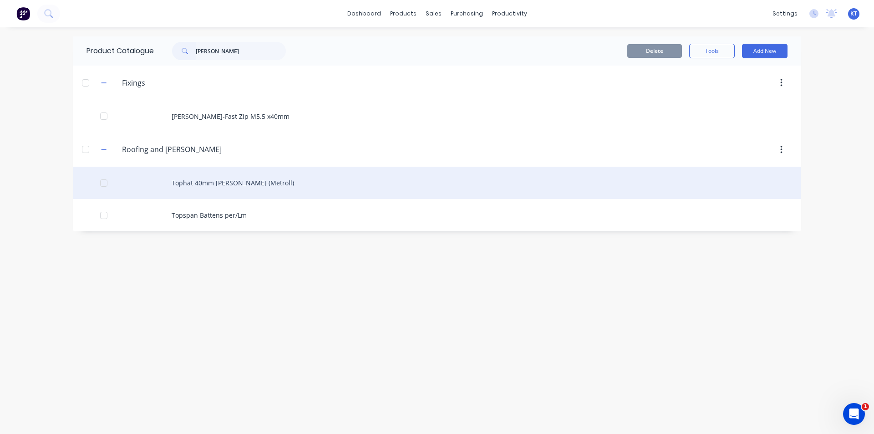
click at [287, 196] on div "Tophat 40mm [PERSON_NAME] (Metroll)" at bounding box center [437, 183] width 729 height 32
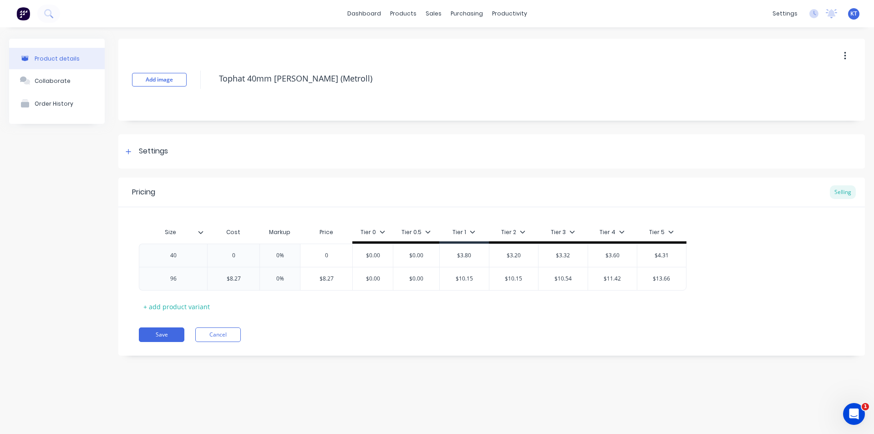
type textarea "x"
type input "0"
click at [245, 255] on input "0" at bounding box center [234, 255] width 52 height 8
click at [142, 151] on div "Settings" at bounding box center [153, 151] width 29 height 11
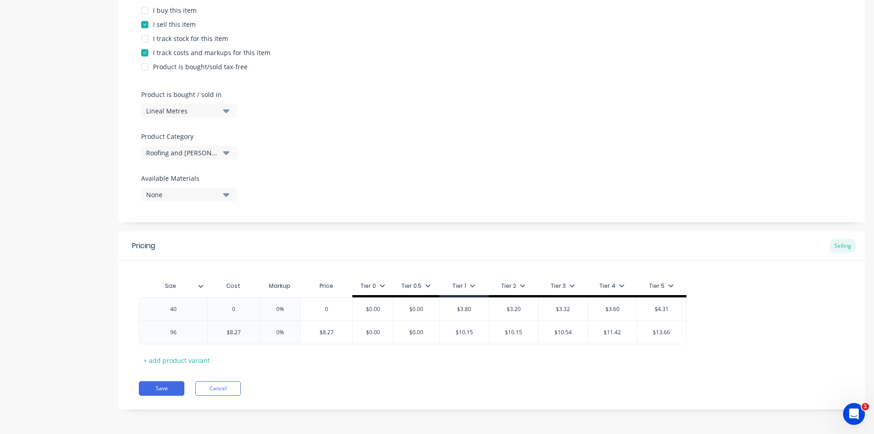
scroll to position [197, 0]
click at [218, 114] on div "Lineal Metres" at bounding box center [182, 111] width 73 height 10
click at [235, 141] on div "Basic Quantities" at bounding box center [209, 133] width 137 height 18
click at [225, 112] on icon "button" at bounding box center [226, 110] width 6 height 10
click at [222, 149] on div "Lineal Metres" at bounding box center [209, 151] width 137 height 18
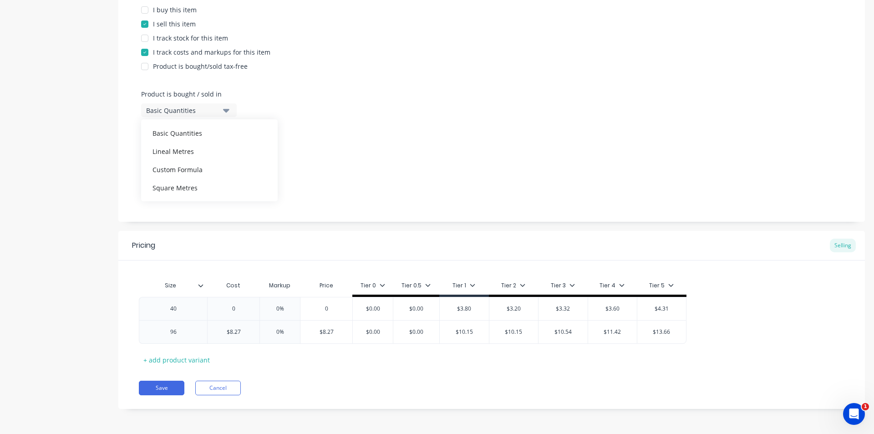
type textarea "x"
type input "$3.80"
click at [470, 312] on input "$3.80" at bounding box center [464, 309] width 49 height 8
click at [474, 309] on input "$3.80" at bounding box center [464, 309] width 49 height 8
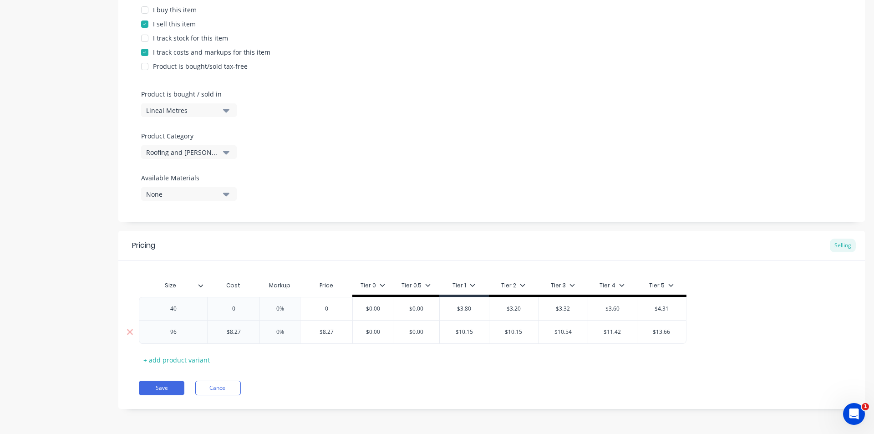
type textarea "x"
type input "$2"
type textarea "x"
type input "$2."
type textarea "x"
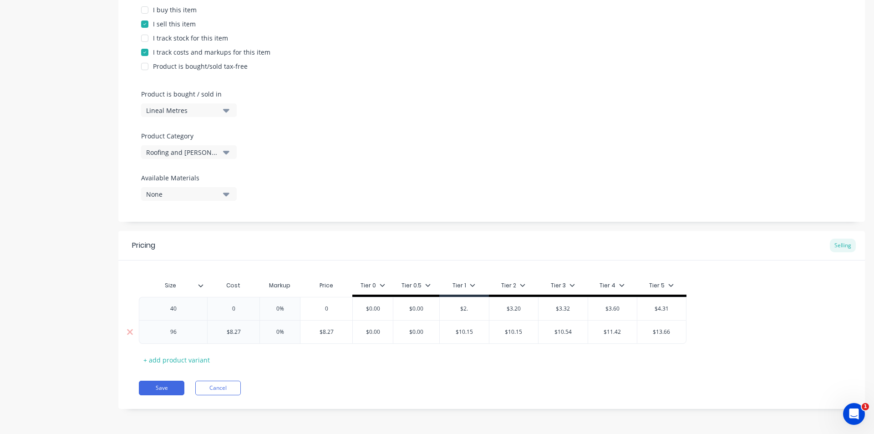
type input "$2.4"
type textarea "x"
type input "$2.41"
type input "$3.20"
type textarea "x"
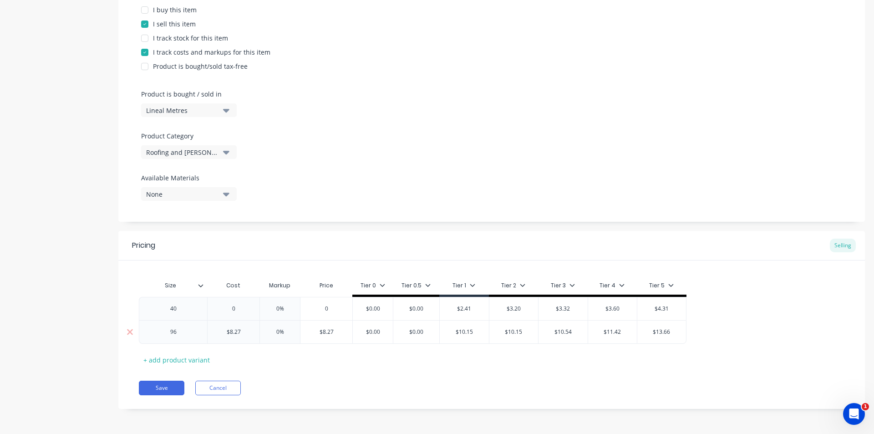
type input "$3.2"
type textarea "x"
type input "$3."
type textarea "x"
type input "$3"
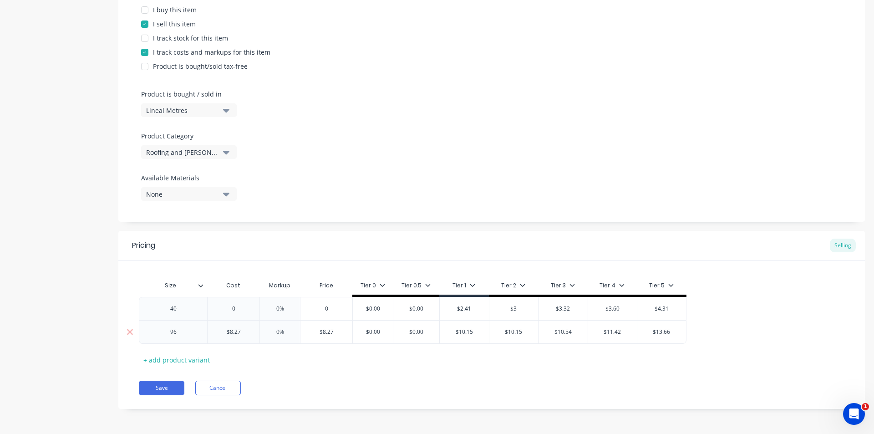
type textarea "x"
type input "$"
type textarea "x"
type input "$2"
type textarea "x"
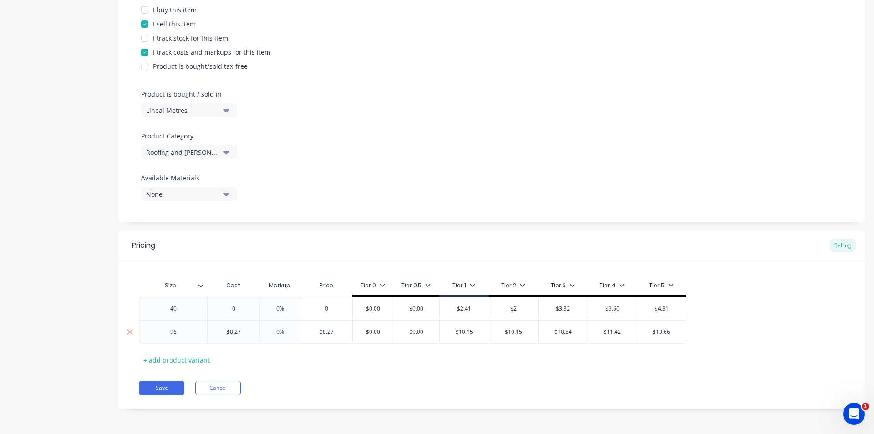
type input "$2."
type textarea "x"
type input "$2.5"
type textarea "x"
type input "$2.51"
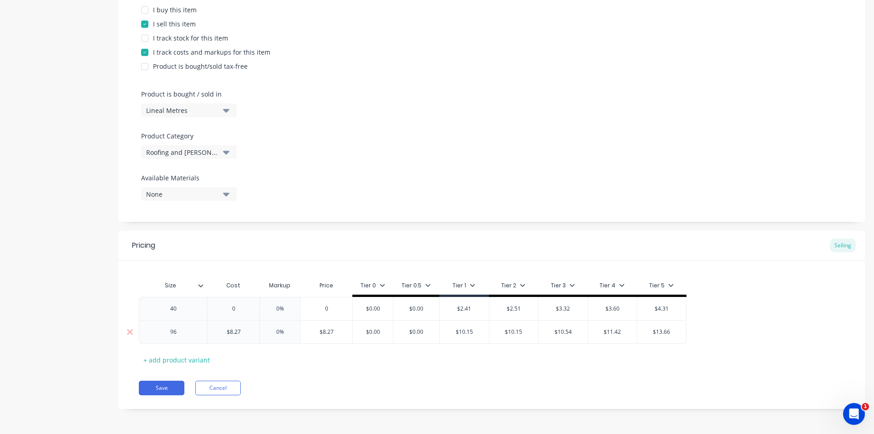
type input "$3.32"
type textarea "x"
type input "$3.3"
type textarea "x"
type input "$3."
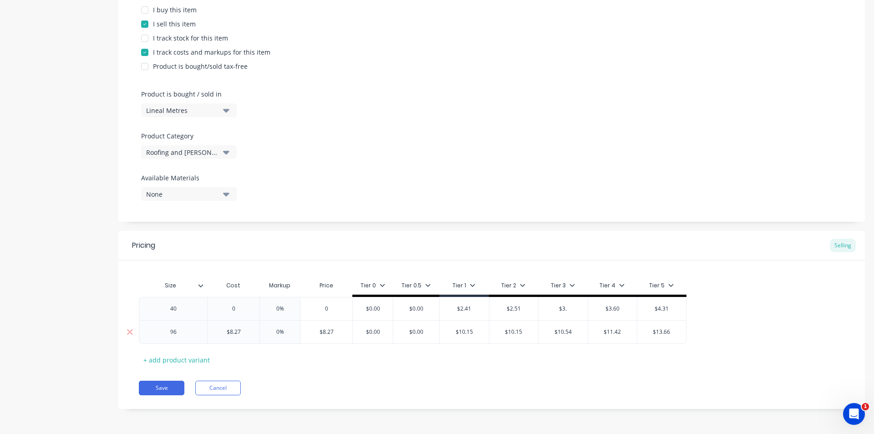
type textarea "x"
type input "$3"
type textarea "x"
type input "$"
type textarea "x"
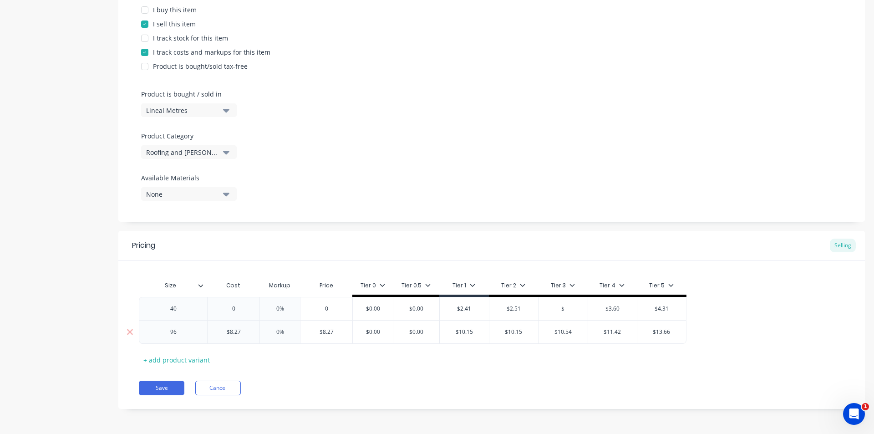
type input "$2"
type textarea "x"
type input "$2."
type textarea "x"
type input "$2.6"
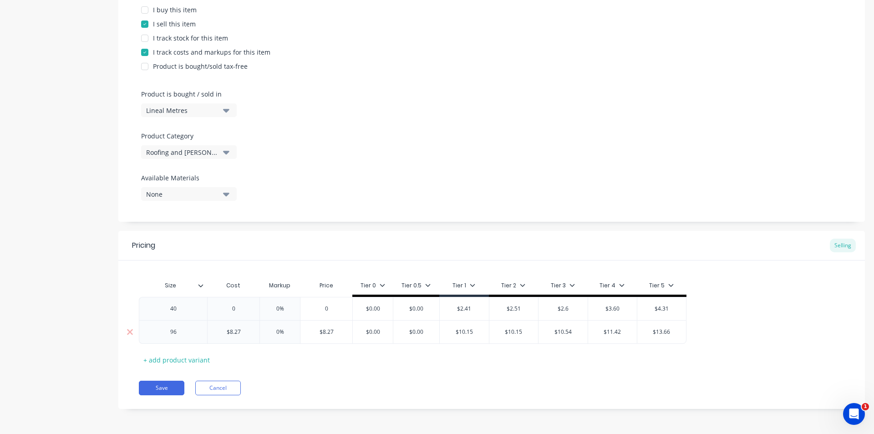
type textarea "x"
type input "$2.61"
type input "$3.60"
type textarea "x"
type input "$3.6"
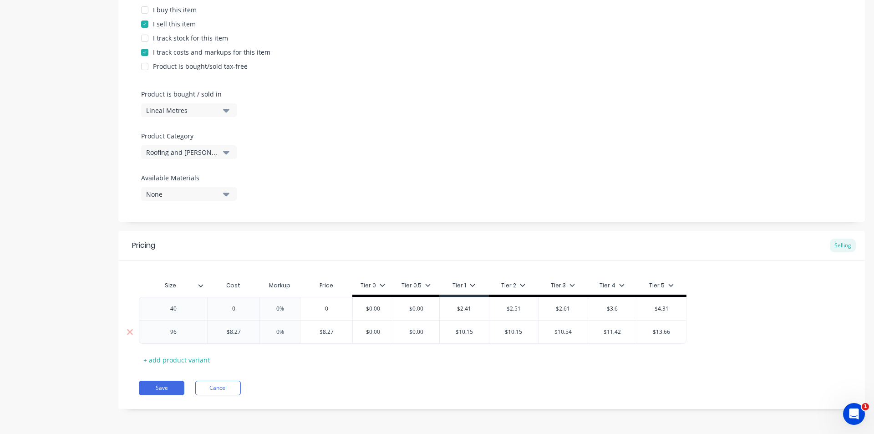
type textarea "x"
type input "$3."
type textarea "x"
type input "$3"
type textarea "x"
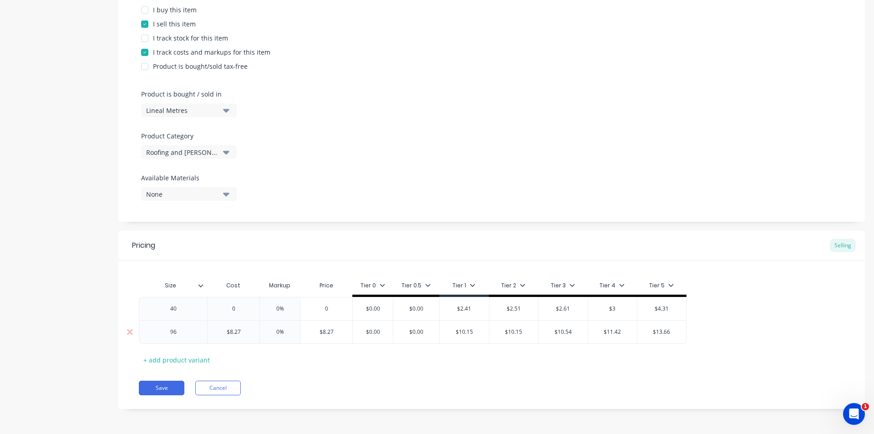
type input "$"
type textarea "x"
type input "$2"
type textarea "x"
type input "$2."
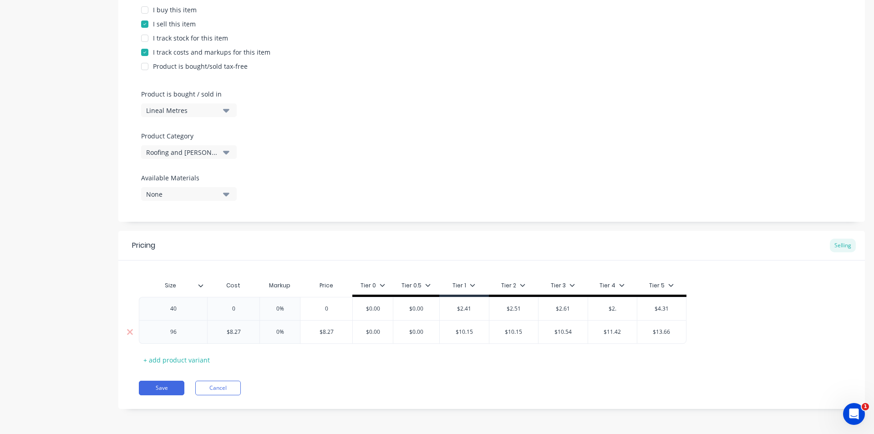
type textarea "x"
type input "$2.8"
type textarea "x"
type input "$2.82"
type input "$4.31"
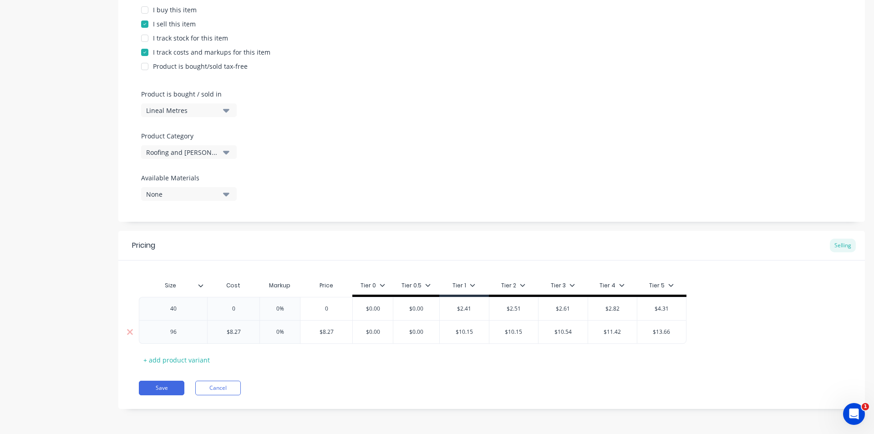
type textarea "x"
type input "$4.3"
type textarea "x"
type input "$4."
type textarea "x"
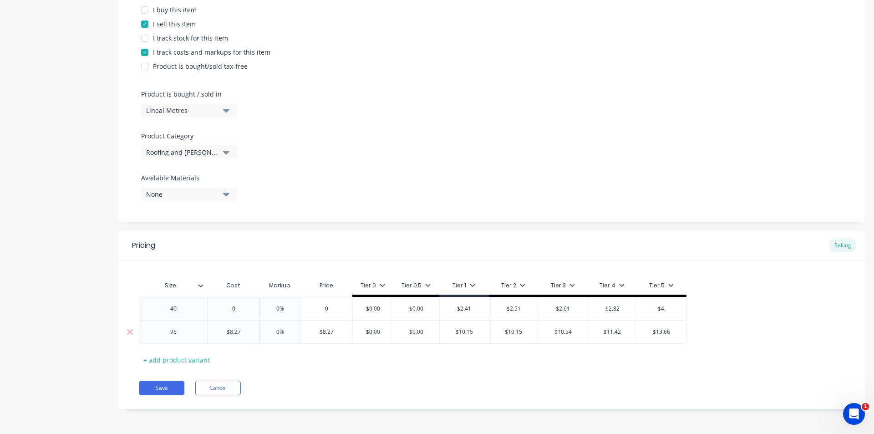
type input "$4"
type textarea "x"
type input "$"
type textarea "x"
type input "$3"
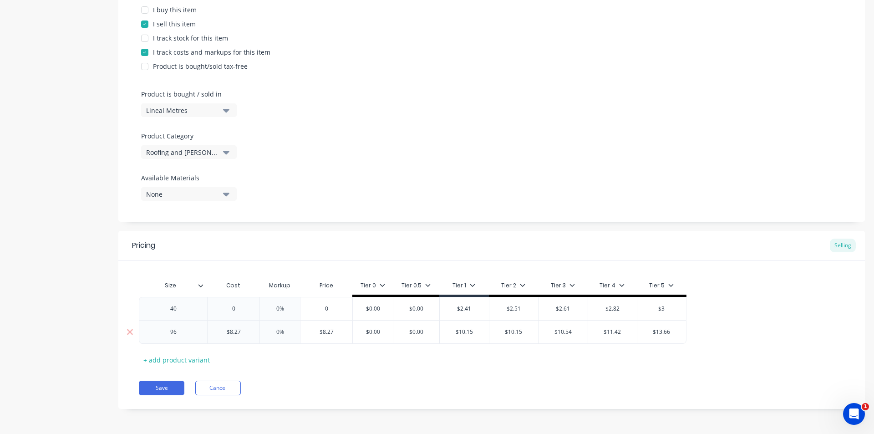
type textarea "x"
type input "$3."
type textarea "x"
type input "$3.3"
type textarea "x"
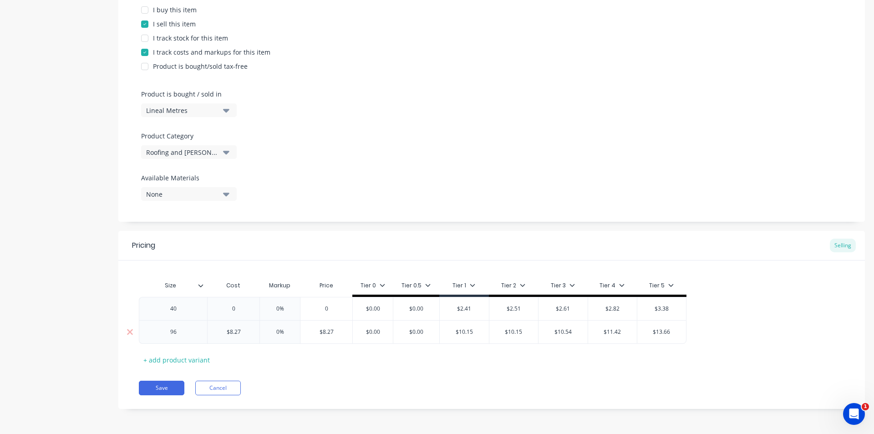
type input "$3.38"
click at [172, 382] on button "Save" at bounding box center [162, 388] width 46 height 15
type textarea "x"
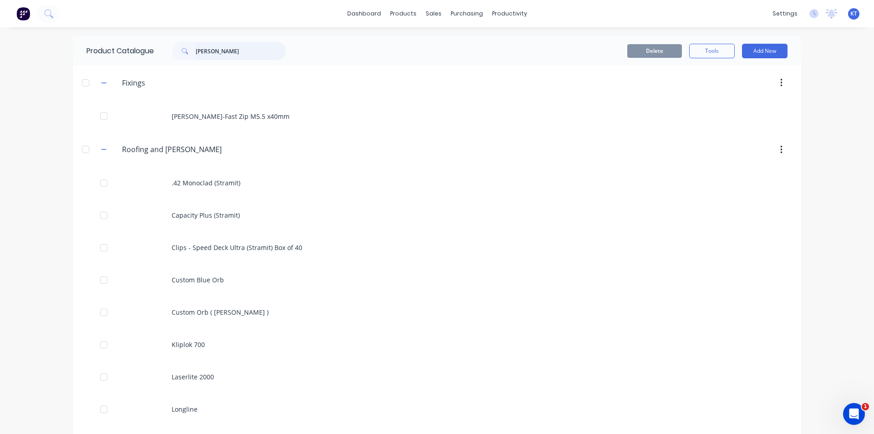
click at [255, 55] on input "batten" at bounding box center [241, 51] width 90 height 18
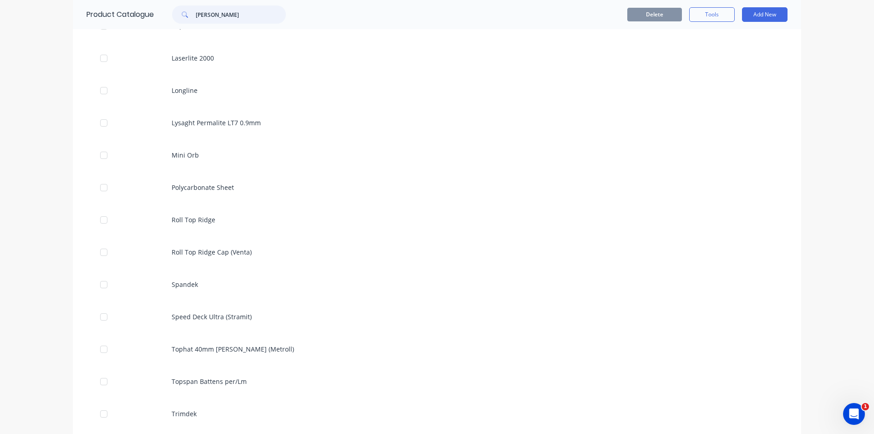
scroll to position [356, 0]
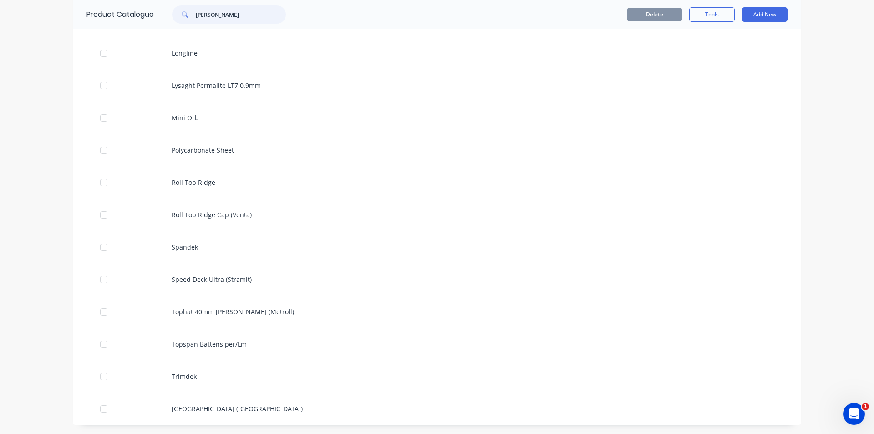
click at [217, 9] on input "batten" at bounding box center [241, 14] width 90 height 18
click at [216, 8] on input "batten" at bounding box center [241, 14] width 90 height 18
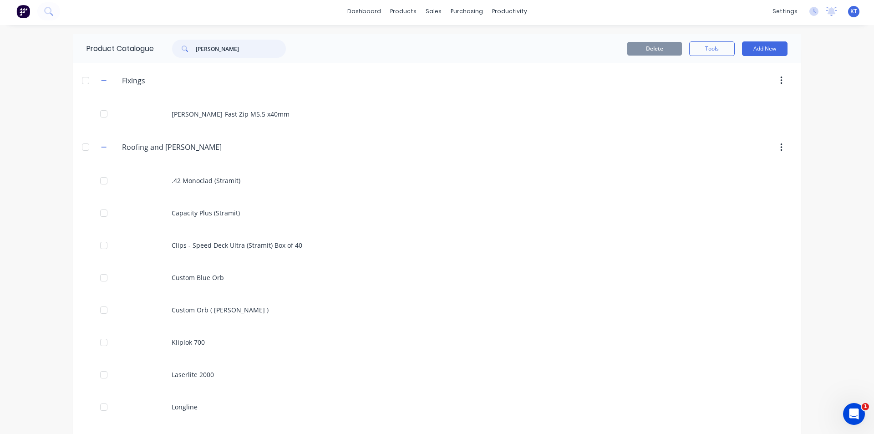
scroll to position [0, 0]
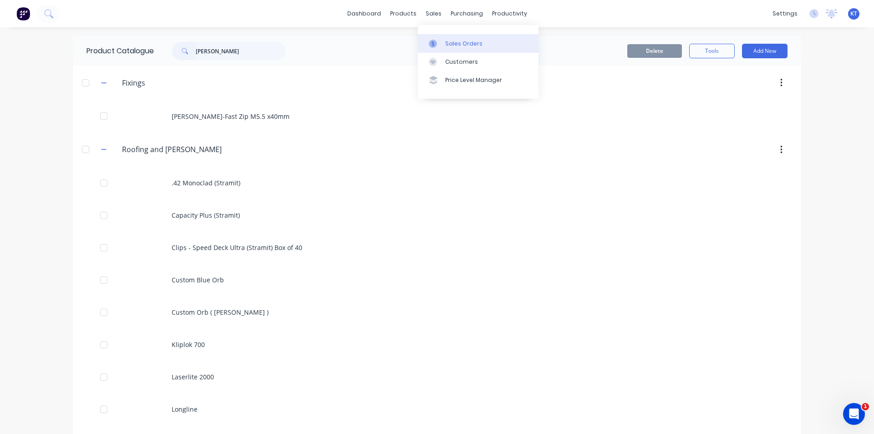
click at [448, 42] on div "Sales Orders" at bounding box center [463, 44] width 37 height 8
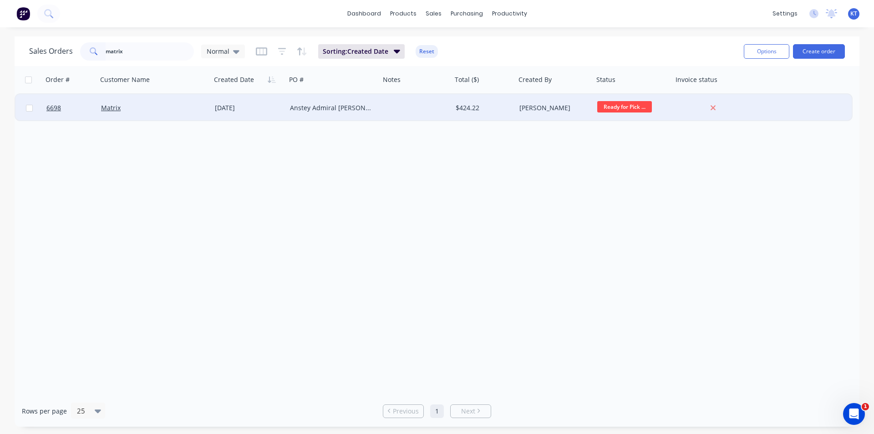
type input "matrix"
click at [126, 110] on div "Matrix" at bounding box center [151, 107] width 101 height 9
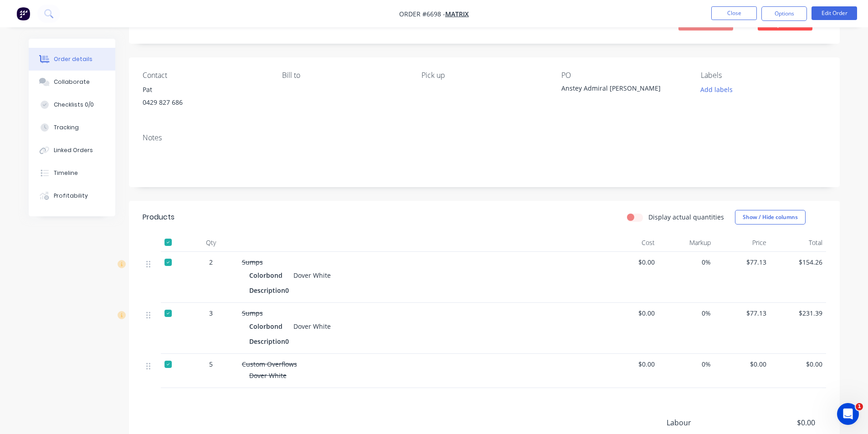
scroll to position [137, 0]
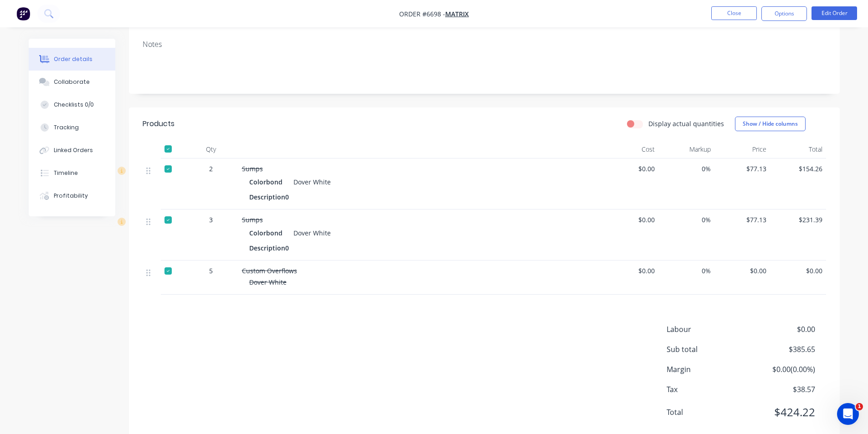
click at [648, 271] on span "$0.00" at bounding box center [630, 271] width 49 height 10
click at [832, 14] on button "Edit Order" at bounding box center [834, 13] width 46 height 14
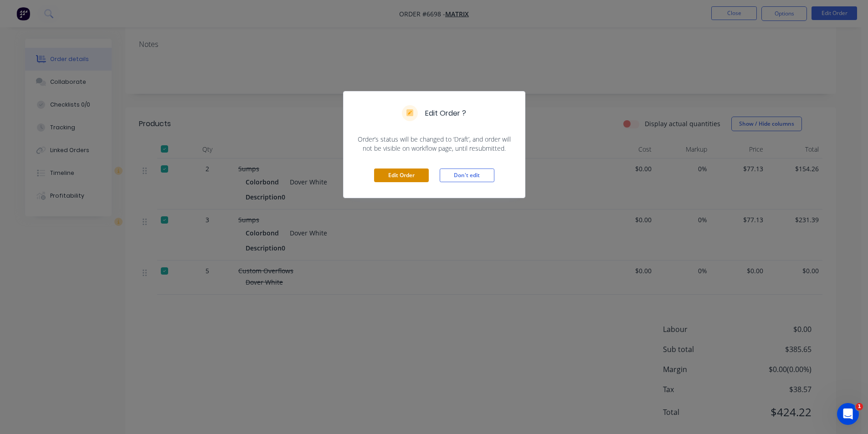
click at [422, 173] on button "Edit Order" at bounding box center [401, 175] width 55 height 14
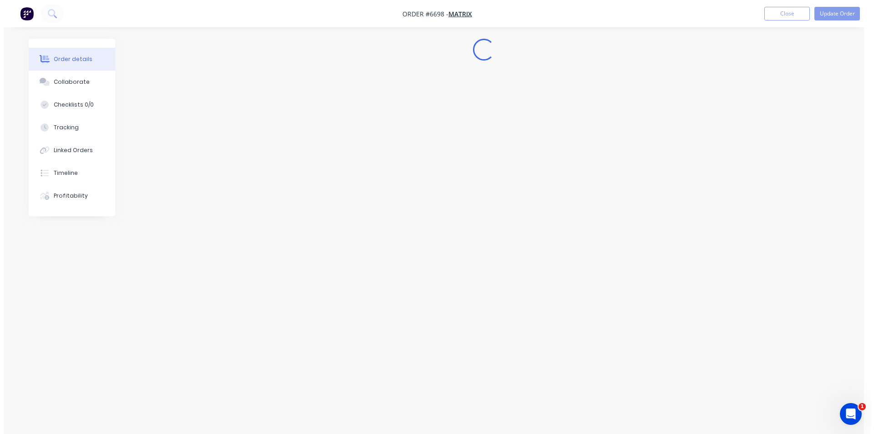
scroll to position [0, 0]
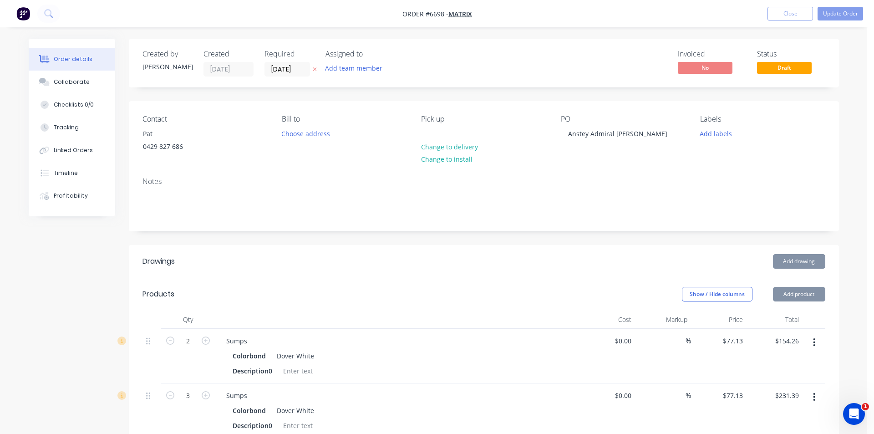
type input "$77.13"
type input "$154.26"
type input "$77.13"
type input "$231.39"
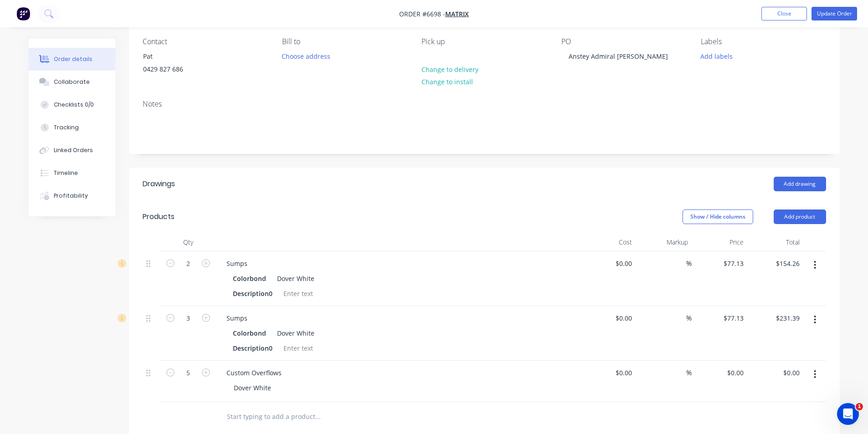
scroll to position [228, 0]
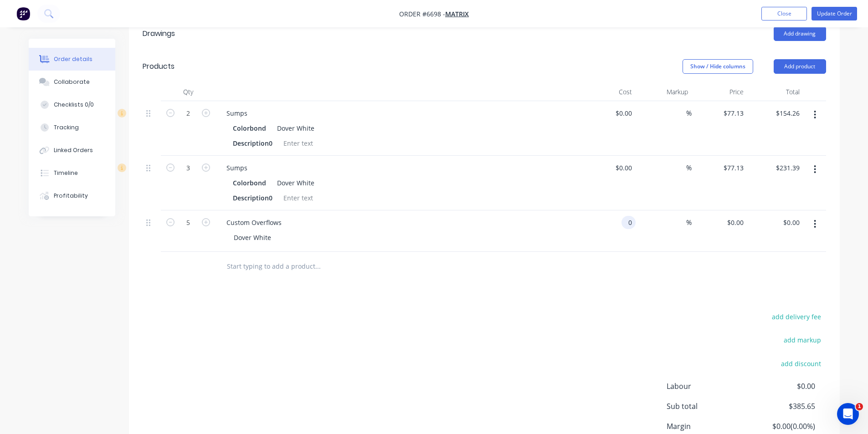
click at [631, 218] on input "0" at bounding box center [630, 222] width 10 height 13
type input "$35.00"
type input "$175.00"
click at [485, 309] on div "Drawings Add drawing Products Show / Hide columns Add product Qty Cost Markup P…" at bounding box center [484, 258] width 710 height 483
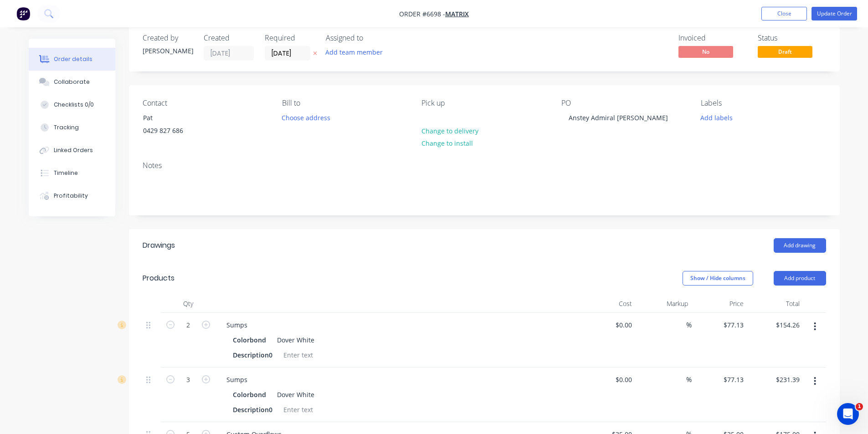
scroll to position [0, 0]
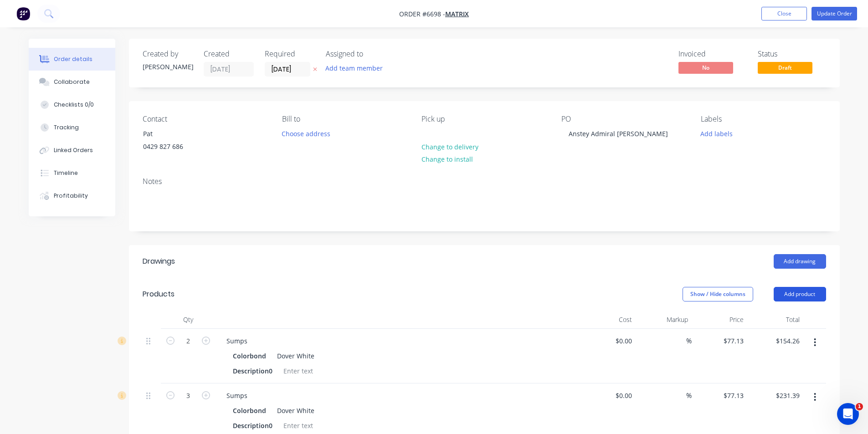
click at [811, 292] on button "Add product" at bounding box center [799, 294] width 52 height 15
click at [778, 315] on div "Product catalogue" at bounding box center [782, 317] width 70 height 13
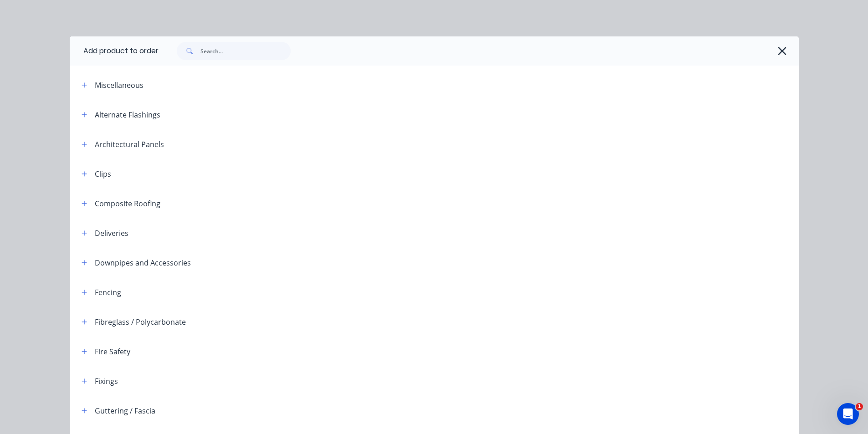
click at [244, 42] on div "Add product to order Miscellaneous Alternate Flashings Architectural Panels Cli…" at bounding box center [434, 217] width 868 height 434
click at [244, 49] on input "text" at bounding box center [245, 51] width 90 height 18
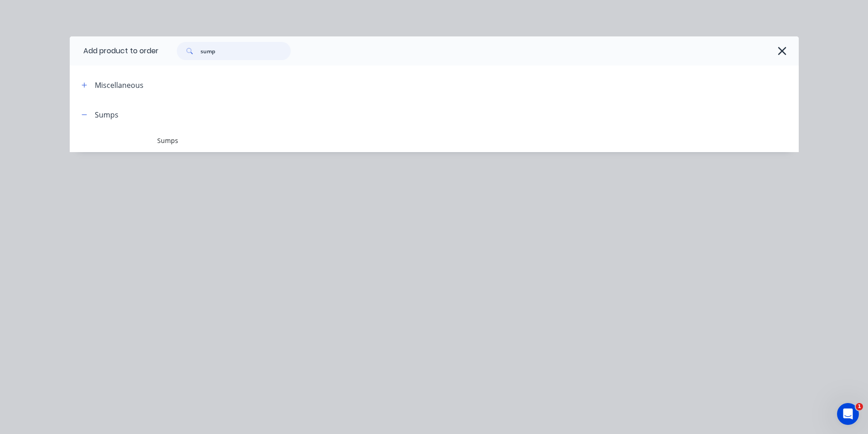
type input "sump"
click at [177, 124] on header "Sumps" at bounding box center [434, 115] width 729 height 30
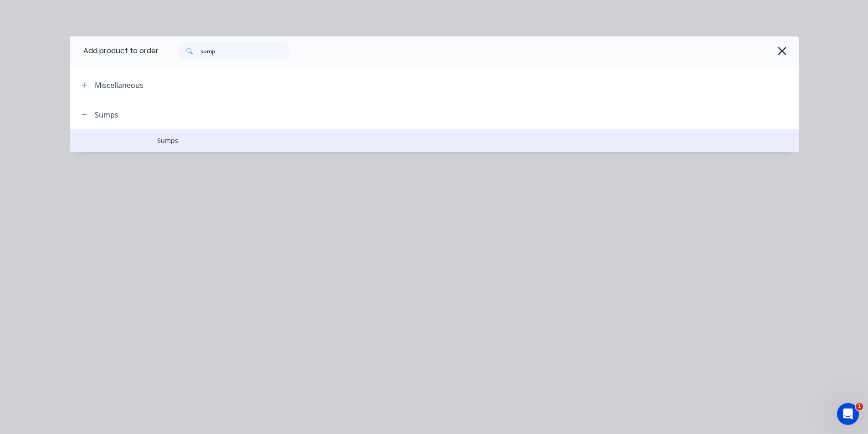
click at [167, 146] on td "Sumps" at bounding box center [477, 140] width 641 height 23
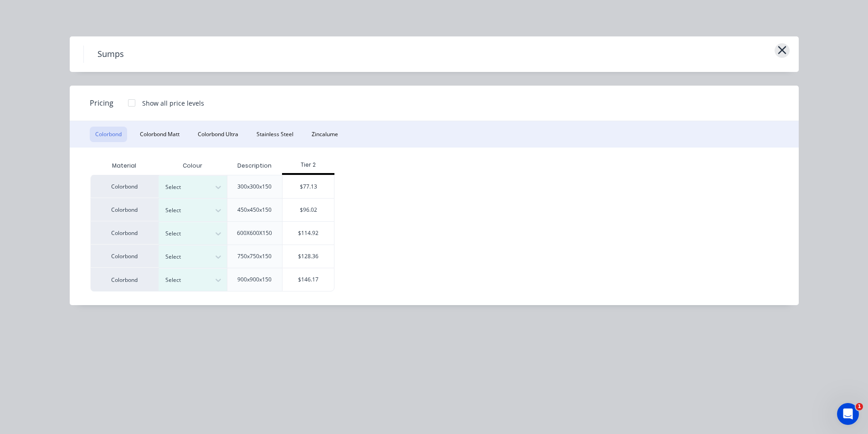
click at [779, 49] on icon "button" at bounding box center [782, 50] width 10 height 13
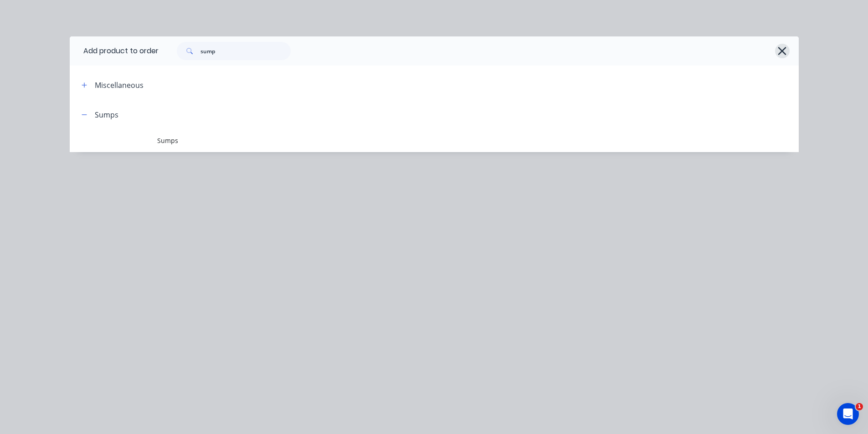
click at [781, 47] on icon "button" at bounding box center [782, 51] width 10 height 13
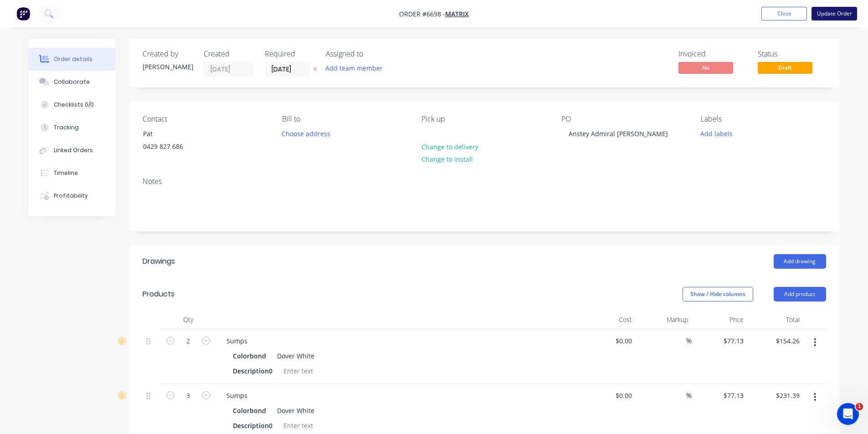
click at [848, 13] on button "Update Order" at bounding box center [834, 14] width 46 height 14
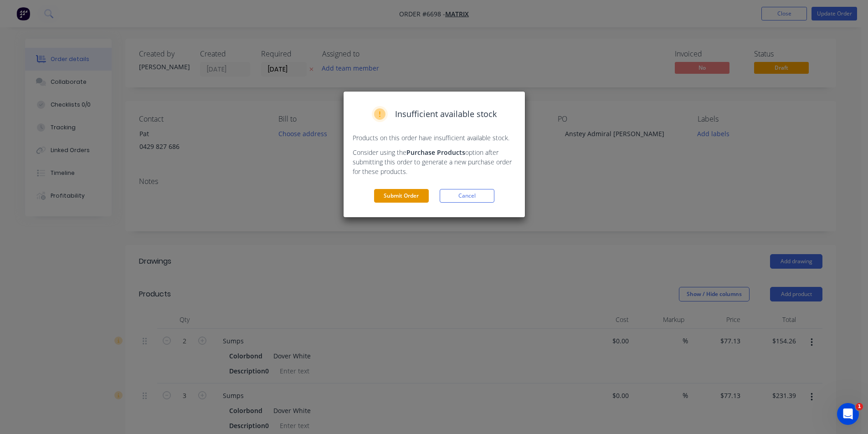
click at [395, 199] on button "Submit Order" at bounding box center [401, 196] width 55 height 14
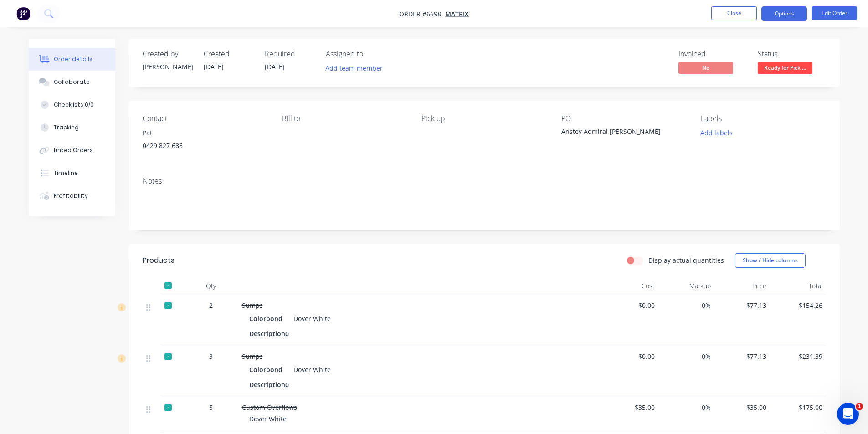
click at [788, 17] on button "Options" at bounding box center [784, 13] width 46 height 15
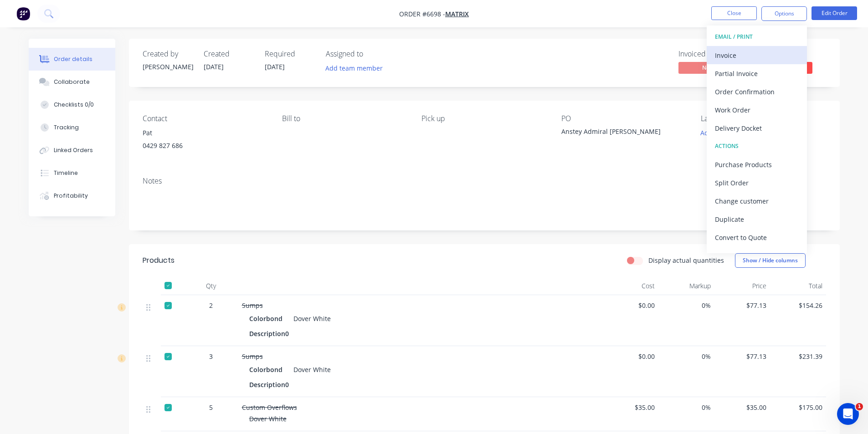
click at [726, 46] on button "Invoice" at bounding box center [756, 55] width 100 height 18
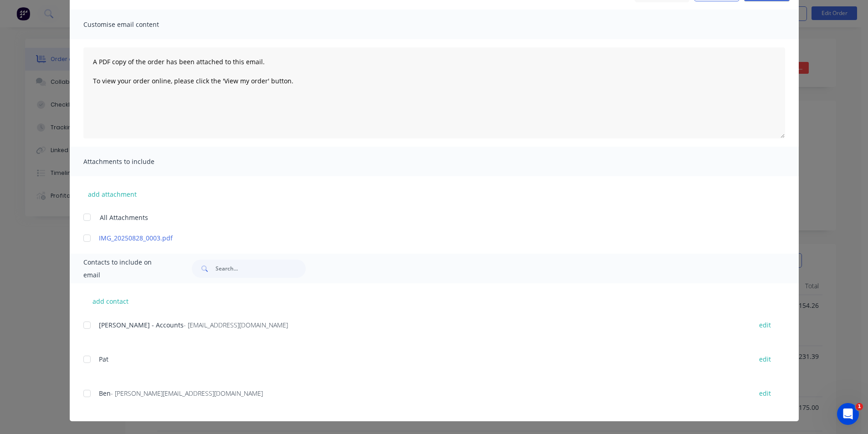
click at [83, 328] on div at bounding box center [87, 325] width 18 height 18
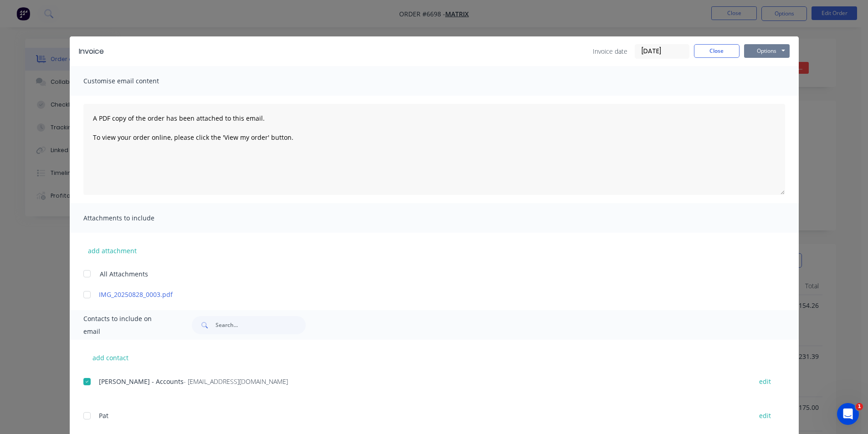
click at [756, 54] on button "Options" at bounding box center [767, 51] width 46 height 14
click at [758, 97] on button "Email" at bounding box center [773, 97] width 58 height 15
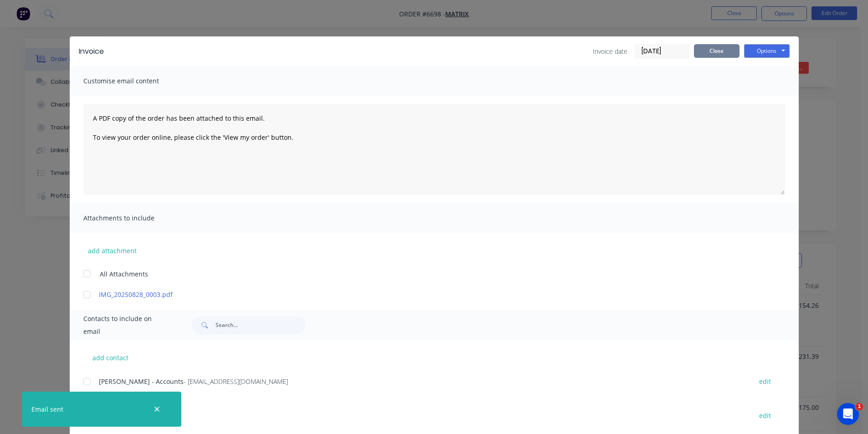
click at [708, 53] on button "Close" at bounding box center [717, 51] width 46 height 14
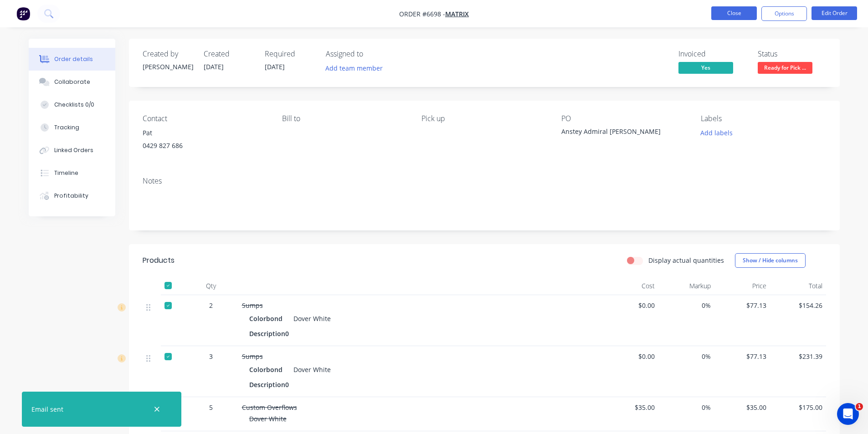
click at [727, 16] on button "Close" at bounding box center [734, 13] width 46 height 14
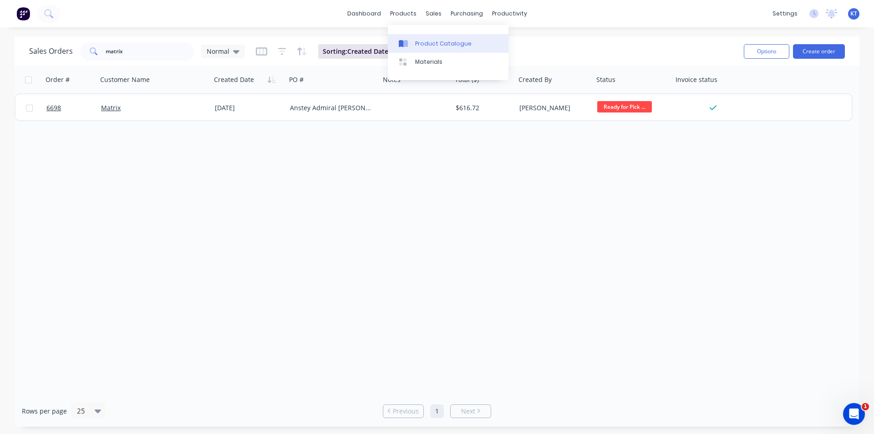
click at [421, 42] on div "Product Catalogue" at bounding box center [443, 44] width 56 height 8
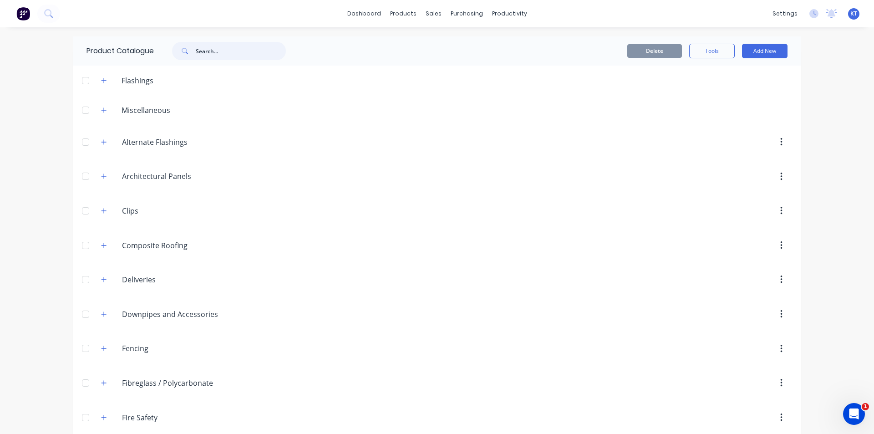
click at [247, 49] on input "text" at bounding box center [241, 51] width 90 height 18
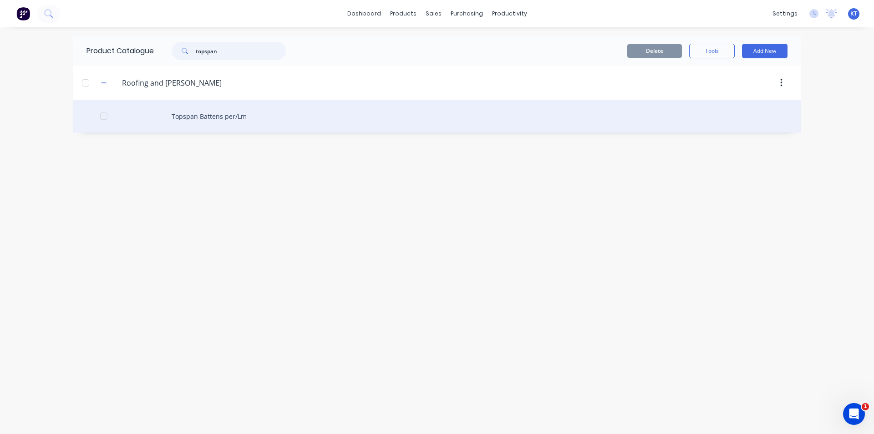
type input "topspan"
click at [221, 119] on div "Topspan Battens per/Lm" at bounding box center [437, 116] width 729 height 32
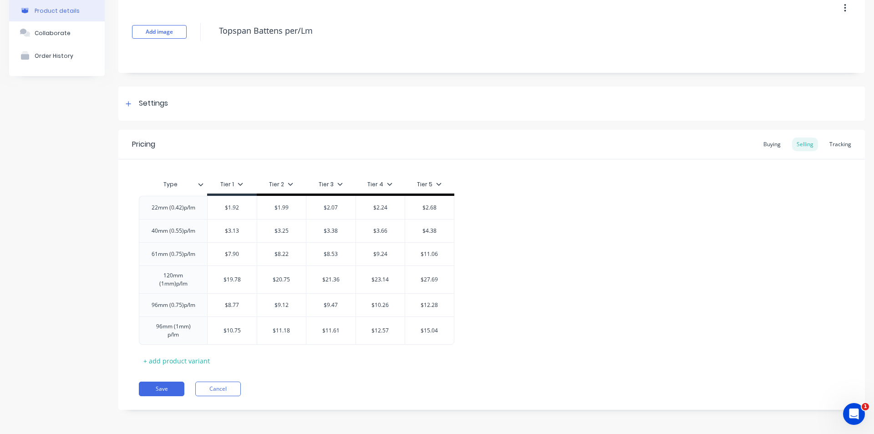
scroll to position [49, 0]
click at [189, 365] on div "+ add product variant" at bounding box center [177, 360] width 76 height 14
type textarea "x"
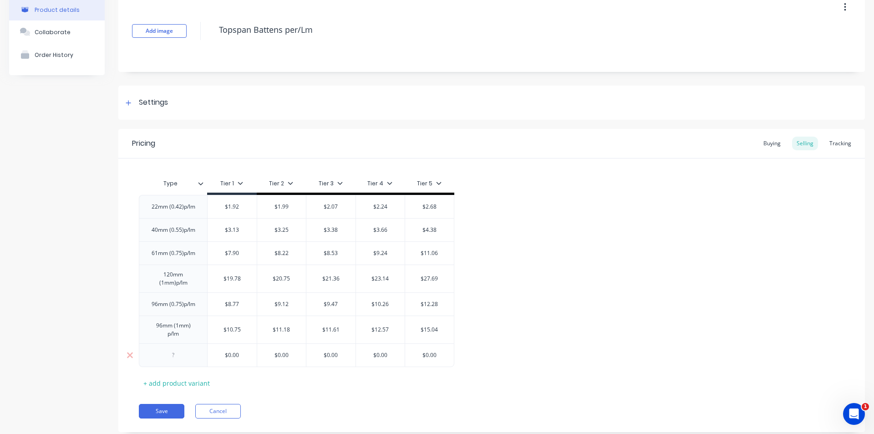
click at [185, 357] on div at bounding box center [174, 355] width 46 height 12
click at [233, 355] on div "$0.00" at bounding box center [232, 357] width 49 height 23
type textarea "x"
type input "$0.00"
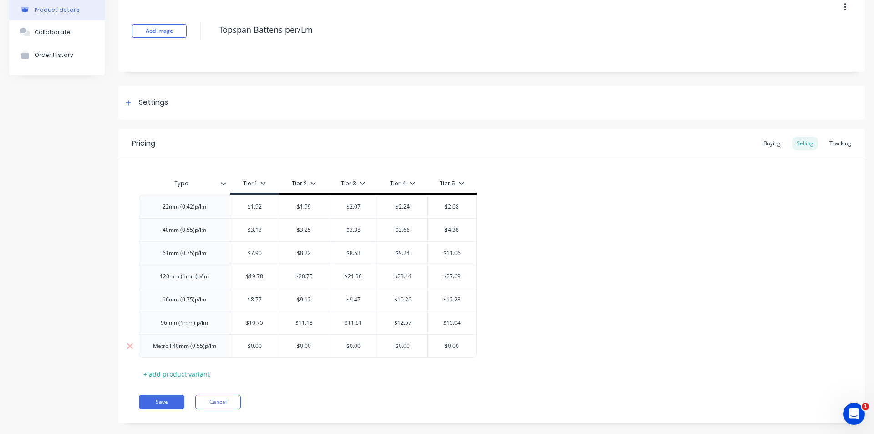
click at [261, 348] on input "$0.00" at bounding box center [254, 346] width 49 height 8
type textarea "x"
type input "$20"
type textarea "x"
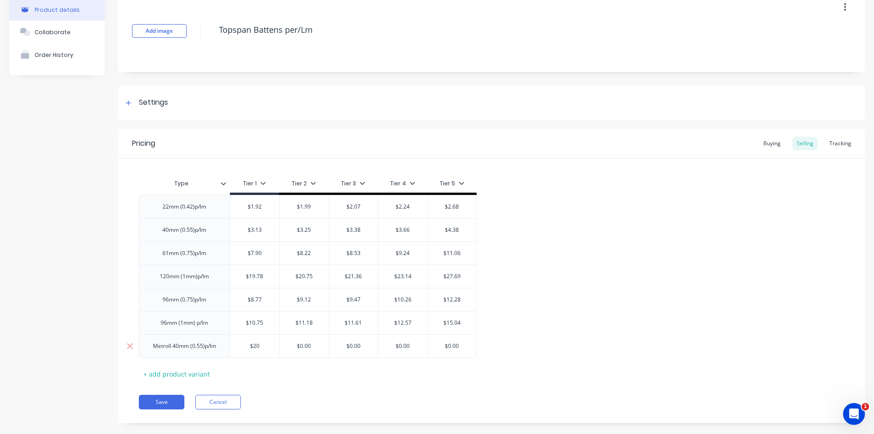
type input "$20."
type textarea "x"
type input "$20"
type textarea "x"
type input "$2"
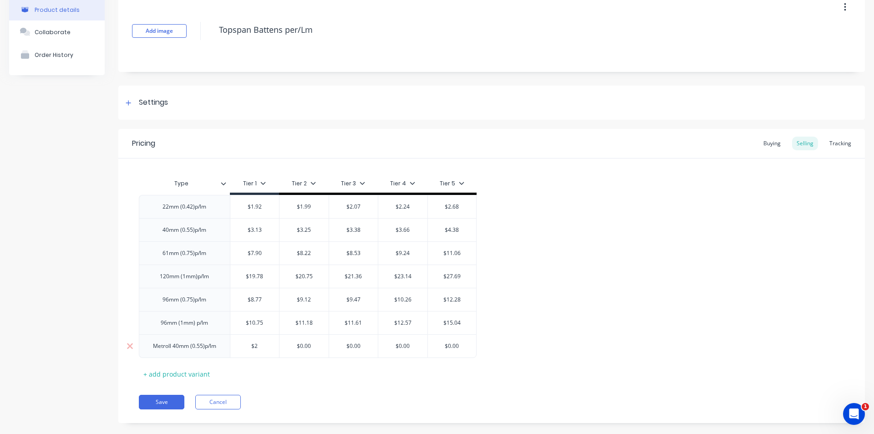
type textarea "x"
type input "$2."
type textarea "x"
type input "$2.4"
type textarea "x"
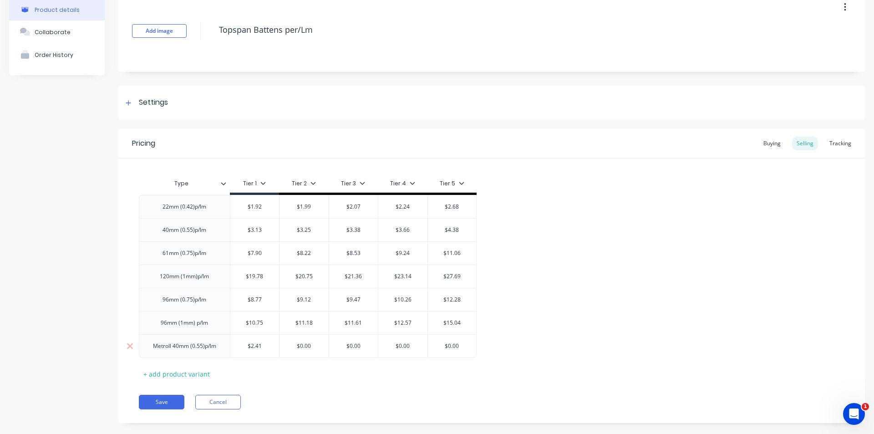
type input "$2.41"
type input "$0.00"
type textarea "x"
type input "$0.0"
type textarea "x"
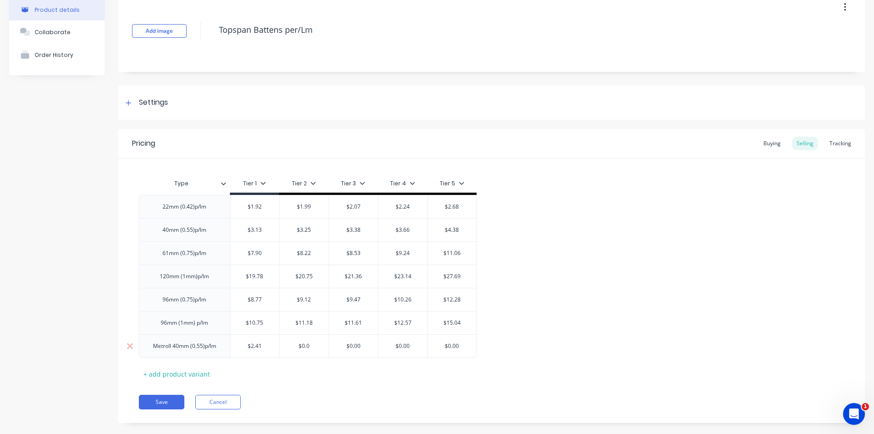
type input "$0."
type textarea "x"
type input "$0"
type textarea "x"
type input "$"
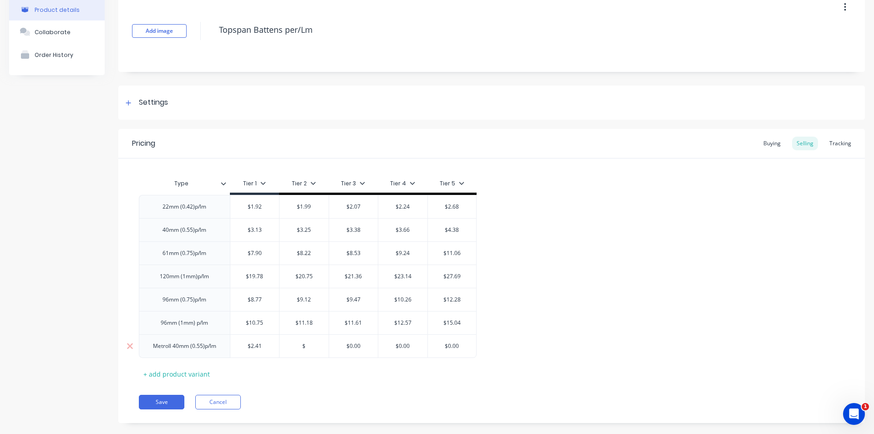
type textarea "x"
type input "$2"
type textarea "x"
type input "$2."
type textarea "x"
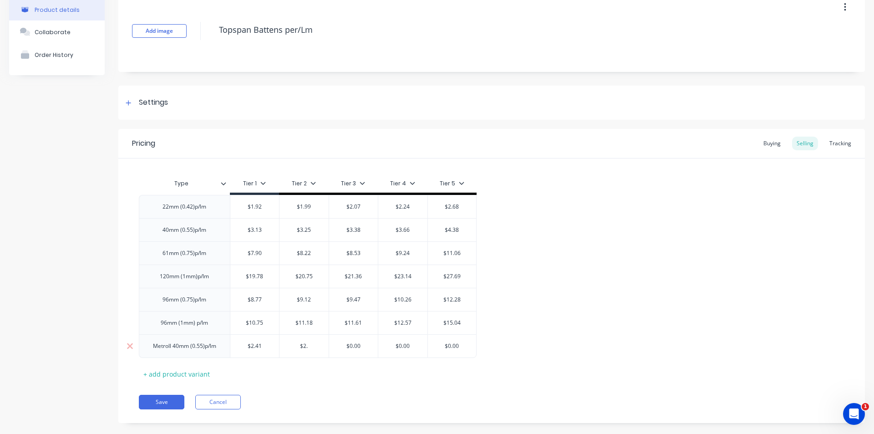
type input "$2.5"
type textarea "x"
type input "$2.51"
type input "$0.00"
type textarea "x"
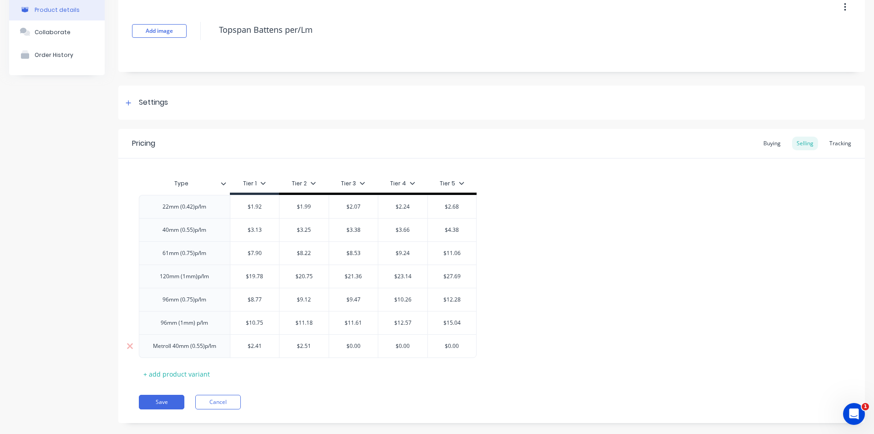
type input "$0.0"
type textarea "x"
type input "$0."
type textarea "x"
type input "$0"
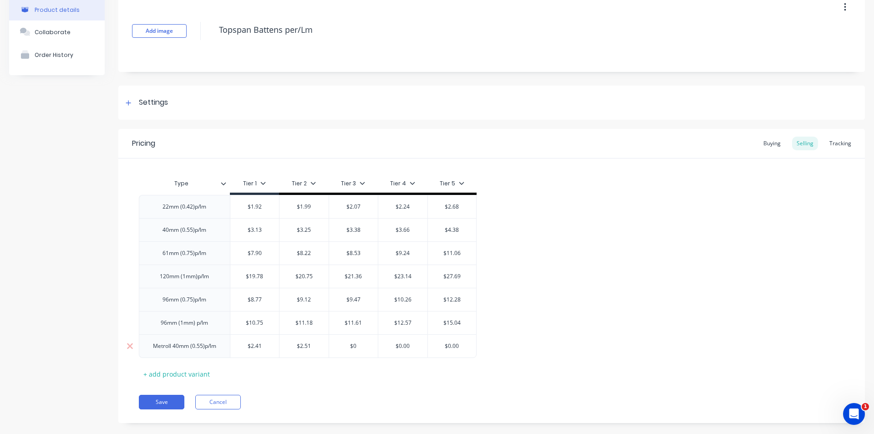
type textarea "x"
type input "$"
type textarea "x"
type input "$2"
type textarea "x"
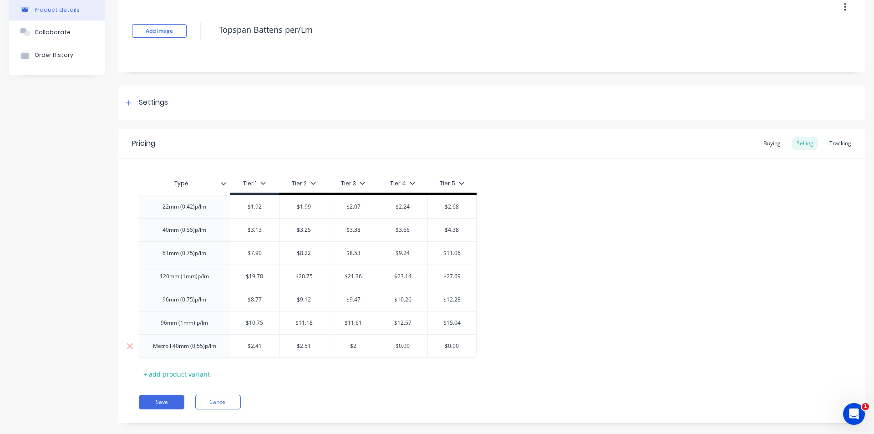
type input "$2."
type textarea "x"
type input "$2.6"
type textarea "x"
type input "$2.61"
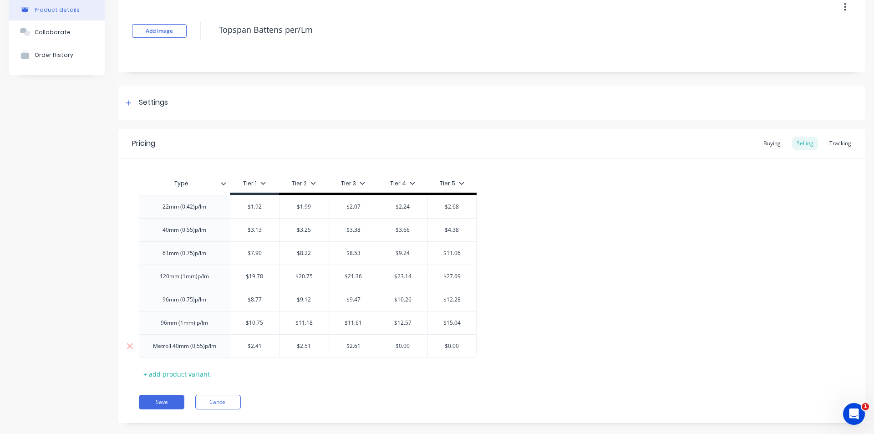
type input "$0.0"
type textarea "x"
type input "$0."
type textarea "x"
type input "$0"
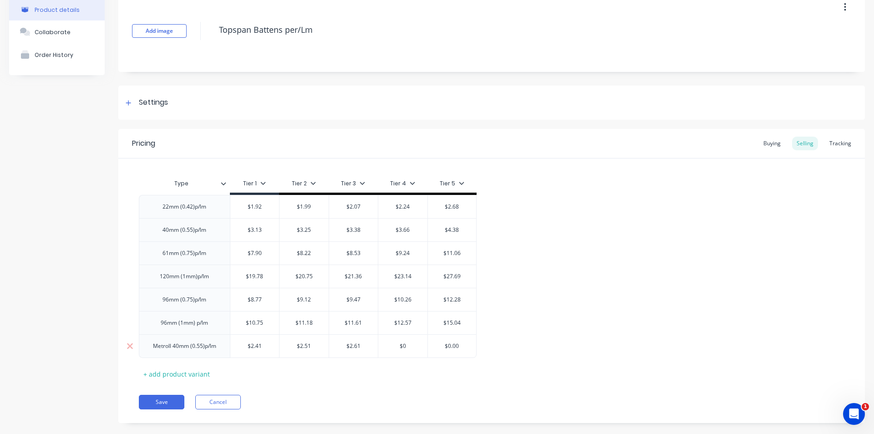
type textarea "x"
type input "$"
type textarea "x"
type input "$2"
type textarea "x"
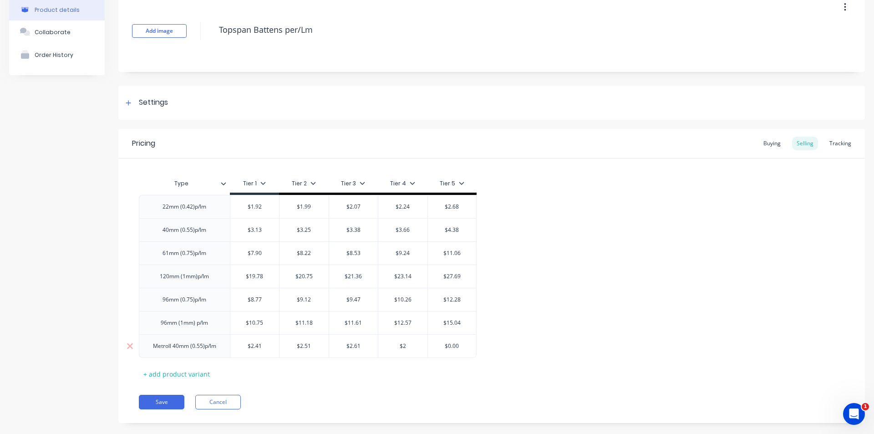
type input "$2."
type textarea "x"
type input "$2.8"
type textarea "x"
type input "$2.82"
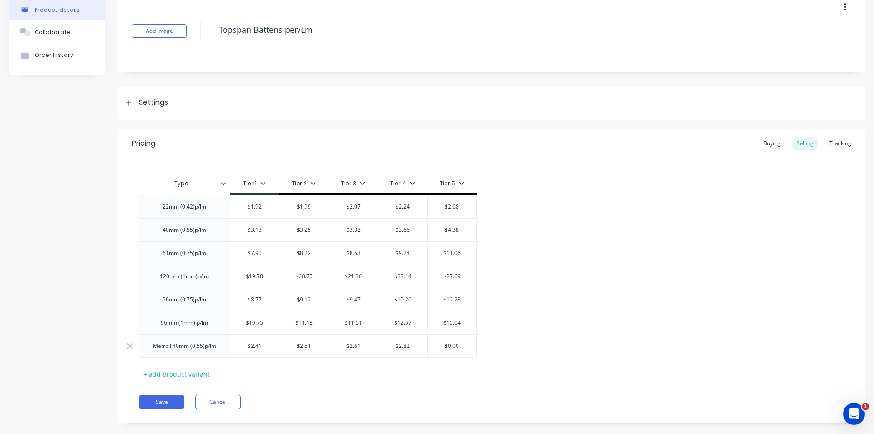
type input "$0.00"
type textarea "x"
type input "$0.0"
type textarea "x"
type input "$0."
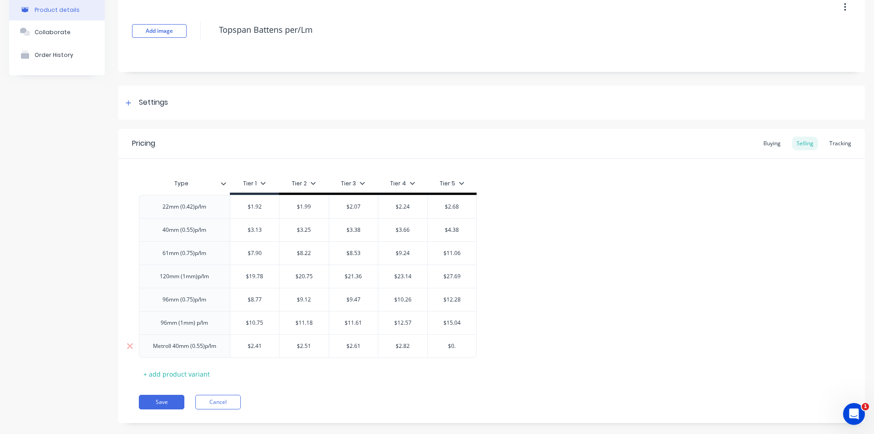
type textarea "x"
type input "$0"
type textarea "x"
type input "$"
type textarea "x"
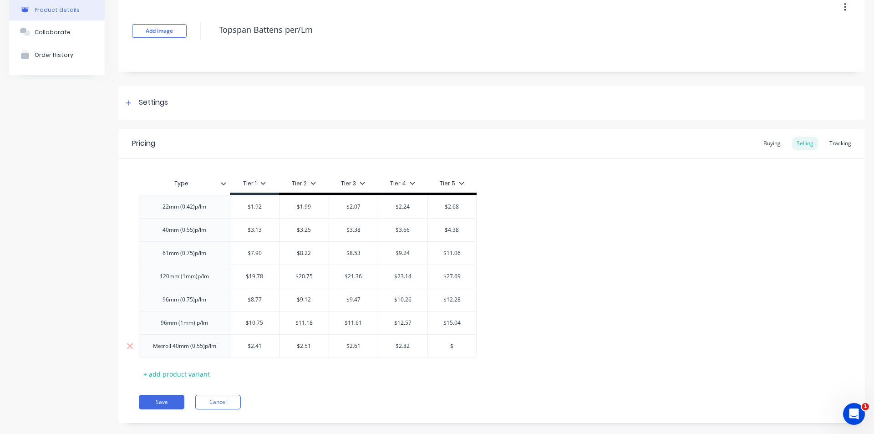
type input "$3"
type textarea "x"
type input "$3."
type textarea "x"
type input "$3.3"
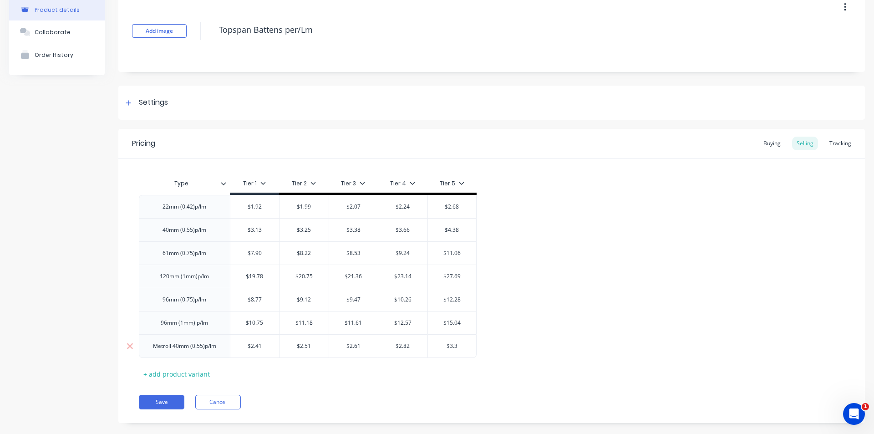
type textarea "x"
type input "$3.38"
click at [168, 403] on button "Save" at bounding box center [162, 402] width 46 height 15
type textarea "x"
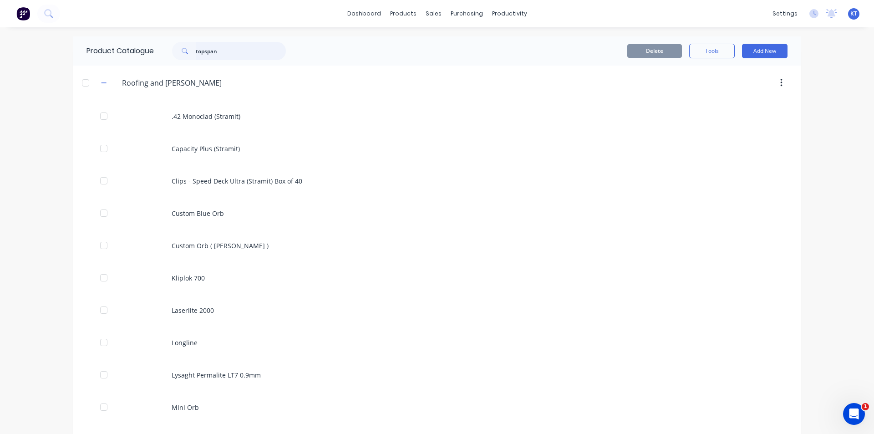
click at [235, 56] on input "topspan" at bounding box center [241, 51] width 90 height 18
click at [441, 41] on div at bounding box center [436, 44] width 14 height 8
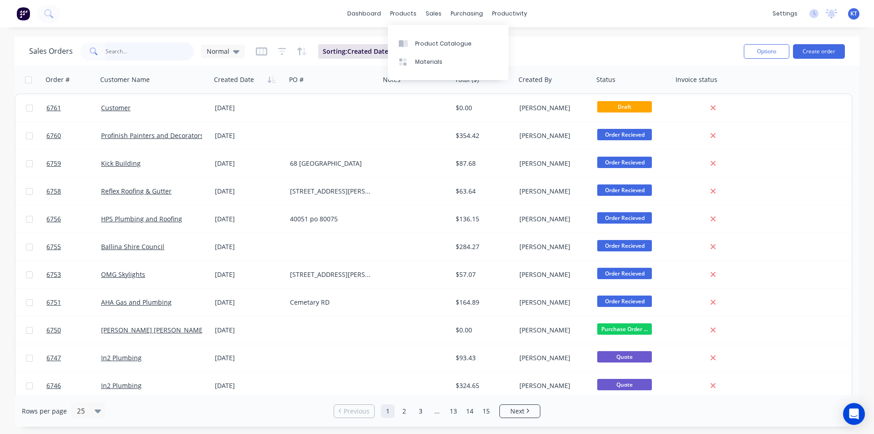
click at [153, 45] on input "text" at bounding box center [150, 51] width 89 height 18
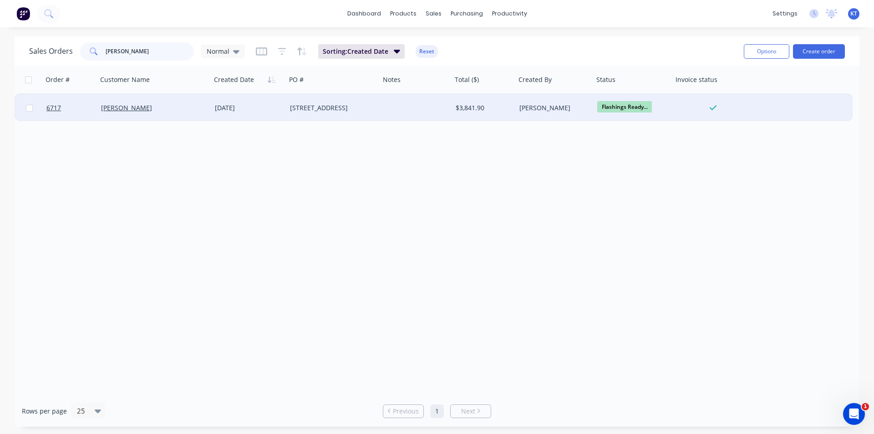
type input "karl"
click at [333, 114] on div "84 Sneedsbys Lane" at bounding box center [333, 107] width 94 height 27
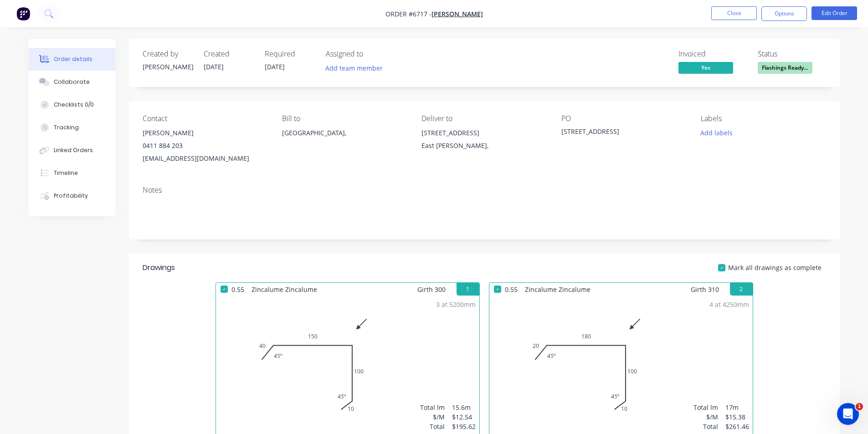
click at [782, 65] on span "Flashings Ready..." at bounding box center [784, 67] width 55 height 11
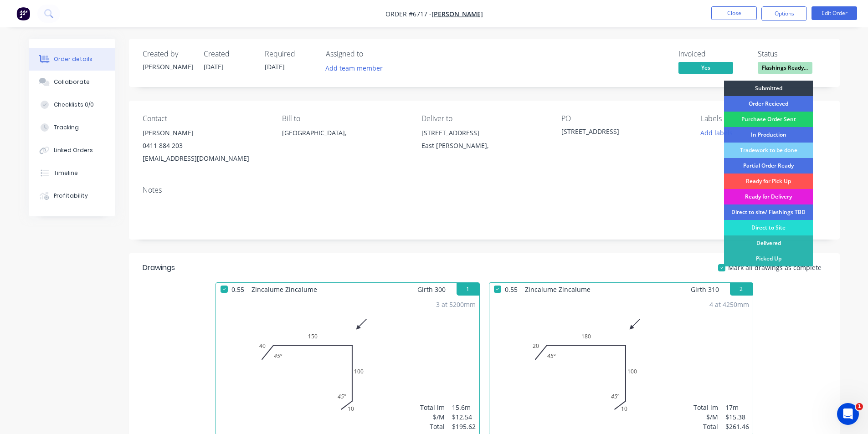
click at [789, 196] on div "Ready for Delivery" at bounding box center [768, 196] width 89 height 15
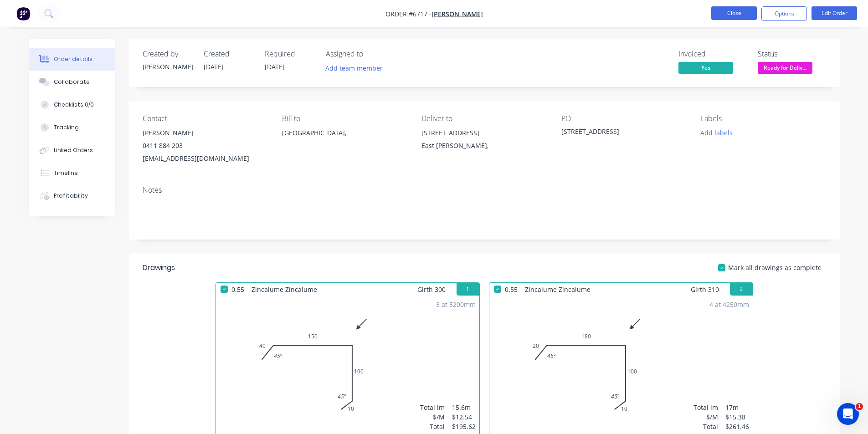
click at [724, 12] on button "Close" at bounding box center [734, 13] width 46 height 14
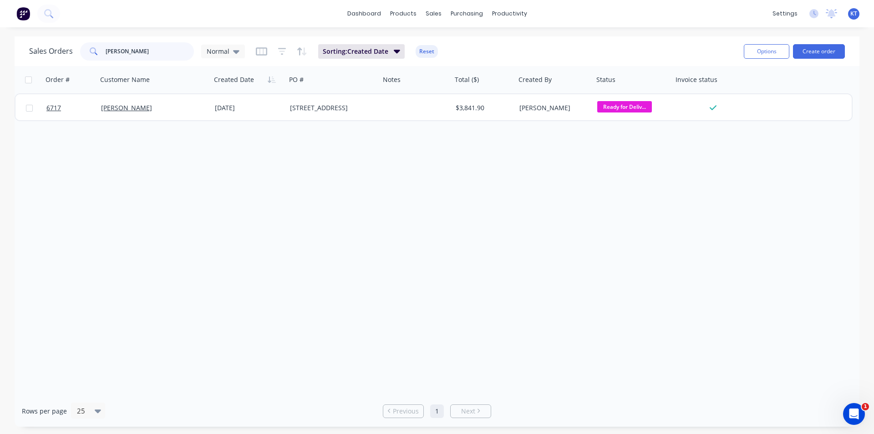
click at [120, 55] on input "karl" at bounding box center [150, 51] width 89 height 18
drag, startPoint x: 120, startPoint y: 55, endPoint x: 864, endPoint y: 397, distance: 818.7
click at [121, 55] on input "karl" at bounding box center [150, 51] width 89 height 18
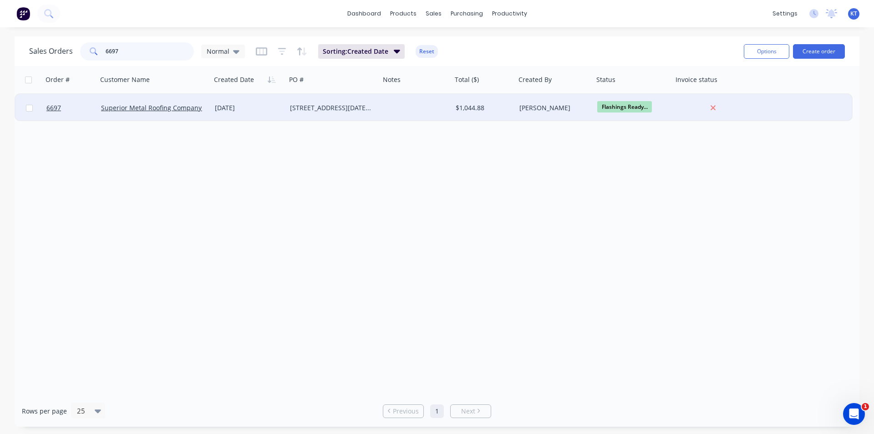
type input "6697"
click at [444, 113] on div at bounding box center [416, 107] width 72 height 27
click at [330, 111] on div "955 Friday Hutt Rd" at bounding box center [331, 107] width 82 height 9
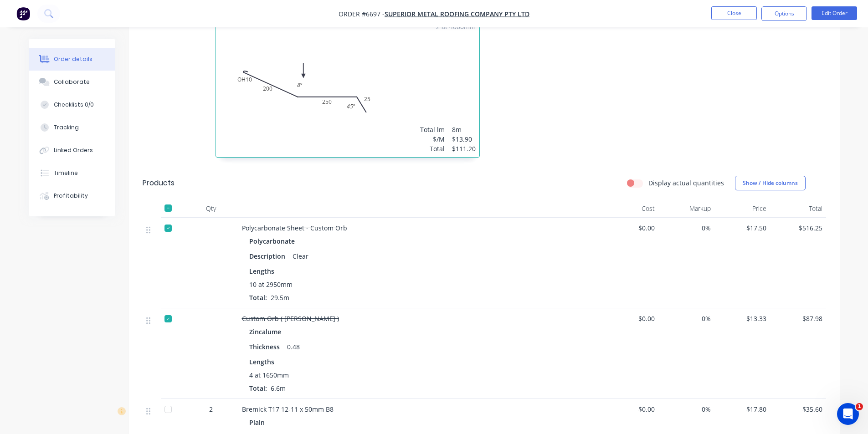
scroll to position [410, 0]
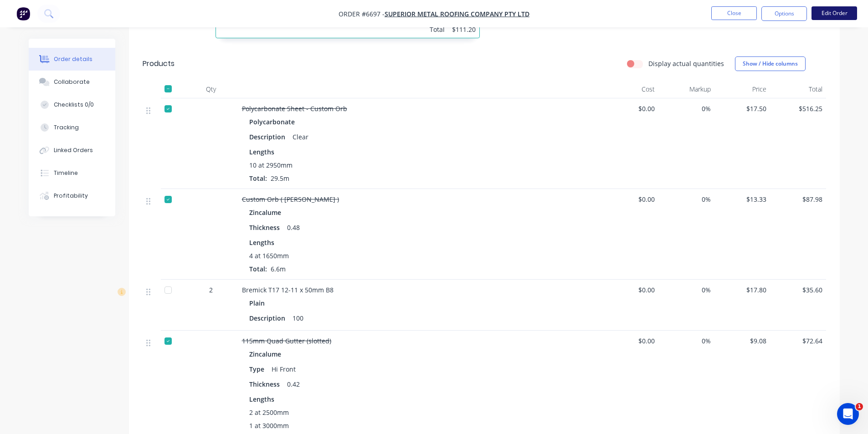
click at [815, 14] on button "Edit Order" at bounding box center [834, 13] width 46 height 14
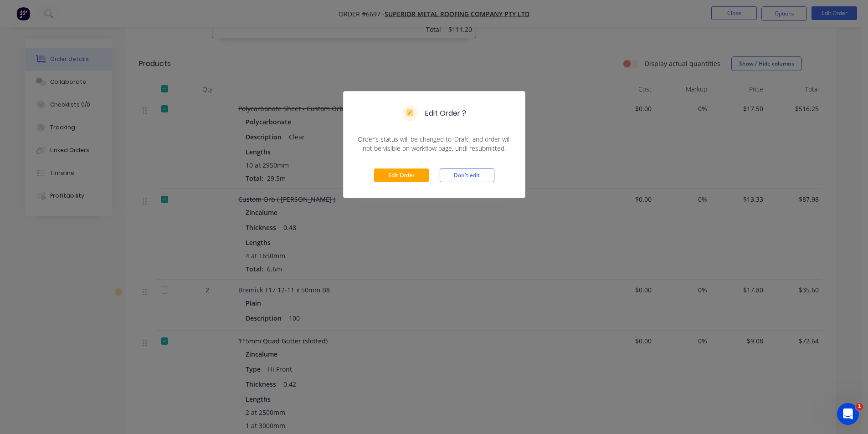
click at [374, 185] on div "Edit Order Don't edit" at bounding box center [433, 175] width 181 height 45
click at [395, 176] on button "Edit Order" at bounding box center [401, 175] width 55 height 14
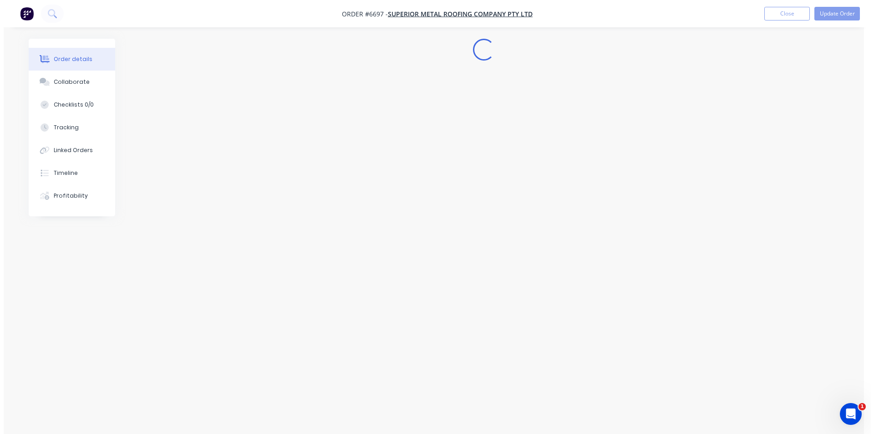
scroll to position [0, 0]
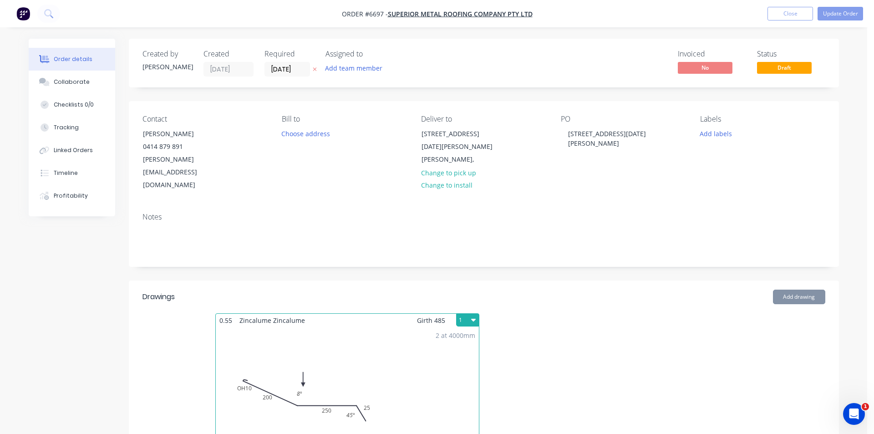
type input "$17.50"
type input "$516.25"
type input "$13.33"
type input "$87.98"
type input "$17.80"
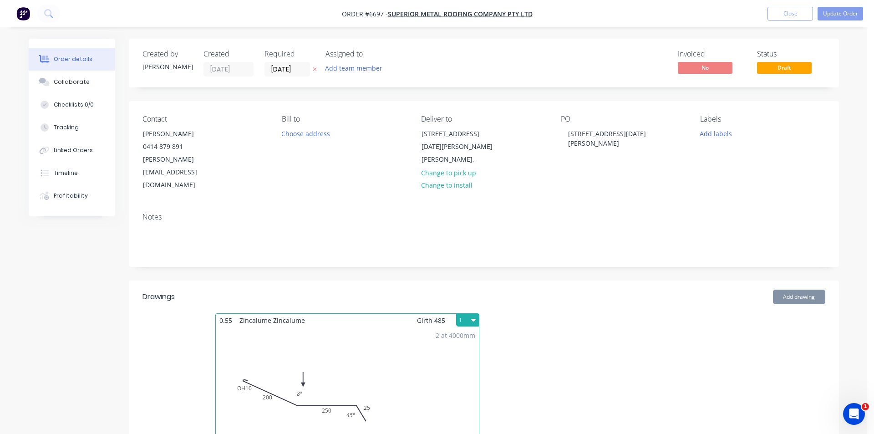
type input "$35.60"
type input "$9.08"
type input "$72.64"
type input "$2.35"
type input "$32.90"
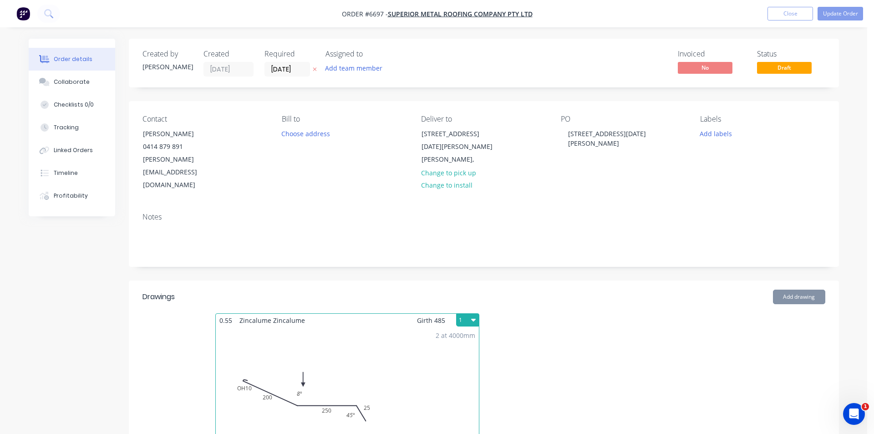
type input "$5.00"
type input "$30.00"
type input "$4.62"
type input "$11.48"
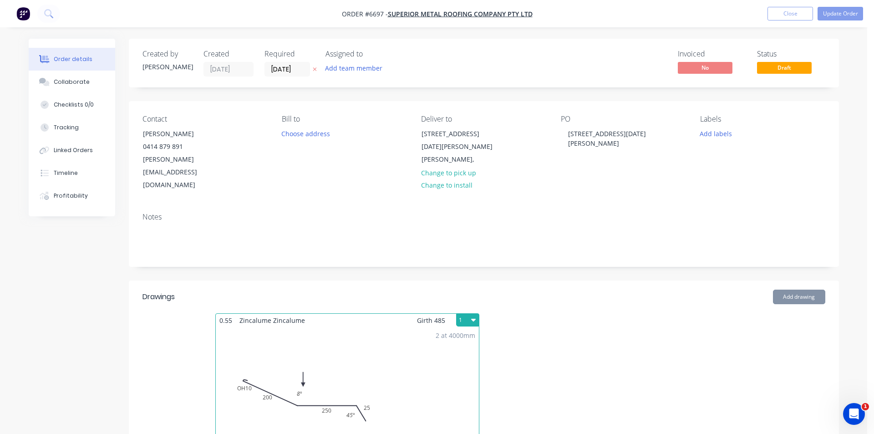
type input "$28.70"
type input "$30.00"
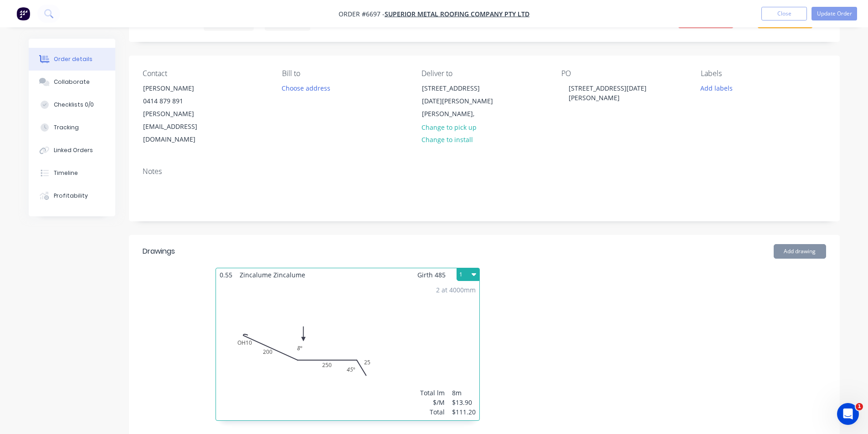
scroll to position [228, 0]
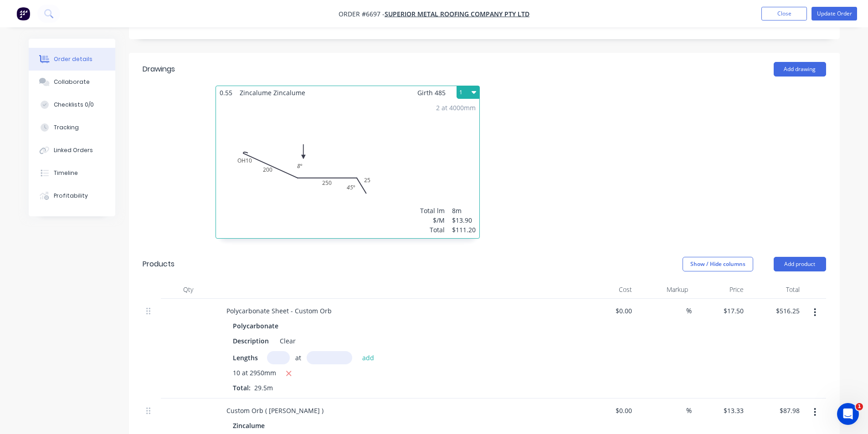
click at [278, 351] on input "text" at bounding box center [278, 357] width 23 height 13
type input "10"
type input "3000"
click at [357, 351] on button "add" at bounding box center [367, 357] width 21 height 12
type input "$1,041.25"
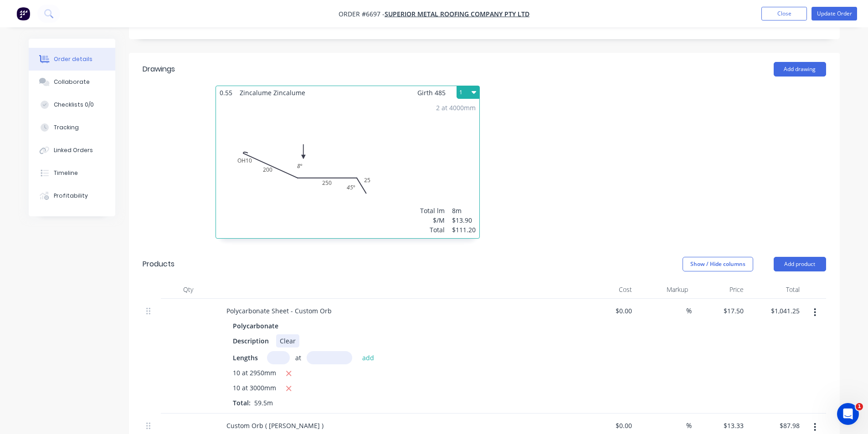
click at [300, 334] on div "Description Clear" at bounding box center [395, 340] width 333 height 13
click at [292, 368] on button "button" at bounding box center [288, 373] width 11 height 11
type input "$525.00"
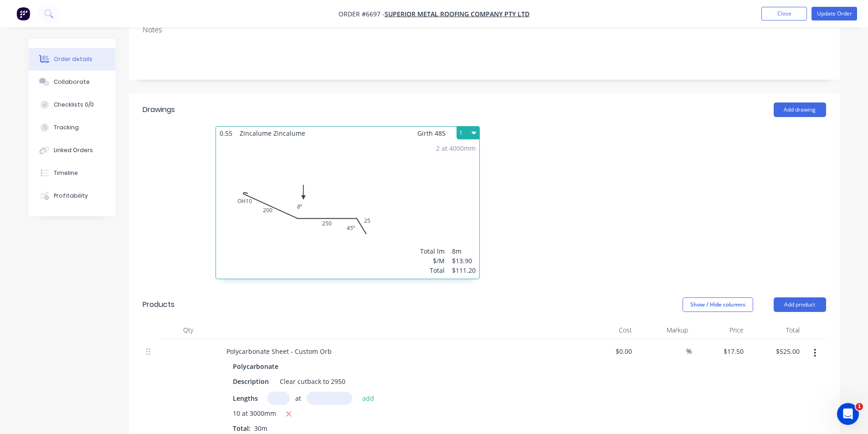
scroll to position [182, 0]
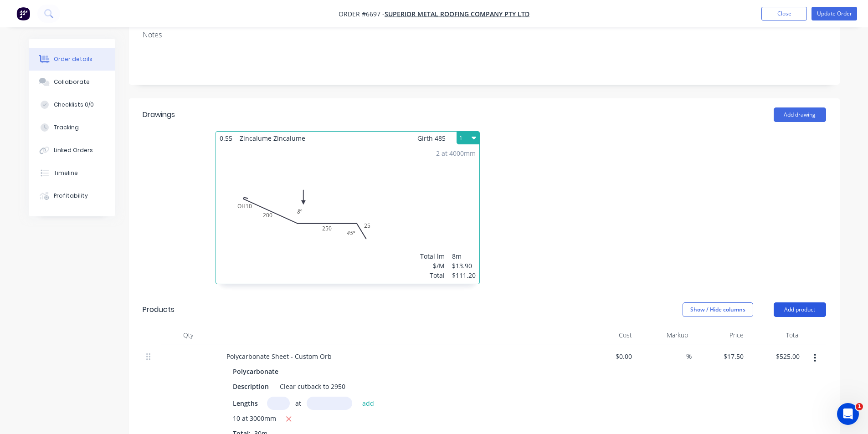
click at [822, 302] on button "Add product" at bounding box center [799, 309] width 52 height 15
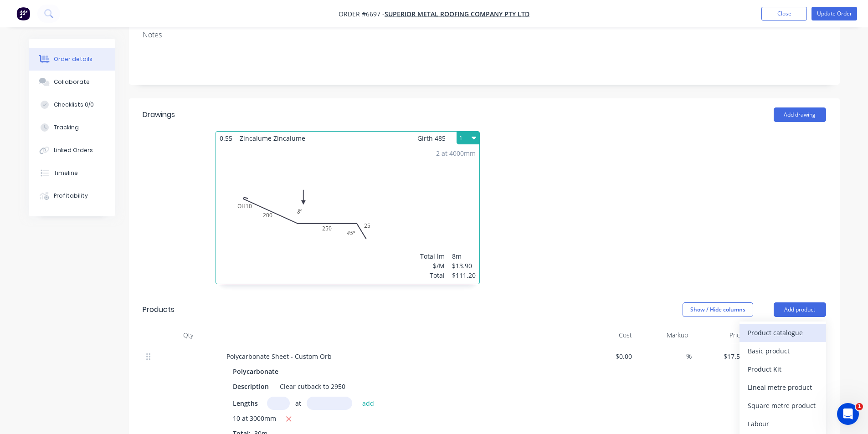
click at [812, 326] on div "Product catalogue" at bounding box center [782, 332] width 70 height 13
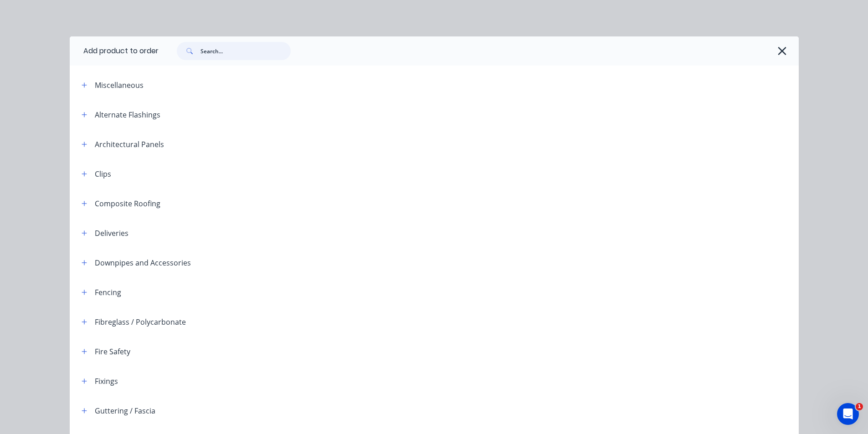
click at [229, 56] on input "text" at bounding box center [245, 51] width 90 height 18
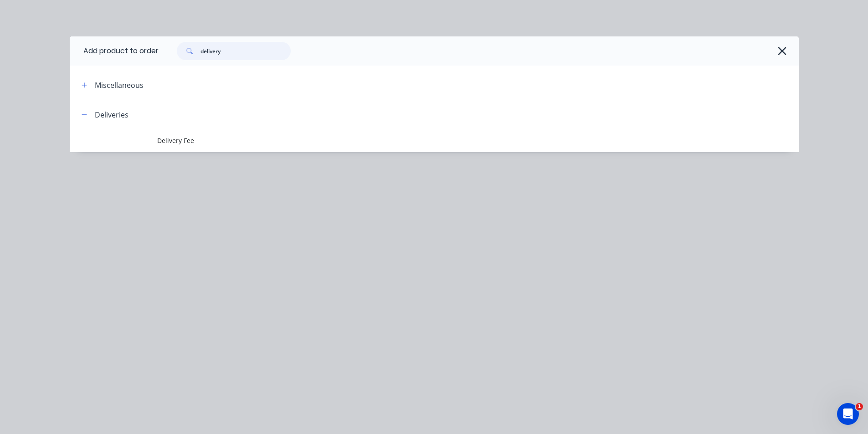
type input "delivery"
click at [203, 143] on span "Delivery Fee" at bounding box center [413, 141] width 513 height 10
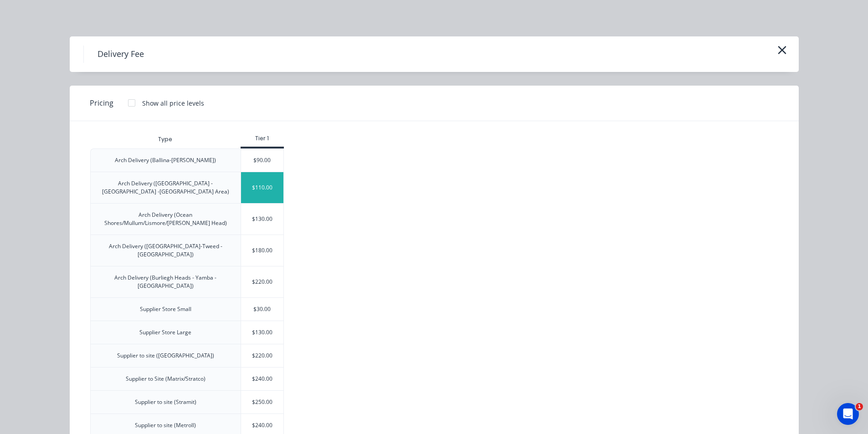
click at [252, 194] on div "$110.00" at bounding box center [262, 187] width 43 height 31
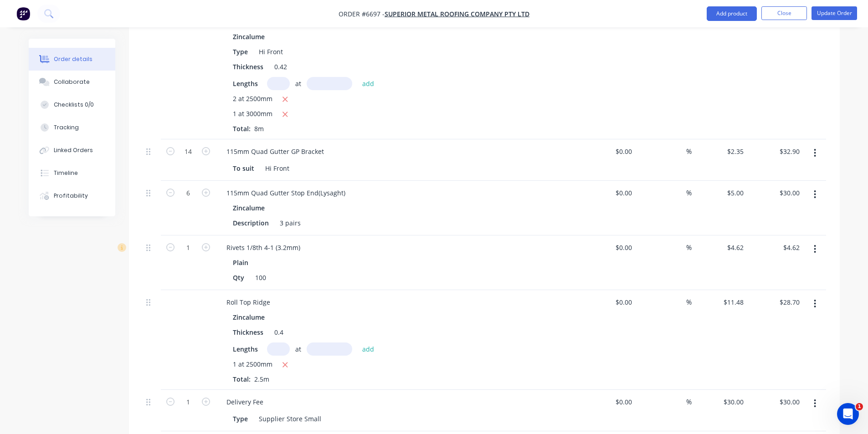
scroll to position [909, 0]
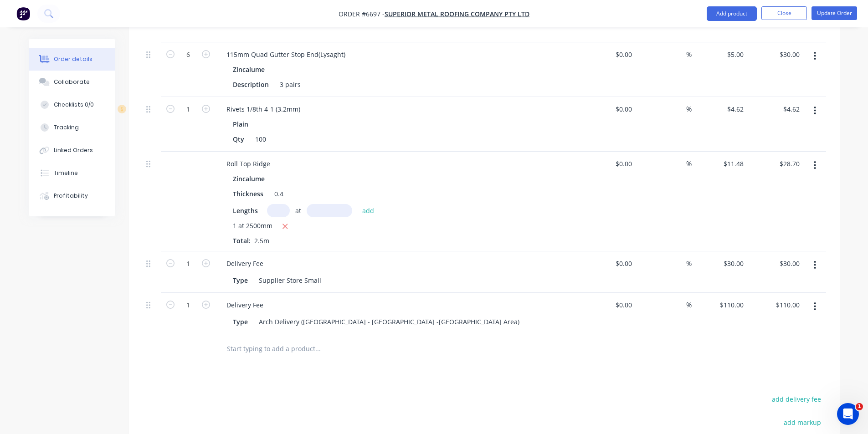
click at [842, 21] on nav "Order #6697 - Superior Metal Roofing Company Pty Ltd Add product Close Update O…" at bounding box center [434, 13] width 868 height 27
click at [842, 15] on button "Update Order" at bounding box center [834, 13] width 46 height 14
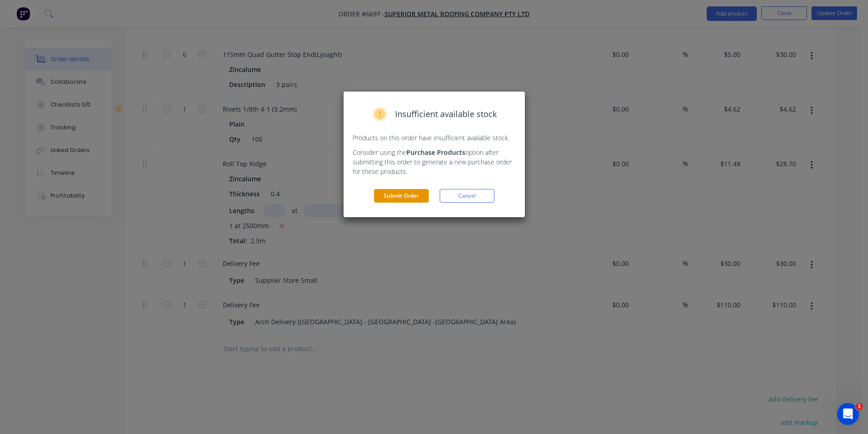
click at [418, 191] on button "Submit Order" at bounding box center [401, 196] width 55 height 14
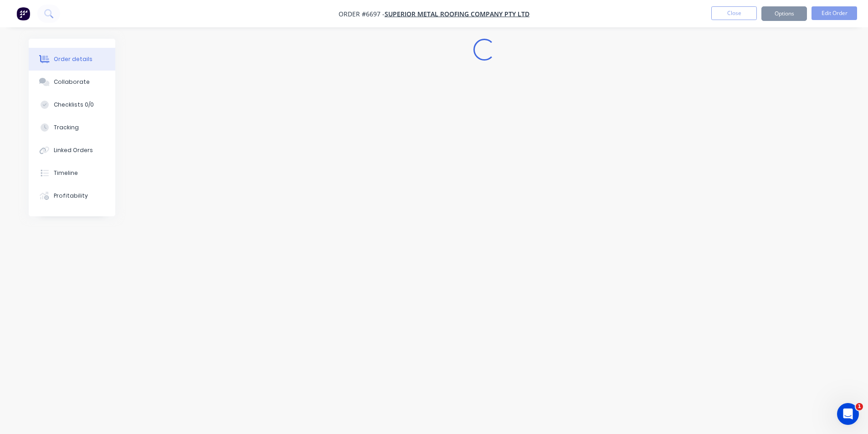
scroll to position [0, 0]
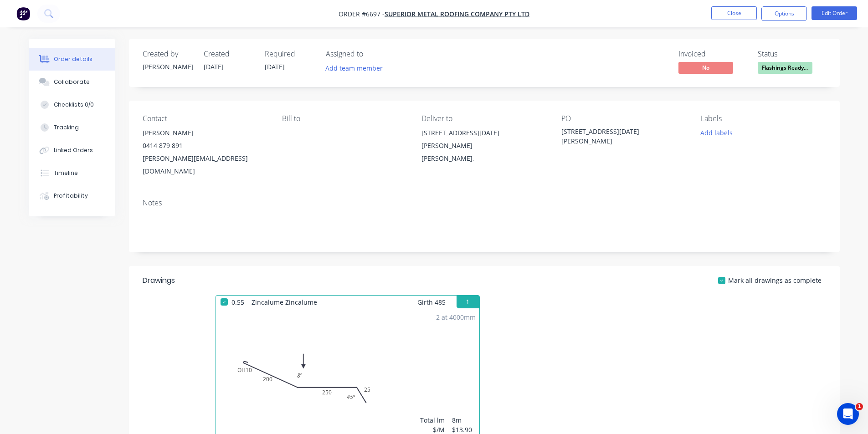
click at [790, 69] on span "Flashings Ready..." at bounding box center [784, 67] width 55 height 11
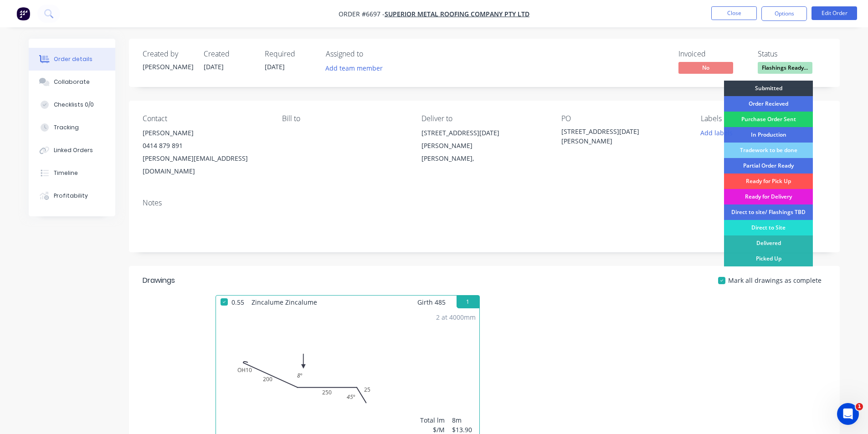
click at [778, 194] on div "Ready for Delivery" at bounding box center [768, 196] width 89 height 15
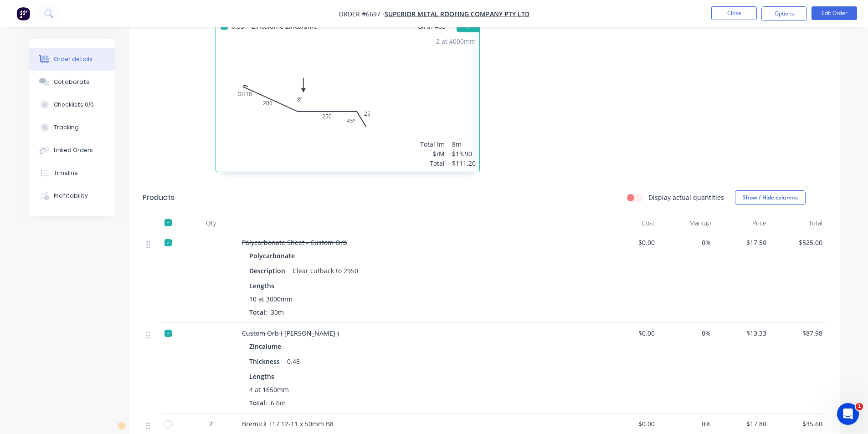
scroll to position [334, 0]
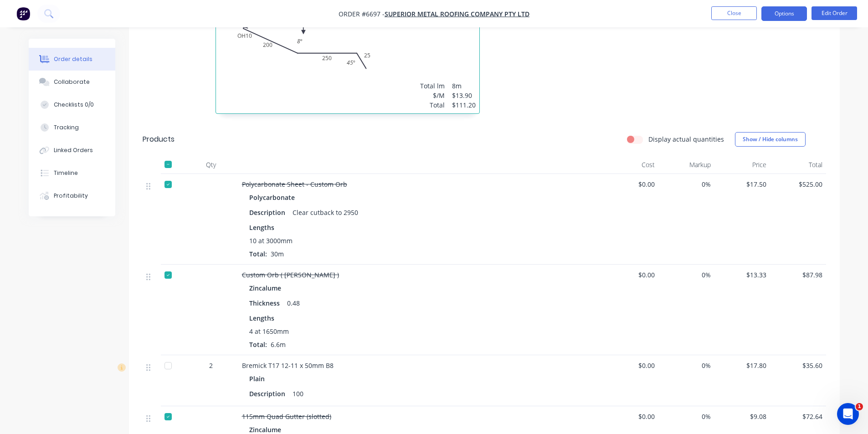
click at [778, 14] on button "Options" at bounding box center [784, 13] width 46 height 15
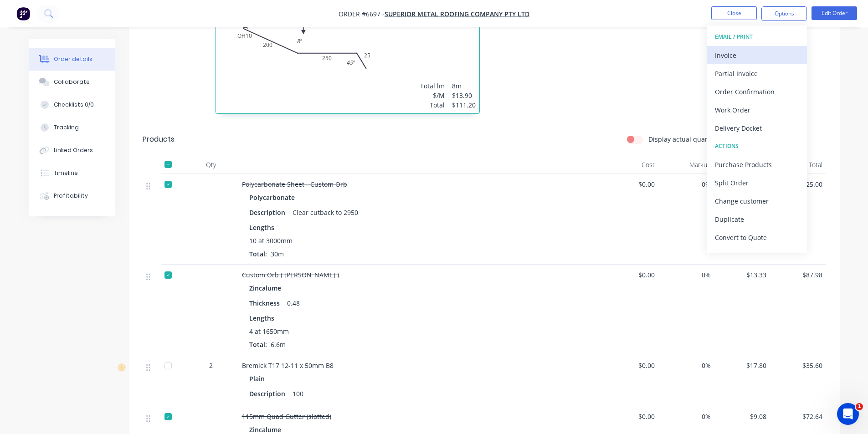
click at [750, 51] on div "Invoice" at bounding box center [757, 55] width 84 height 13
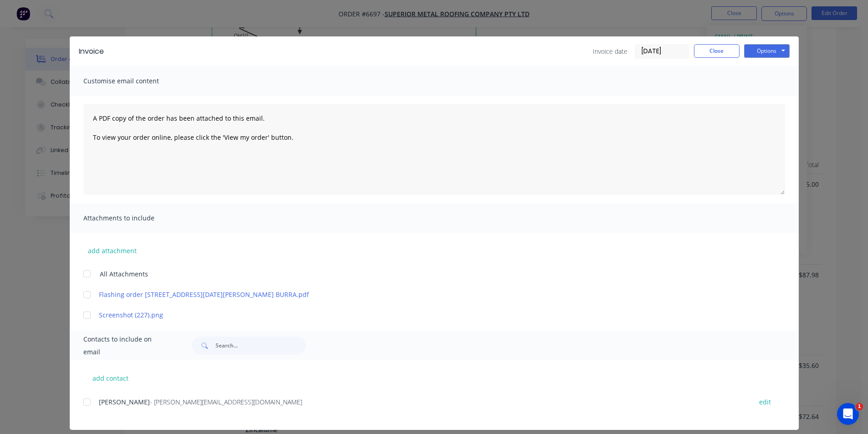
click at [80, 402] on div at bounding box center [87, 402] width 18 height 18
click at [750, 56] on button "Options" at bounding box center [767, 51] width 46 height 14
click at [759, 97] on button "Email" at bounding box center [773, 97] width 58 height 15
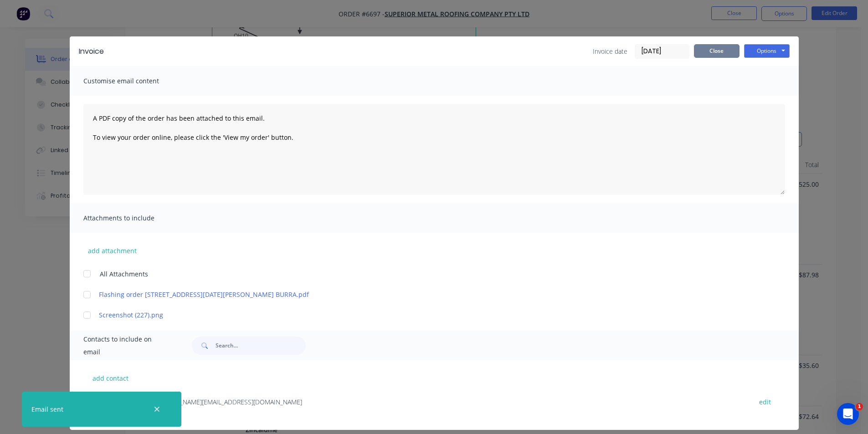
click at [719, 51] on button "Close" at bounding box center [717, 51] width 46 height 14
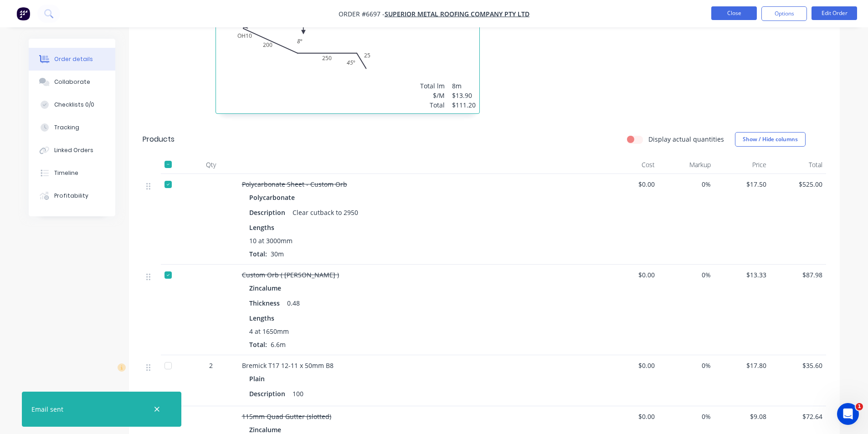
click at [735, 13] on button "Close" at bounding box center [734, 13] width 46 height 14
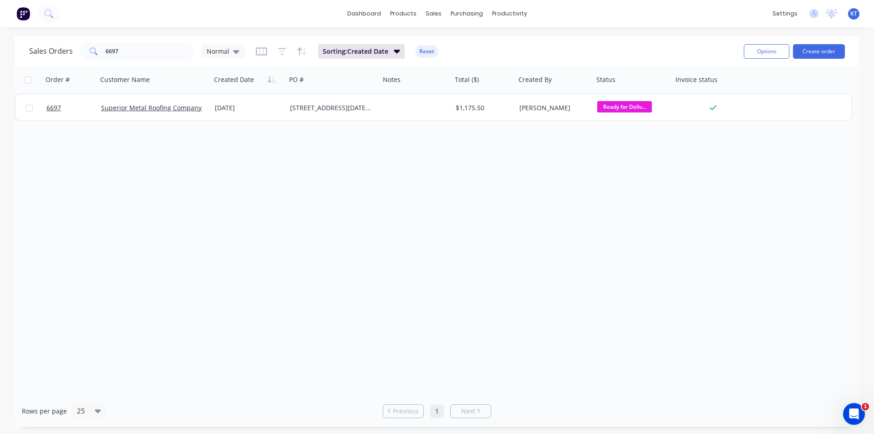
click at [162, 40] on div "Sales Orders 6697 Normal Sorting: Created Date Reset" at bounding box center [383, 51] width 708 height 22
click at [152, 53] on input "6697" at bounding box center [150, 51] width 89 height 18
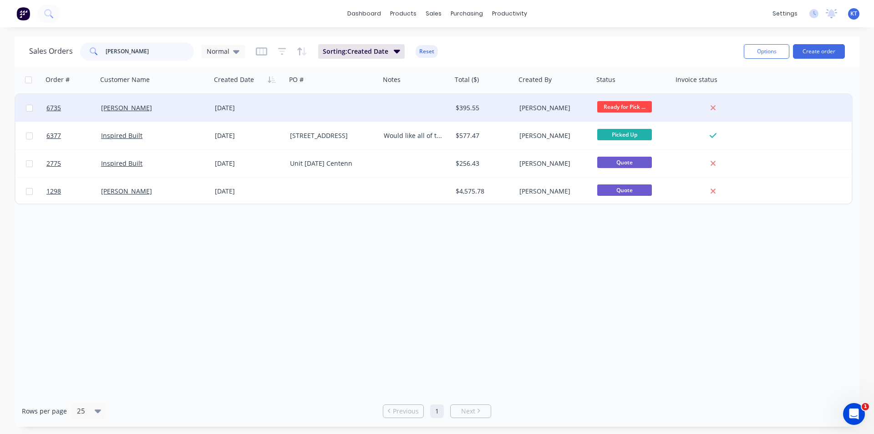
type input "steve"
click at [148, 106] on div "[PERSON_NAME]" at bounding box center [151, 107] width 101 height 9
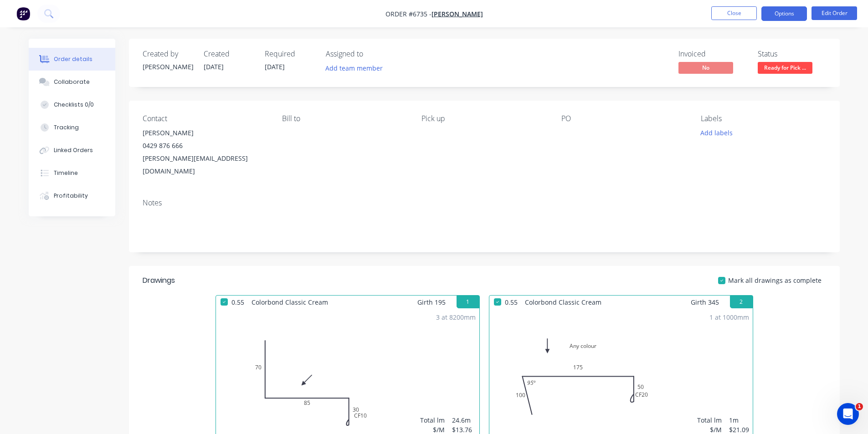
click at [781, 18] on button "Options" at bounding box center [784, 13] width 46 height 15
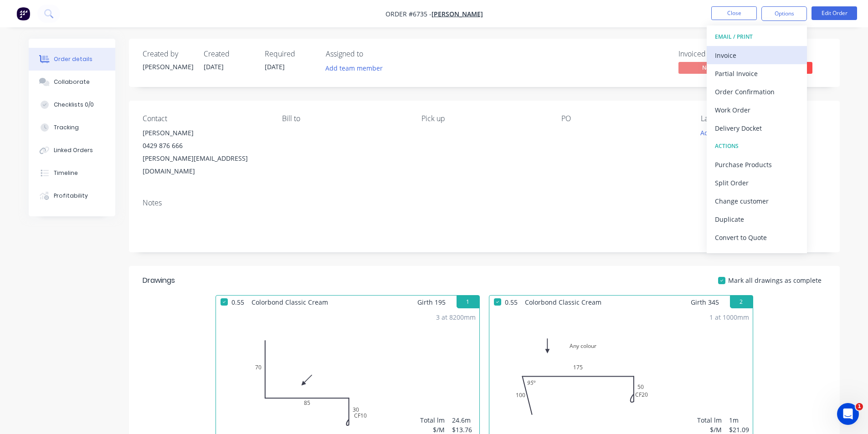
click at [755, 57] on div "Invoice" at bounding box center [757, 55] width 84 height 13
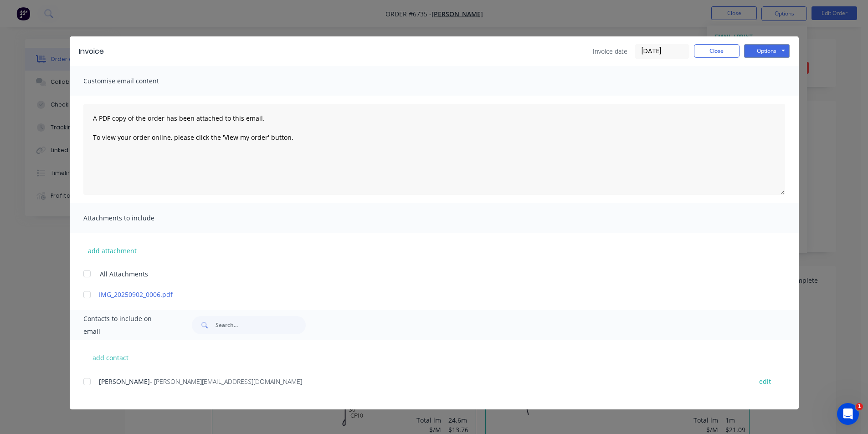
click at [82, 381] on div "add contact Steve - stevekershaw@bigpond.com edit" at bounding box center [434, 375] width 729 height 70
click at [87, 384] on div at bounding box center [87, 382] width 18 height 18
click at [775, 50] on button "Options" at bounding box center [767, 51] width 46 height 14
click at [782, 102] on button "Email" at bounding box center [773, 97] width 58 height 15
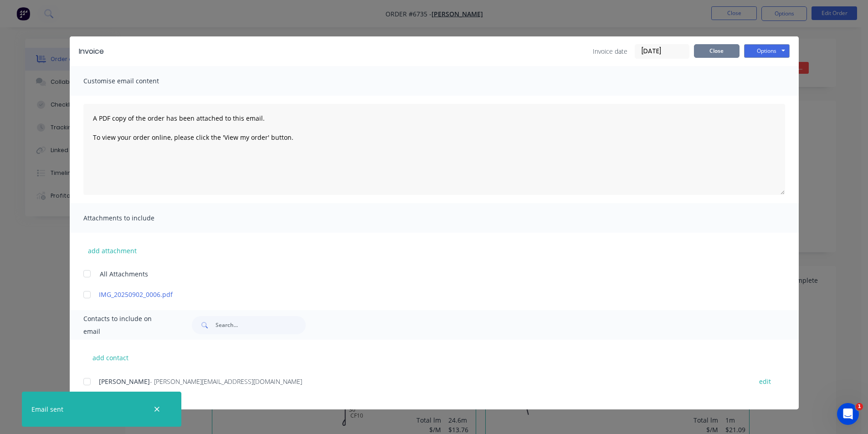
click at [713, 52] on button "Close" at bounding box center [717, 51] width 46 height 14
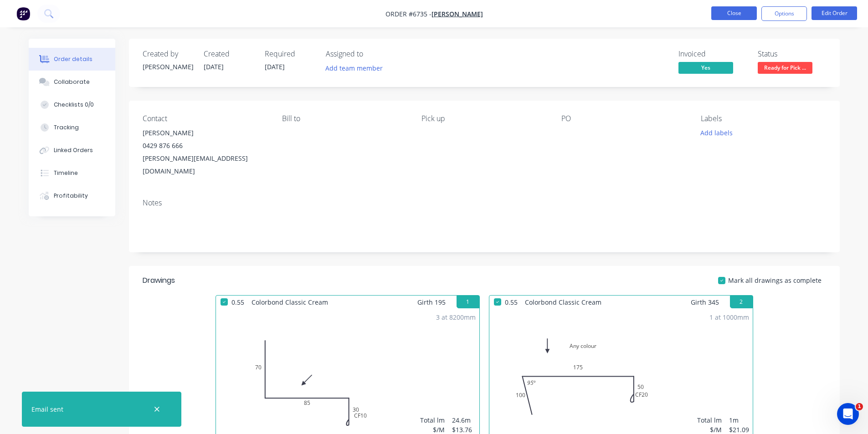
click at [728, 9] on button "Close" at bounding box center [734, 13] width 46 height 14
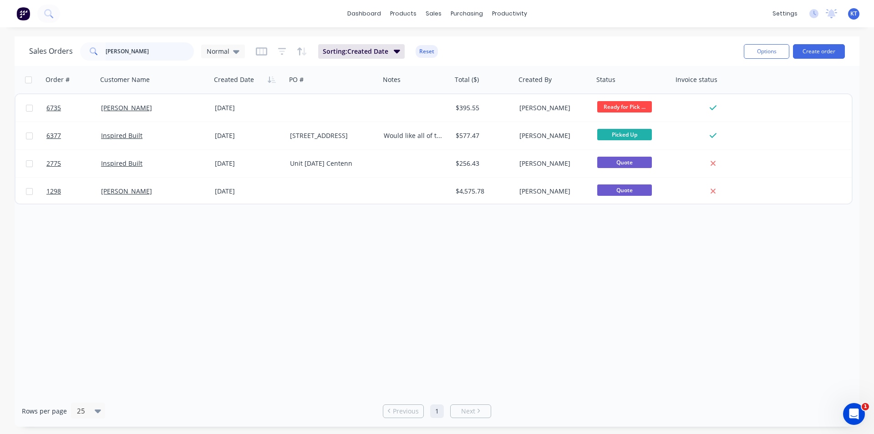
click at [135, 60] on input "steve" at bounding box center [150, 51] width 89 height 18
click at [133, 58] on input "steve" at bounding box center [150, 51] width 89 height 18
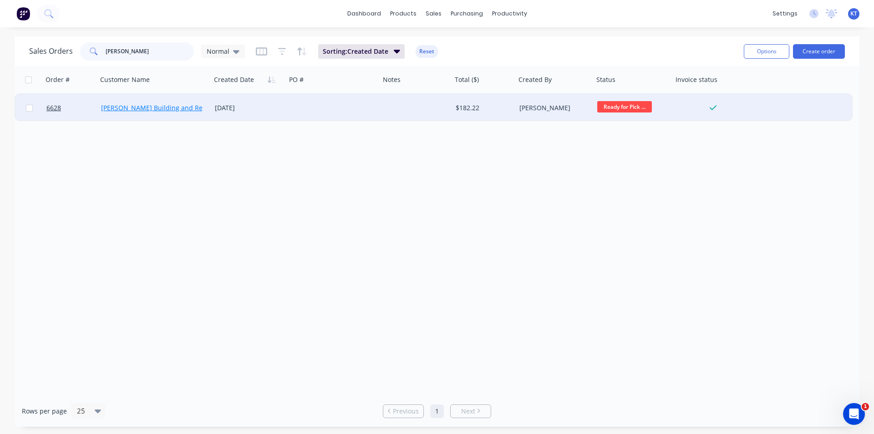
type input "wilks"
click at [162, 109] on link "Wilks Building and Renovations" at bounding box center [166, 107] width 131 height 9
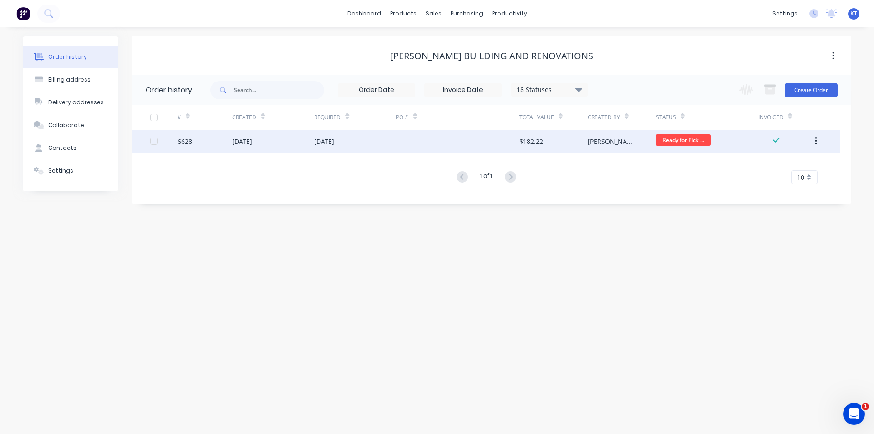
click at [332, 151] on div "22 Aug 2025" at bounding box center [355, 141] width 82 height 23
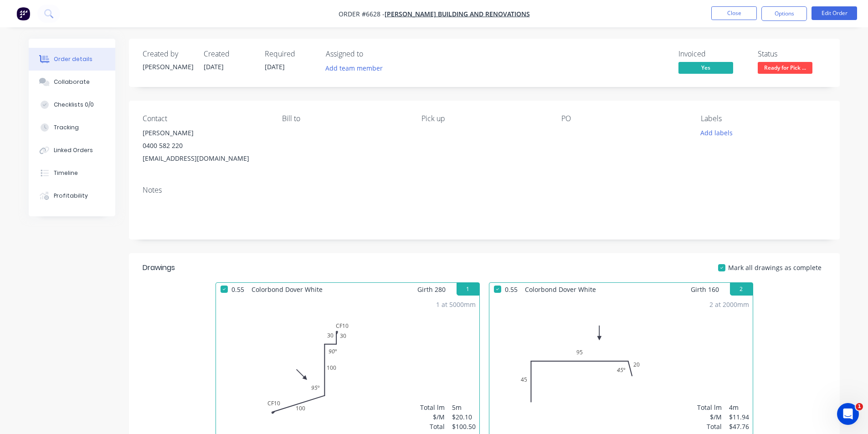
click at [756, 16] on ul "Close Options Edit Order" at bounding box center [784, 13] width 168 height 15
click at [746, 18] on button "Close" at bounding box center [734, 13] width 46 height 14
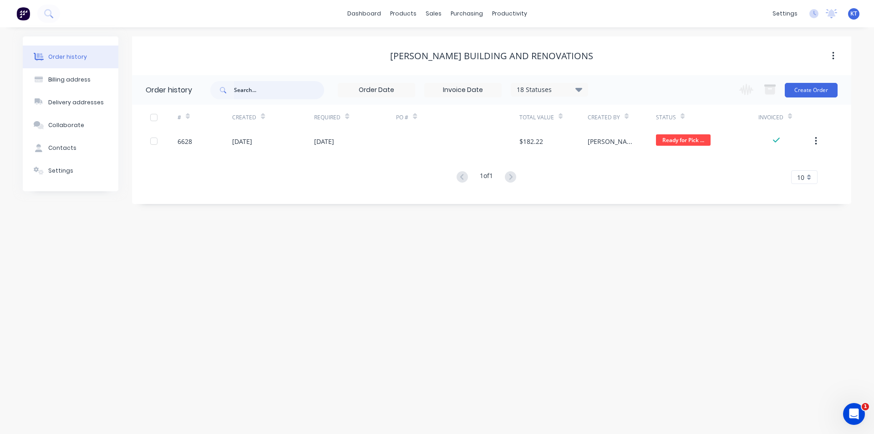
click at [286, 85] on input "text" at bounding box center [279, 90] width 90 height 18
click at [449, 47] on div "Sales Orders" at bounding box center [467, 44] width 37 height 8
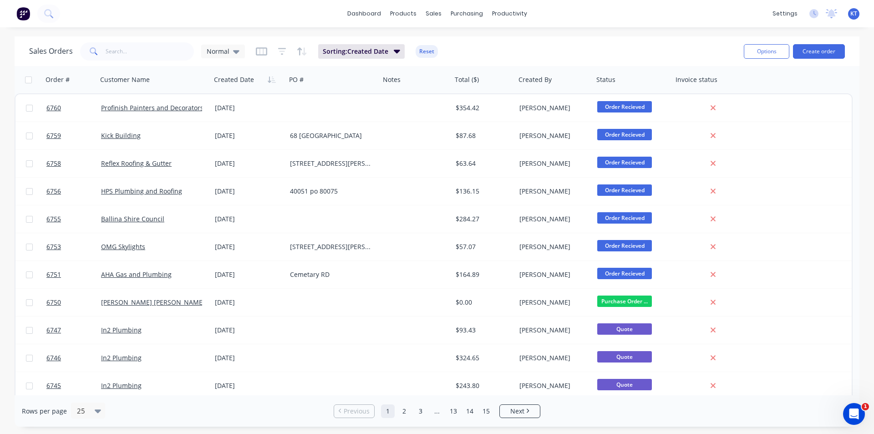
click at [480, 48] on div "Sales Orders Normal Sorting: Created Date Reset" at bounding box center [383, 51] width 708 height 22
click at [134, 54] on input "text" at bounding box center [150, 51] width 89 height 18
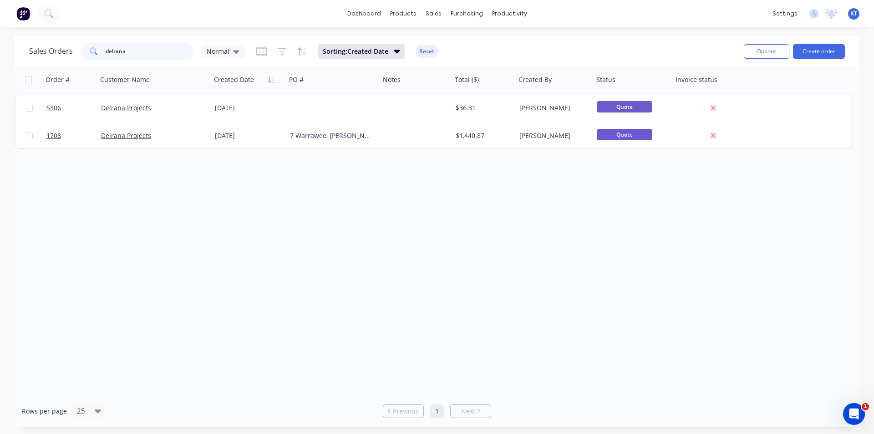
drag, startPoint x: 165, startPoint y: 52, endPoint x: 0, endPoint y: 60, distance: 165.5
click at [0, 60] on div "Sales Orders delrana Normal Sorting: Created Date Reset Options Create order Or…" at bounding box center [437, 231] width 874 height 390
type input "weld"
drag, startPoint x: 151, startPoint y: 52, endPoint x: 31, endPoint y: 64, distance: 120.4
click at [31, 64] on div "Sales Orders weld Normal Sorting: Created Date Reset Options Create order" at bounding box center [437, 51] width 845 height 30
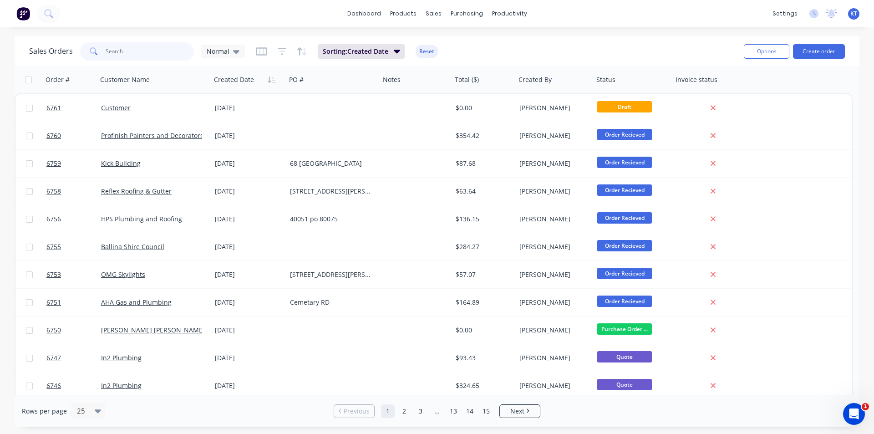
click at [158, 50] on input "text" at bounding box center [150, 51] width 89 height 18
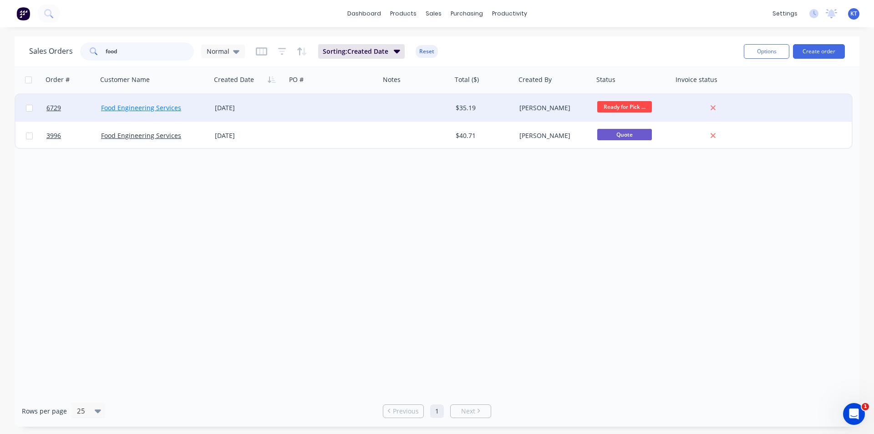
type input "food"
click at [122, 103] on link "Food Engineering Services" at bounding box center [141, 107] width 80 height 9
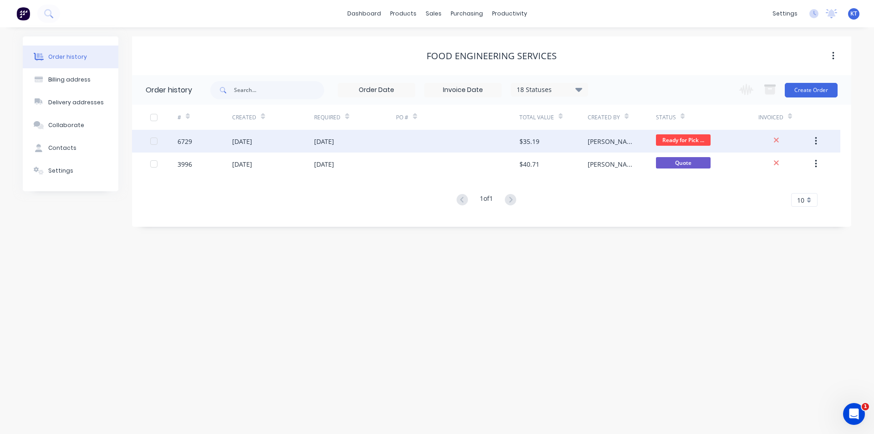
click at [570, 146] on div "$35.19" at bounding box center [554, 141] width 68 height 23
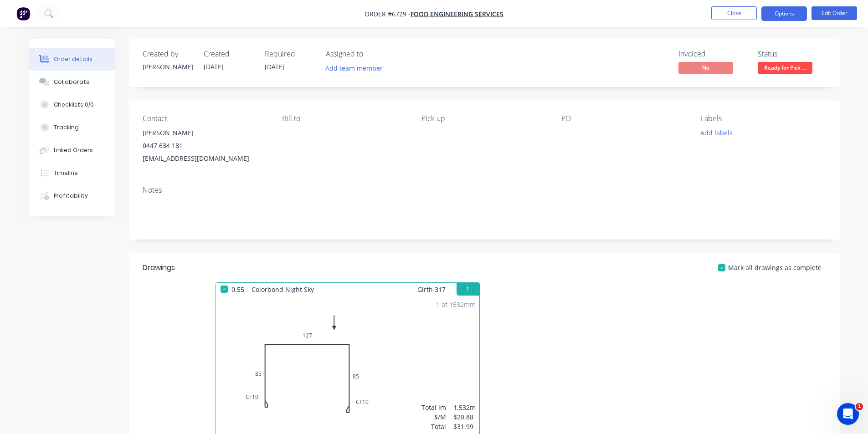
click at [766, 19] on button "Options" at bounding box center [784, 13] width 46 height 15
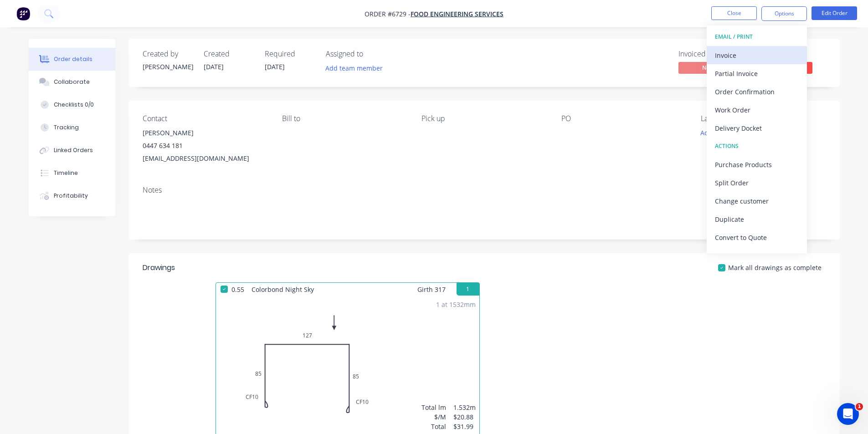
click at [758, 46] on button "Invoice" at bounding box center [756, 55] width 100 height 18
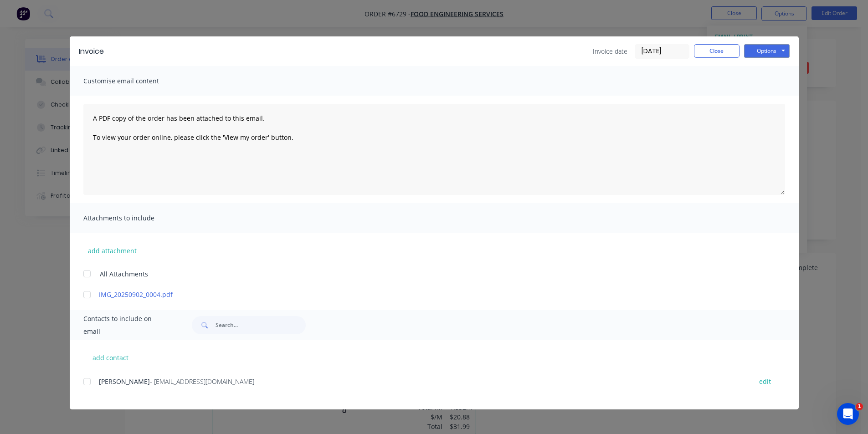
click at [90, 375] on div at bounding box center [87, 382] width 18 height 18
click at [796, 48] on div "Invoice Invoice date 03/09/25 Close Options Preview Print Email" at bounding box center [434, 51] width 729 height 30
click at [787, 48] on button "Options" at bounding box center [767, 51] width 46 height 14
click at [768, 104] on button "Email" at bounding box center [773, 97] width 58 height 15
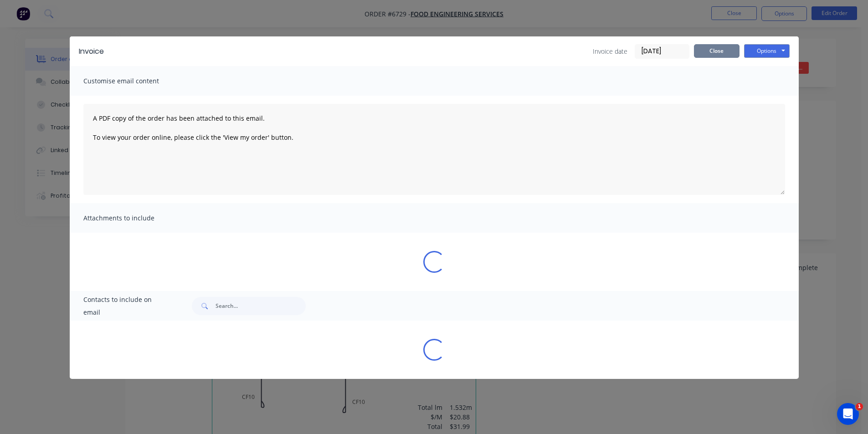
click at [718, 49] on button "Close" at bounding box center [717, 51] width 46 height 14
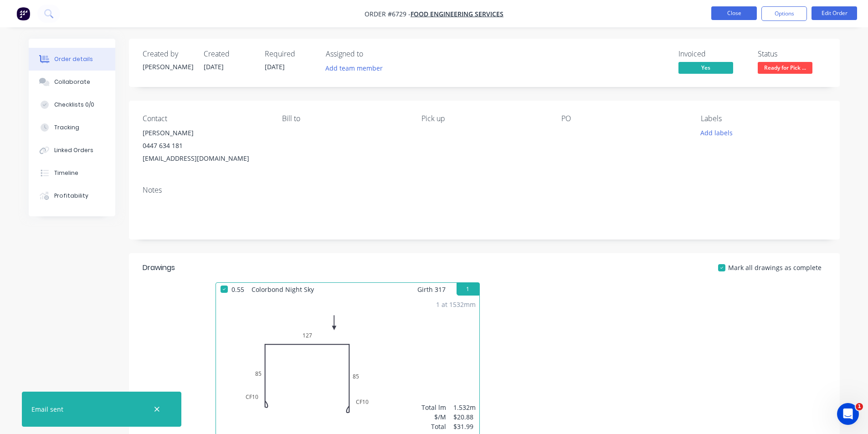
click at [731, 17] on button "Close" at bounding box center [734, 13] width 46 height 14
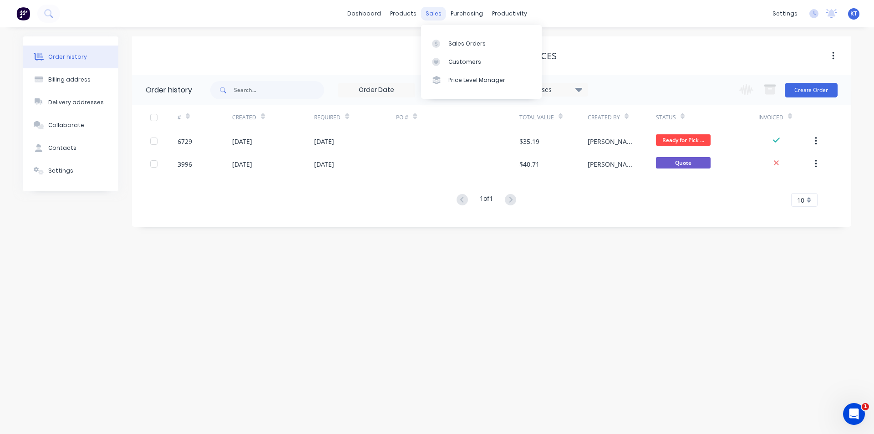
click at [432, 17] on div "sales" at bounding box center [433, 14] width 25 height 14
click at [470, 52] on link "Sales Orders" at bounding box center [481, 43] width 121 height 18
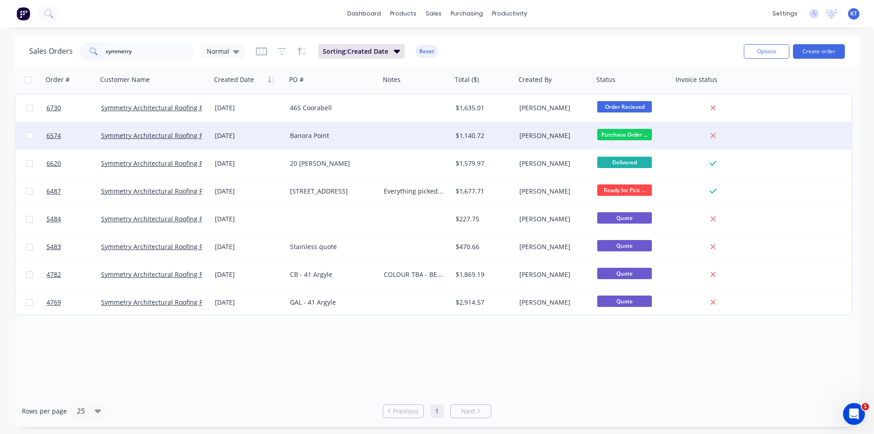
type input "symmetry"
click at [360, 140] on div "Banora Point" at bounding box center [331, 135] width 82 height 9
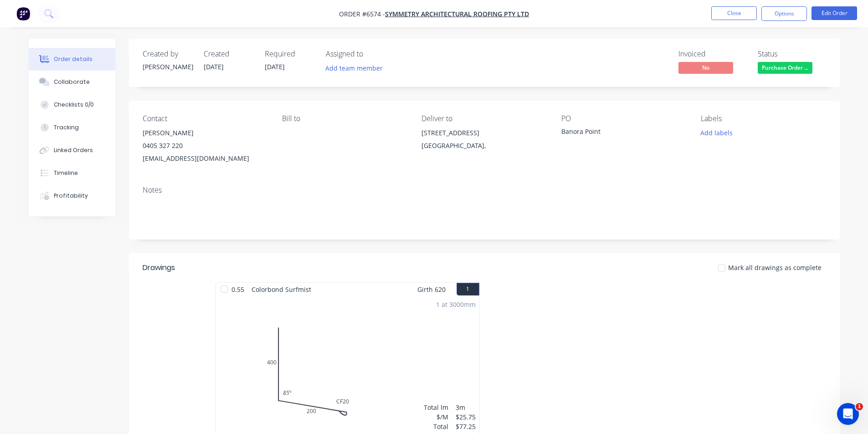
click at [778, 70] on span "Purchase Order ..." at bounding box center [784, 67] width 55 height 11
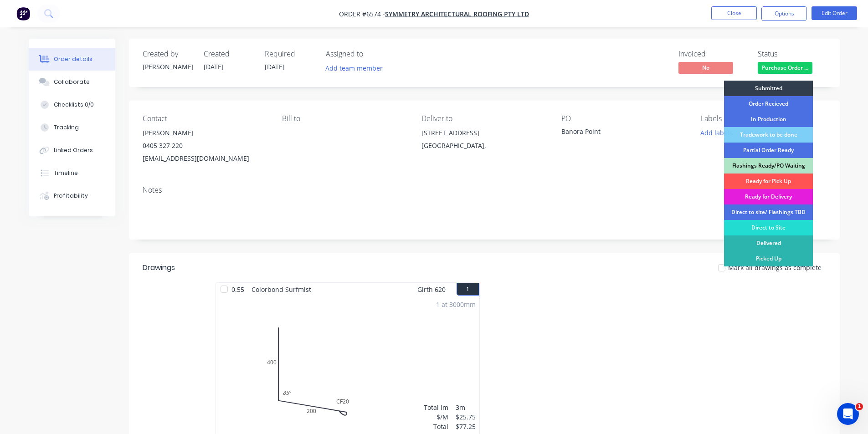
click at [785, 199] on div "Ready for Delivery" at bounding box center [768, 196] width 89 height 15
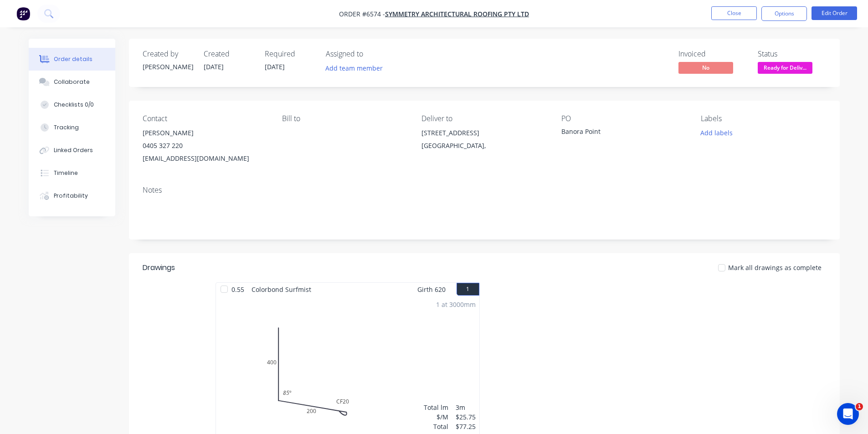
click at [724, 265] on div at bounding box center [721, 268] width 18 height 18
click at [783, 13] on button "Options" at bounding box center [784, 13] width 46 height 15
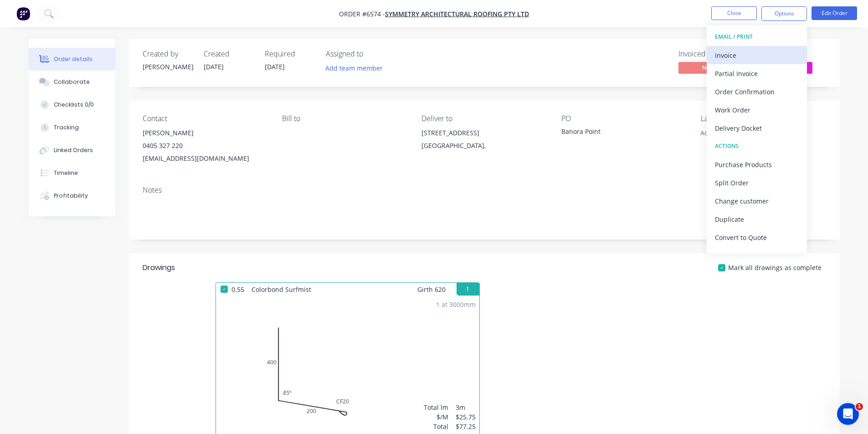
click at [772, 55] on div "Invoice" at bounding box center [757, 55] width 84 height 13
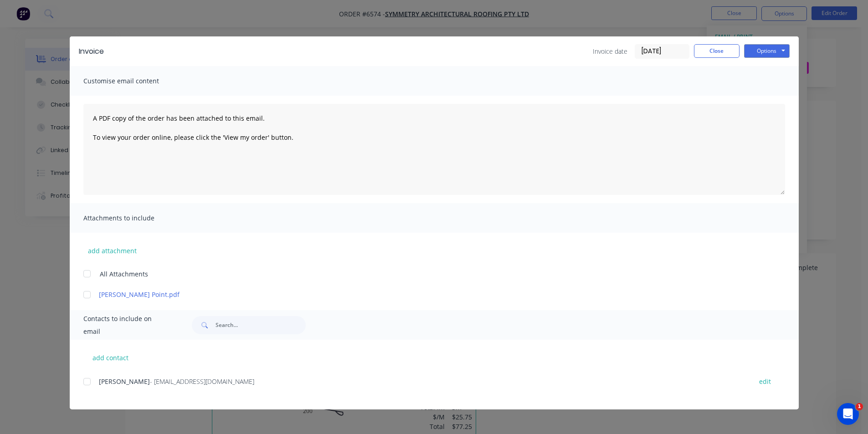
click at [92, 383] on div at bounding box center [87, 382] width 18 height 18
click at [755, 50] on button "Options" at bounding box center [767, 51] width 46 height 14
click at [765, 104] on button "Email" at bounding box center [773, 97] width 58 height 15
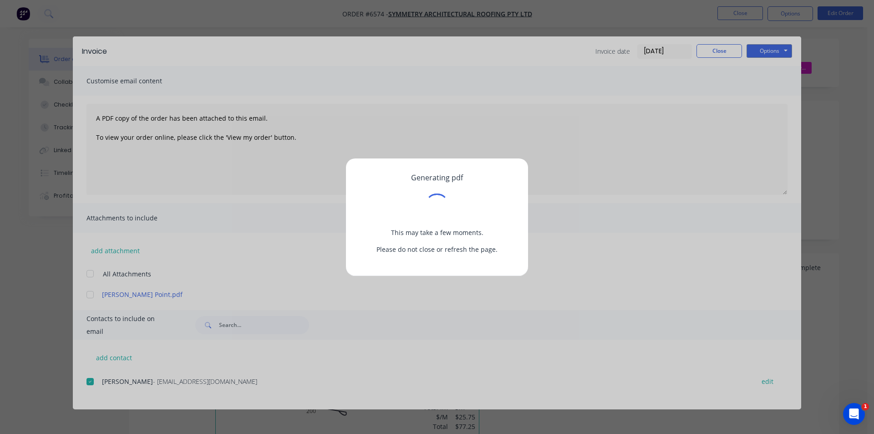
click at [737, 55] on div "Generating pdf This may take a few moments. Please do not close or refresh the …" at bounding box center [437, 217] width 874 height 434
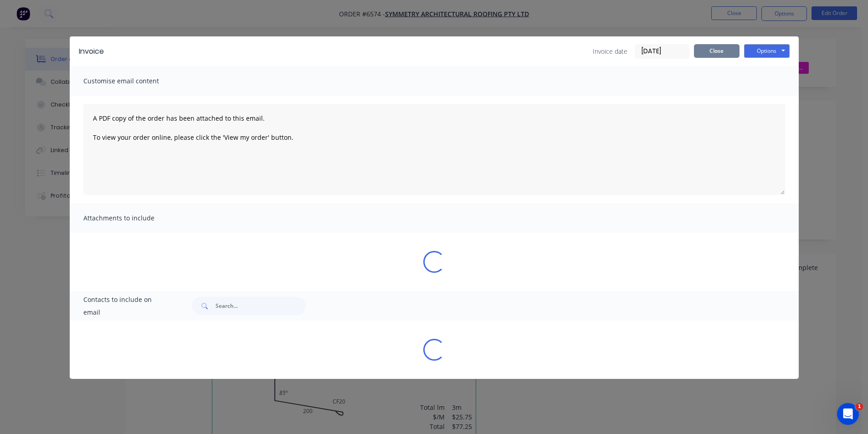
click at [734, 47] on button "Close" at bounding box center [717, 51] width 46 height 14
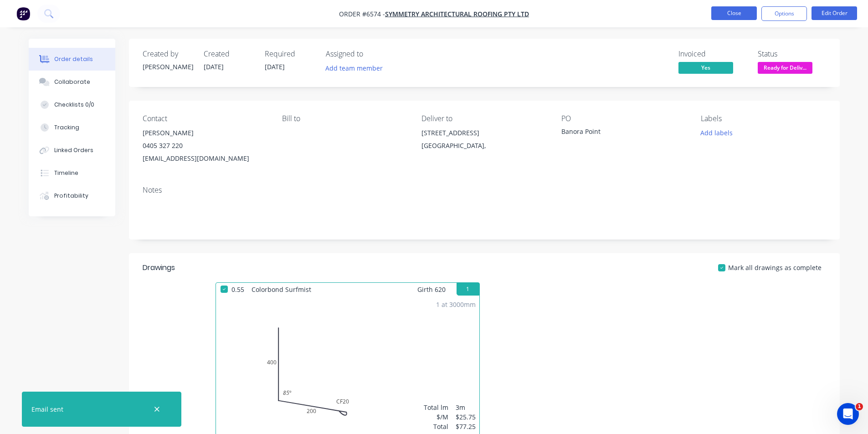
click at [745, 10] on button "Close" at bounding box center [734, 13] width 46 height 14
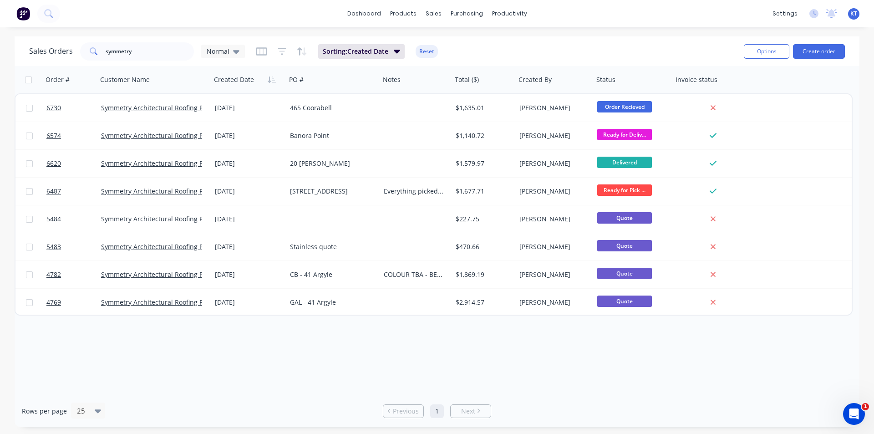
click at [174, 61] on div "Sales Orders symmetry Normal Sorting: Created Date Reset" at bounding box center [383, 51] width 708 height 22
click at [157, 50] on input "symmetry" at bounding box center [150, 51] width 89 height 18
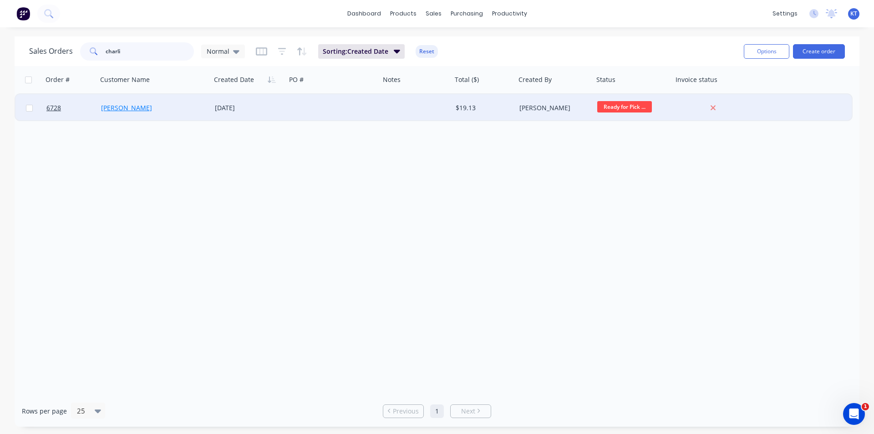
type input "charli"
click at [128, 108] on link "Charlie Ross" at bounding box center [126, 107] width 51 height 9
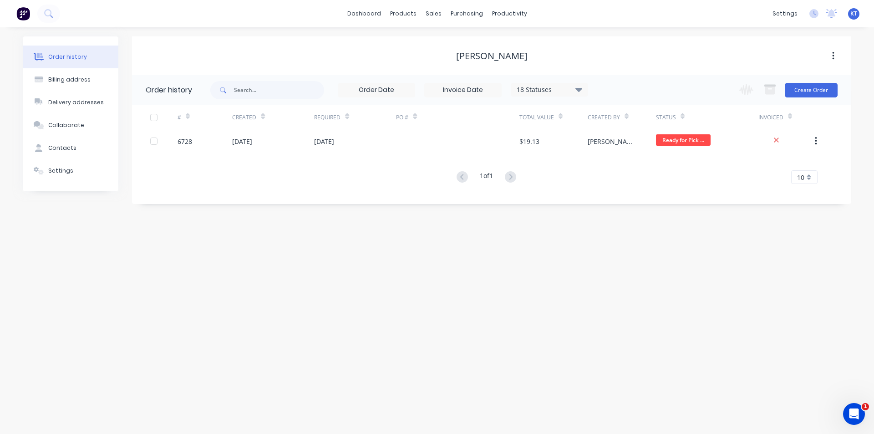
click at [547, 146] on div "$19.13" at bounding box center [554, 141] width 68 height 23
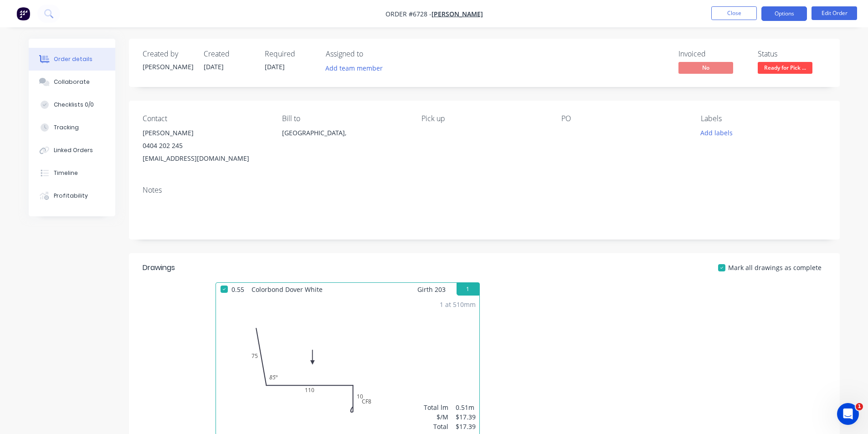
click at [797, 15] on button "Options" at bounding box center [784, 13] width 46 height 15
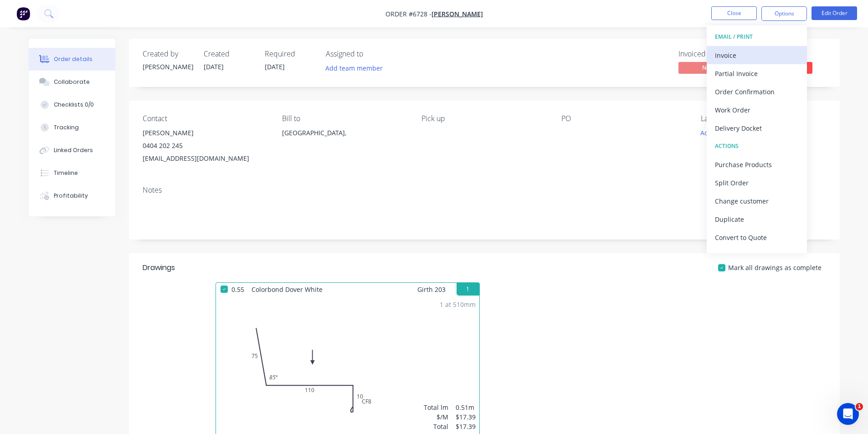
click at [752, 59] on div "Invoice" at bounding box center [757, 55] width 84 height 13
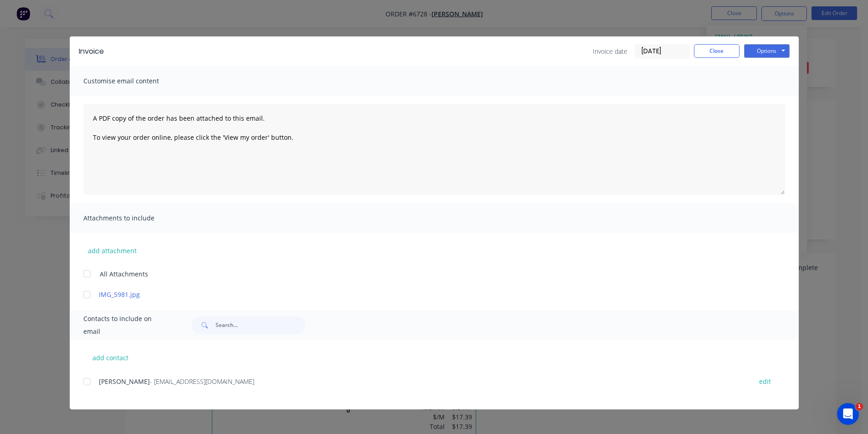
click at [87, 382] on div at bounding box center [87, 382] width 18 height 18
click at [769, 53] on button "Options" at bounding box center [767, 51] width 46 height 14
click at [789, 97] on button "Email" at bounding box center [773, 97] width 58 height 15
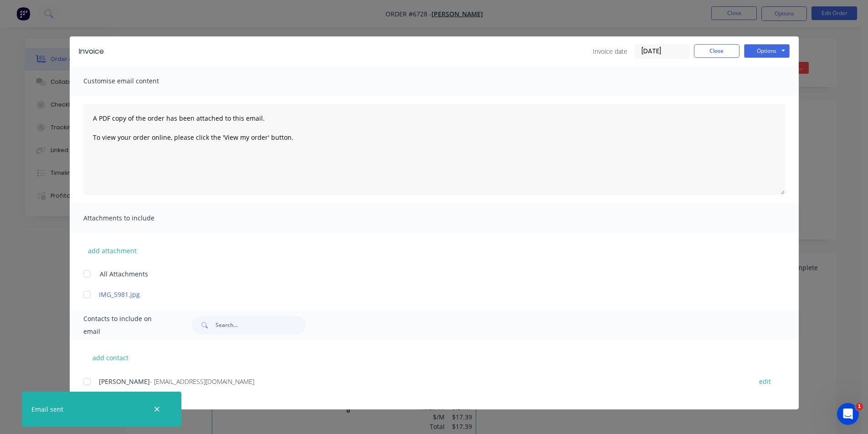
click at [704, 58] on div "Invoice date 03/09/25 Close Options Preview Print Email" at bounding box center [690, 51] width 197 height 15
click at [705, 52] on button "Close" at bounding box center [717, 51] width 46 height 14
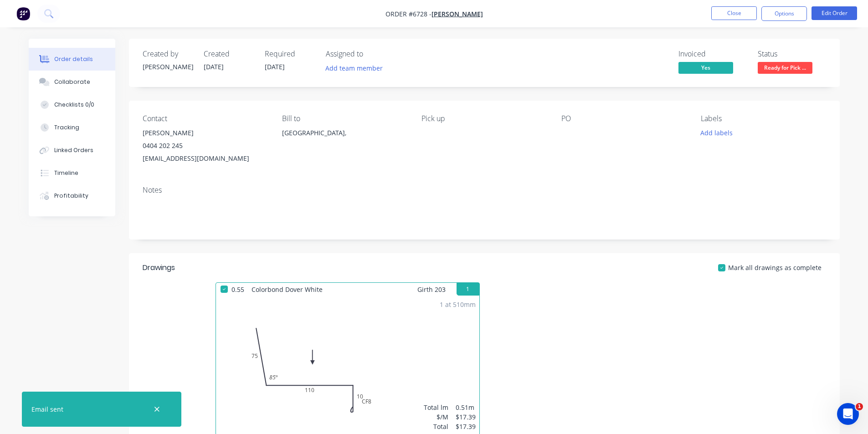
click at [716, 10] on button "Close" at bounding box center [734, 13] width 46 height 14
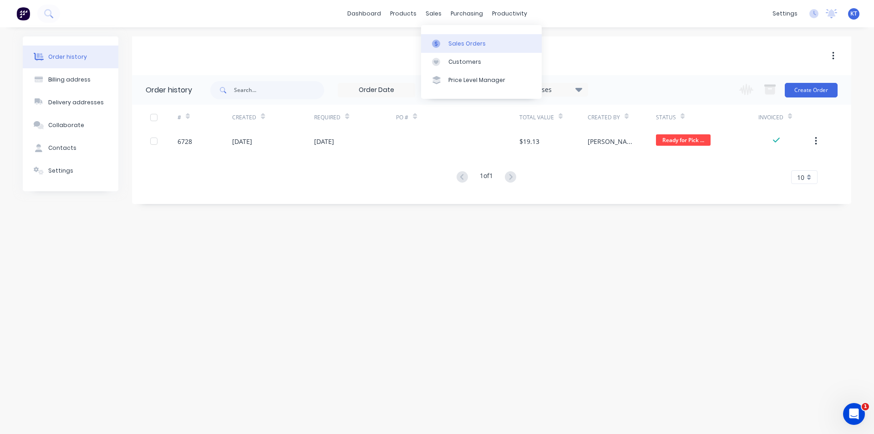
click at [455, 45] on div "Sales Orders" at bounding box center [467, 44] width 37 height 8
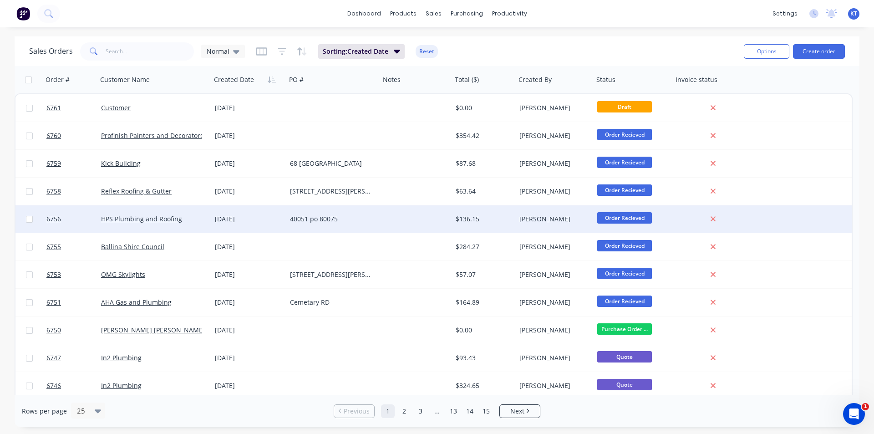
scroll to position [46, 0]
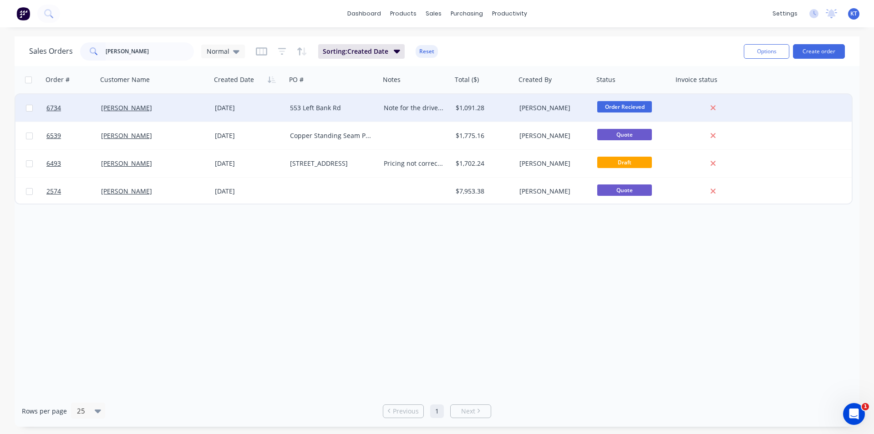
type input "[PERSON_NAME]"
click at [142, 112] on div "[PERSON_NAME]" at bounding box center [151, 107] width 101 height 9
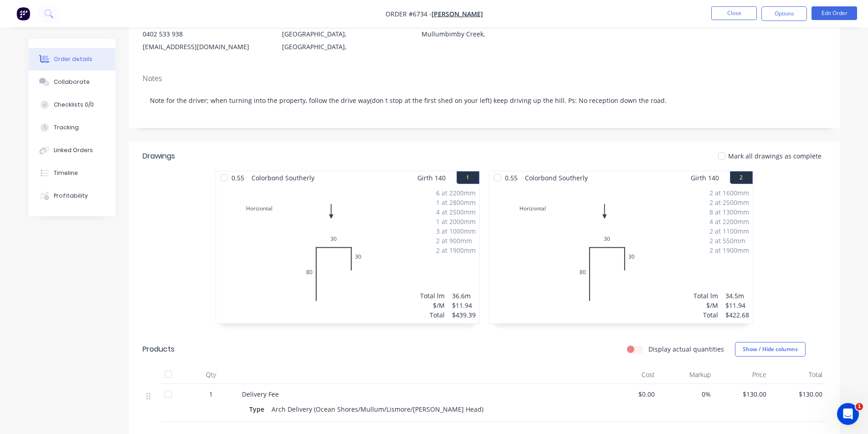
scroll to position [228, 0]
